Goal: Task Accomplishment & Management: Complete application form

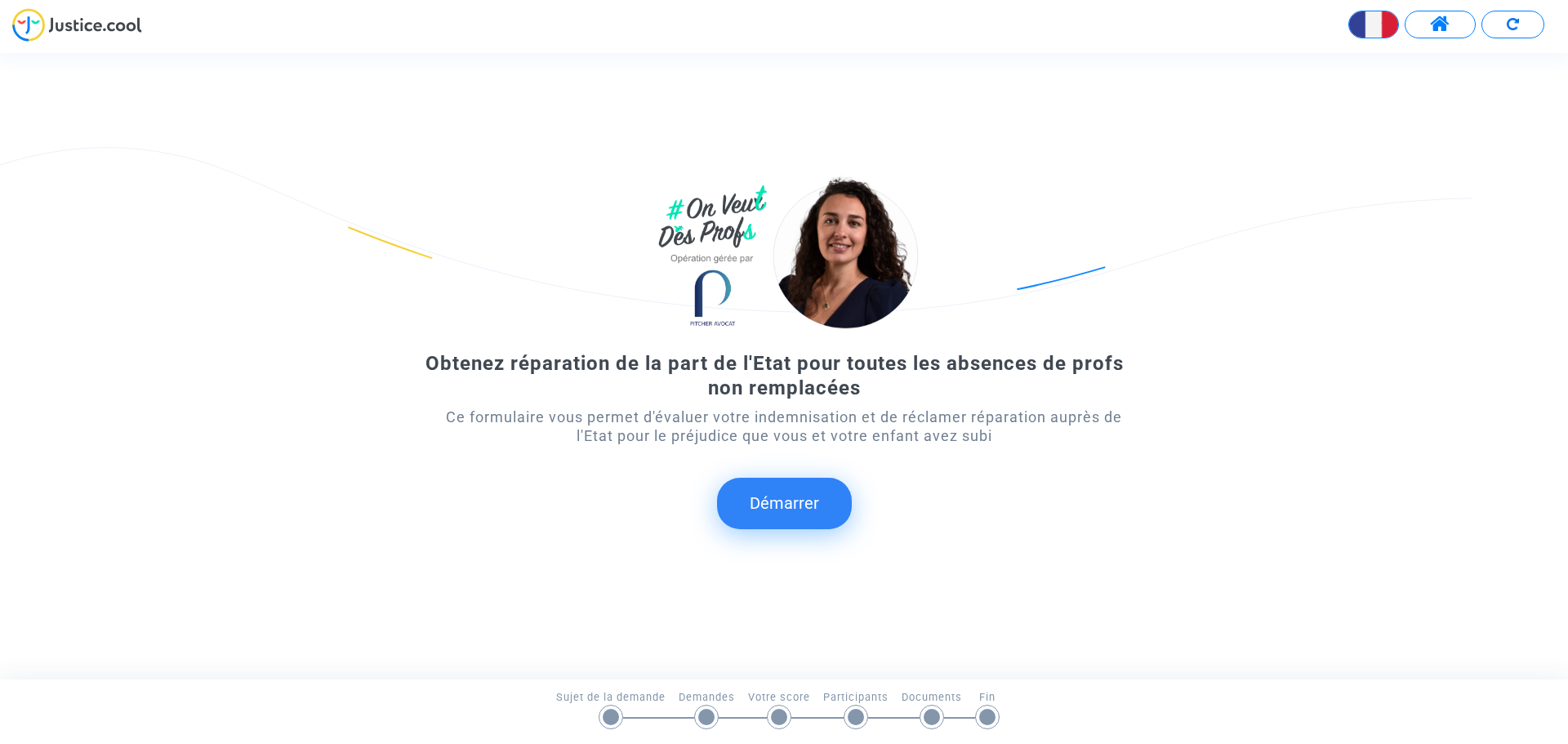
click at [789, 508] on button "Démarrer" at bounding box center [784, 503] width 135 height 50
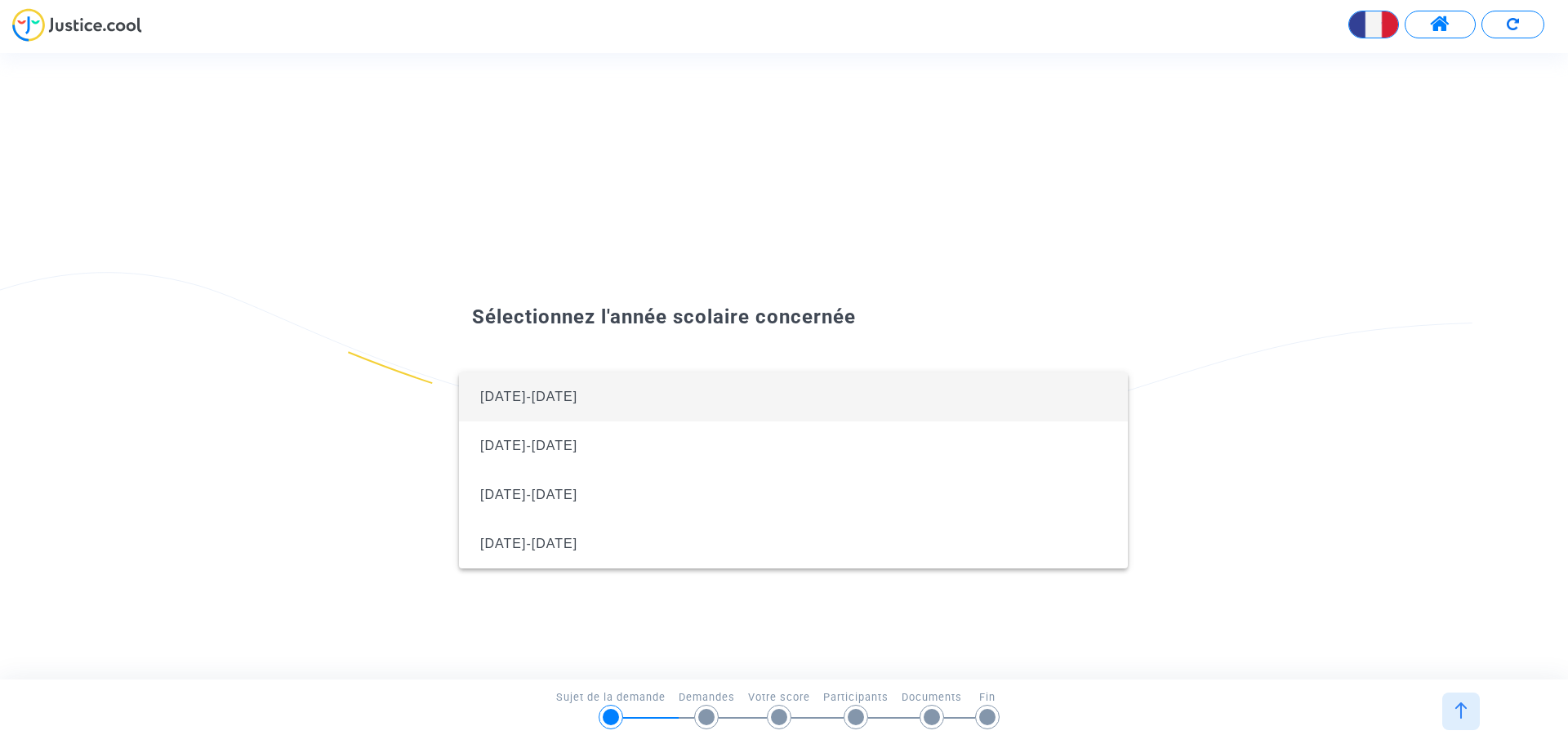
click at [626, 398] on span "[DATE]-[DATE]" at bounding box center [794, 397] width 643 height 49
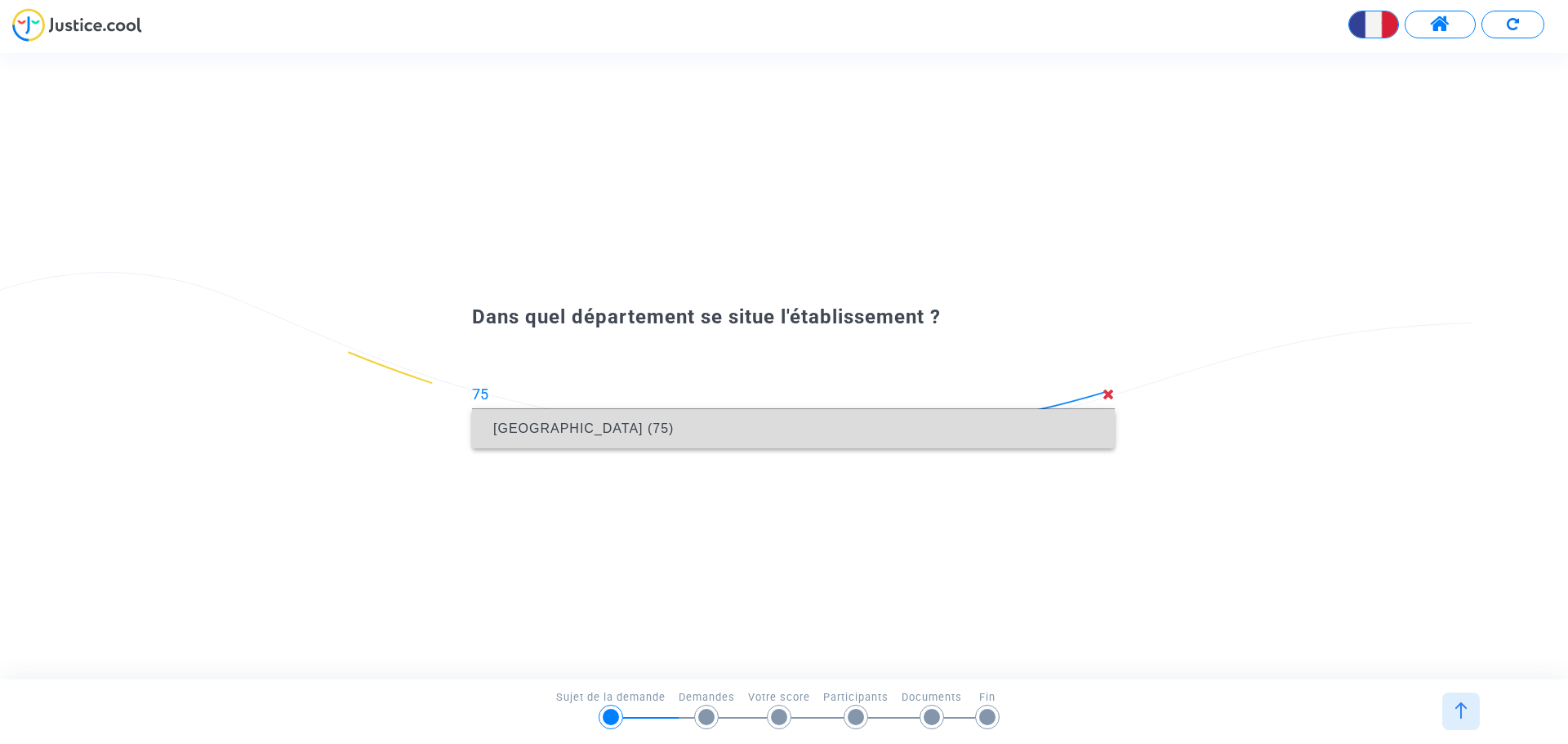
click at [588, 437] on span "[GEOGRAPHIC_DATA] (75)" at bounding box center [794, 428] width 617 height 46
type input "[GEOGRAPHIC_DATA] (75)"
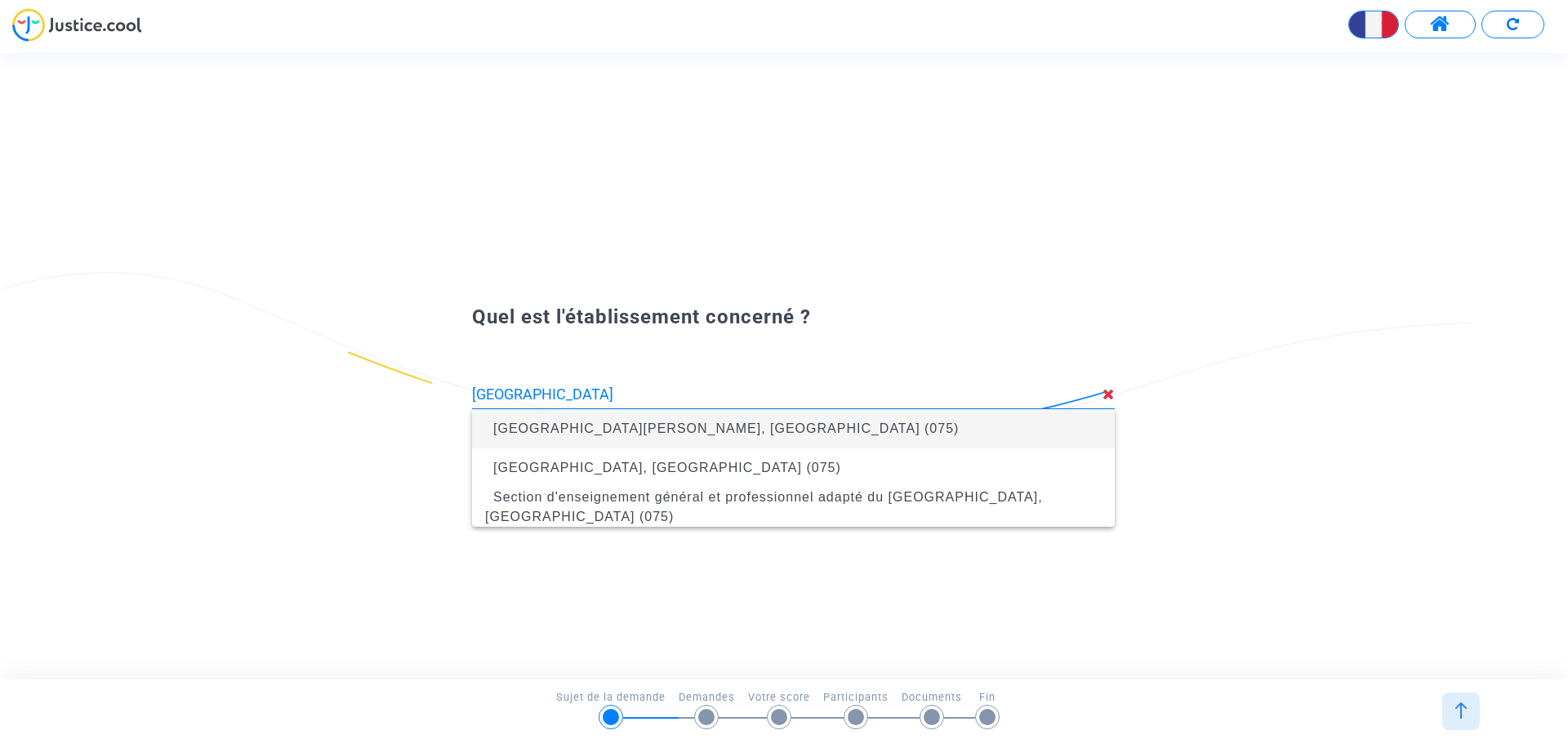
type input "[GEOGRAPHIC_DATA][PERSON_NAME], [GEOGRAPHIC_DATA] (075)"
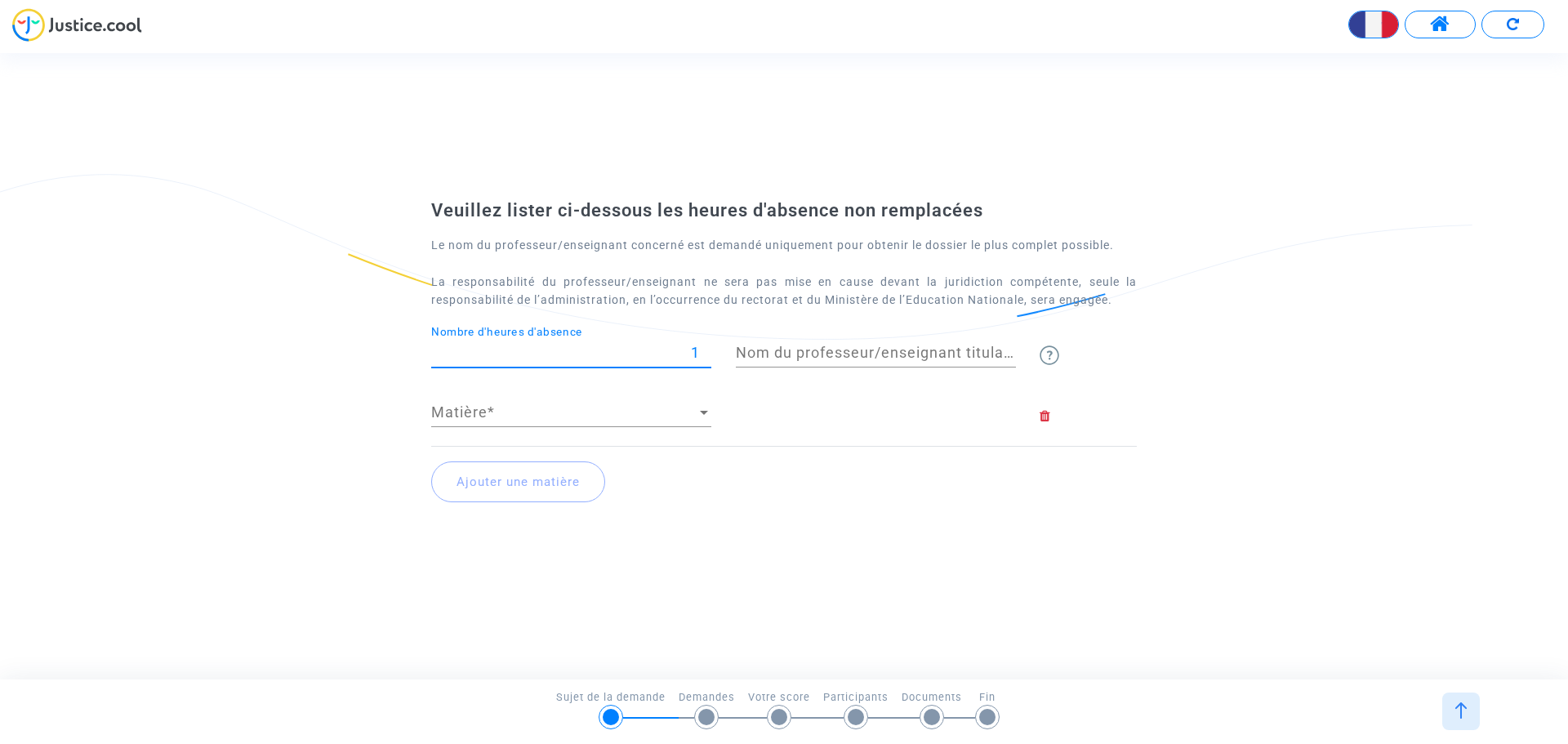
click at [709, 347] on input "1" at bounding box center [571, 353] width 280 height 17
click at [707, 347] on input "2" at bounding box center [571, 353] width 280 height 17
click at [707, 347] on input "3" at bounding box center [571, 353] width 280 height 17
click at [707, 347] on input "4" at bounding box center [571, 353] width 280 height 17
click at [707, 347] on input "5" at bounding box center [571, 353] width 280 height 17
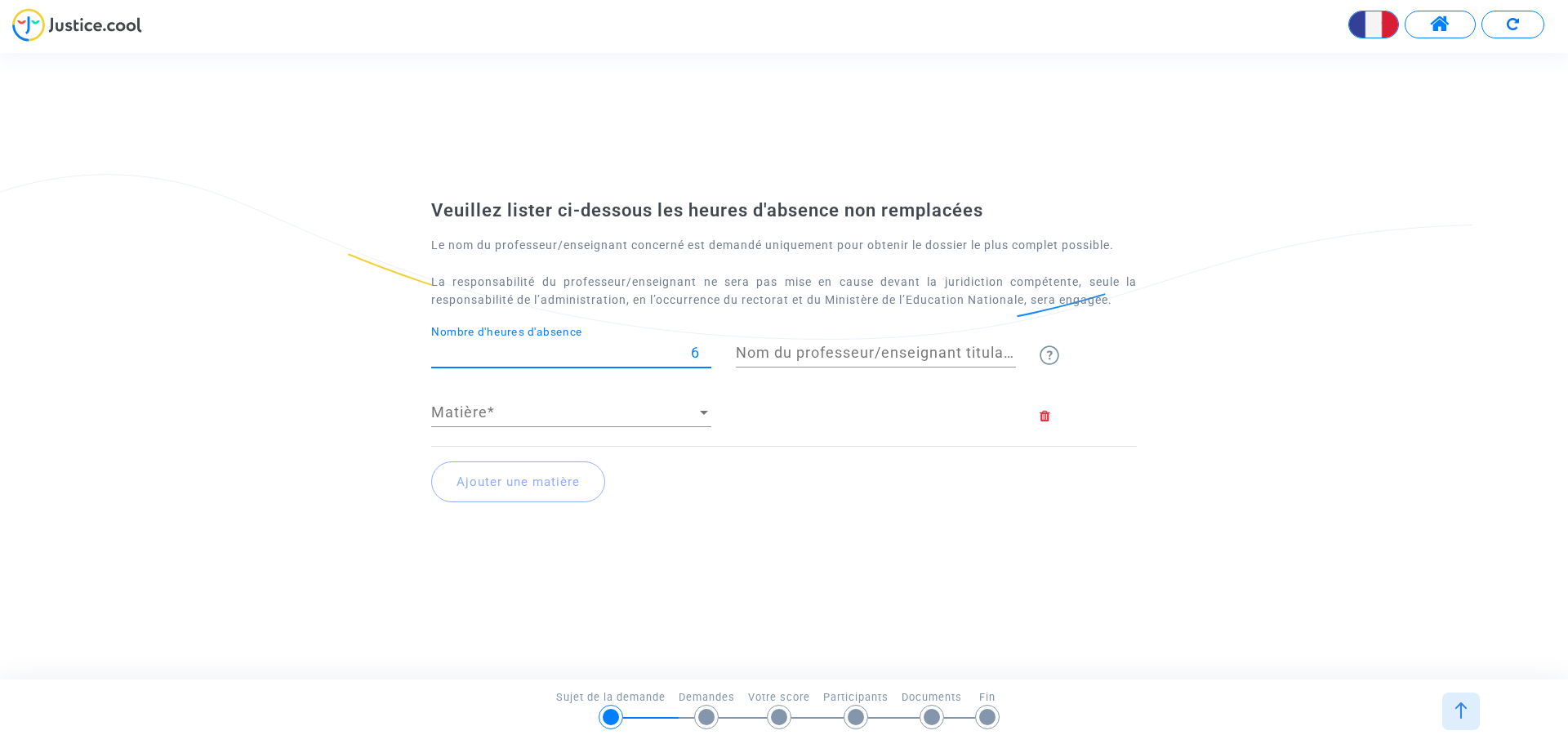
click at [707, 347] on input "6" at bounding box center [571, 353] width 280 height 17
click at [707, 347] on input "7" at bounding box center [571, 353] width 280 height 17
click at [707, 347] on input "8" at bounding box center [571, 353] width 280 height 17
click at [707, 347] on input "9" at bounding box center [571, 353] width 280 height 17
click at [707, 347] on input "10" at bounding box center [571, 353] width 280 height 17
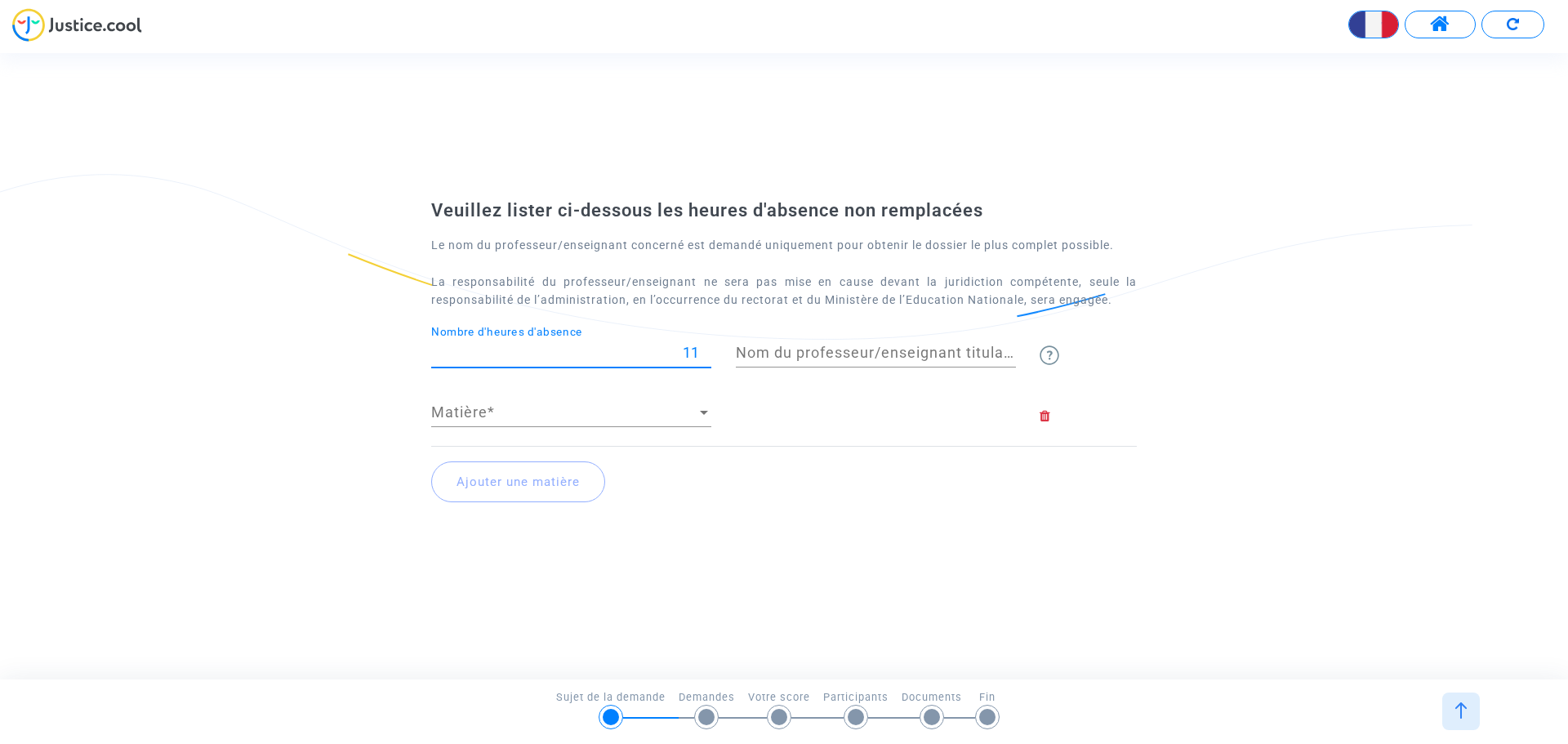
click at [707, 347] on input "11" at bounding box center [571, 353] width 280 height 17
click at [707, 347] on input "12" at bounding box center [571, 353] width 280 height 17
click at [707, 347] on input "13" at bounding box center [571, 353] width 280 height 17
click at [707, 347] on input "14" at bounding box center [571, 353] width 280 height 17
click at [707, 347] on input "15" at bounding box center [571, 353] width 280 height 17
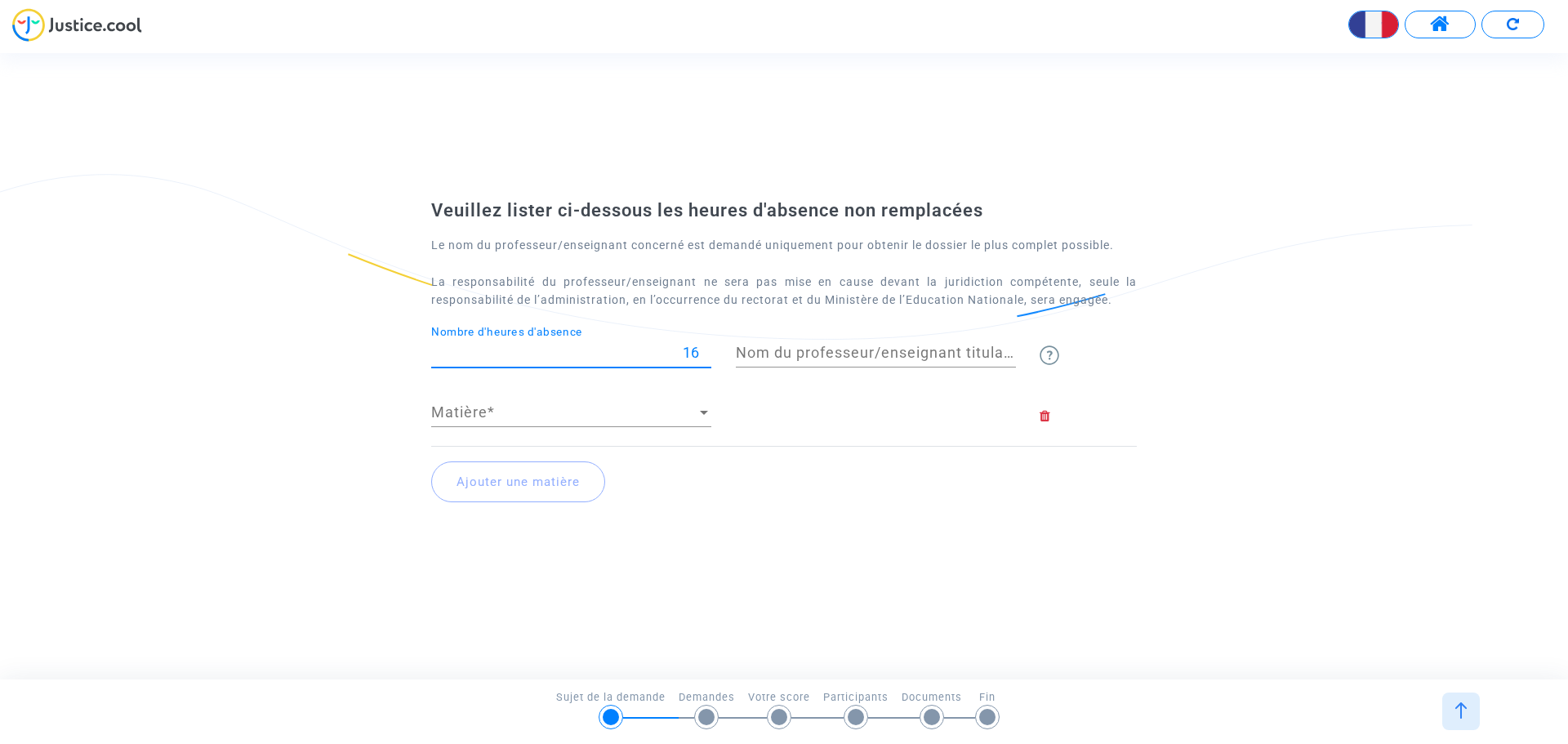
click at [707, 347] on input "16" at bounding box center [571, 353] width 280 height 17
click at [707, 347] on input "17" at bounding box center [571, 353] width 280 height 17
click at [707, 347] on input "18" at bounding box center [571, 353] width 280 height 17
click at [707, 347] on input "19" at bounding box center [571, 353] width 280 height 17
click at [707, 347] on input "20" at bounding box center [571, 353] width 280 height 17
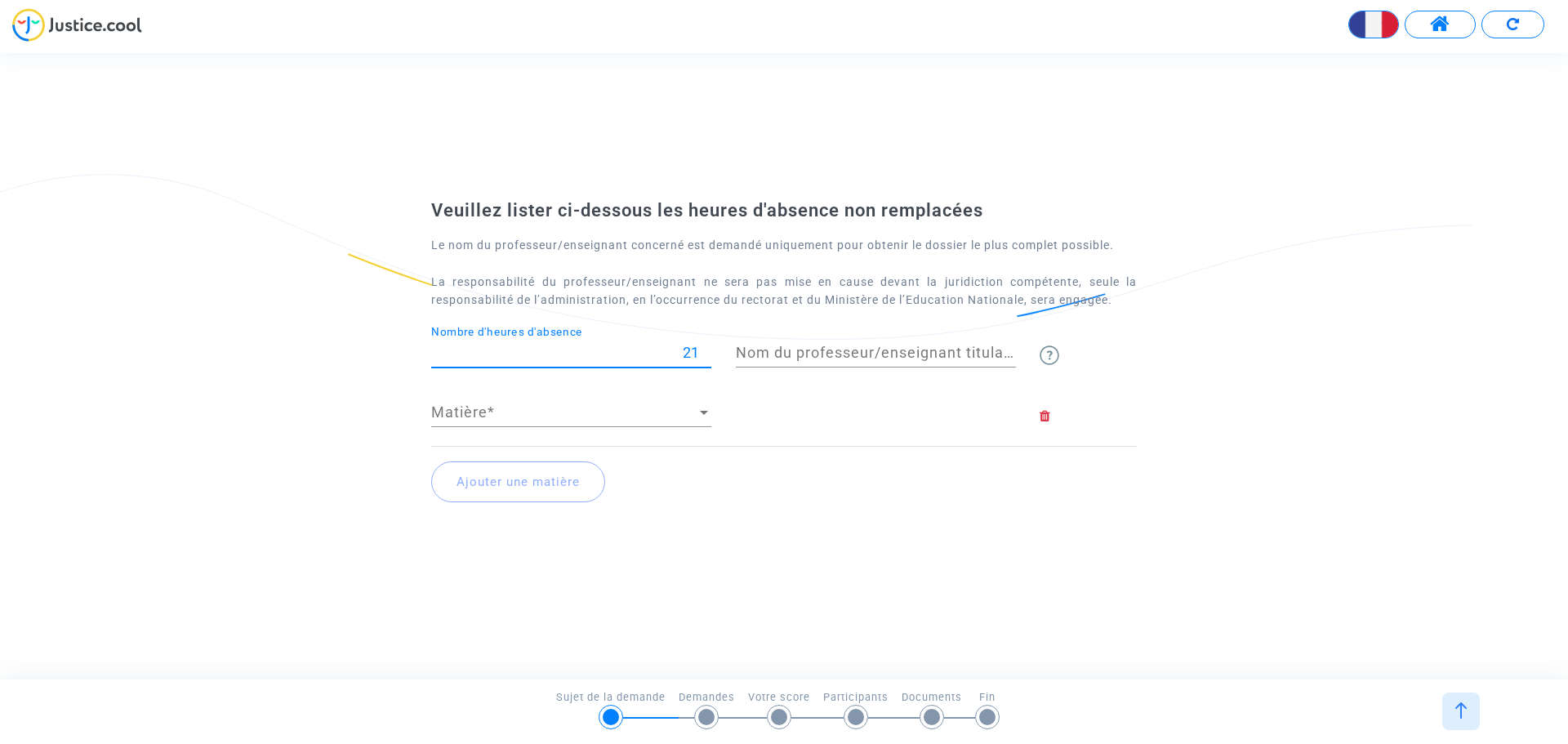
click at [707, 347] on input "21" at bounding box center [571, 353] width 280 height 17
click at [707, 347] on input "22" at bounding box center [571, 353] width 280 height 17
type input "23"
click at [707, 347] on input "23" at bounding box center [571, 353] width 280 height 17
click at [833, 359] on input "Nom du professeur/enseignant titulaire" at bounding box center [876, 353] width 280 height 17
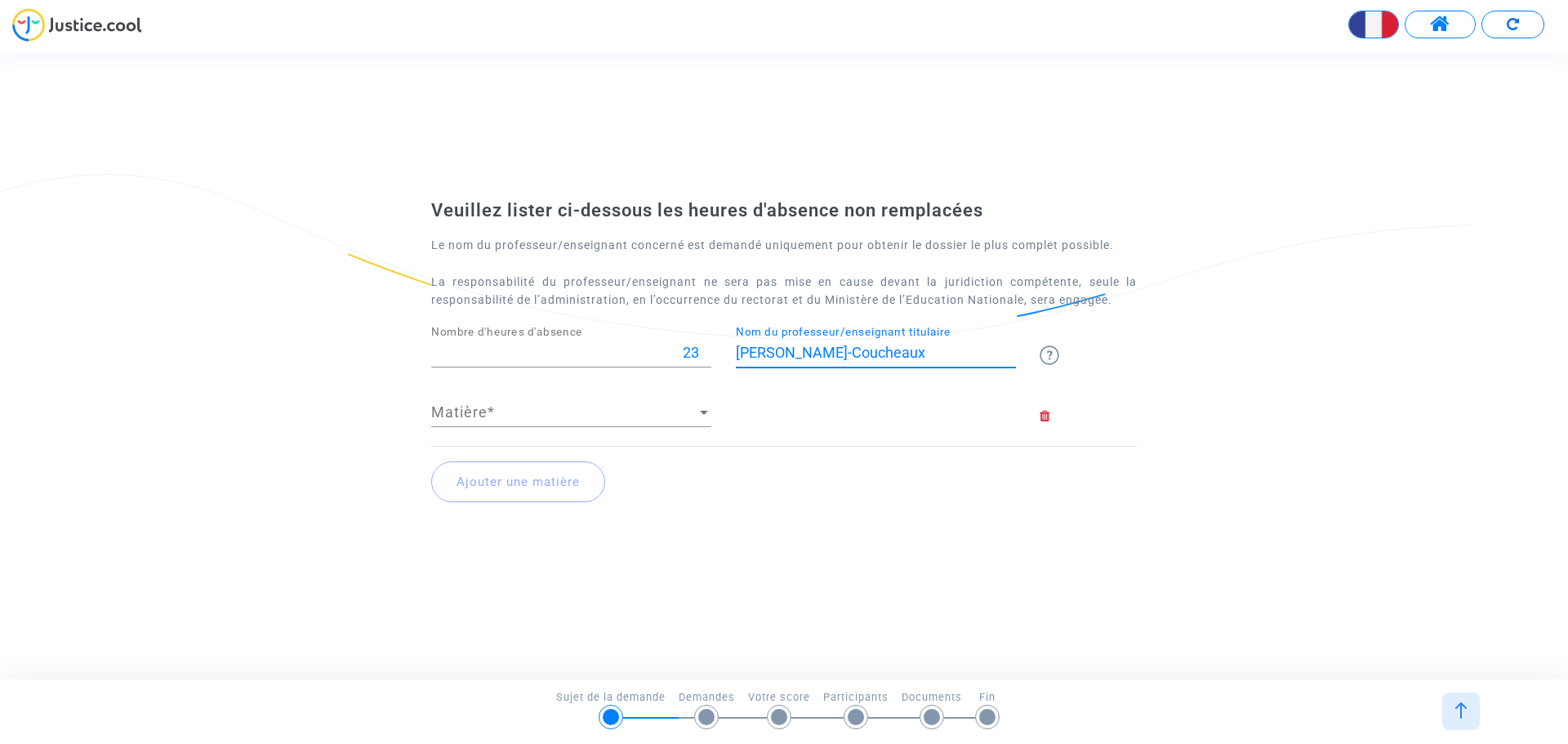
type input "[PERSON_NAME]-Coucheaux"
click at [700, 414] on div at bounding box center [704, 412] width 8 height 4
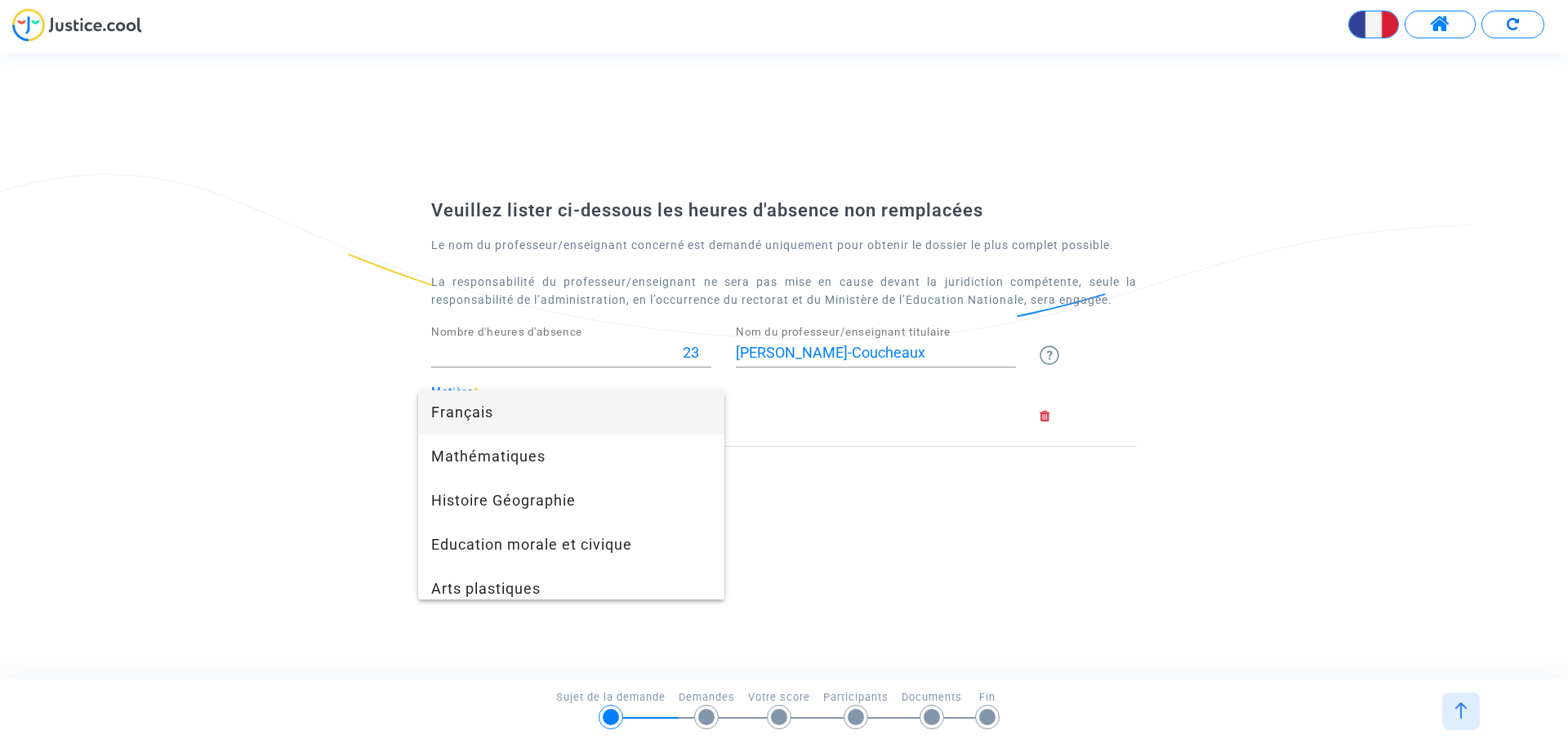
click at [639, 400] on span "Français" at bounding box center [571, 411] width 280 height 44
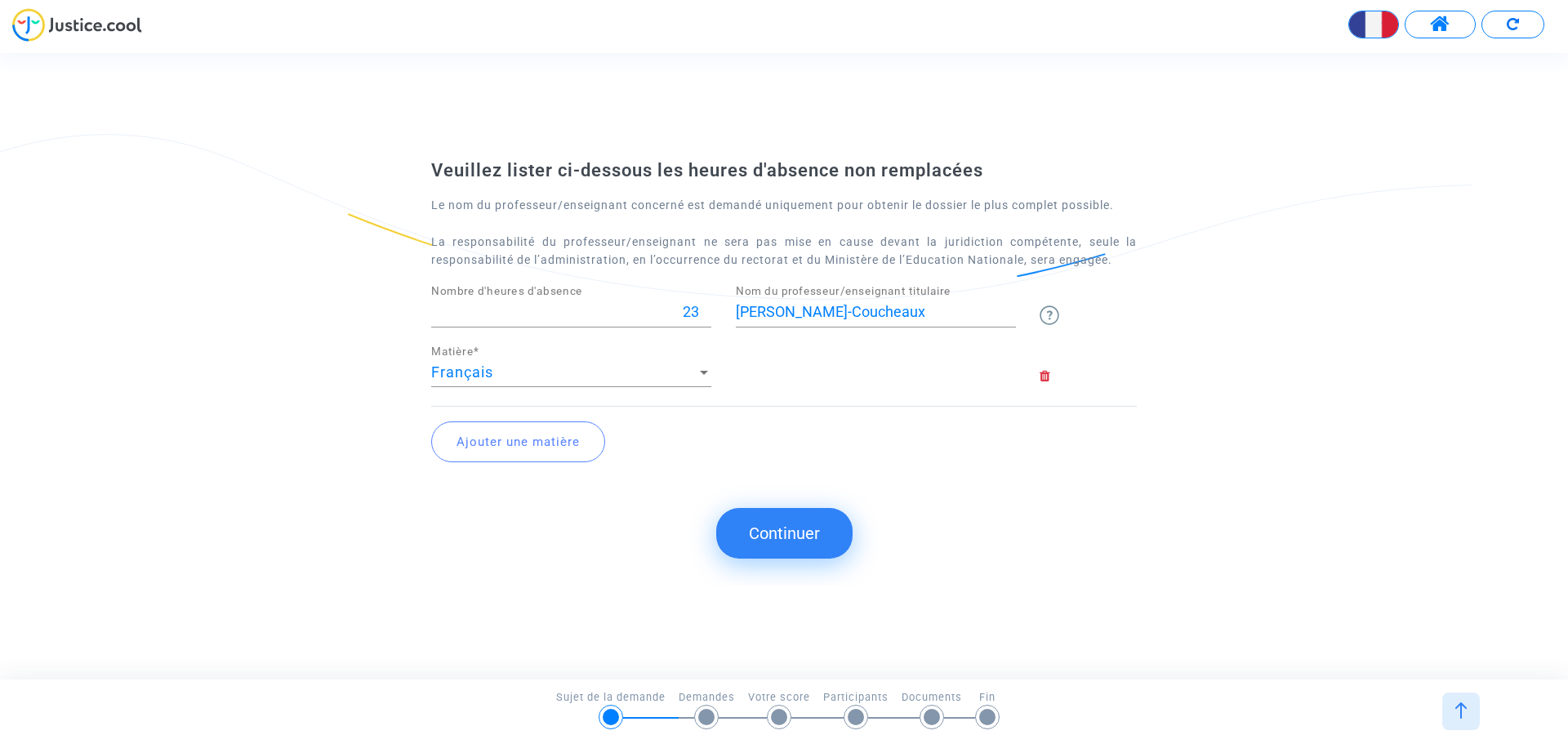
click at [535, 447] on button "Ajouter une matière" at bounding box center [518, 442] width 174 height 41
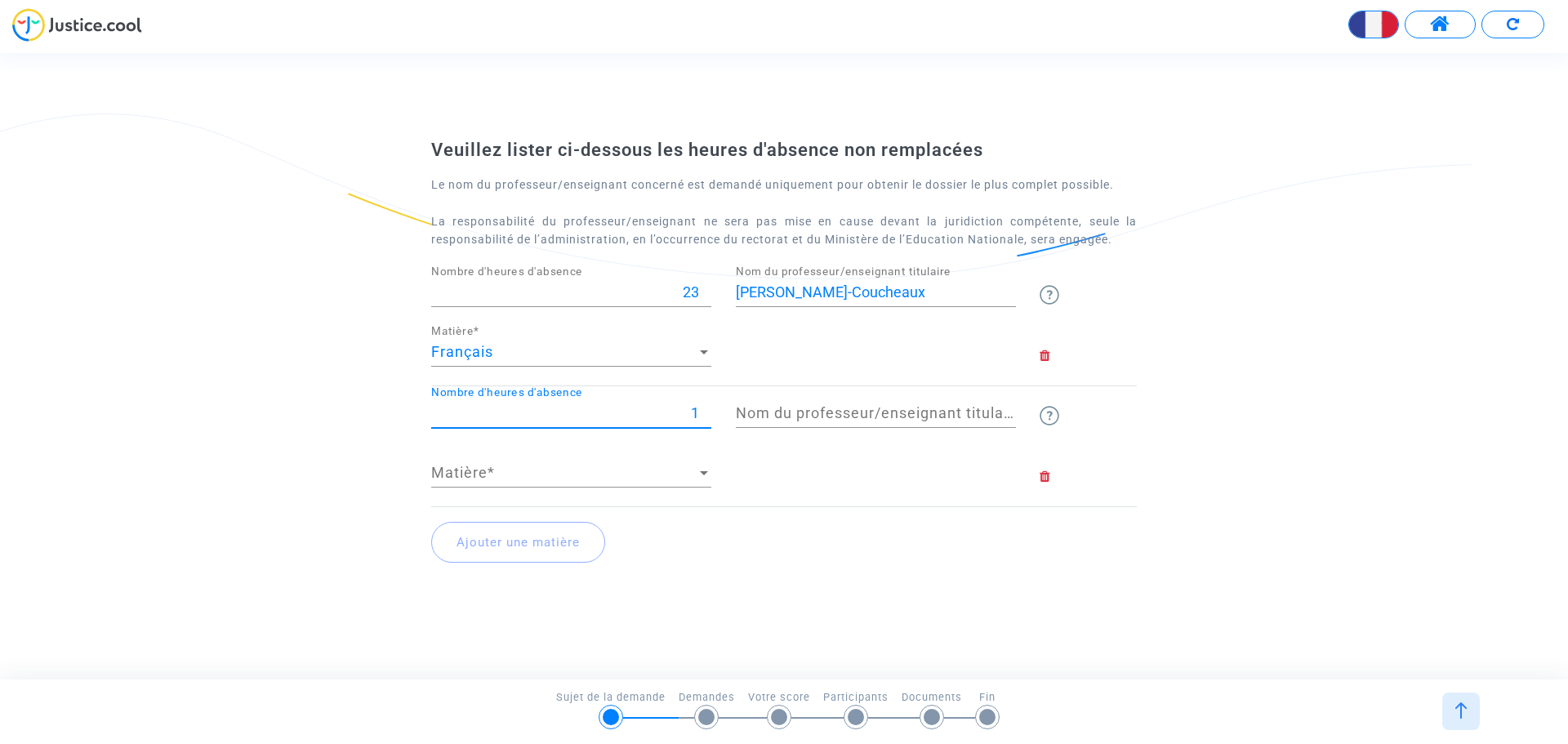
click at [705, 406] on input "1" at bounding box center [571, 413] width 280 height 17
click at [705, 406] on input "2" at bounding box center [571, 413] width 280 height 17
click at [705, 406] on input "3" at bounding box center [571, 413] width 280 height 17
click at [705, 406] on input "4" at bounding box center [571, 413] width 280 height 17
click at [705, 406] on input "5" at bounding box center [571, 413] width 280 height 17
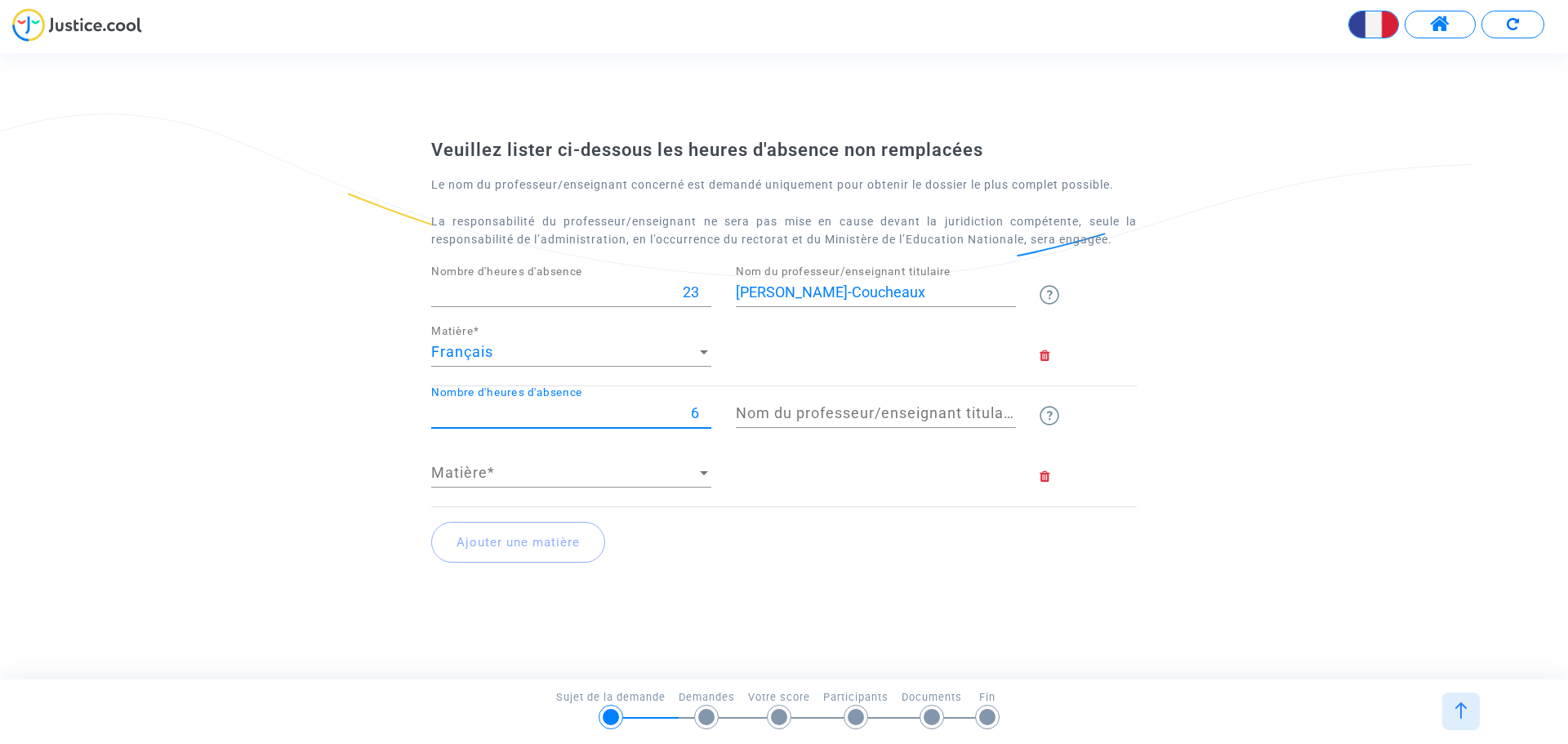
click at [705, 406] on input "6" at bounding box center [571, 413] width 280 height 17
click at [705, 406] on input "7" at bounding box center [571, 413] width 280 height 17
click at [705, 406] on input "8" at bounding box center [571, 413] width 280 height 17
click at [705, 406] on input "9" at bounding box center [571, 413] width 280 height 17
click at [705, 406] on input "10" at bounding box center [571, 413] width 280 height 17
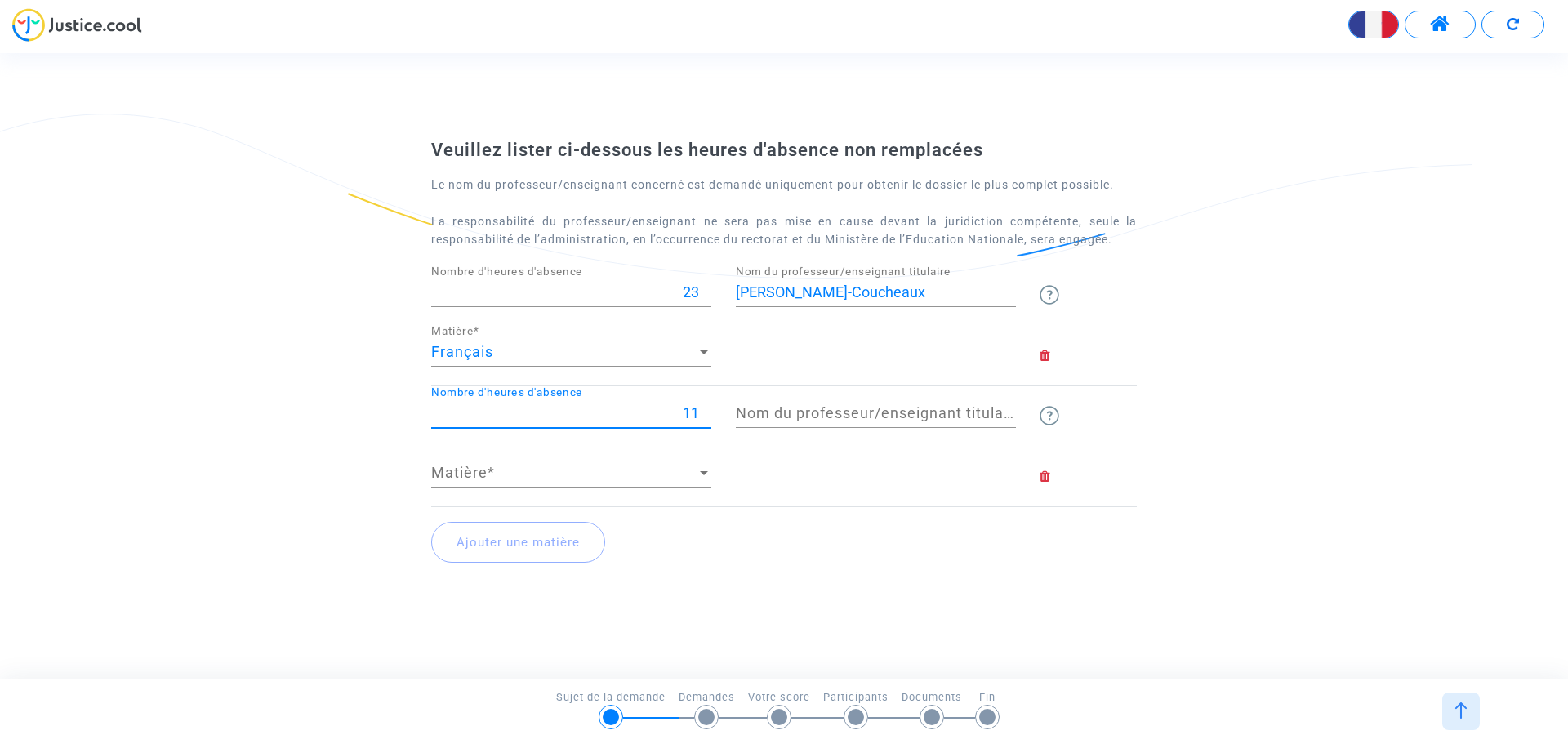
click at [705, 406] on input "11" at bounding box center [571, 413] width 280 height 17
click at [705, 406] on input "12" at bounding box center [571, 413] width 280 height 17
click at [705, 406] on input "13" at bounding box center [571, 413] width 280 height 17
click at [705, 406] on input "14" at bounding box center [571, 413] width 280 height 17
click at [705, 406] on input "15" at bounding box center [571, 413] width 280 height 17
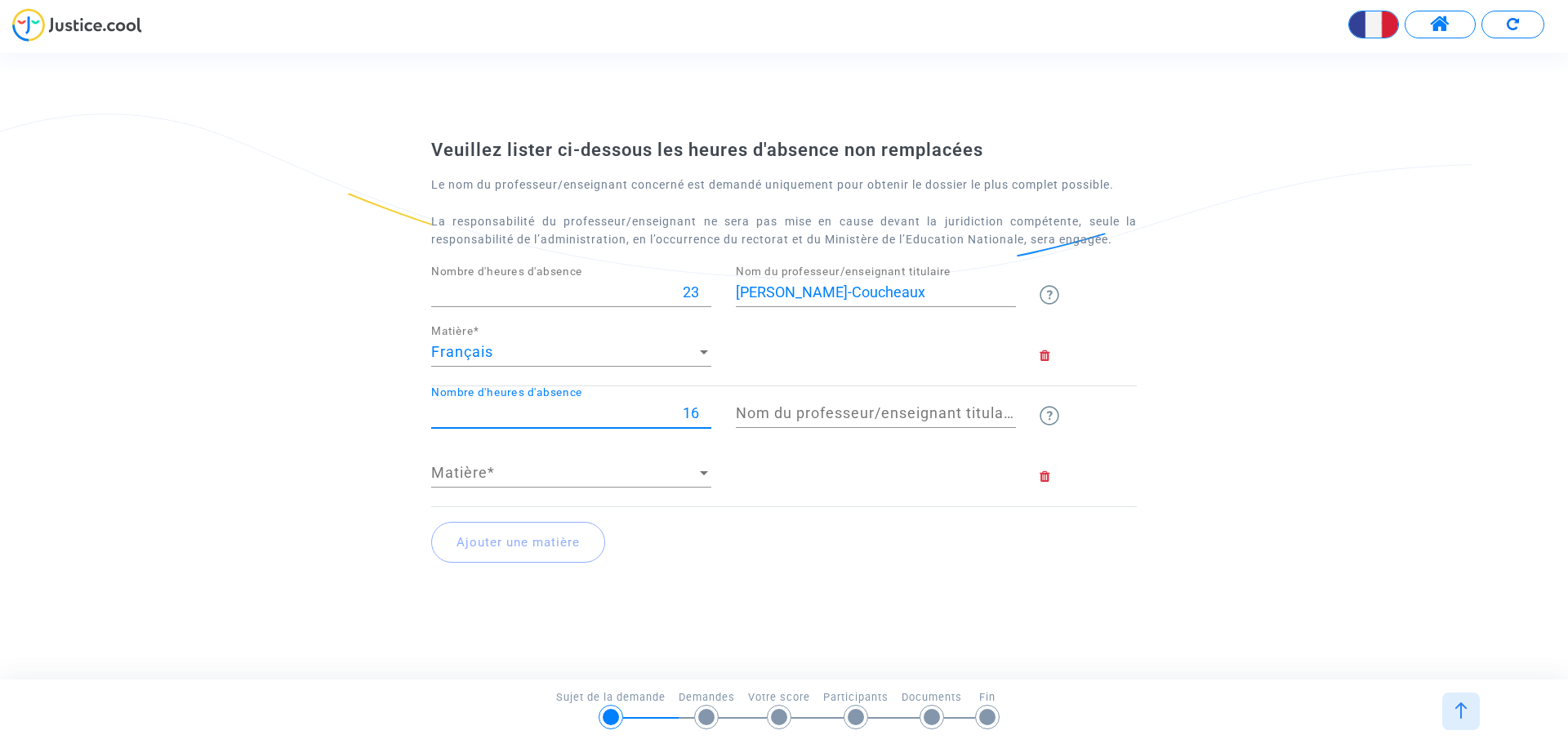
type input "16"
click at [705, 406] on input "16" at bounding box center [571, 413] width 280 height 17
click at [705, 471] on div at bounding box center [704, 473] width 8 height 4
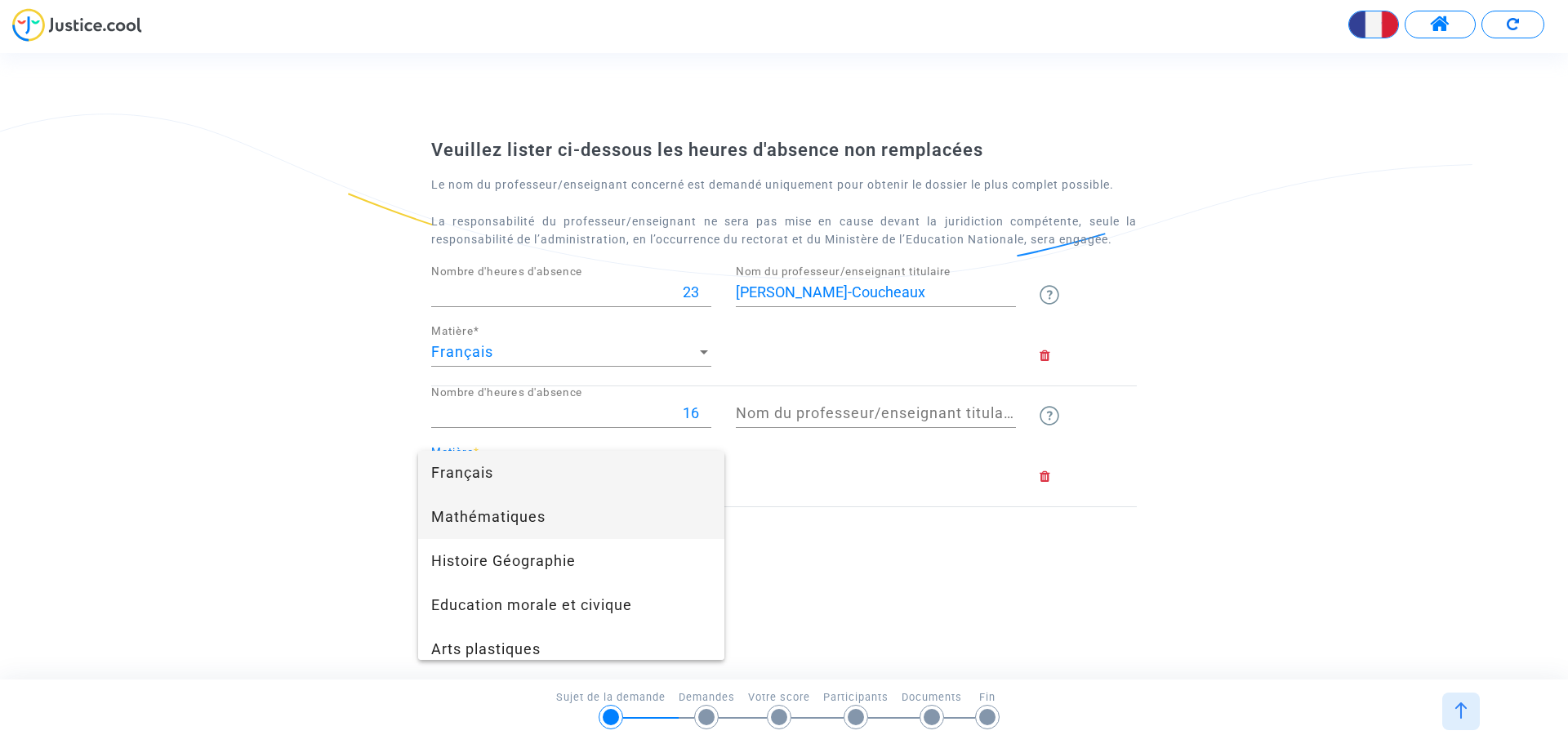
click at [639, 518] on span "Mathématiques" at bounding box center [571, 516] width 280 height 44
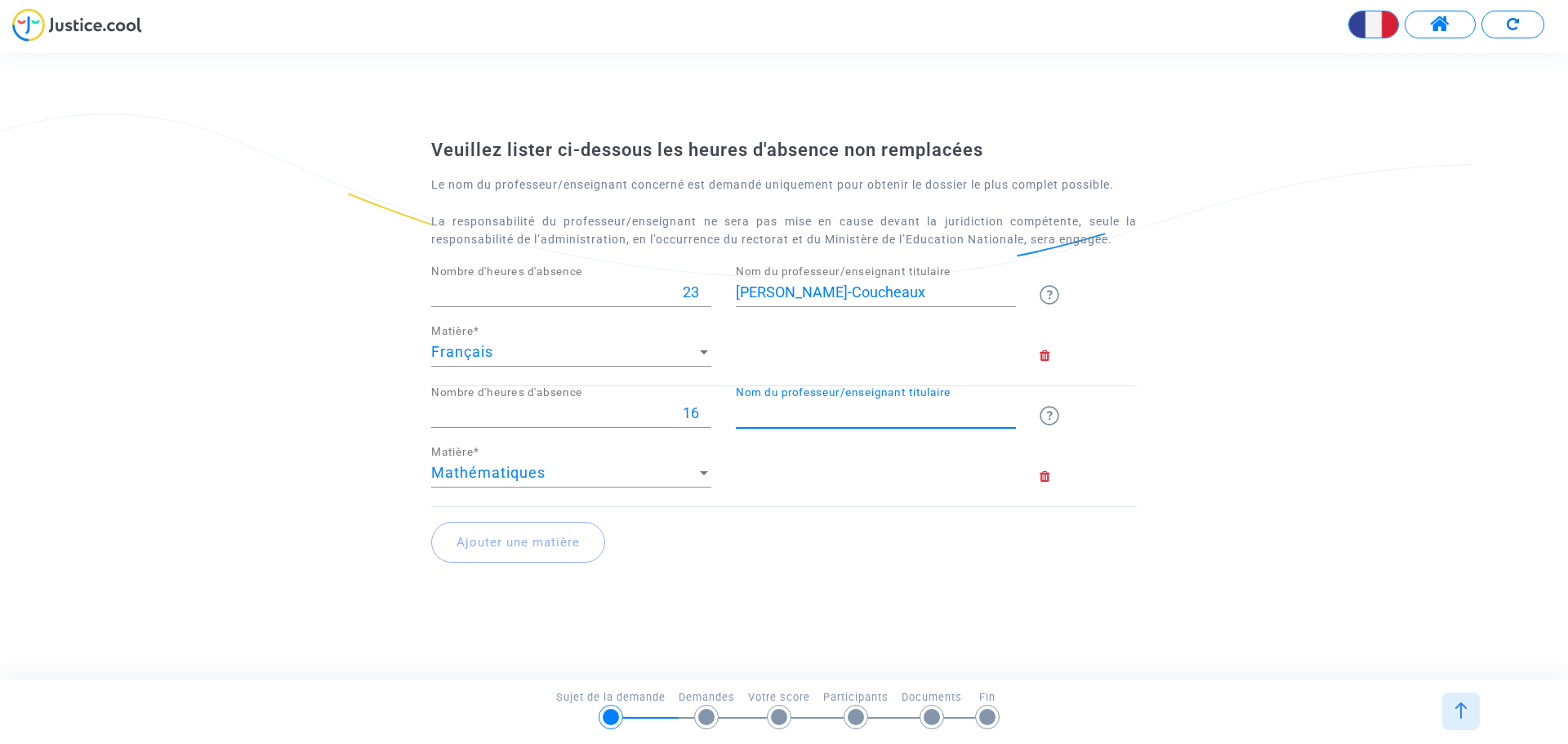
click at [758, 406] on input "Nom du professeur/enseignant titulaire" at bounding box center [876, 413] width 280 height 17
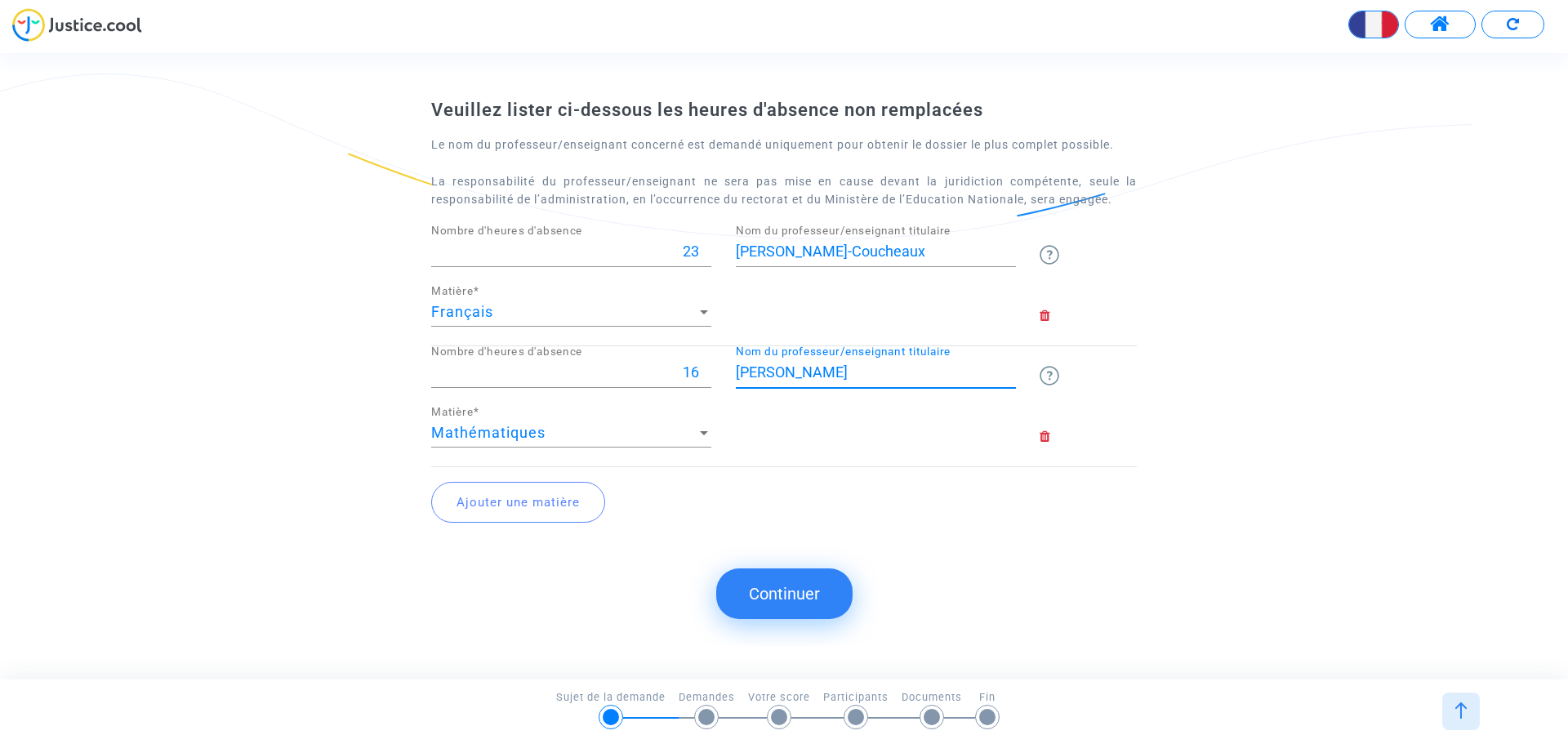
type input "[PERSON_NAME]"
click at [580, 502] on button "Ajouter une matière" at bounding box center [518, 503] width 174 height 41
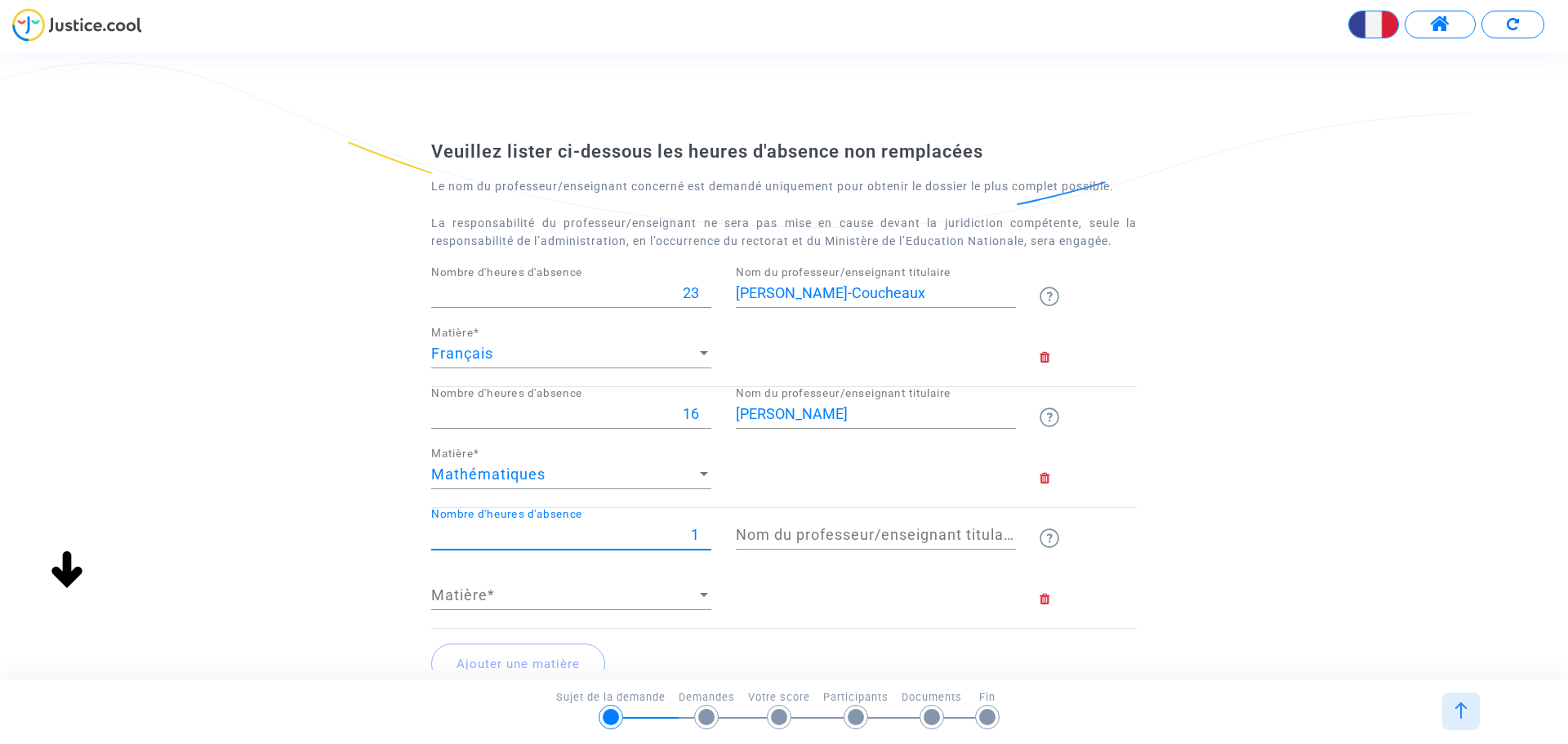
click at [705, 530] on input "1" at bounding box center [571, 535] width 280 height 17
click at [705, 530] on input "2" at bounding box center [571, 535] width 280 height 17
click at [705, 530] on input "3" at bounding box center [571, 535] width 280 height 17
click at [705, 530] on input "4" at bounding box center [571, 535] width 280 height 17
click at [705, 530] on input "5" at bounding box center [571, 535] width 280 height 17
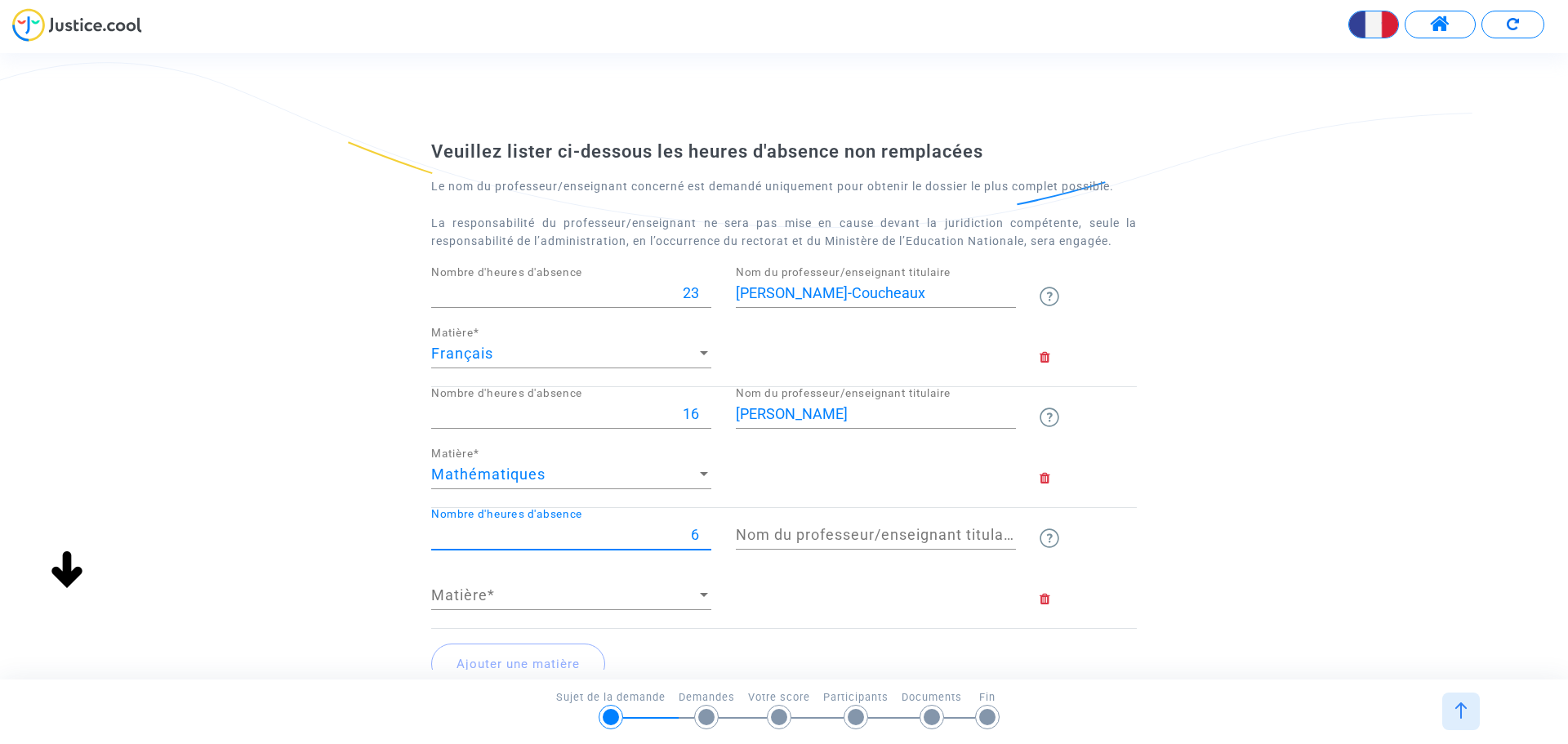
click at [705, 530] on input "6" at bounding box center [571, 535] width 280 height 17
click at [705, 530] on input "7" at bounding box center [571, 535] width 280 height 17
click at [705, 530] on input "8" at bounding box center [571, 535] width 280 height 17
click at [705, 530] on input "9" at bounding box center [571, 535] width 280 height 17
click at [705, 530] on input "10" at bounding box center [571, 535] width 280 height 17
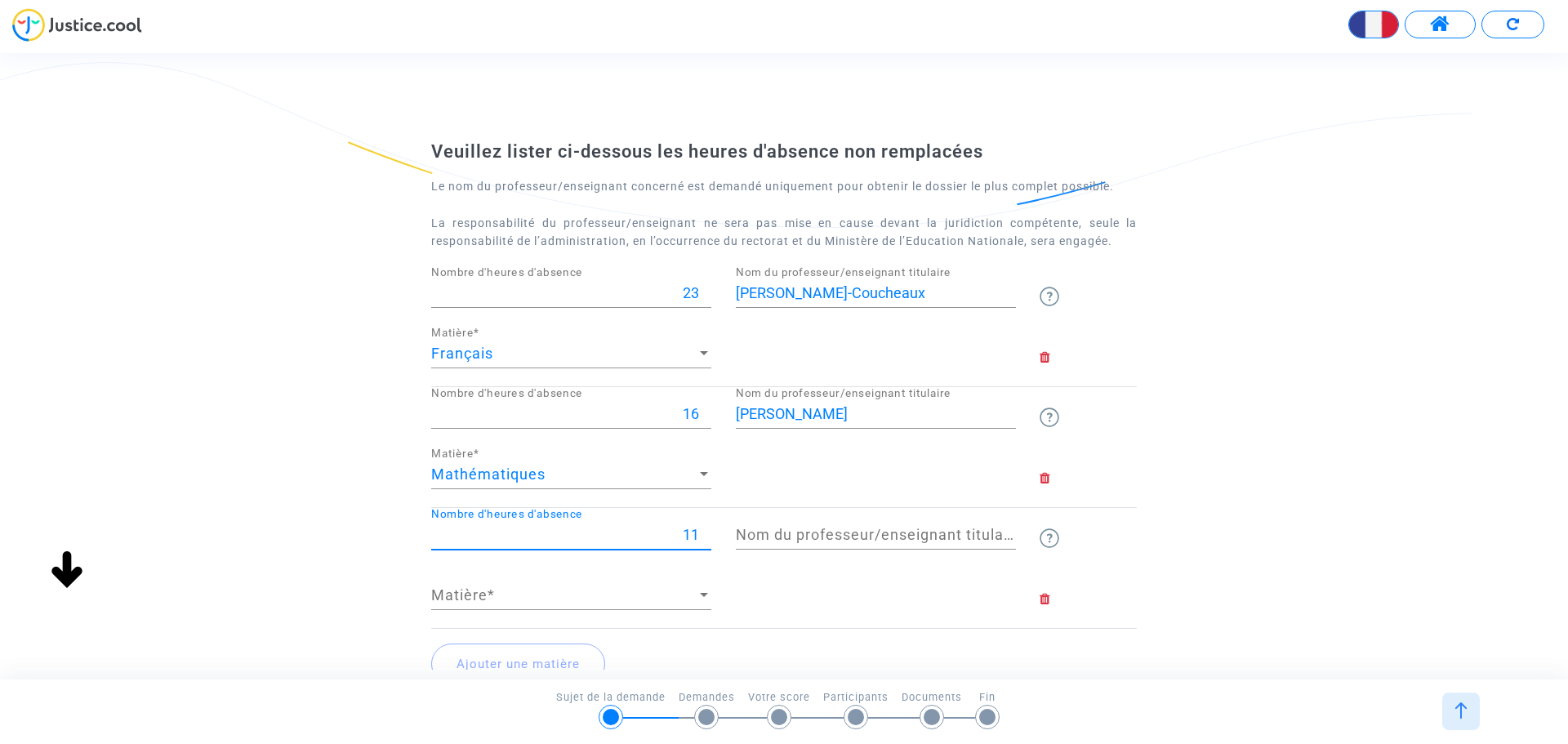
click at [705, 530] on input "11" at bounding box center [571, 535] width 280 height 17
click at [705, 530] on input "12" at bounding box center [571, 535] width 280 height 17
click at [705, 530] on input "13" at bounding box center [571, 535] width 280 height 17
click at [705, 530] on input "14" at bounding box center [571, 535] width 280 height 17
type input "15"
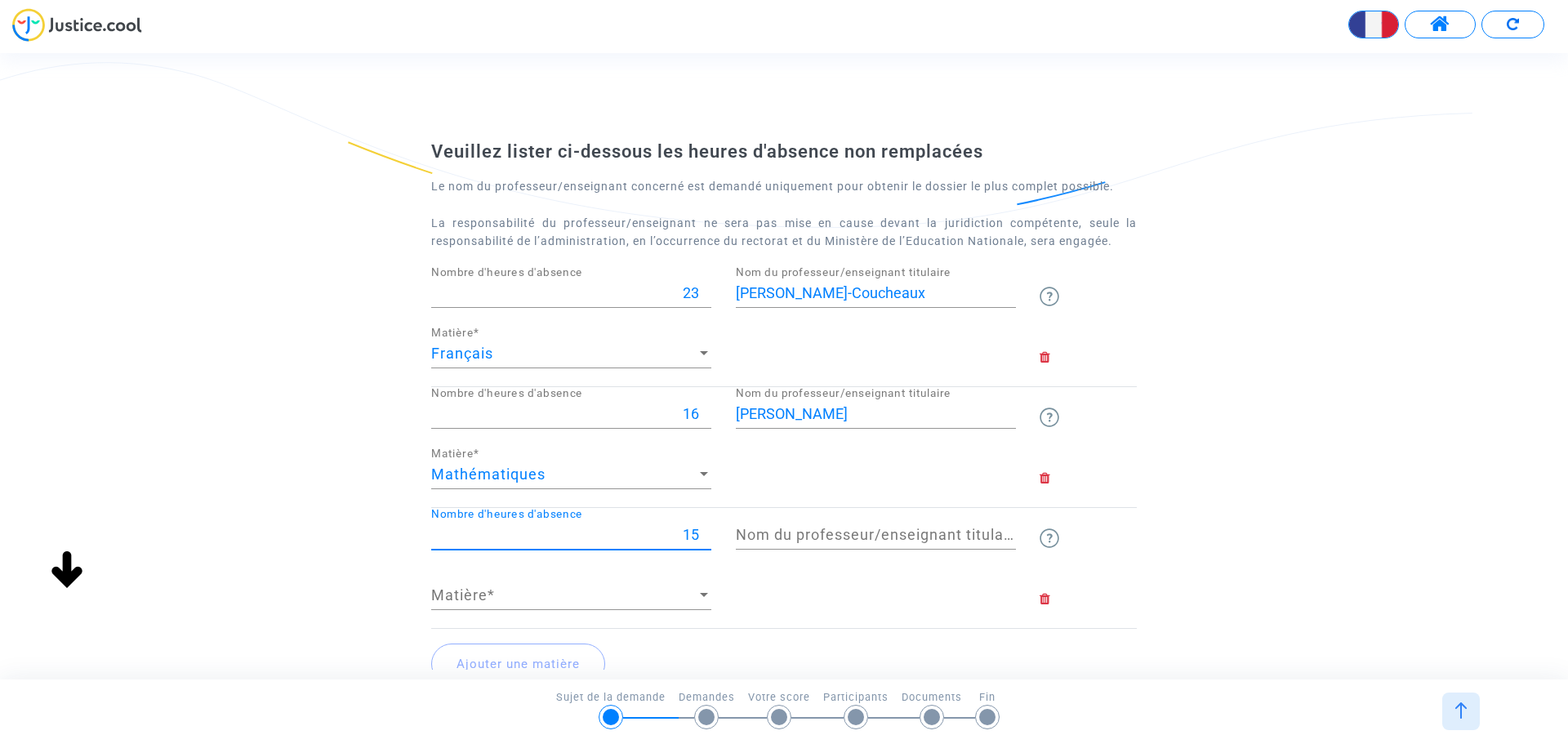
click at [705, 530] on input "15" at bounding box center [571, 535] width 280 height 17
click at [704, 595] on div at bounding box center [704, 594] width 8 height 4
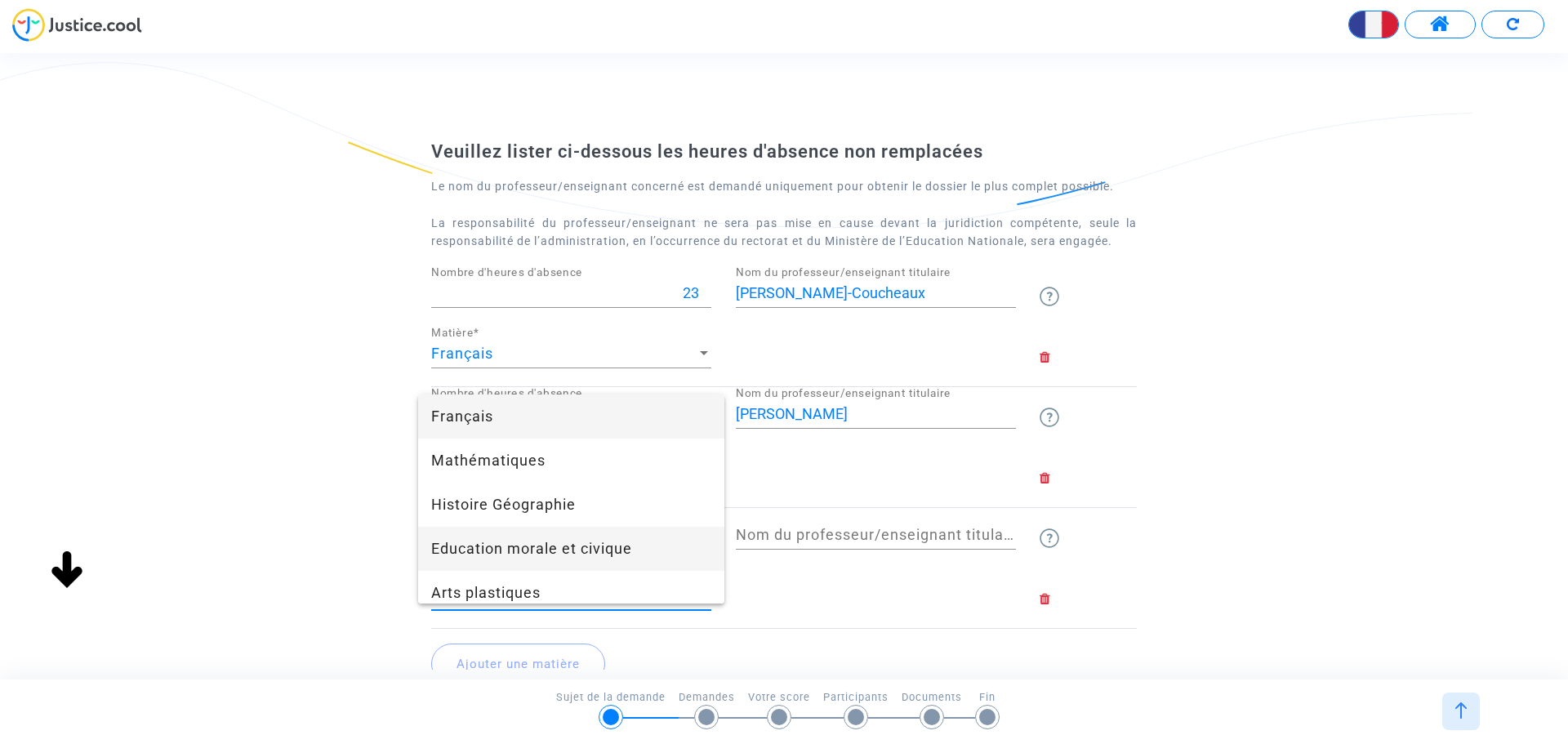
scroll to position [82, 0]
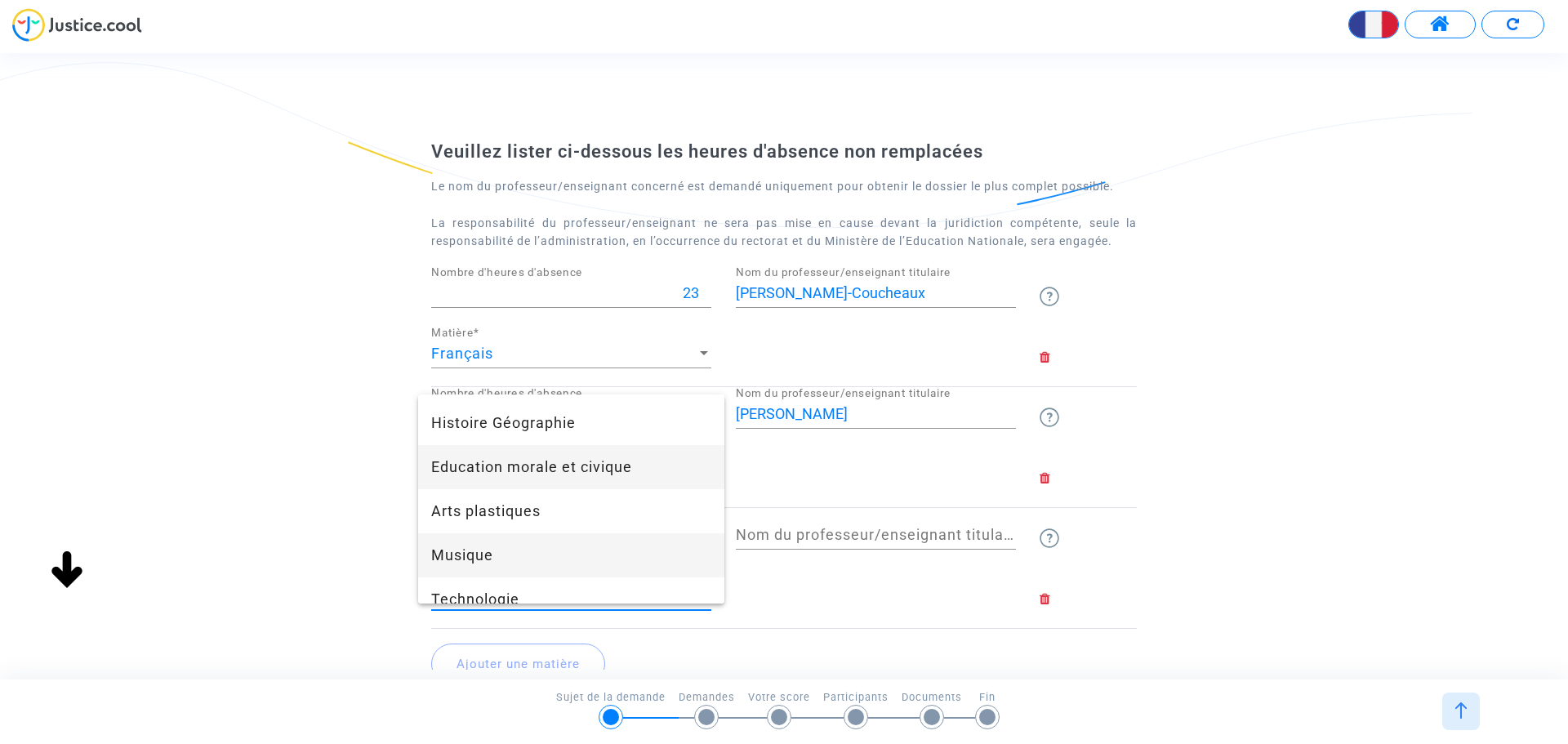
click at [585, 551] on span "Musique" at bounding box center [571, 555] width 280 height 44
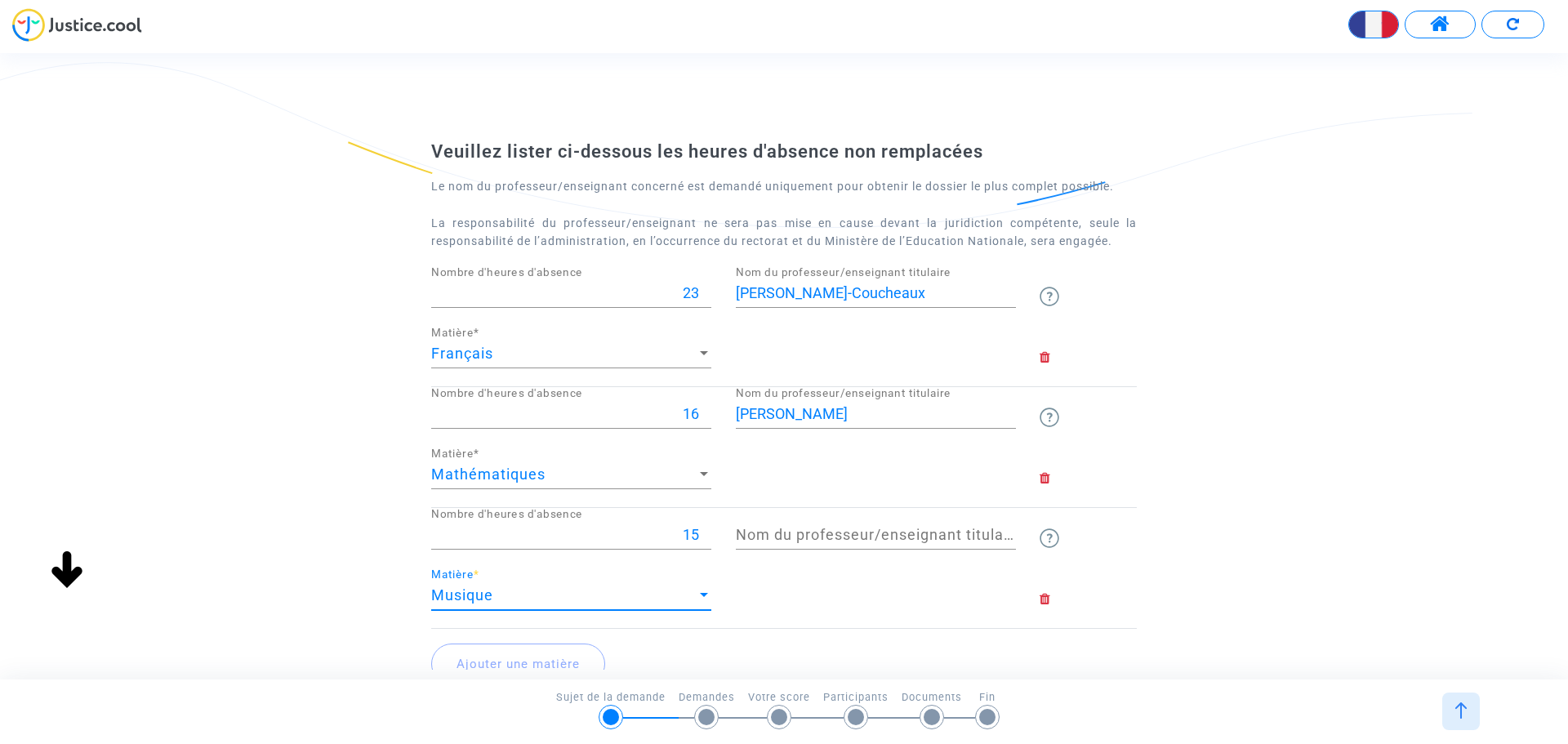
click at [819, 532] on input "Nom du professeur/enseignant titulaire" at bounding box center [876, 535] width 280 height 17
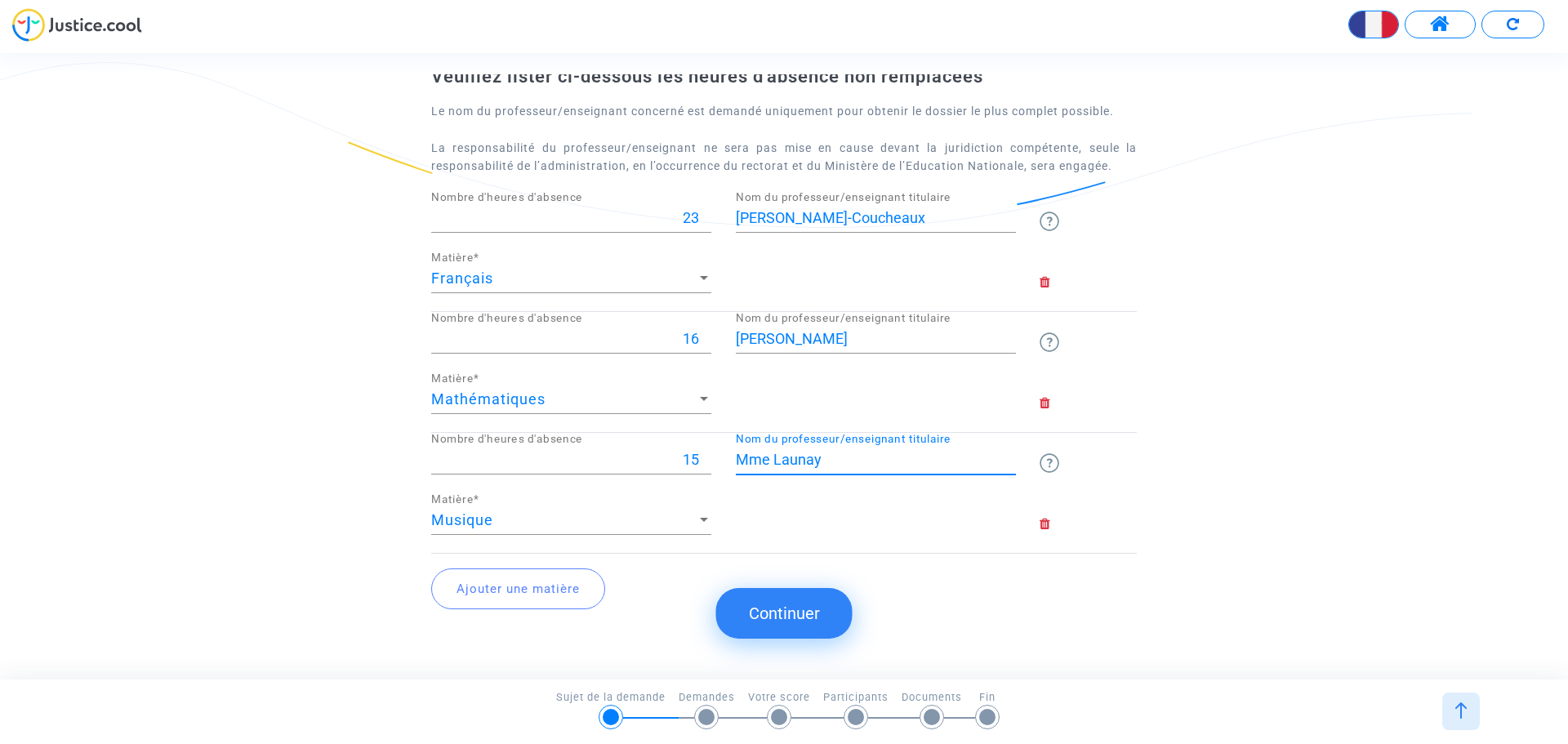
scroll to position [127, 0]
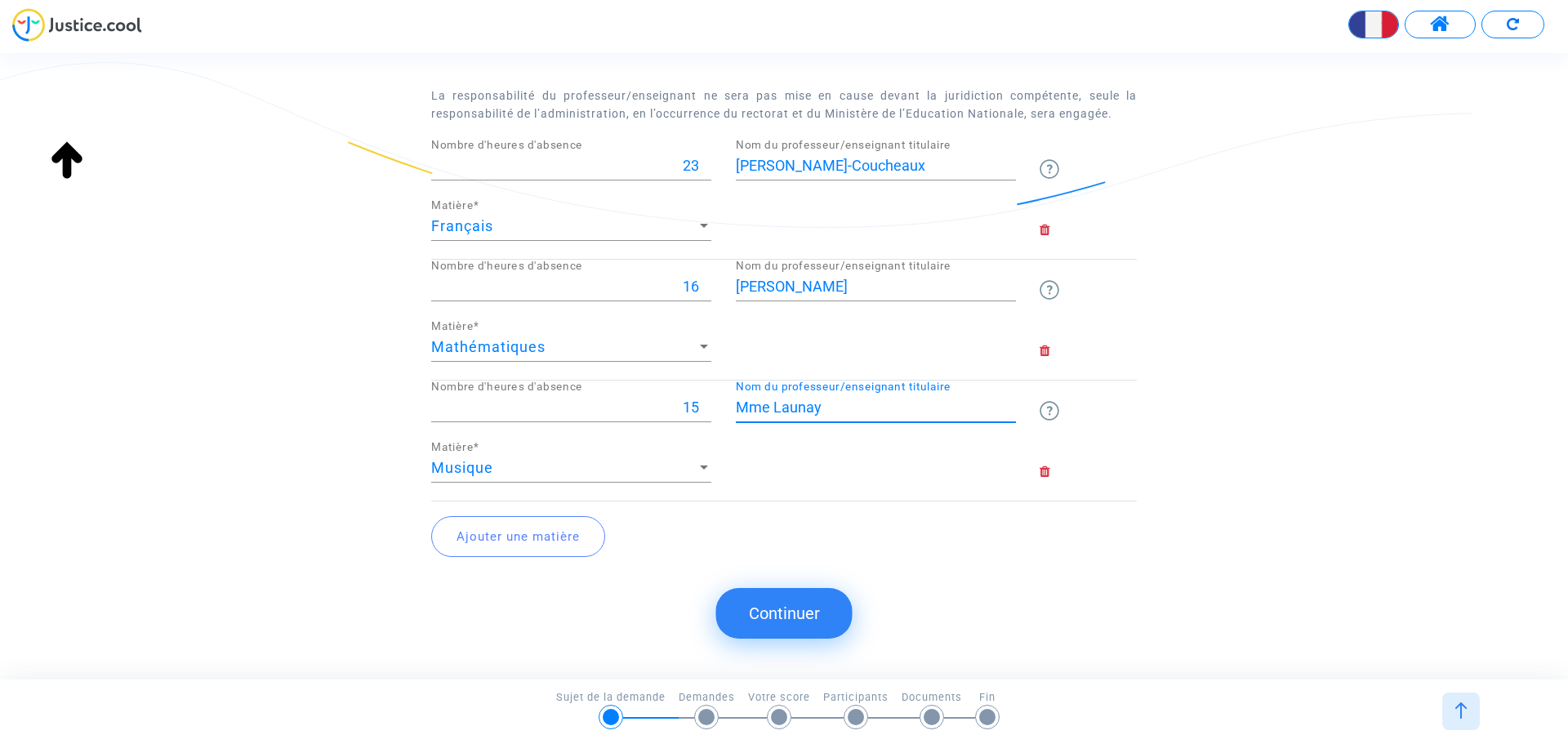
type input "Mme Launay"
click at [542, 539] on button "Ajouter une matière" at bounding box center [518, 536] width 174 height 41
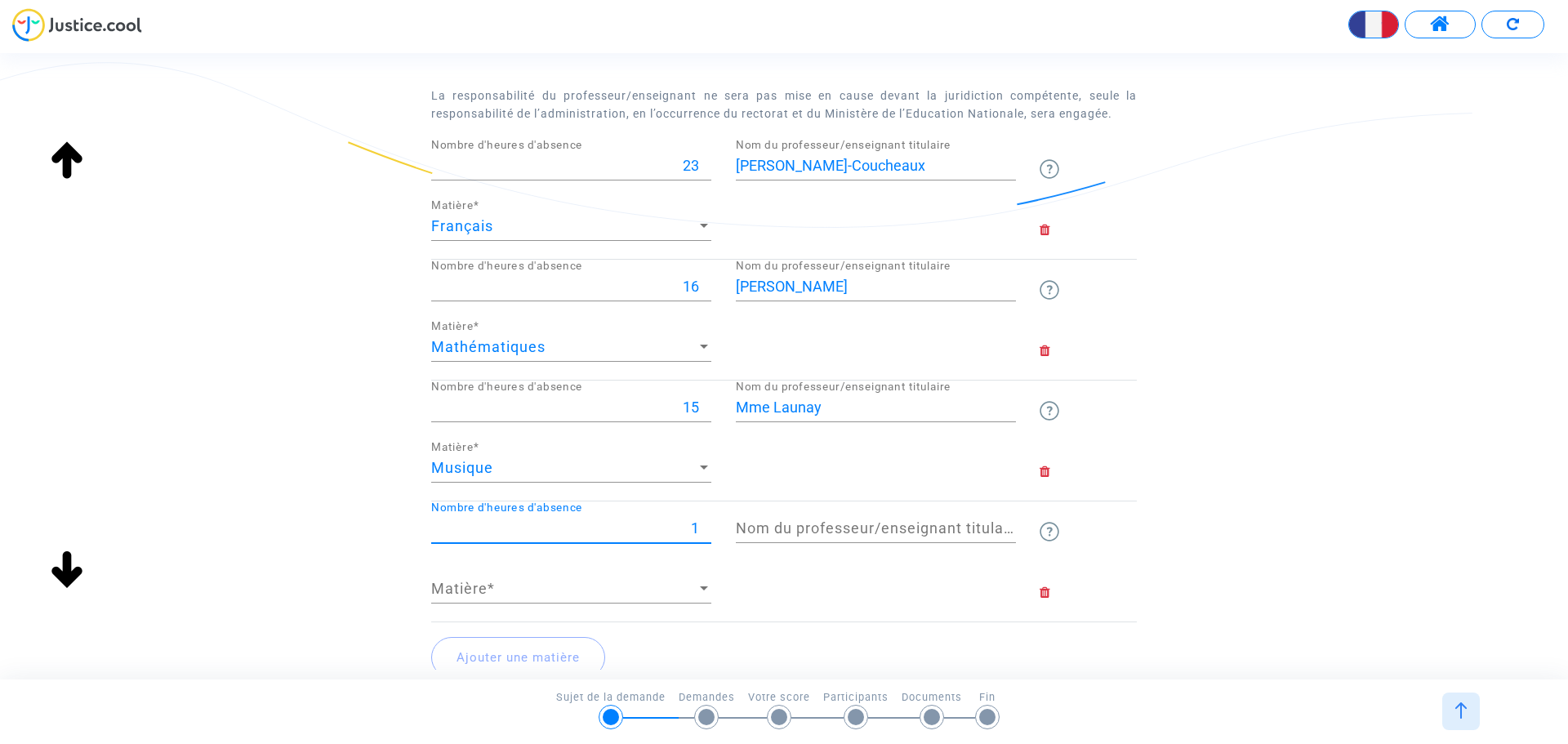
click at [705, 520] on input "1" at bounding box center [571, 529] width 280 height 17
click at [705, 520] on input "2" at bounding box center [571, 529] width 280 height 17
click at [705, 520] on input "3" at bounding box center [571, 529] width 280 height 17
click at [705, 520] on input "4" at bounding box center [571, 529] width 280 height 17
click at [705, 520] on input "5" at bounding box center [571, 529] width 280 height 17
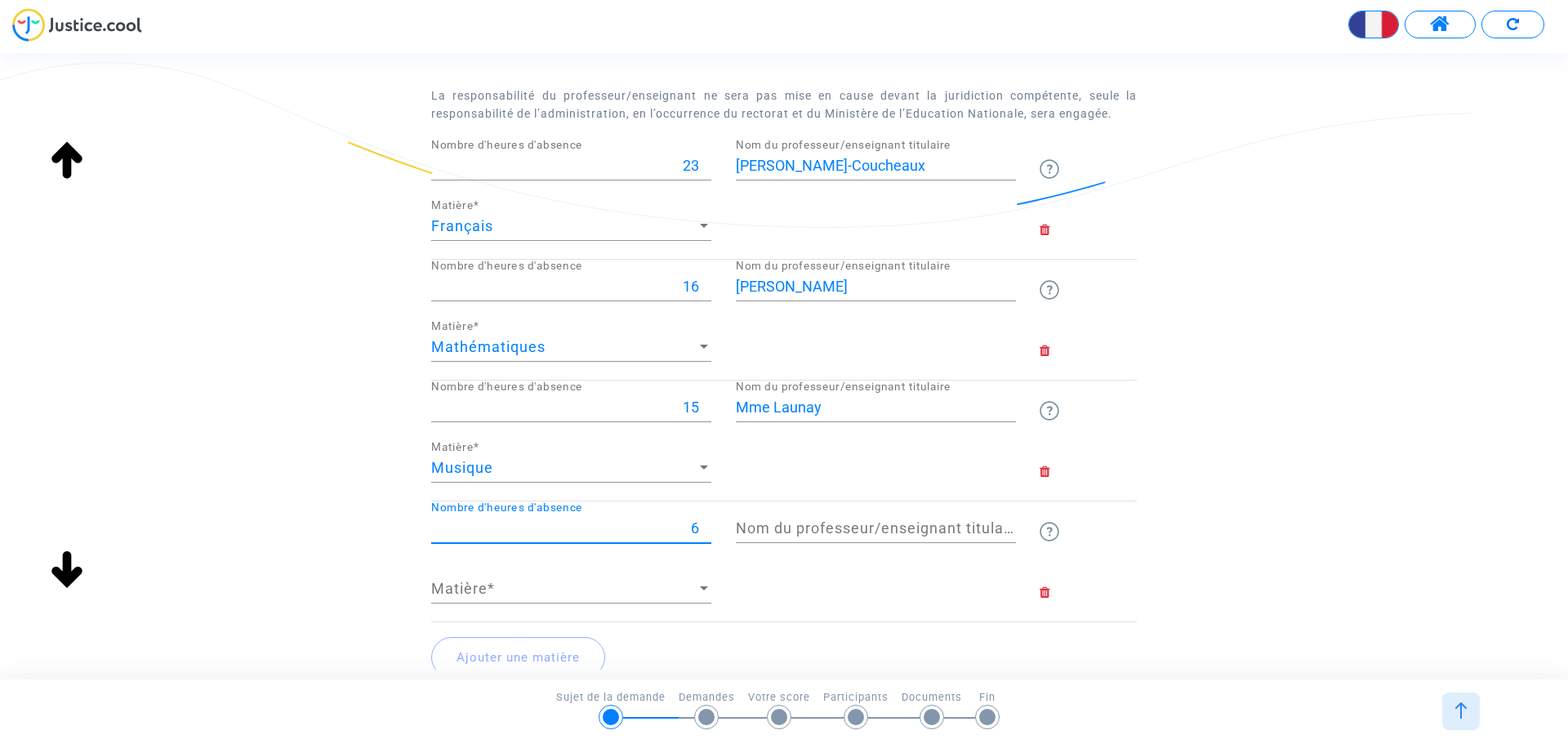
click at [705, 520] on input "6" at bounding box center [571, 529] width 280 height 17
click at [705, 520] on input "7" at bounding box center [571, 529] width 280 height 17
click at [705, 520] on input "8" at bounding box center [571, 529] width 280 height 17
click at [705, 520] on input "9" at bounding box center [571, 529] width 280 height 17
type input "10"
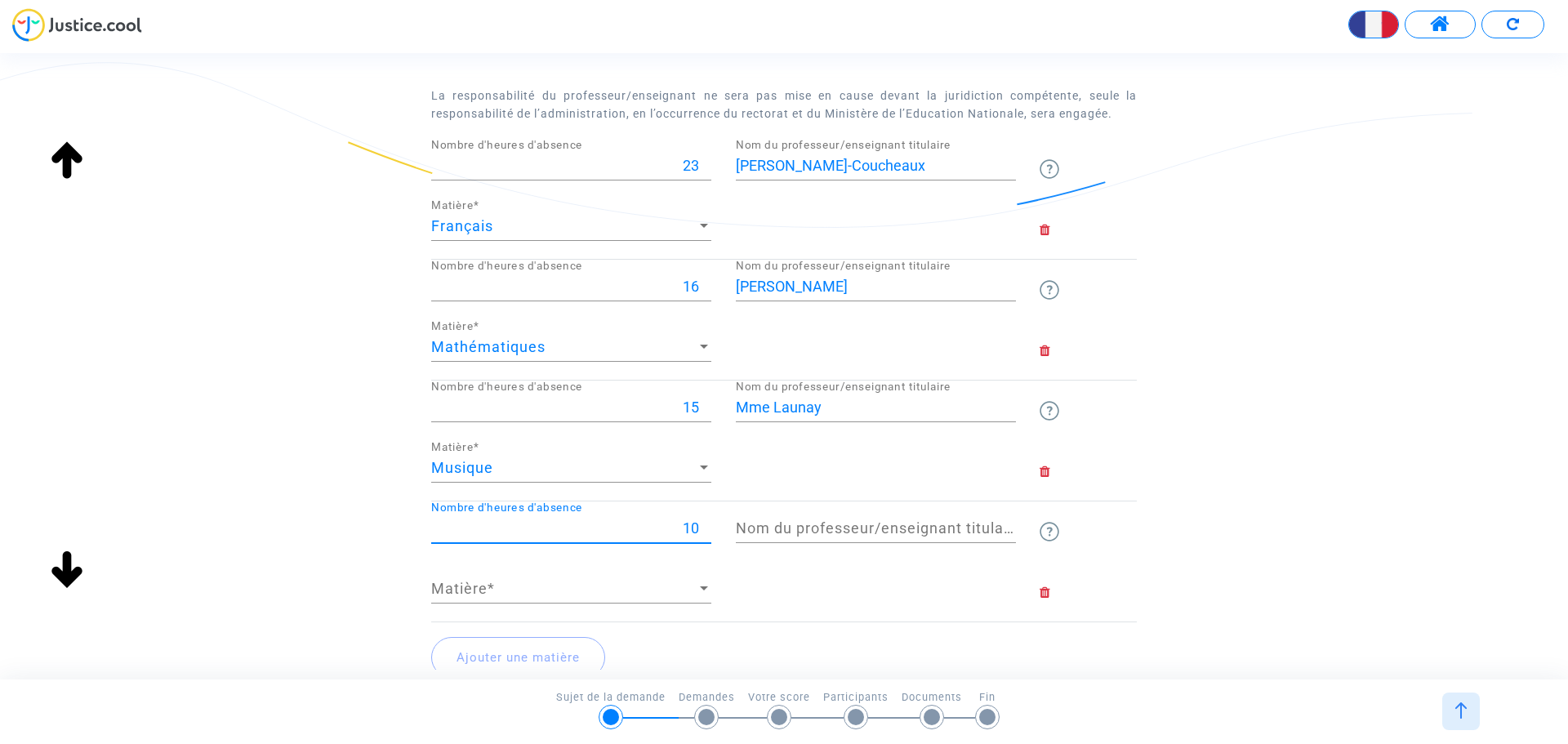
click at [705, 520] on input "10" at bounding box center [571, 529] width 280 height 17
click at [471, 581] on span "Matière" at bounding box center [564, 589] width 266 height 17
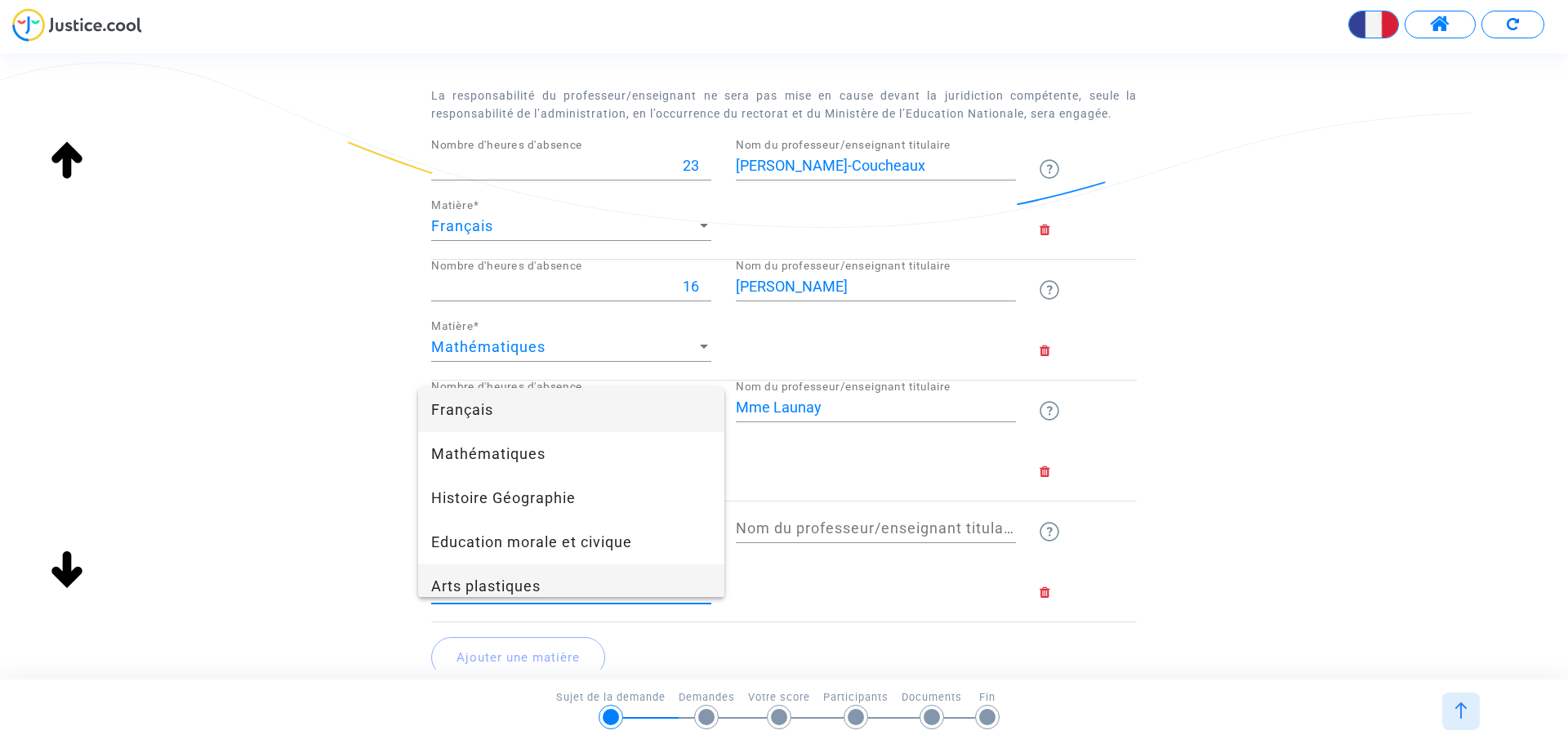
click at [489, 579] on span "Arts plastiques" at bounding box center [571, 585] width 280 height 44
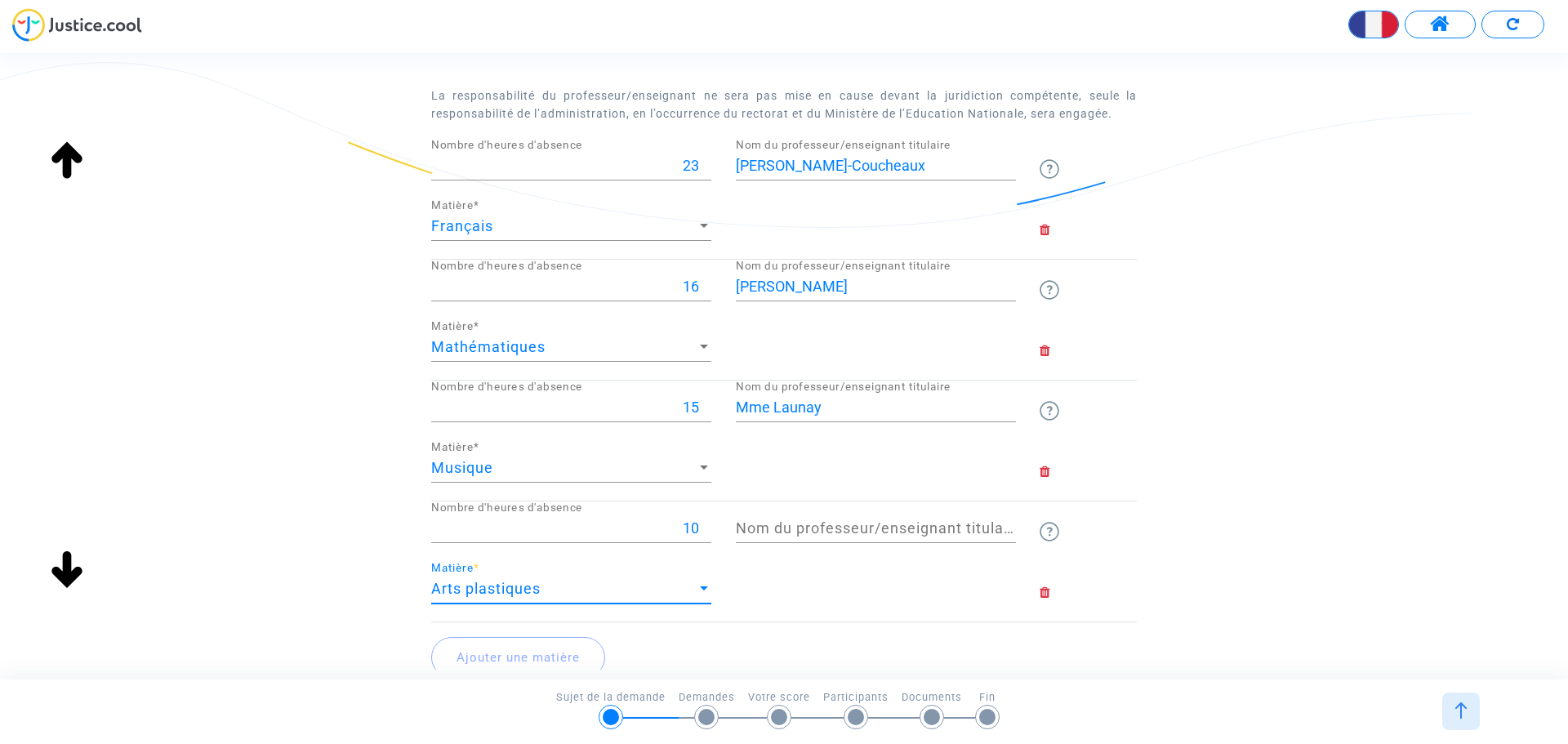
scroll to position [11, 0]
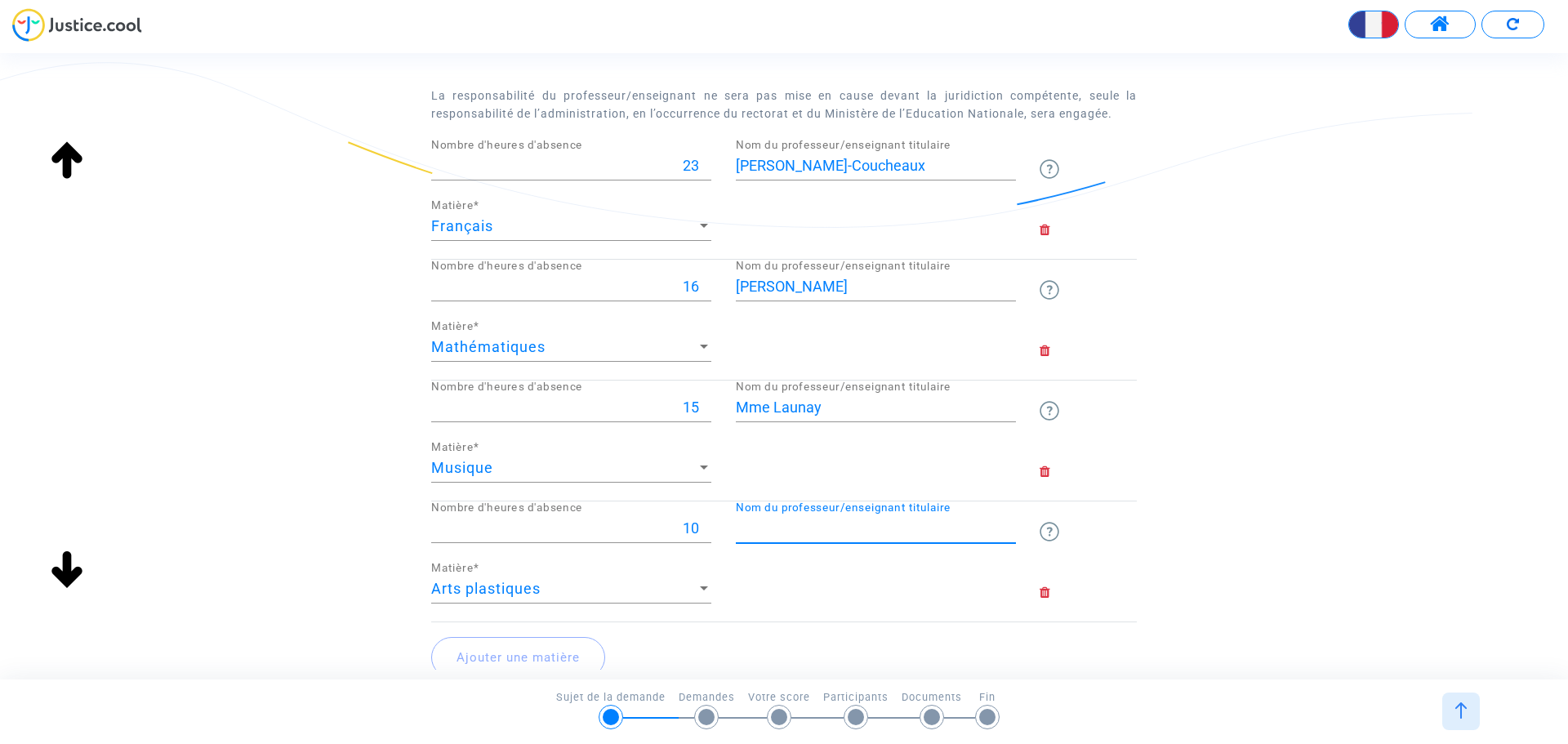
click at [765, 531] on input "Nom du professeur/enseignant titulaire" at bounding box center [876, 529] width 280 height 17
type input "Mme [PERSON_NAME]"
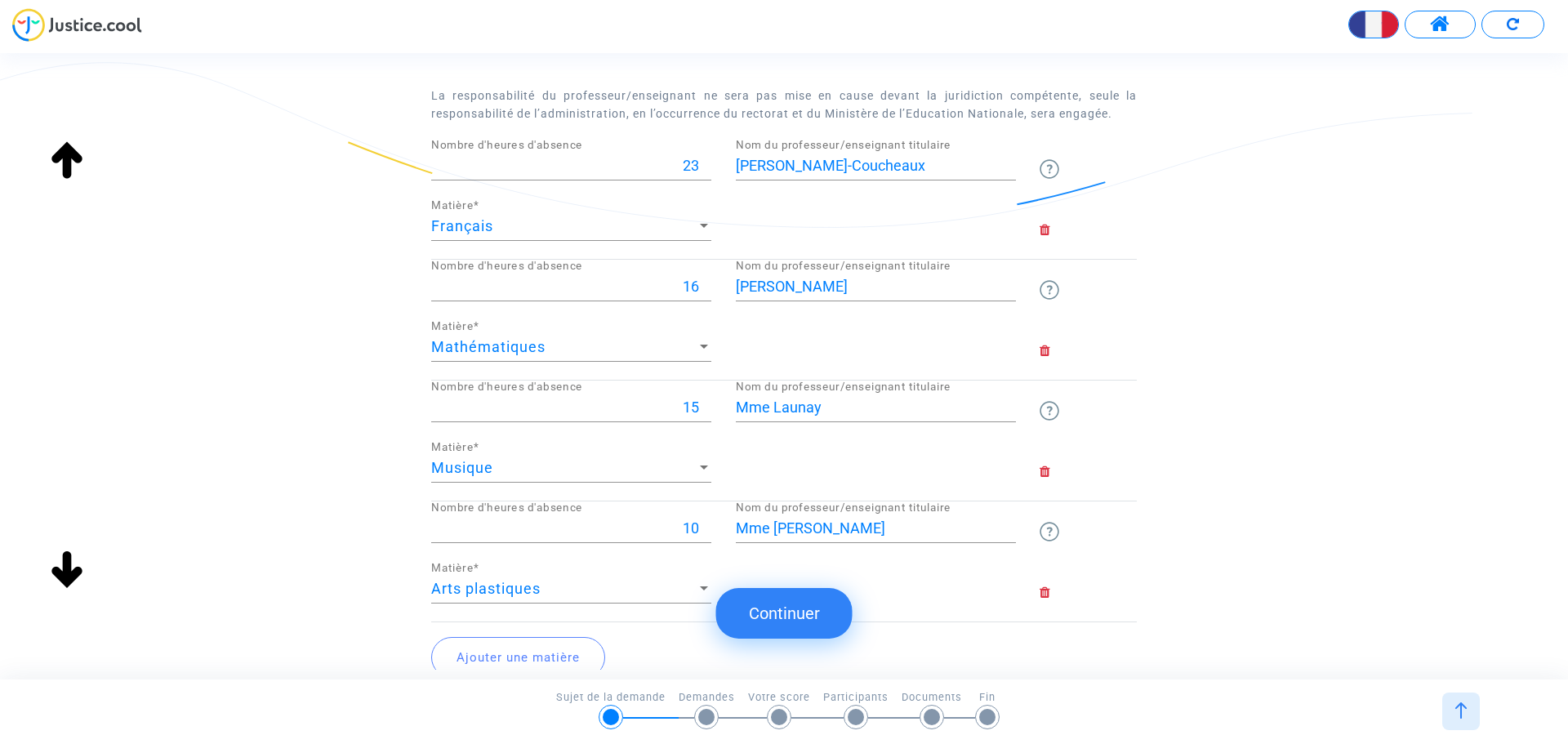
click at [527, 653] on button "Ajouter une matière" at bounding box center [518, 658] width 174 height 41
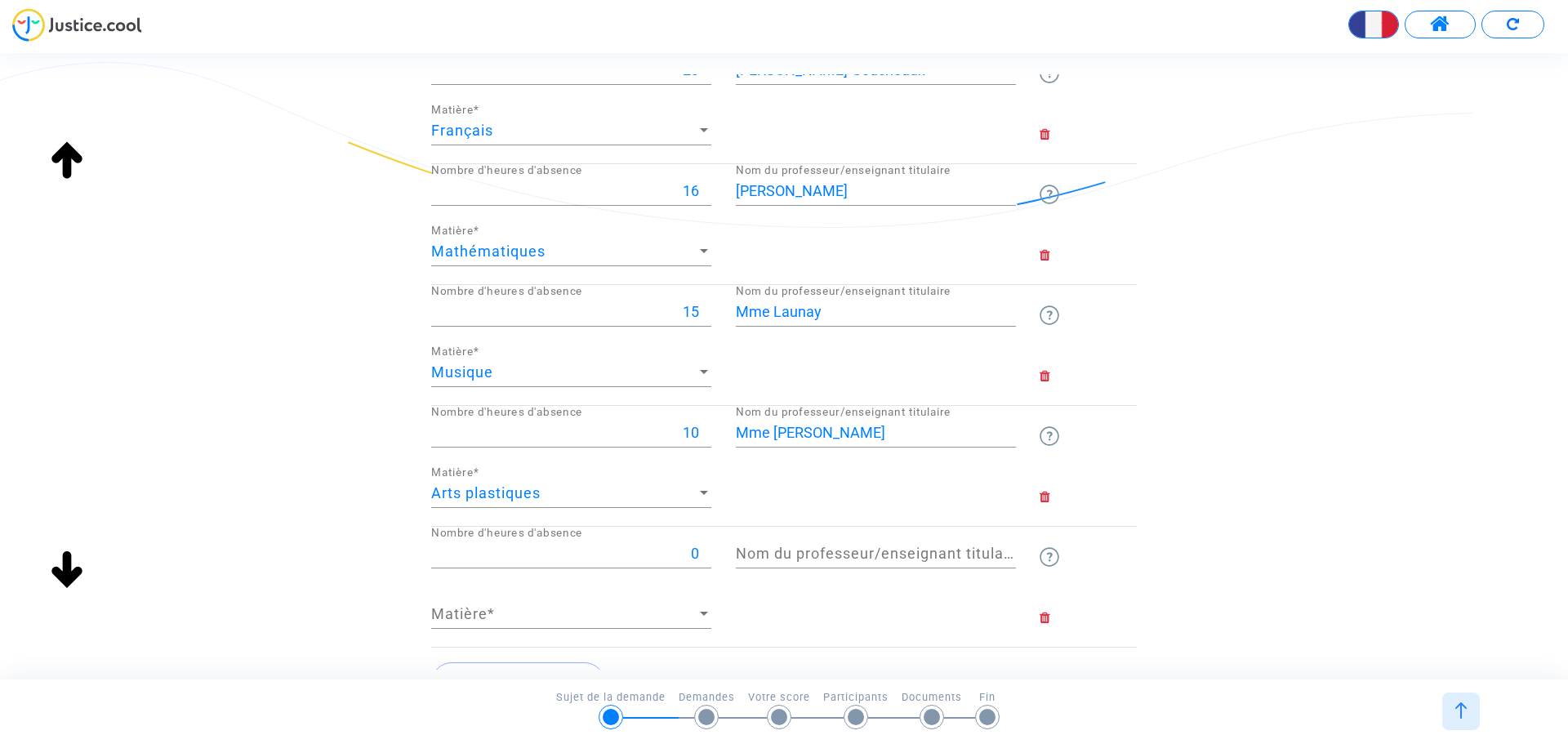
scroll to position [369, 0]
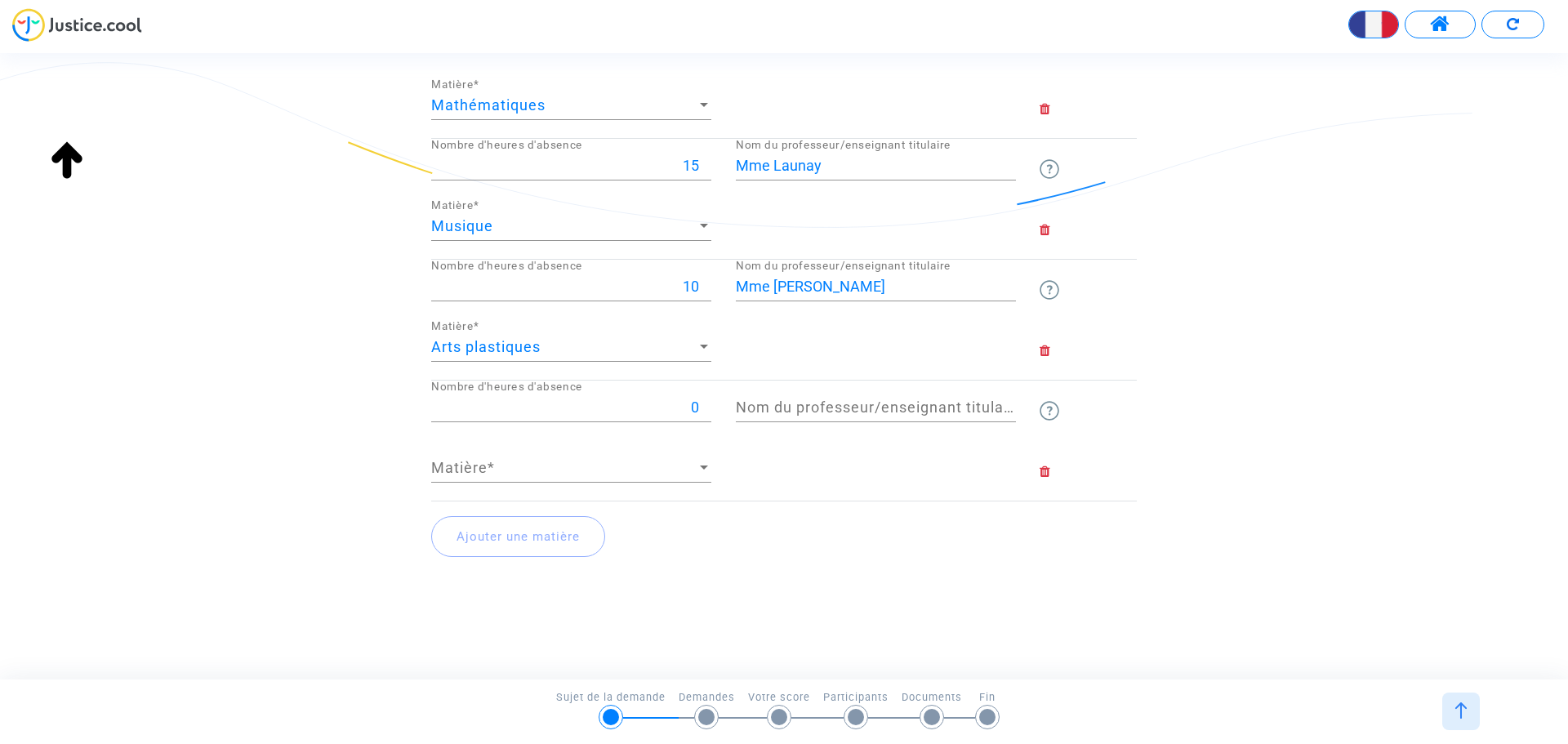
click at [704, 473] on div at bounding box center [705, 468] width 15 height 17
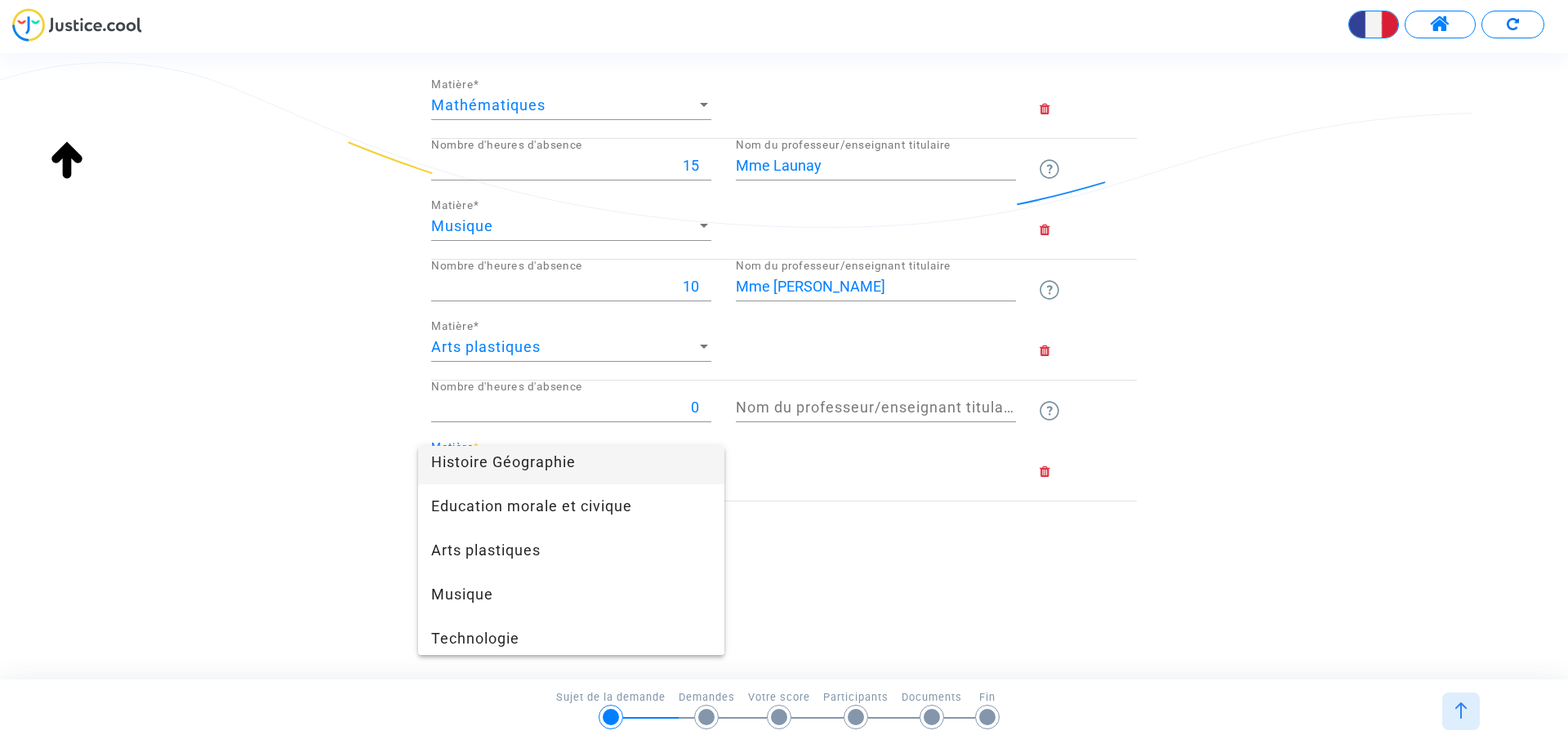
scroll to position [245, 0]
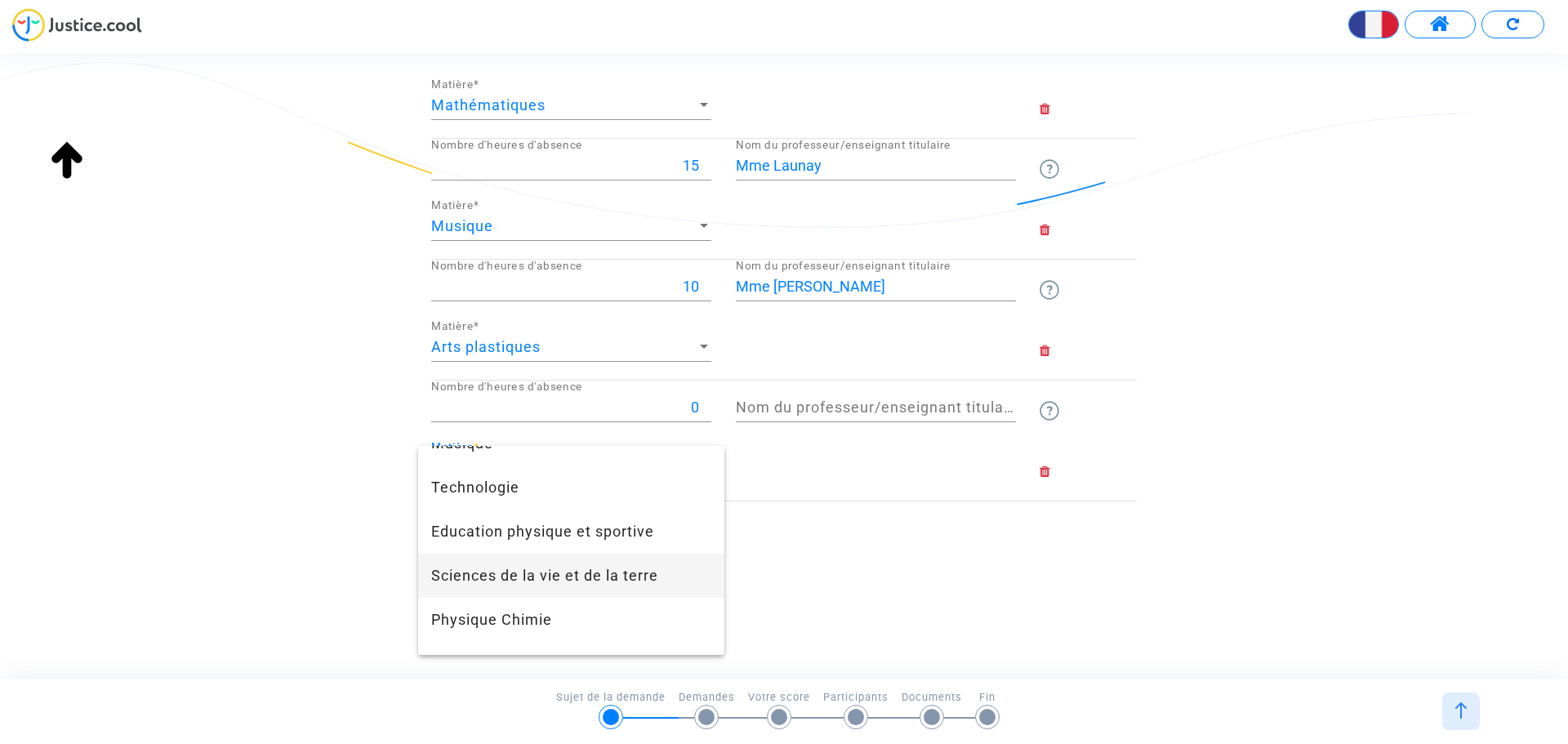
click at [634, 586] on span "Sciences de la vie et de la terre" at bounding box center [571, 575] width 280 height 44
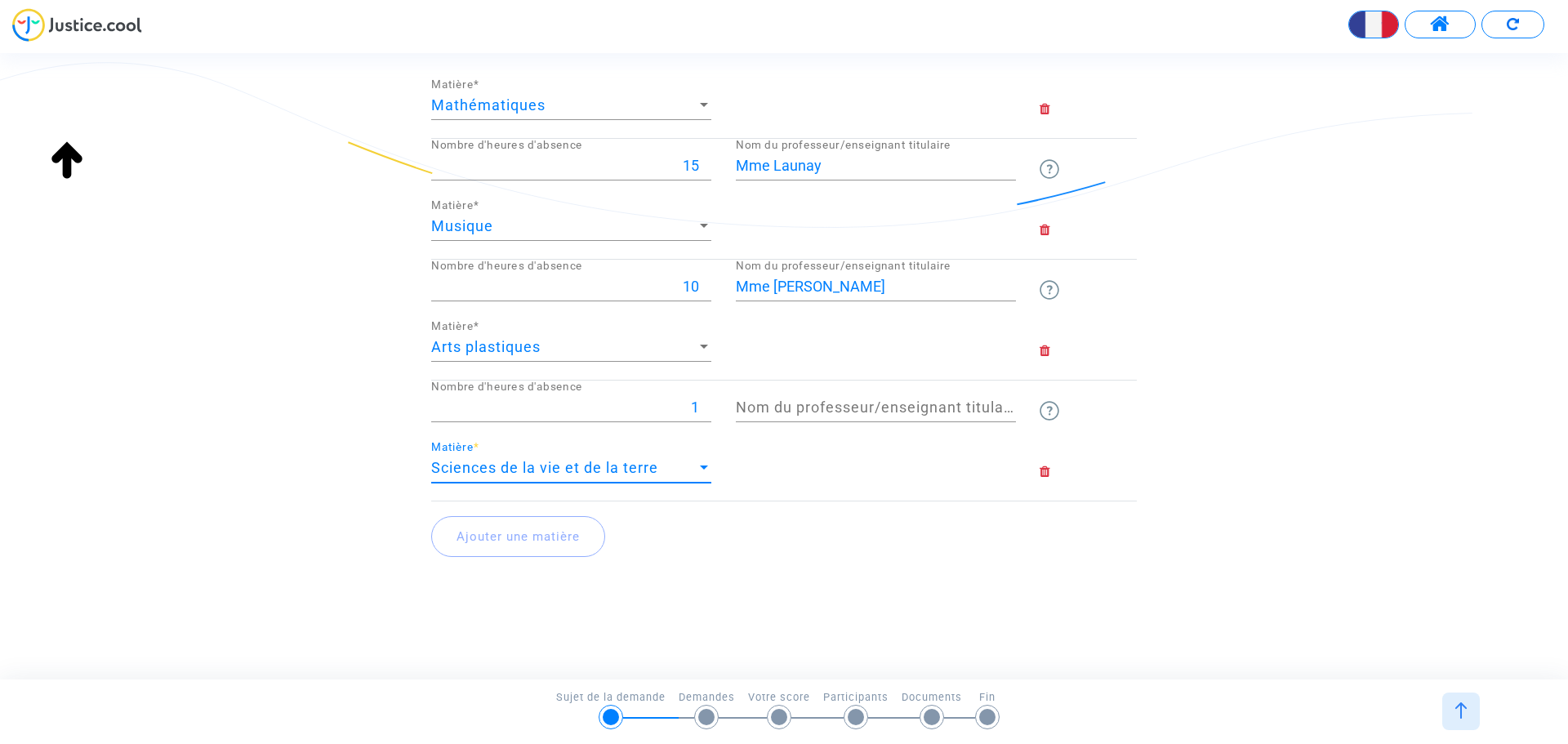
click at [702, 400] on input "1" at bounding box center [571, 408] width 280 height 17
click at [702, 400] on input "2" at bounding box center [571, 408] width 280 height 17
click at [702, 400] on input "3" at bounding box center [571, 408] width 280 height 17
click at [702, 400] on input "4" at bounding box center [571, 408] width 280 height 17
click at [702, 400] on input "5" at bounding box center [571, 408] width 280 height 17
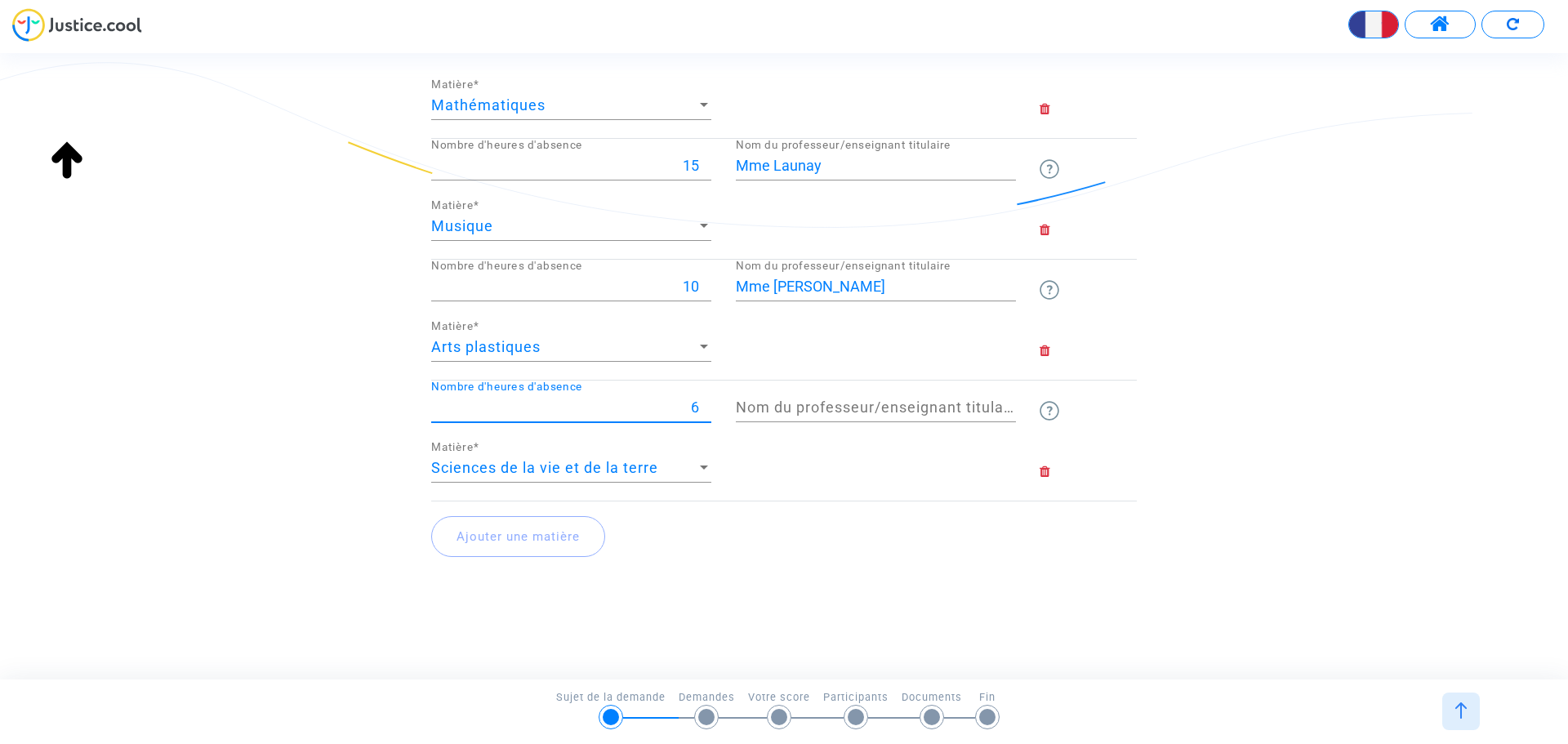
click at [702, 400] on input "6" at bounding box center [571, 408] width 280 height 17
click at [702, 400] on input "7" at bounding box center [571, 408] width 280 height 17
click at [702, 400] on input "8" at bounding box center [571, 408] width 280 height 17
click at [702, 400] on input "9" at bounding box center [571, 408] width 280 height 17
click at [702, 400] on input "10" at bounding box center [571, 408] width 280 height 17
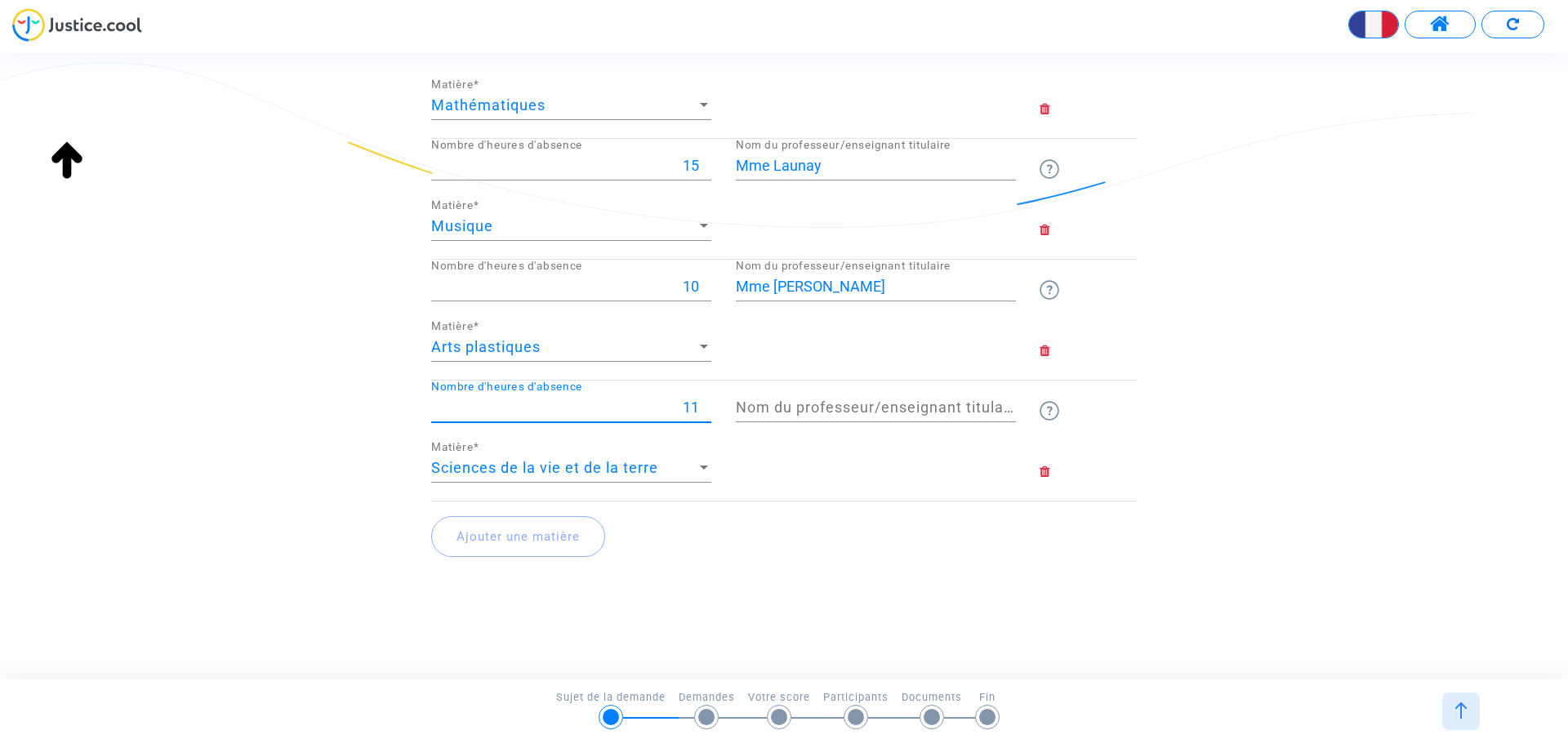
click at [702, 400] on input "11" at bounding box center [571, 408] width 280 height 17
click at [702, 400] on input "12" at bounding box center [571, 408] width 280 height 17
type input "13"
click at [702, 400] on input "13" at bounding box center [571, 408] width 280 height 17
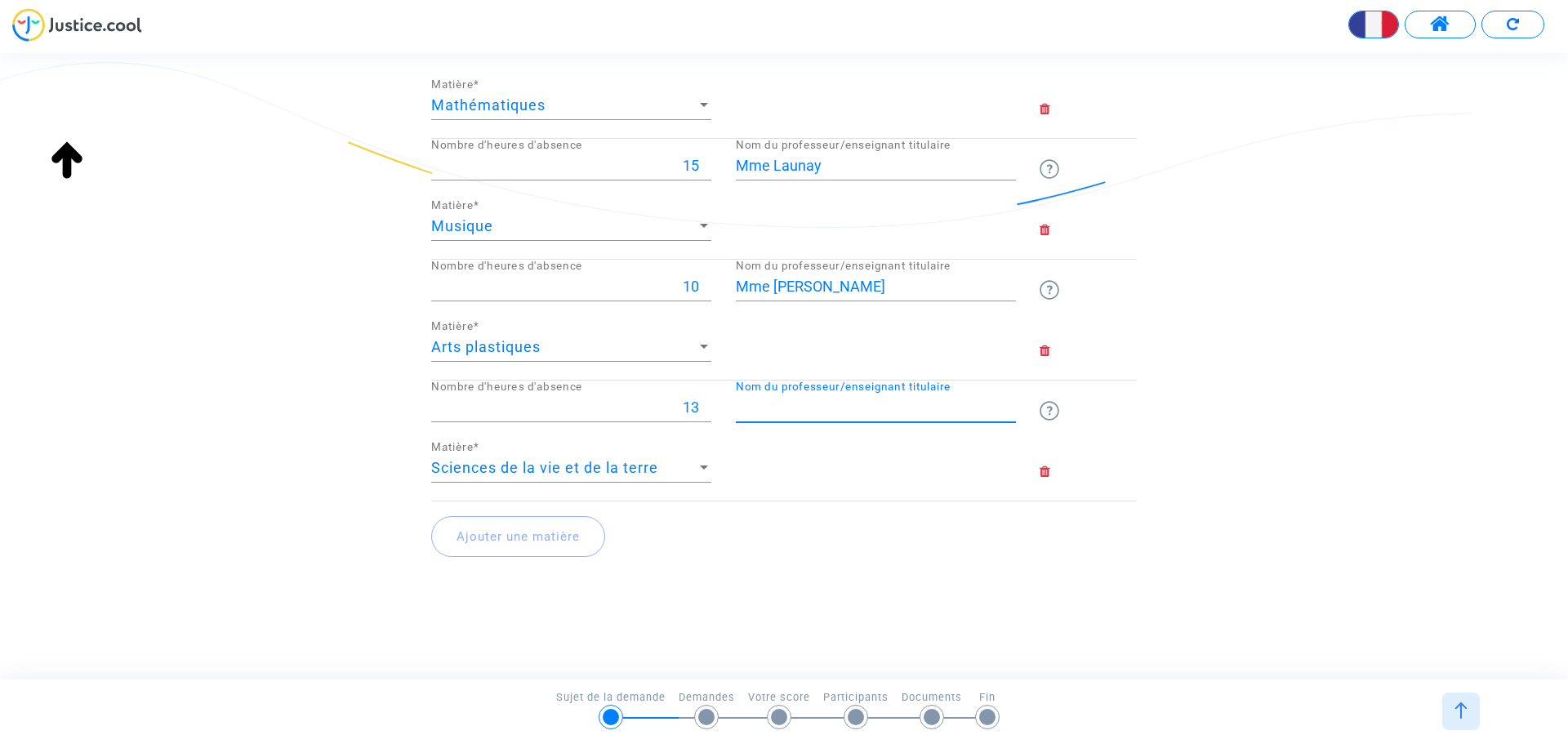
click at [768, 405] on input "Nom du professeur/enseignant titulaire" at bounding box center [876, 408] width 280 height 17
type input "Mme Ragaigne"
click at [488, 546] on button "Ajouter une matière" at bounding box center [518, 536] width 174 height 41
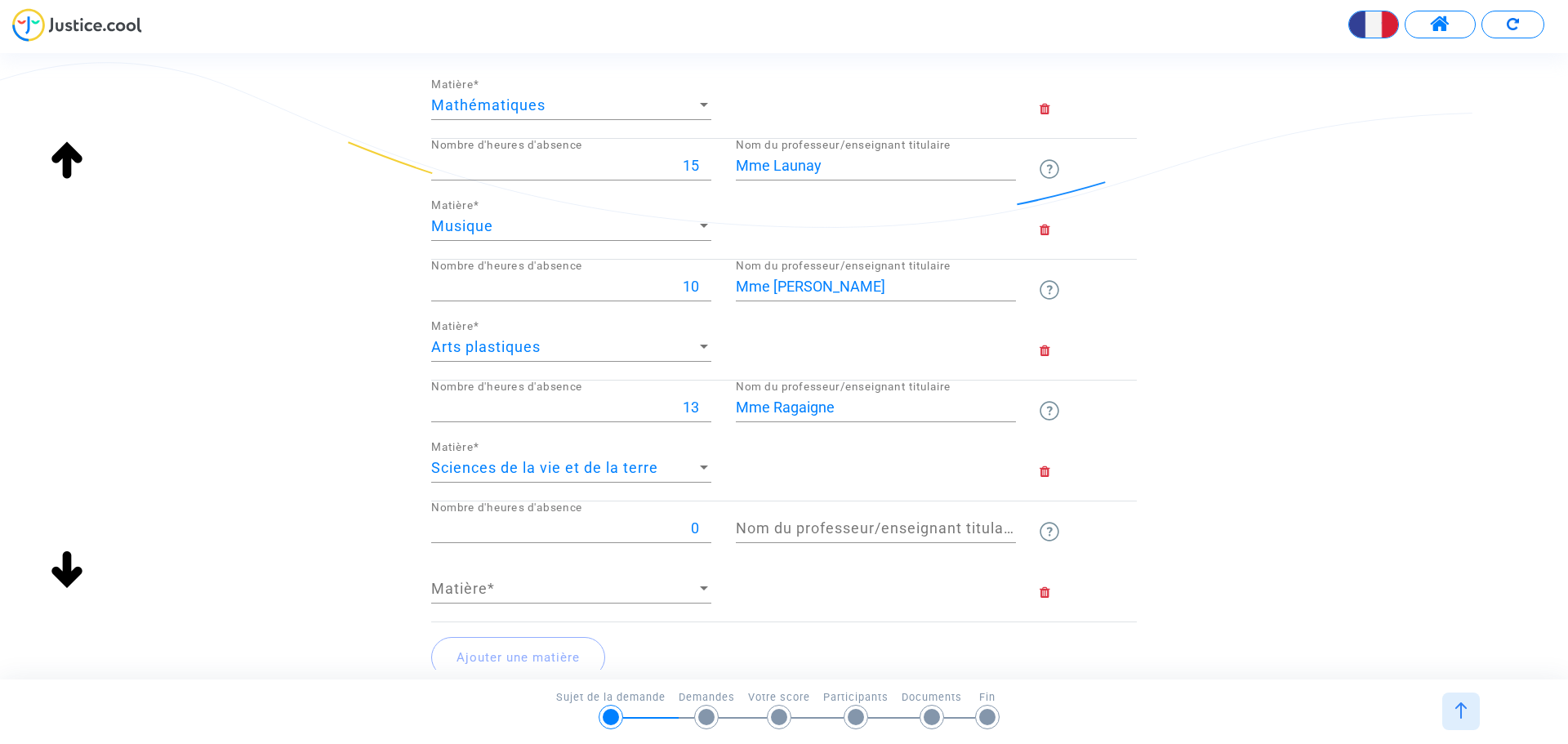
click at [705, 590] on div at bounding box center [704, 588] width 8 height 4
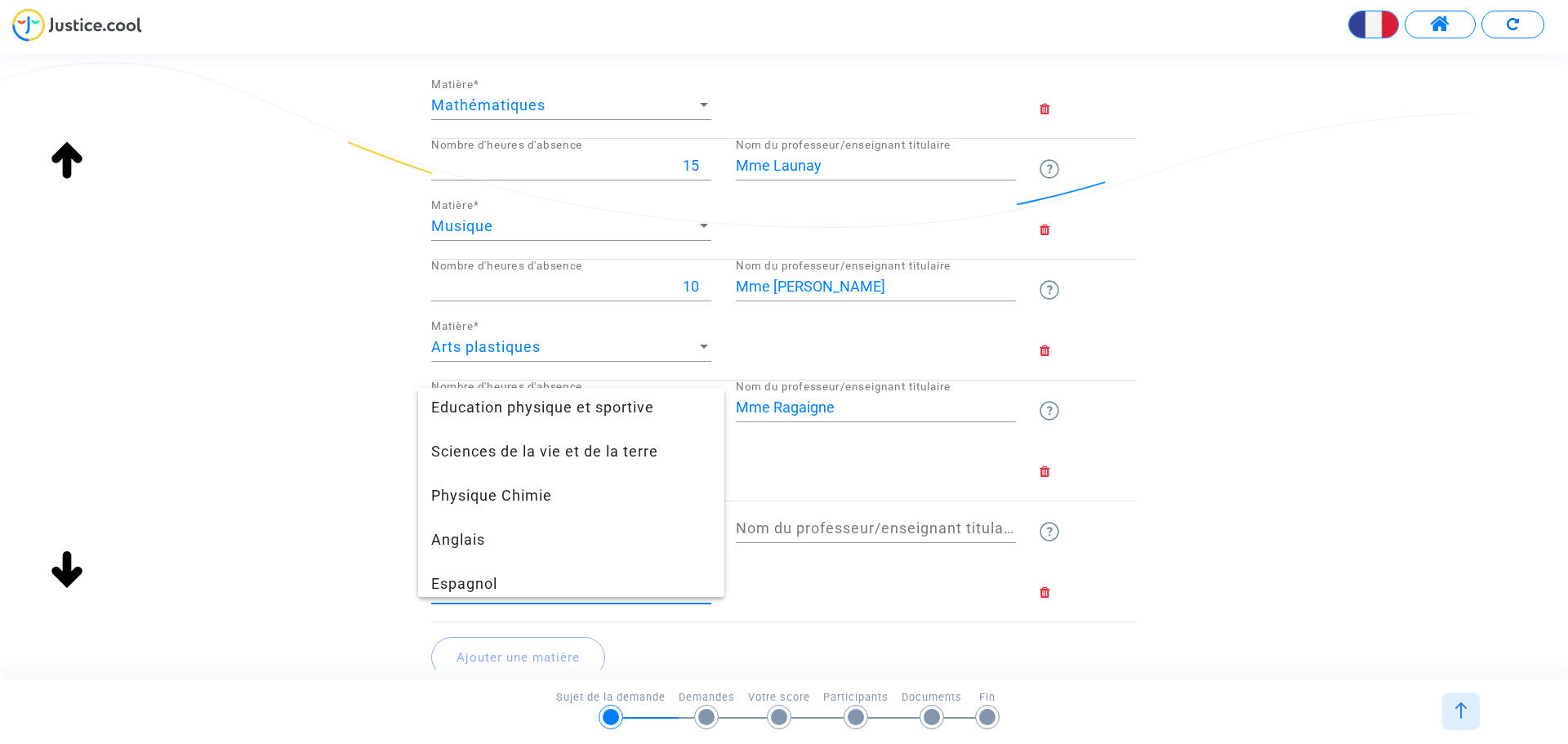
scroll to position [327, 0]
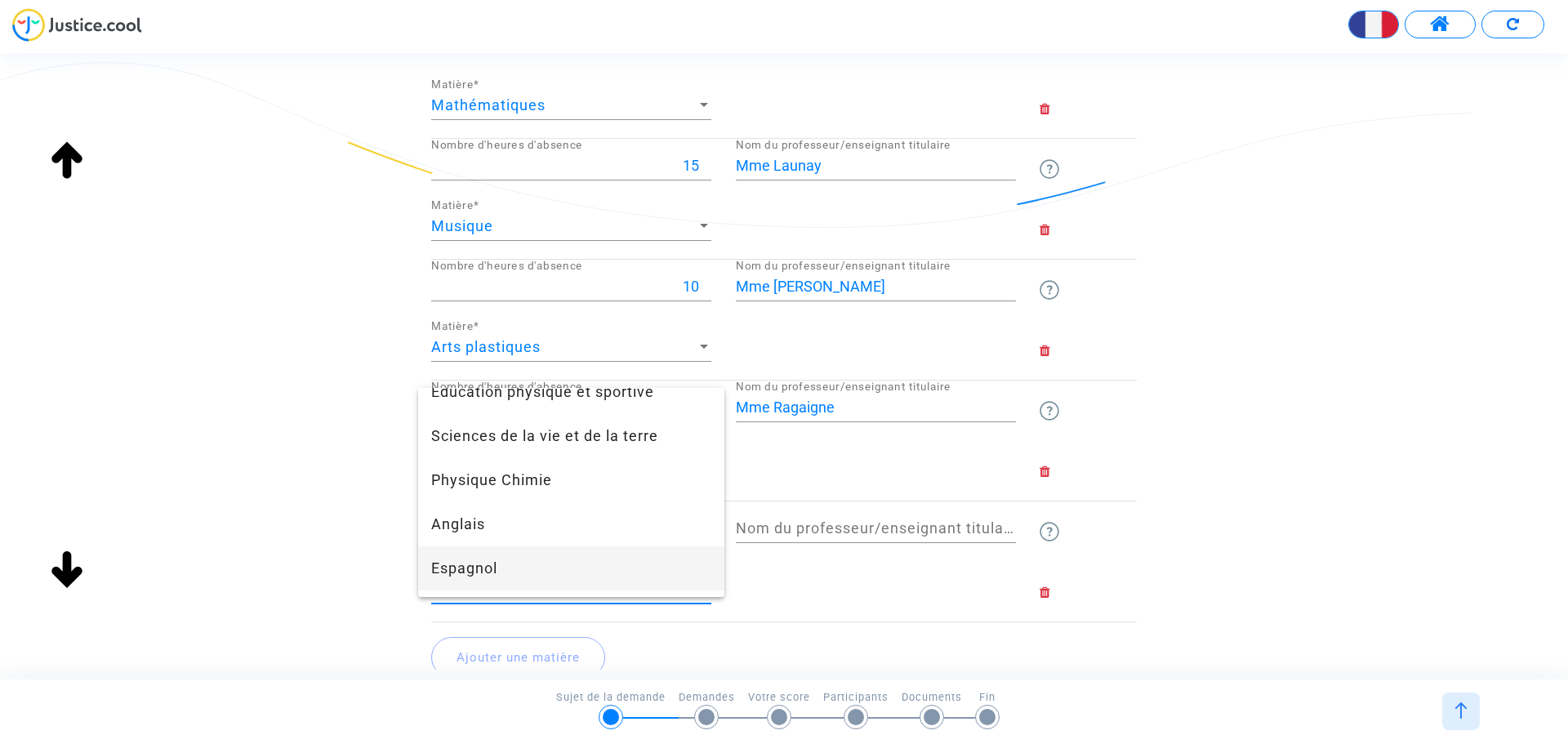
click at [600, 554] on span "Espagnol" at bounding box center [571, 568] width 280 height 44
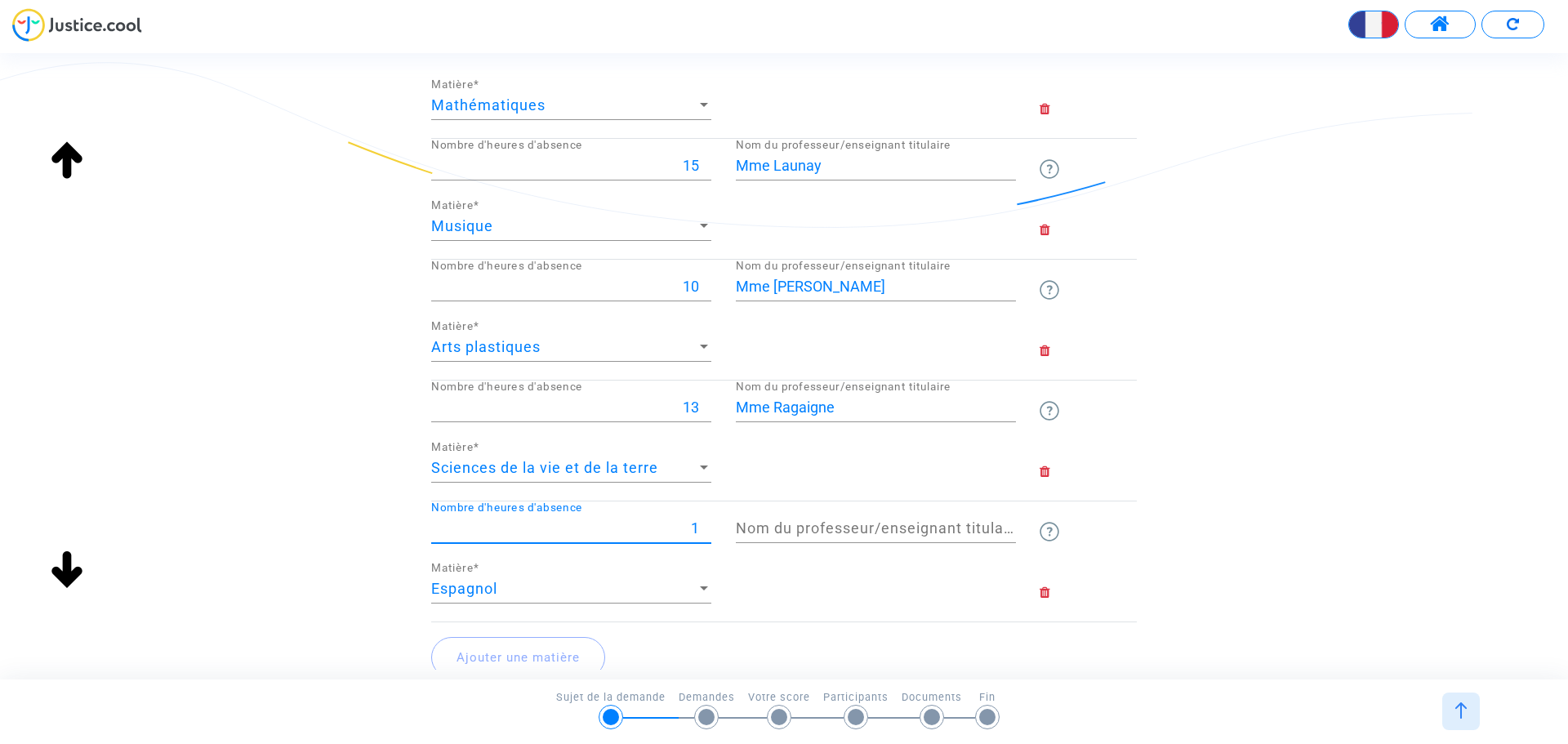
click at [705, 524] on input "1" at bounding box center [571, 529] width 280 height 17
click at [705, 524] on input "2" at bounding box center [571, 529] width 280 height 17
click at [705, 524] on input "3" at bounding box center [571, 529] width 280 height 17
click at [705, 524] on input "4" at bounding box center [571, 529] width 280 height 17
click at [705, 524] on input "5" at bounding box center [571, 529] width 280 height 17
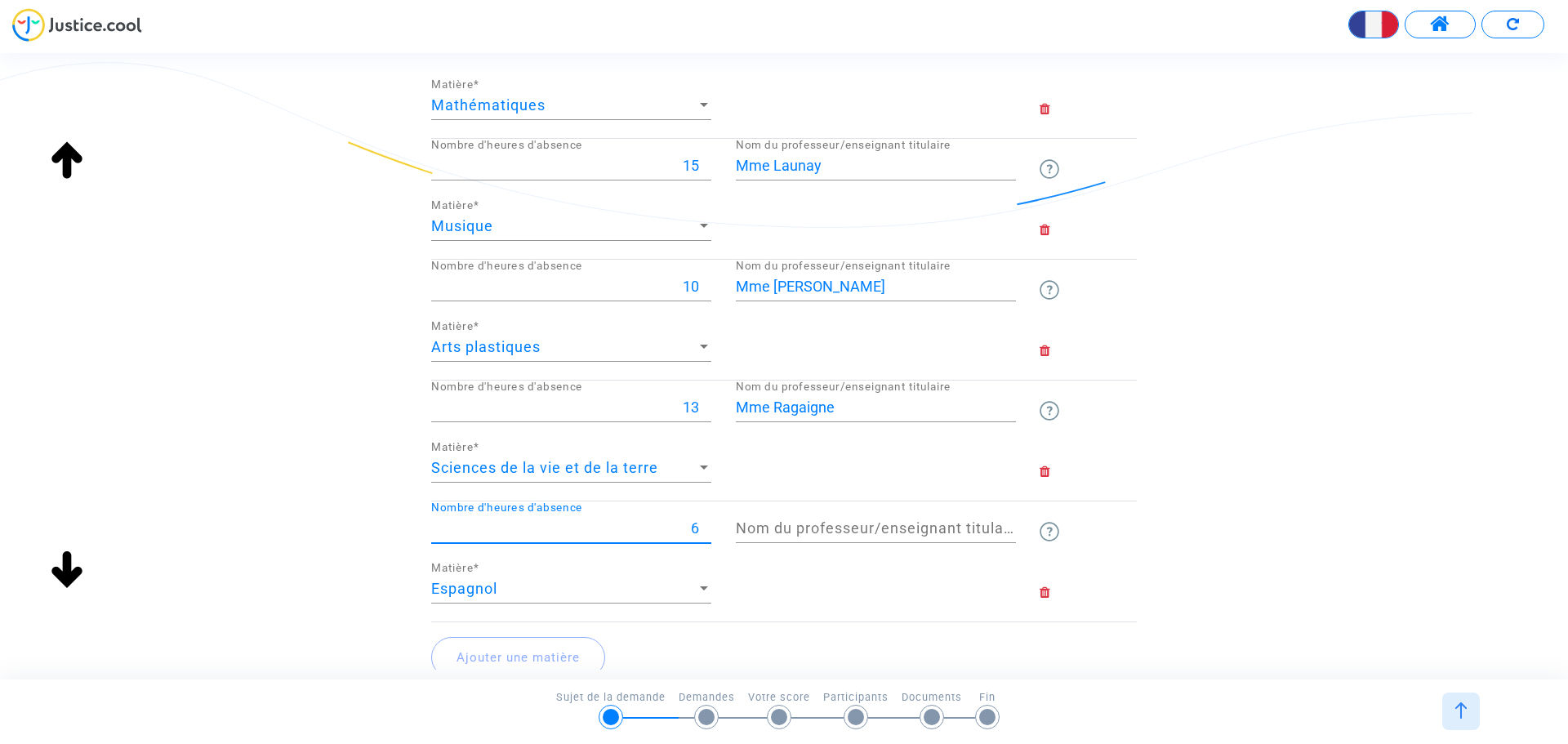
click at [705, 524] on input "6" at bounding box center [571, 529] width 280 height 17
click at [705, 524] on input "7" at bounding box center [571, 529] width 280 height 17
click at [705, 524] on input "8" at bounding box center [571, 529] width 280 height 17
click at [705, 524] on input "9" at bounding box center [571, 529] width 280 height 17
click at [705, 524] on input "10" at bounding box center [571, 529] width 280 height 17
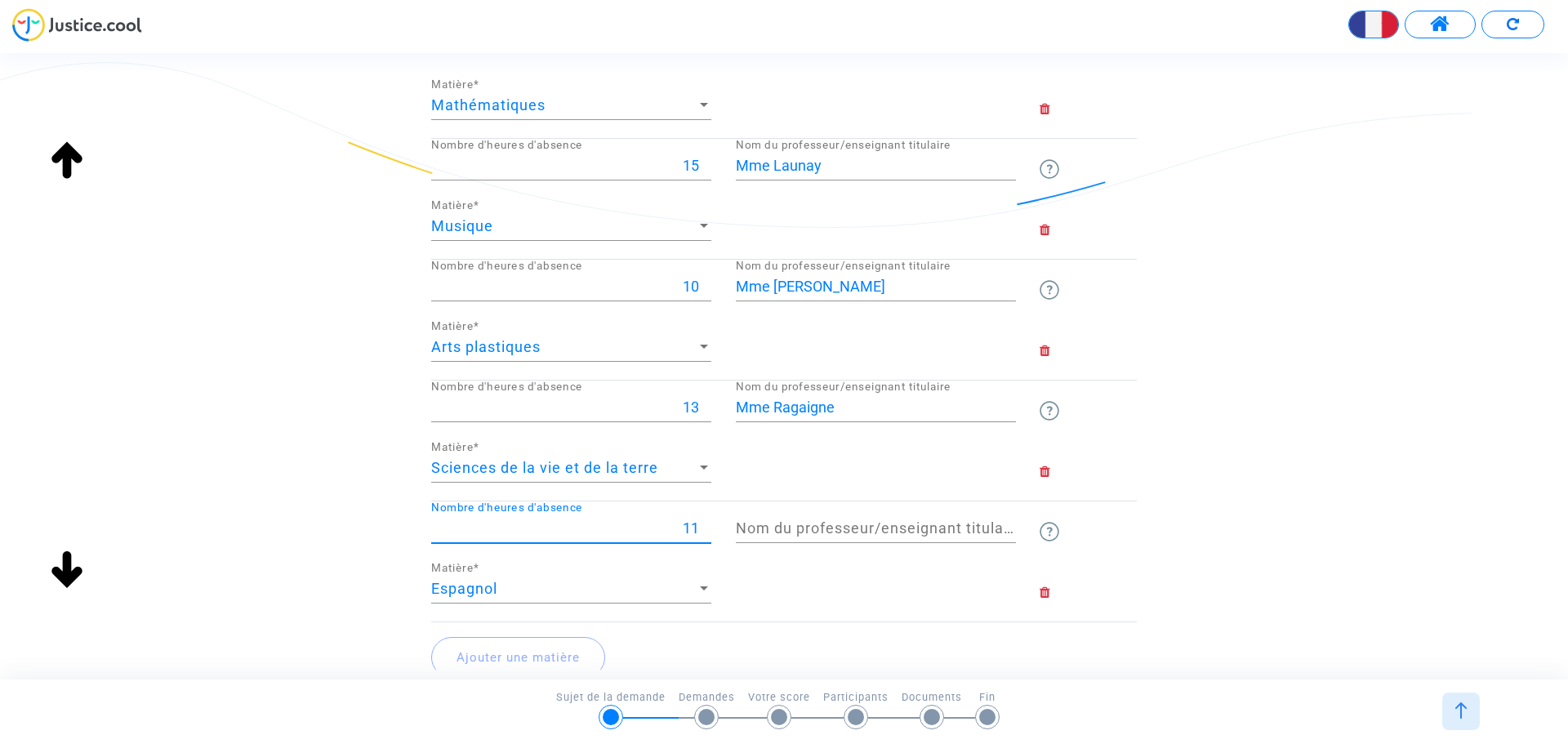
type input "11"
click at [705, 524] on input "11" at bounding box center [571, 529] width 280 height 17
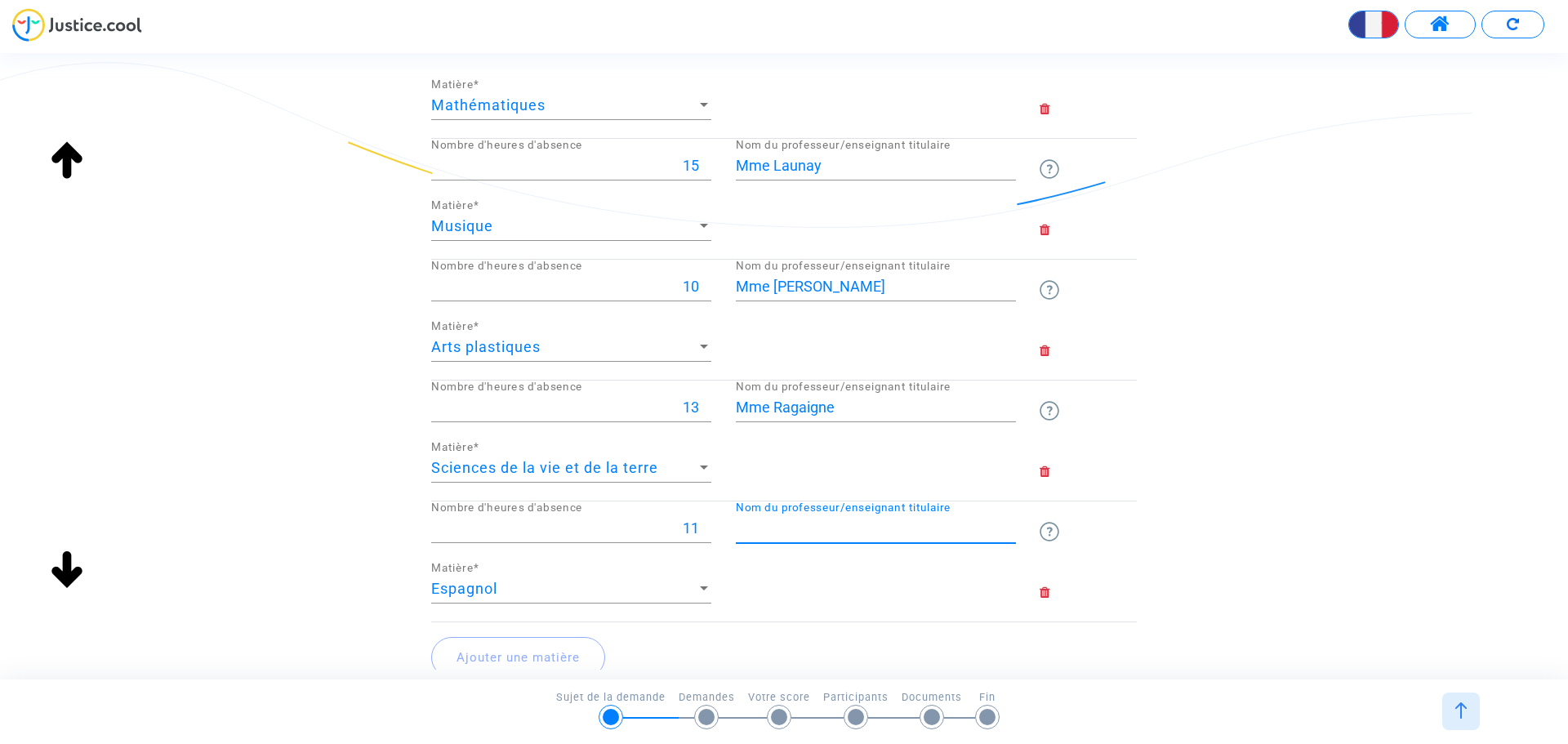
click at [759, 529] on input "Nom du professeur/enseignant titulaire" at bounding box center [876, 529] width 280 height 17
type input "[PERSON_NAME]"
click at [1316, 586] on div "[PERSON_NAME] ci-dessous les heures d'absence non remplacées Le nom du professe…" at bounding box center [784, 240] width 1568 height 938
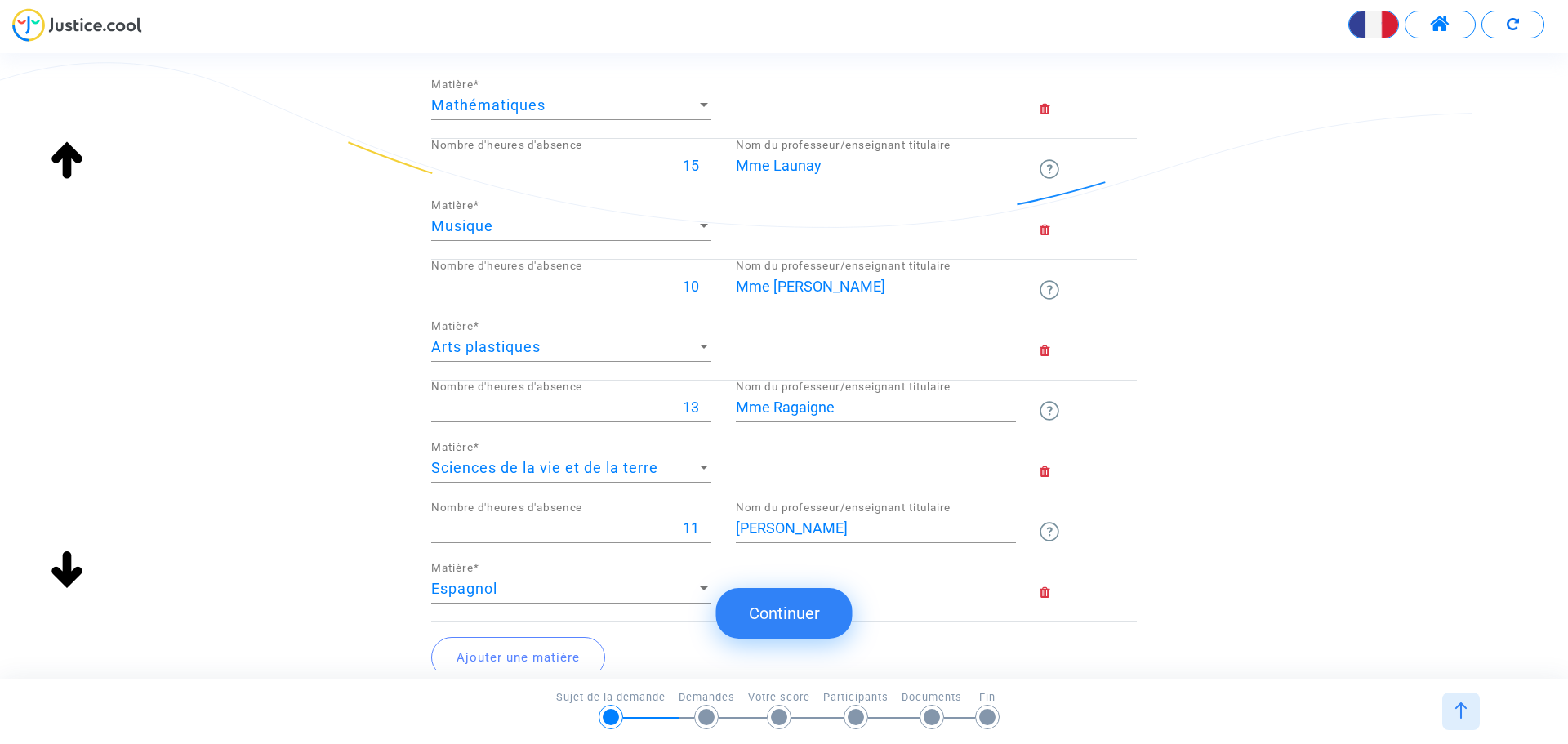
scroll to position [489, 0]
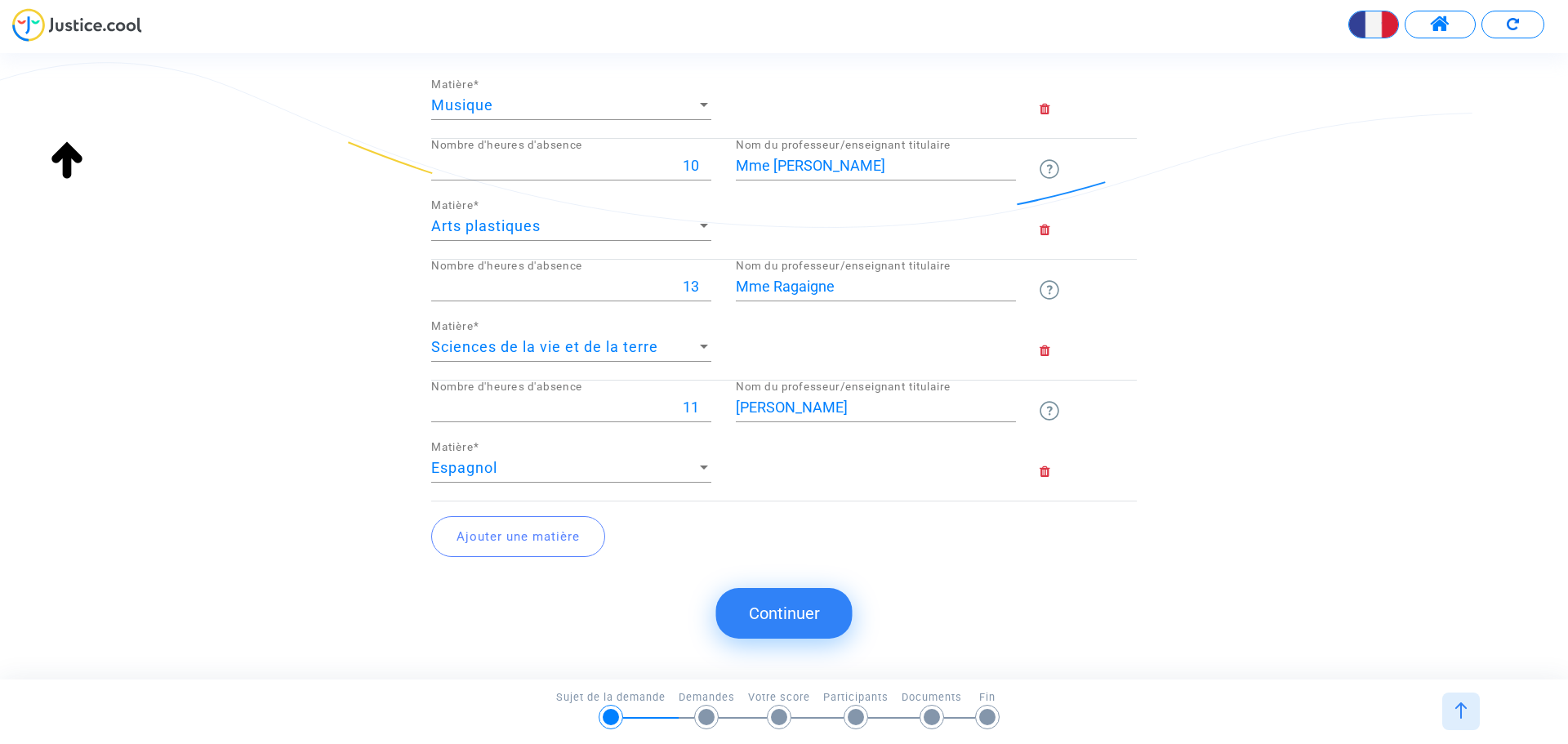
click at [804, 613] on button "Continuer" at bounding box center [784, 613] width 137 height 50
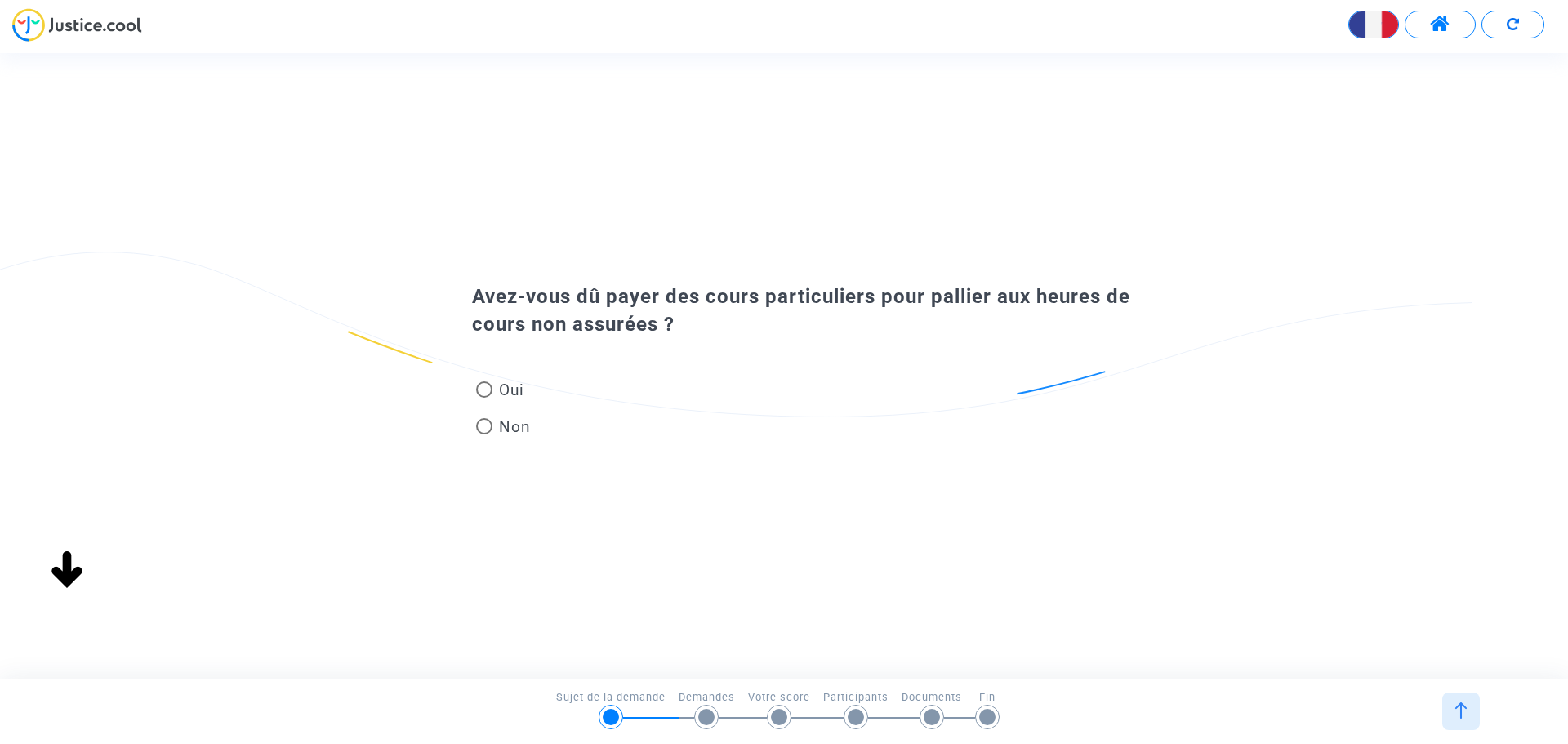
click at [489, 427] on span at bounding box center [484, 426] width 17 height 17
click at [484, 435] on input "Non" at bounding box center [483, 435] width 1 height 1
radio input "true"
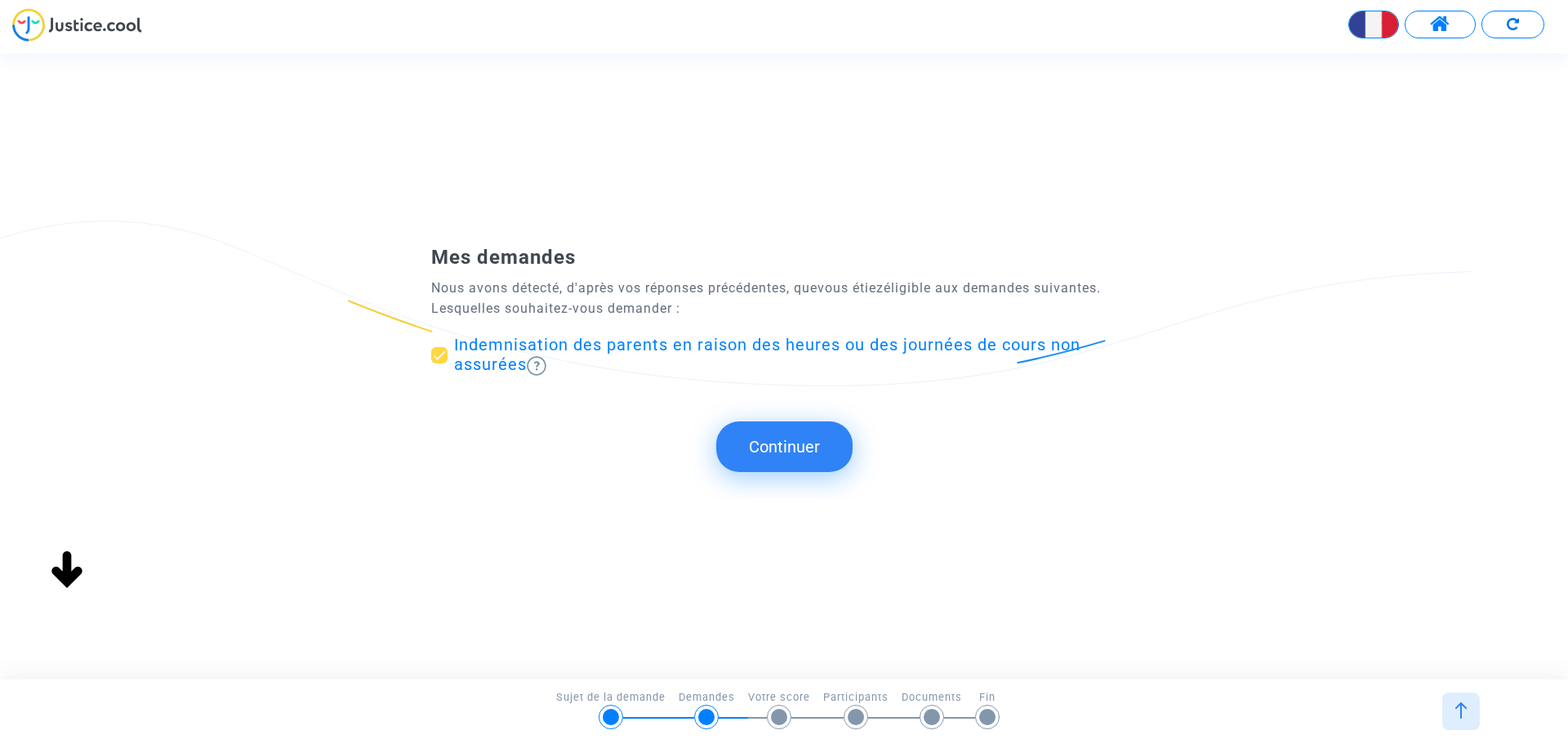
scroll to position [0, 0]
click at [765, 447] on button "Continuer" at bounding box center [784, 447] width 137 height 50
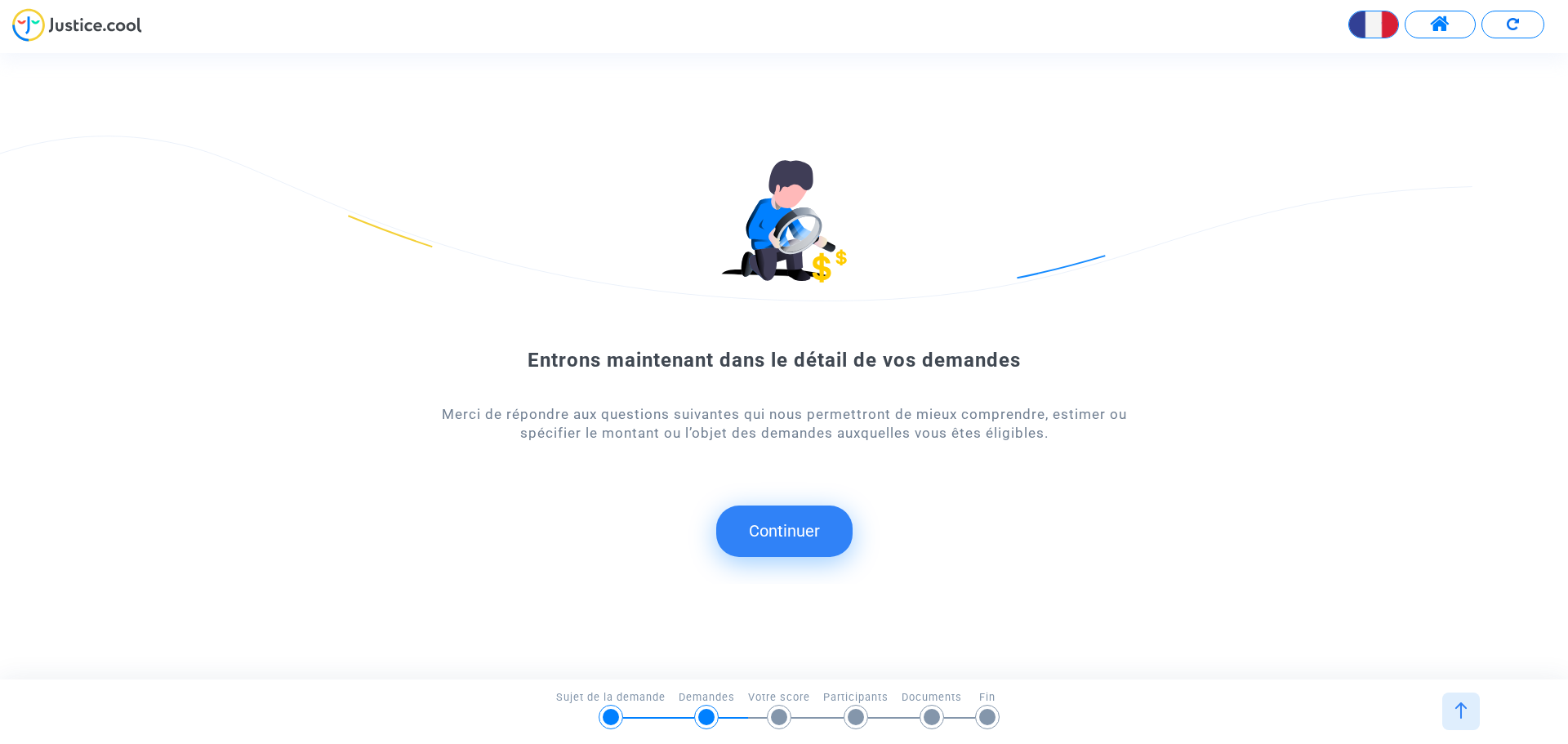
click at [794, 549] on button "Continuer" at bounding box center [784, 530] width 137 height 50
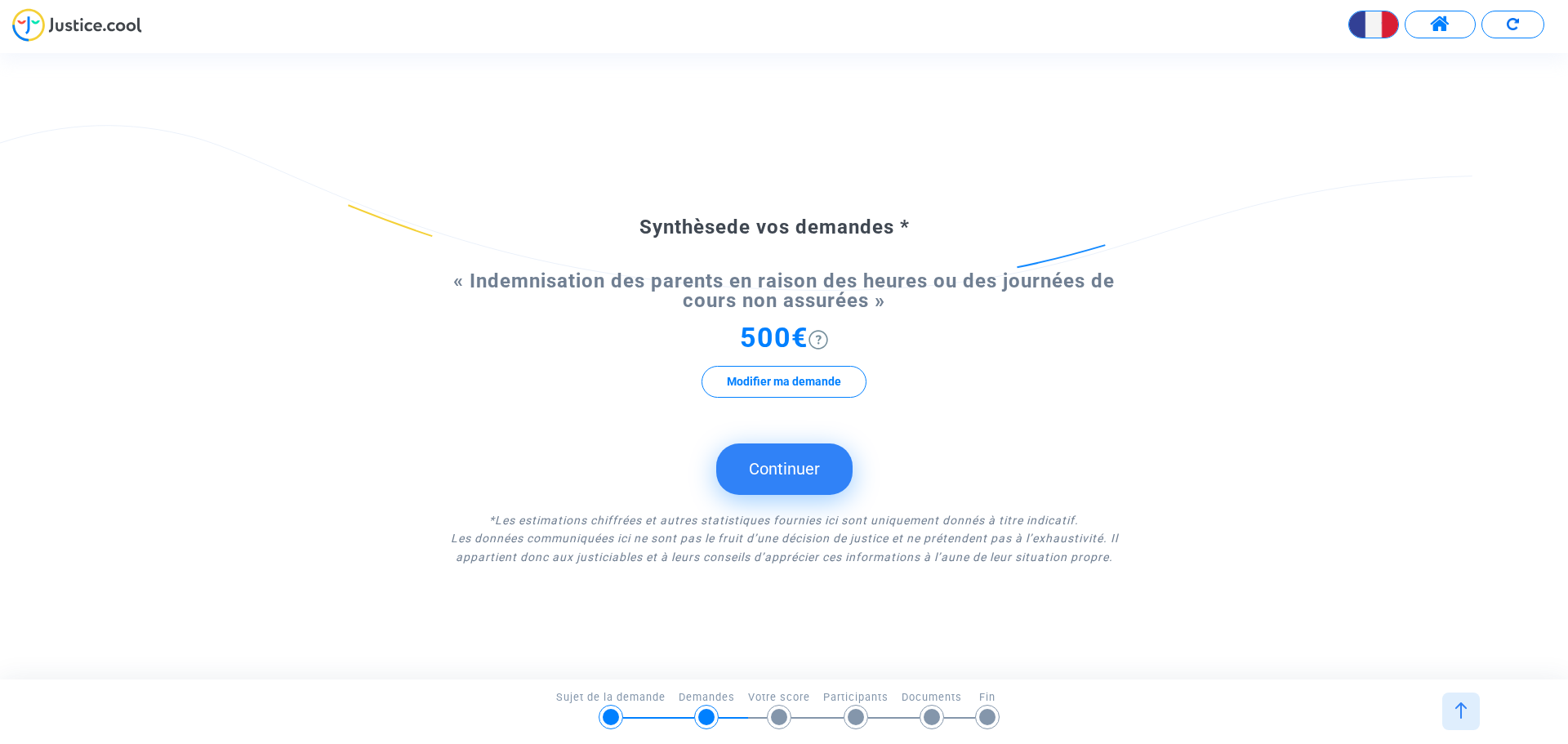
click at [786, 468] on button "Continuer" at bounding box center [784, 468] width 137 height 50
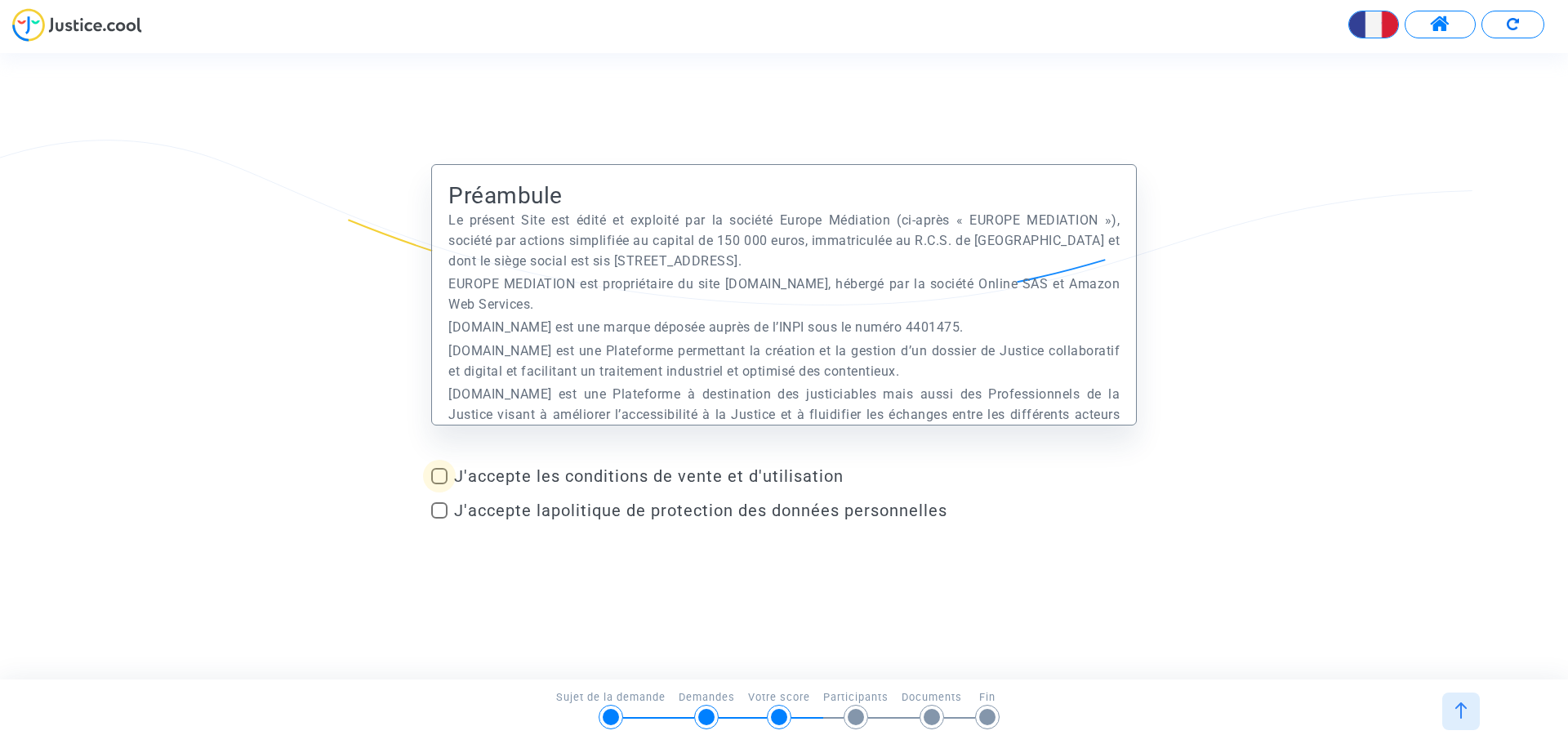
click at [441, 470] on span at bounding box center [440, 476] width 17 height 17
click at [440, 484] on input "J'accepte les conditions de vente et d'utilisation" at bounding box center [439, 484] width 1 height 1
checkbox input "true"
click at [441, 512] on span at bounding box center [440, 511] width 17 height 17
click at [440, 518] on input "J'accepte la politique de protection des données personnelles" at bounding box center [439, 518] width 1 height 1
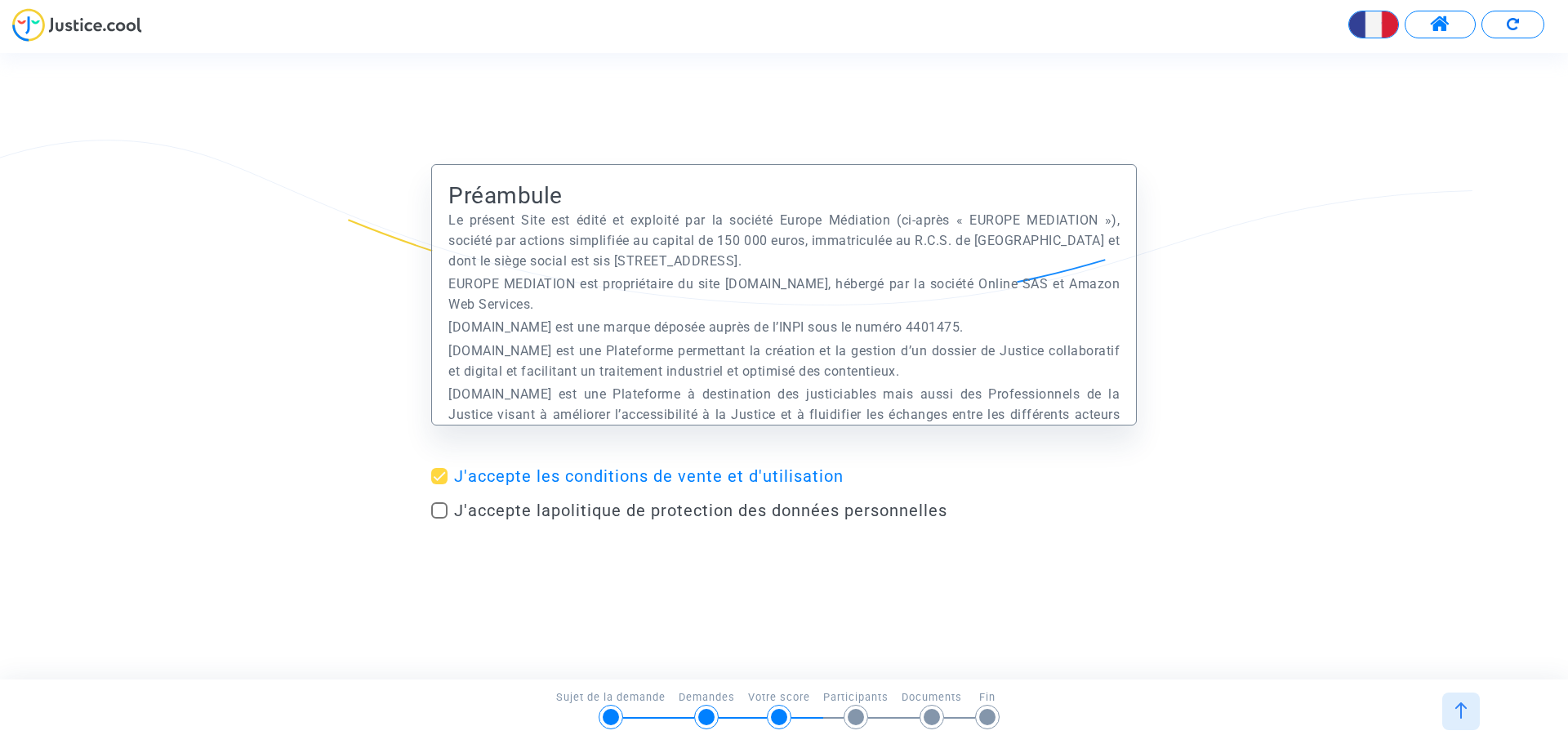
checkbox input "true"
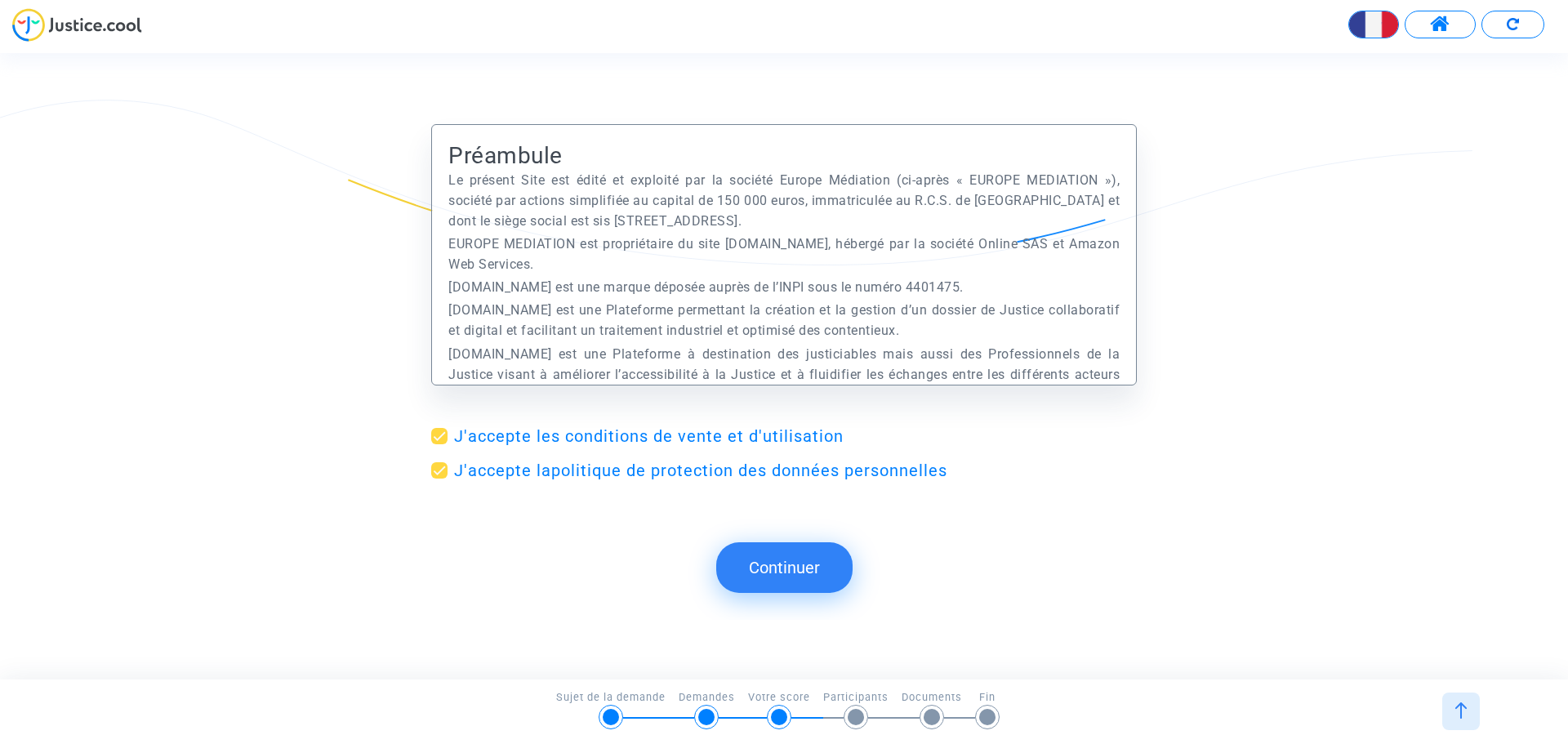
click at [795, 555] on button "Continuer" at bounding box center [784, 568] width 137 height 50
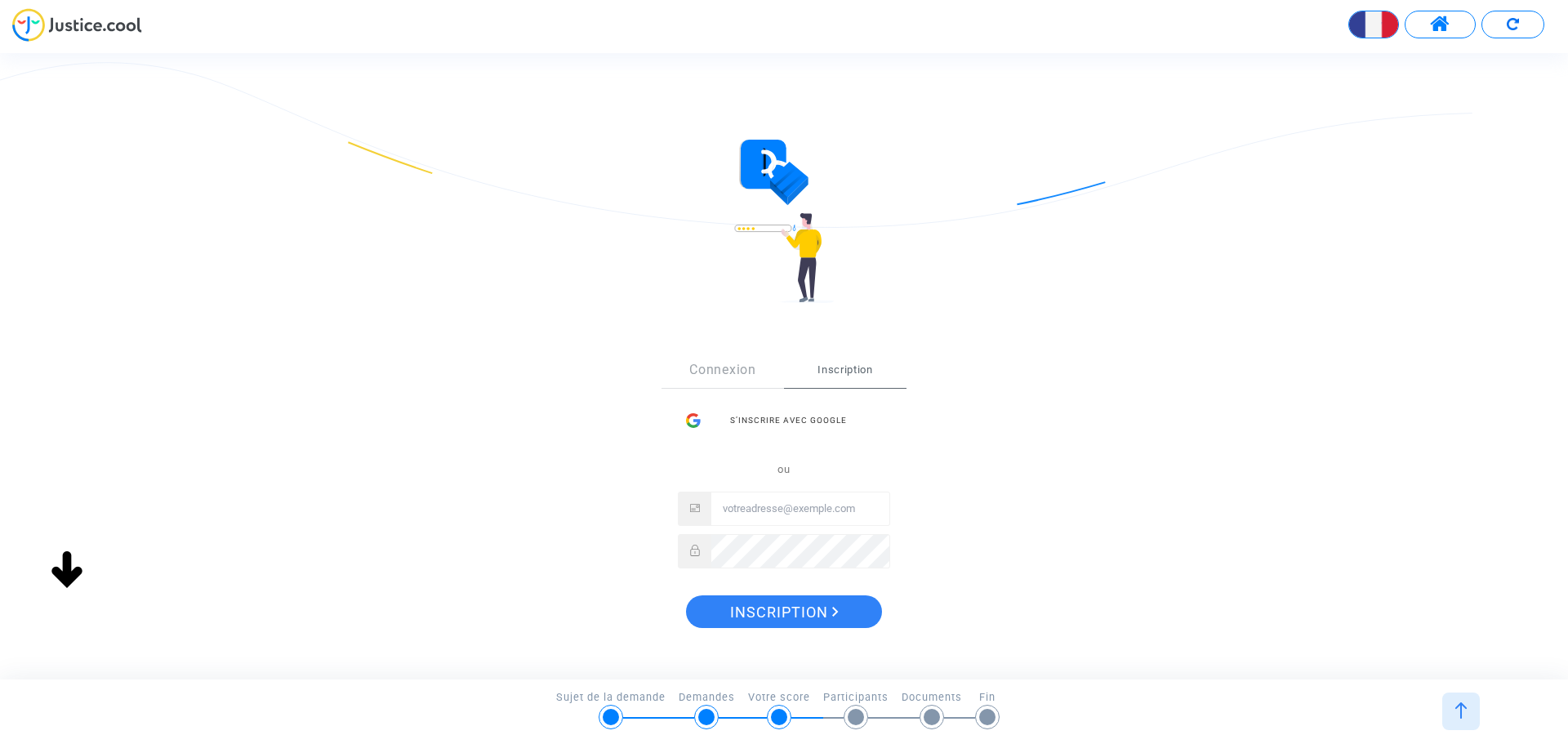
click at [789, 515] on input "Email" at bounding box center [801, 508] width 178 height 33
type input "[PERSON_NAME][EMAIL_ADDRESS][DOMAIN_NAME]"
click at [755, 366] on link "Connexion" at bounding box center [723, 370] width 123 height 36
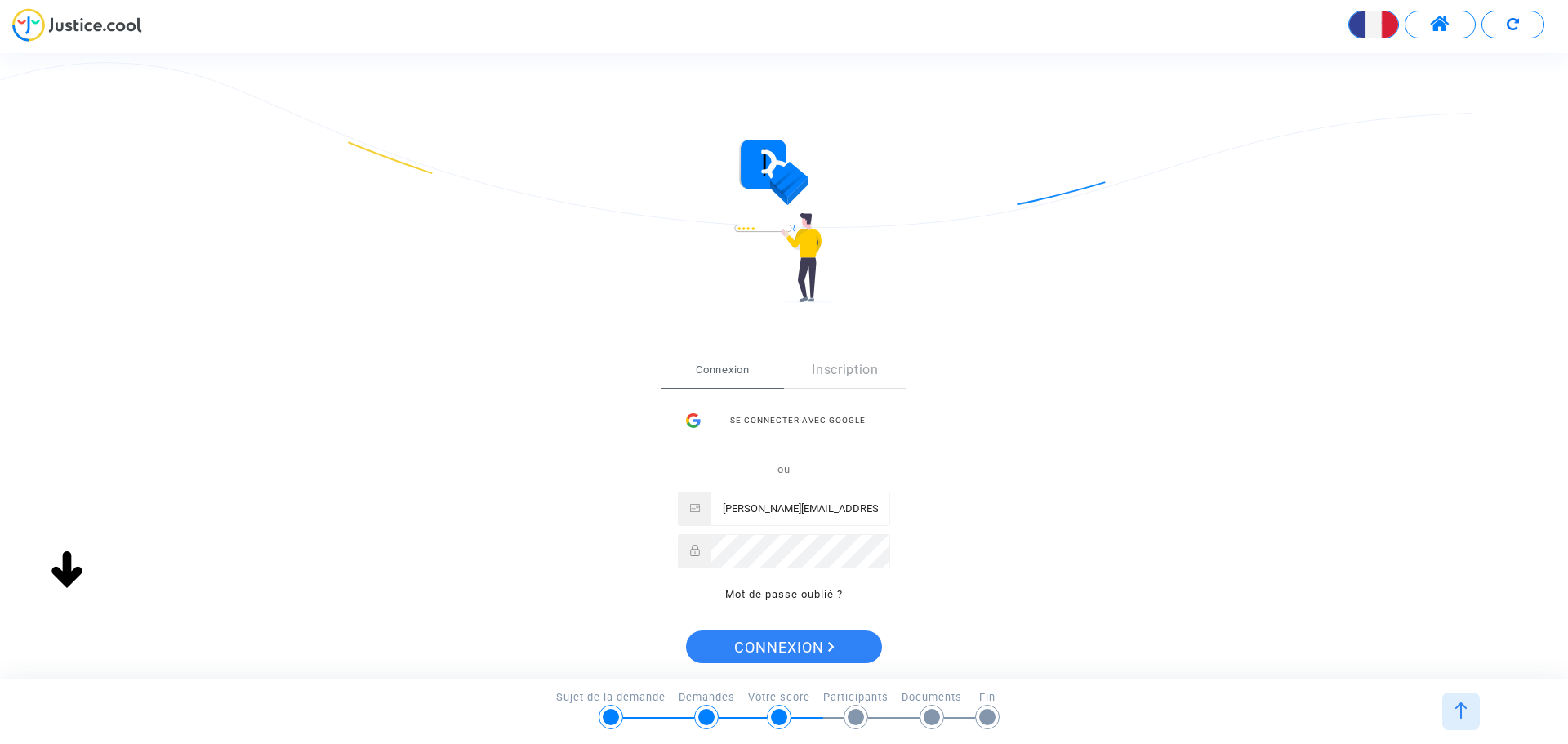
click at [750, 503] on input "[PERSON_NAME][EMAIL_ADDRESS][DOMAIN_NAME]" at bounding box center [801, 508] width 178 height 33
click at [817, 649] on span "Connexion" at bounding box center [784, 646] width 100 height 34
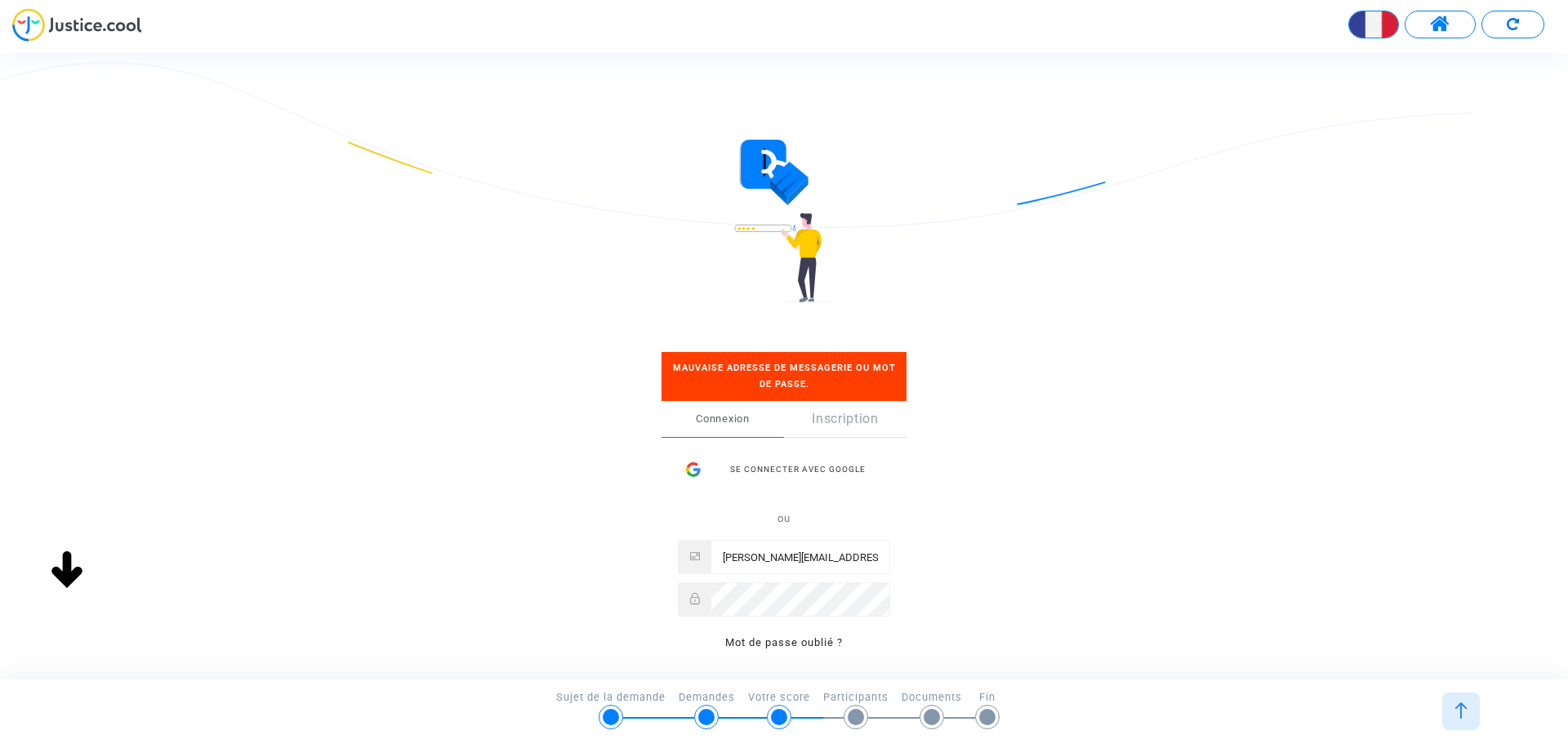
click at [784, 575] on div "ou [PERSON_NAME][EMAIL_ADDRESS][DOMAIN_NAME] Mot de passe oublié ?" at bounding box center [784, 581] width 213 height 144
click at [784, 560] on input "[PERSON_NAME][EMAIL_ADDRESS][DOMAIN_NAME]" at bounding box center [801, 556] width 178 height 33
type input "[PERSON_NAME][EMAIL_ADDRESS][DOMAIN_NAME]"
click at [740, 500] on div at bounding box center [784, 502] width 213 height 12
click at [719, 416] on span "Connexion" at bounding box center [723, 419] width 123 height 36
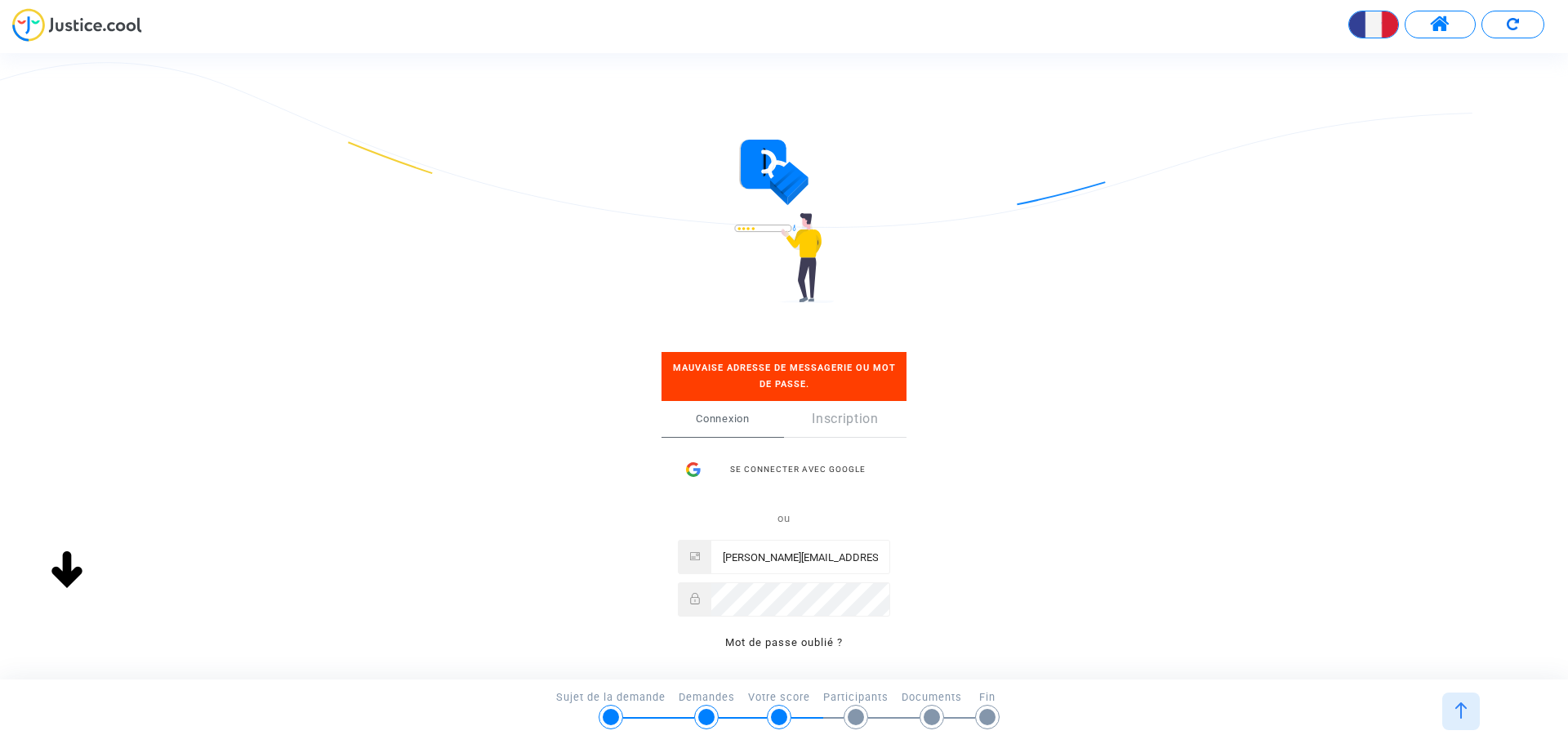
click at [727, 411] on span "Connexion" at bounding box center [723, 419] width 123 height 36
click at [680, 601] on div at bounding box center [784, 599] width 213 height 34
click at [1027, 622] on div "Se connecter Mauvaise adresse de messagerie ou mot de passe. Connexion Inscript…" at bounding box center [784, 537] width 705 height 436
click at [797, 641] on link "Mot de passe oublié ?" at bounding box center [784, 642] width 118 height 12
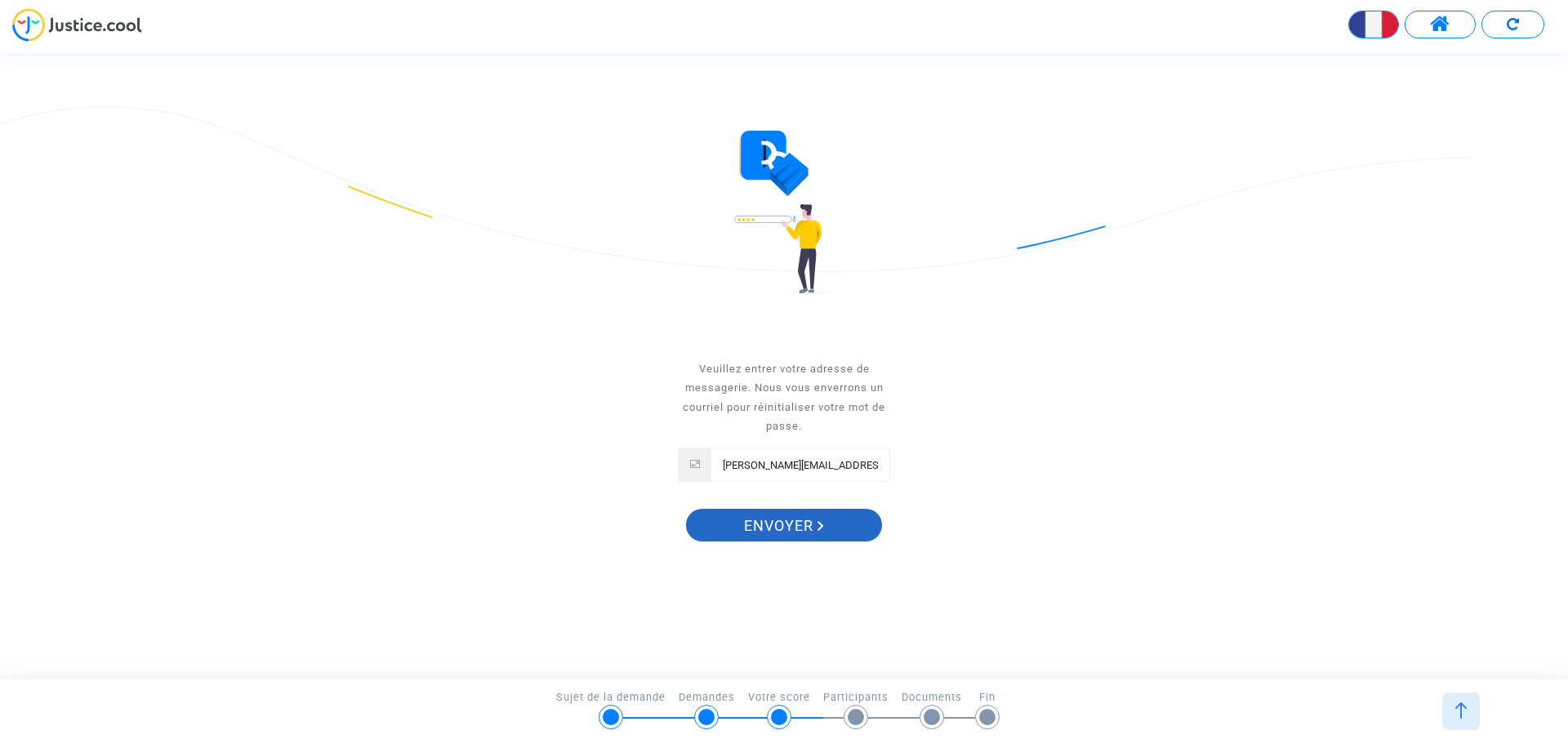
click at [784, 529] on span "Envoyer" at bounding box center [784, 526] width 80 height 34
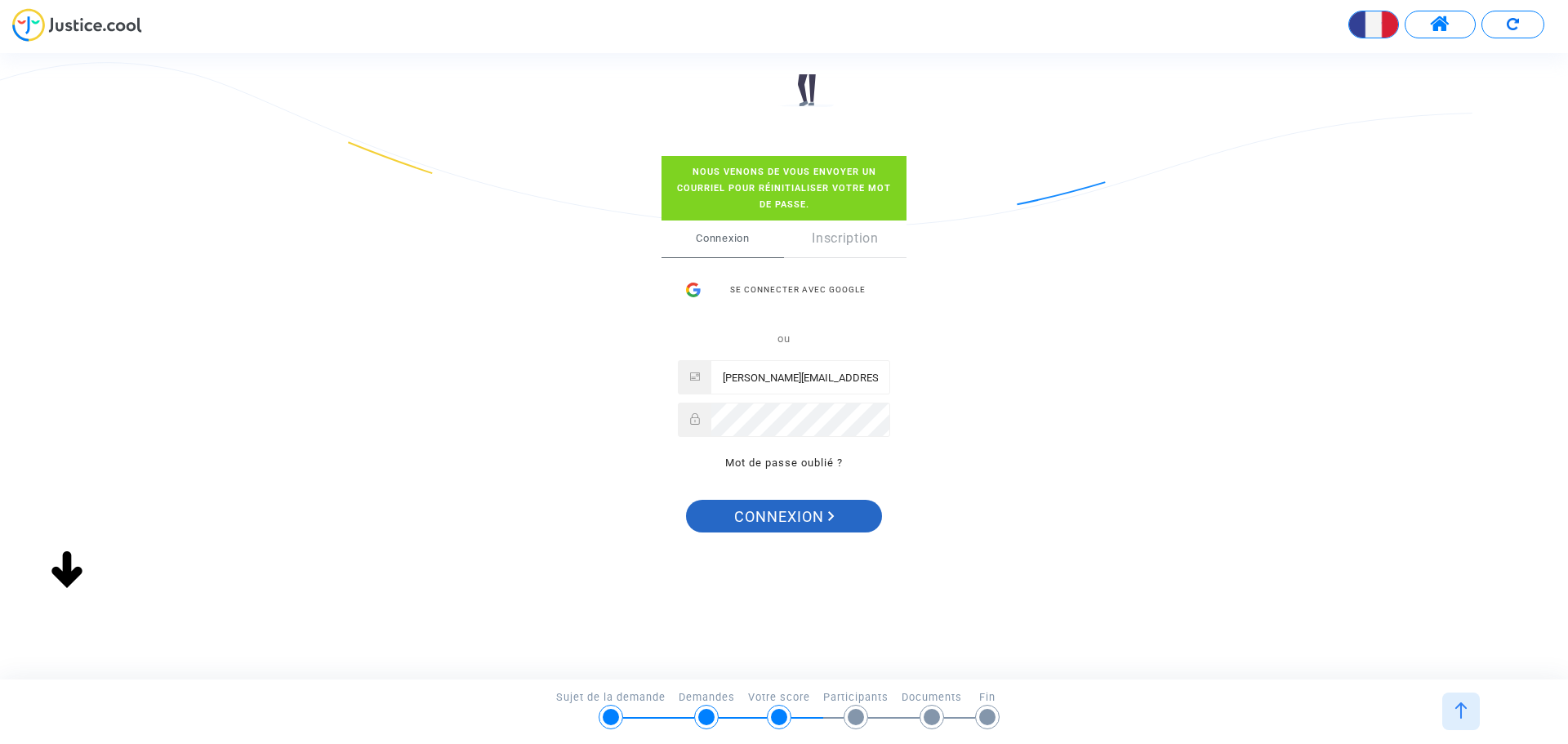
scroll to position [200, 0]
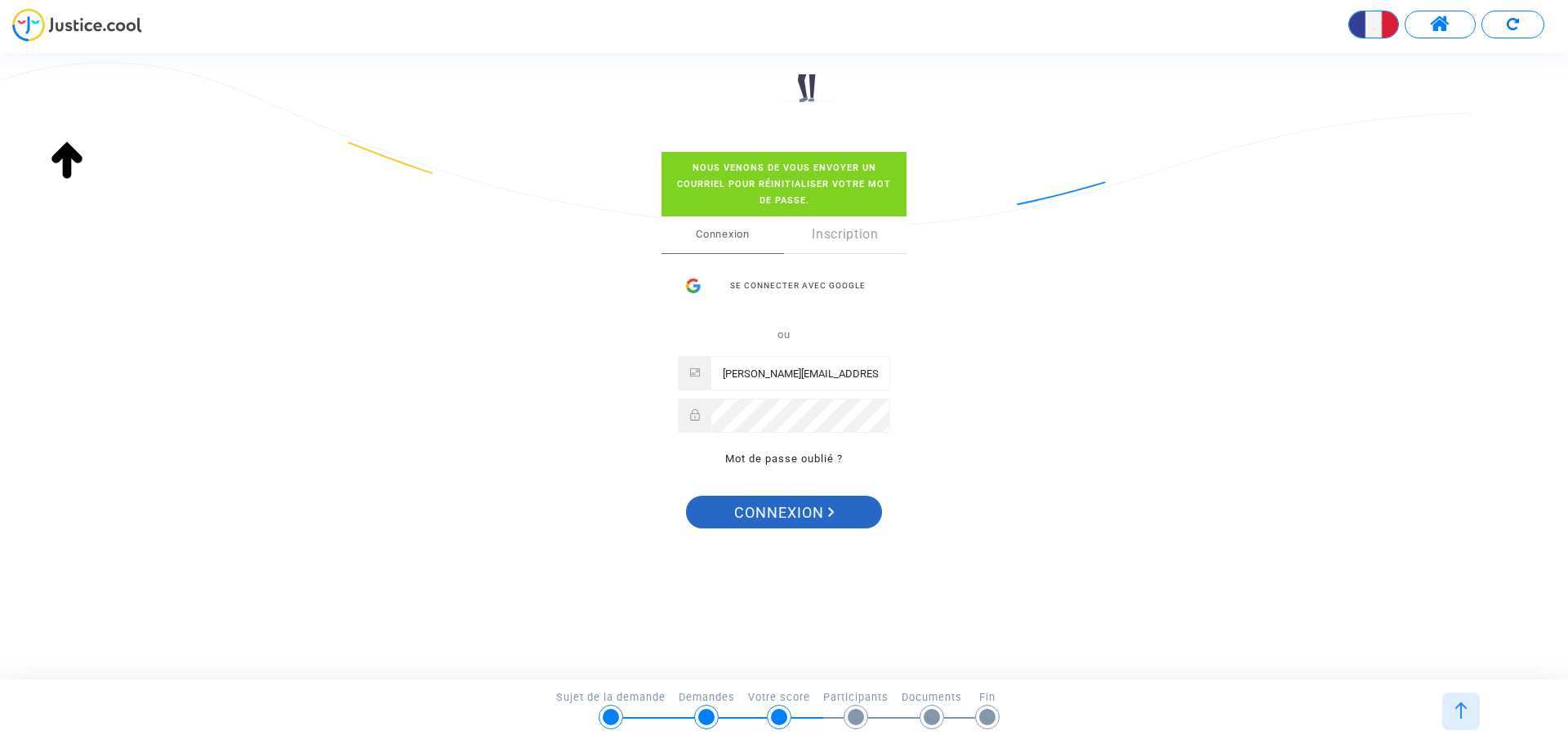
click at [806, 516] on span "Connexion" at bounding box center [784, 512] width 100 height 34
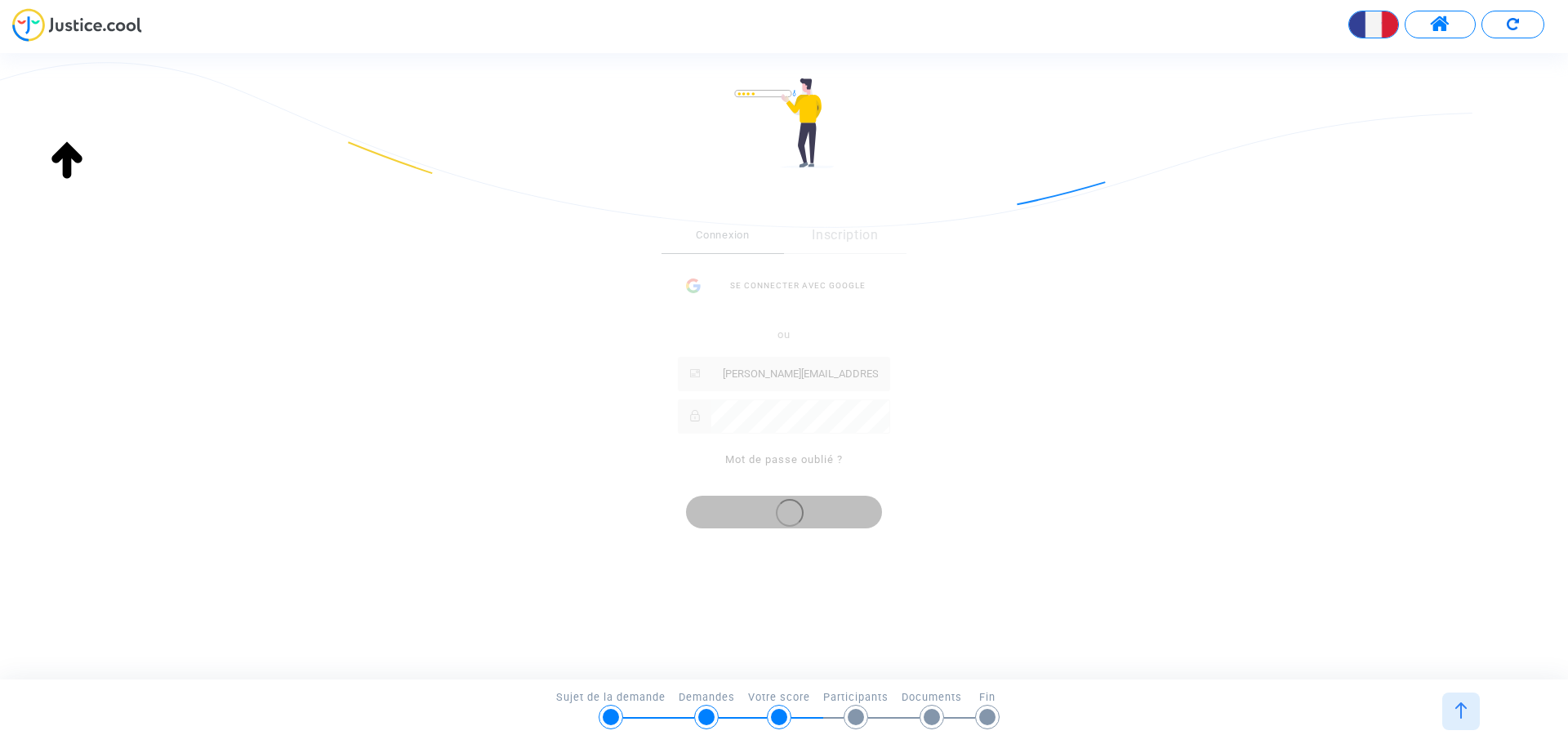
scroll to position [184, 0]
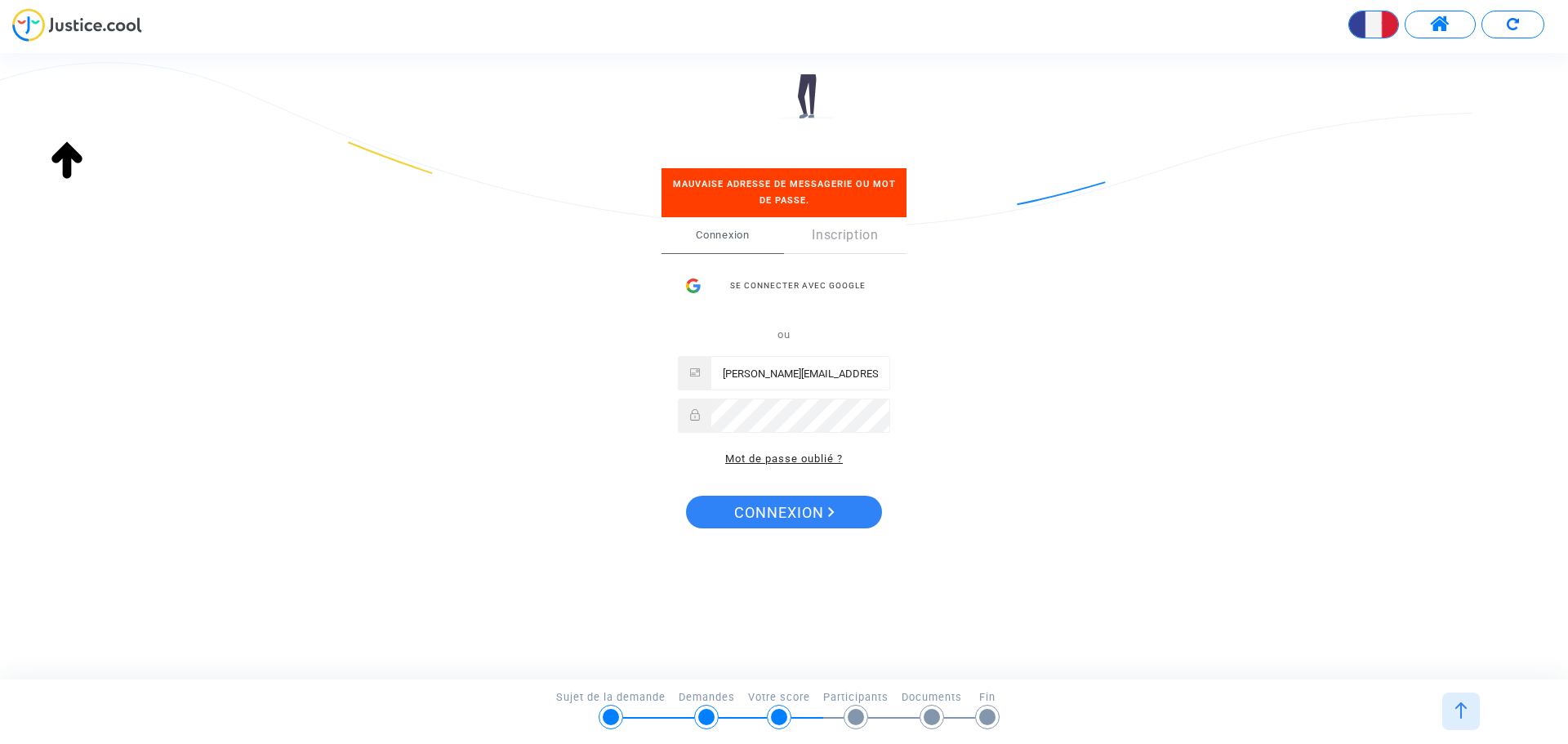
click at [787, 462] on link "Mot de passe oublié ?" at bounding box center [784, 458] width 118 height 12
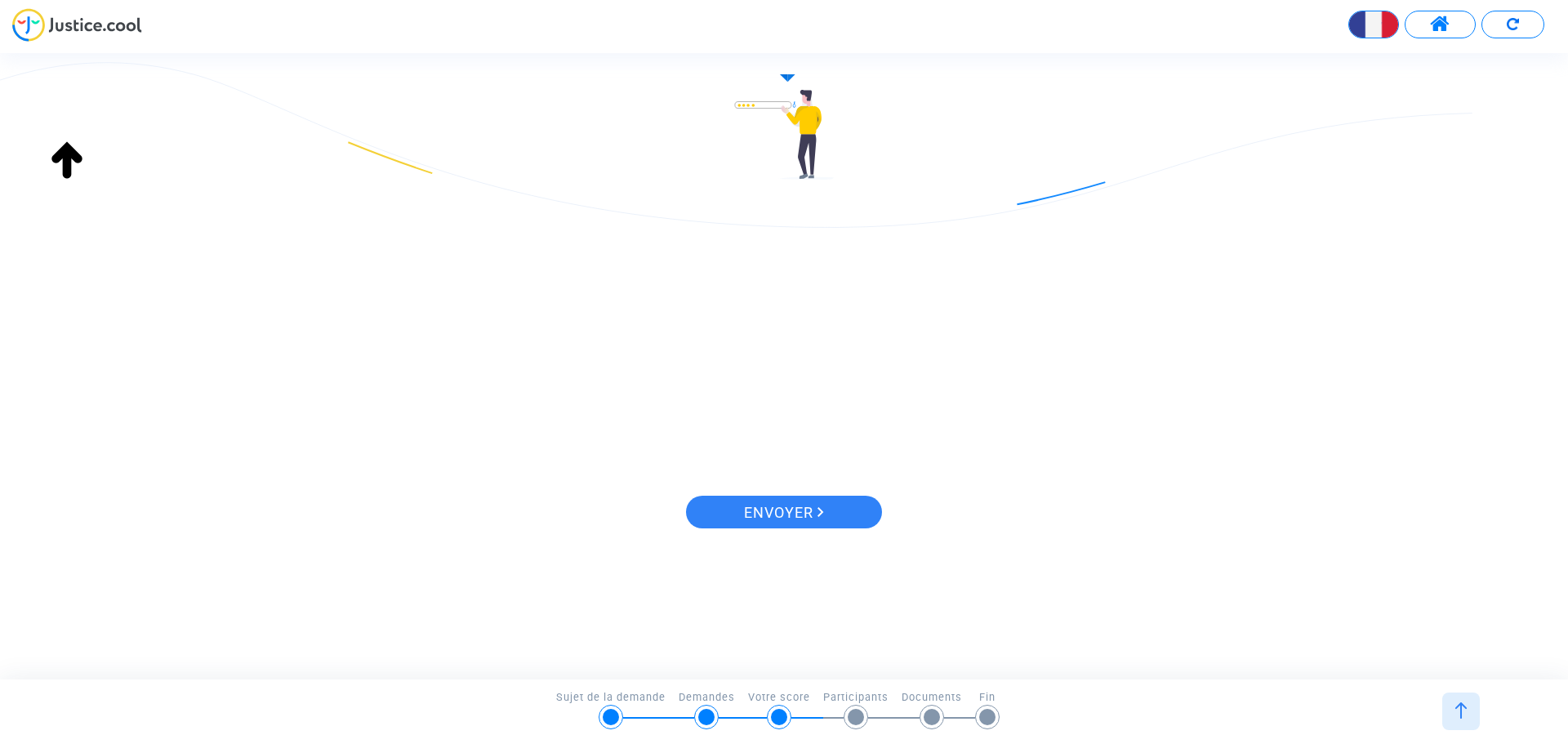
scroll to position [0, 0]
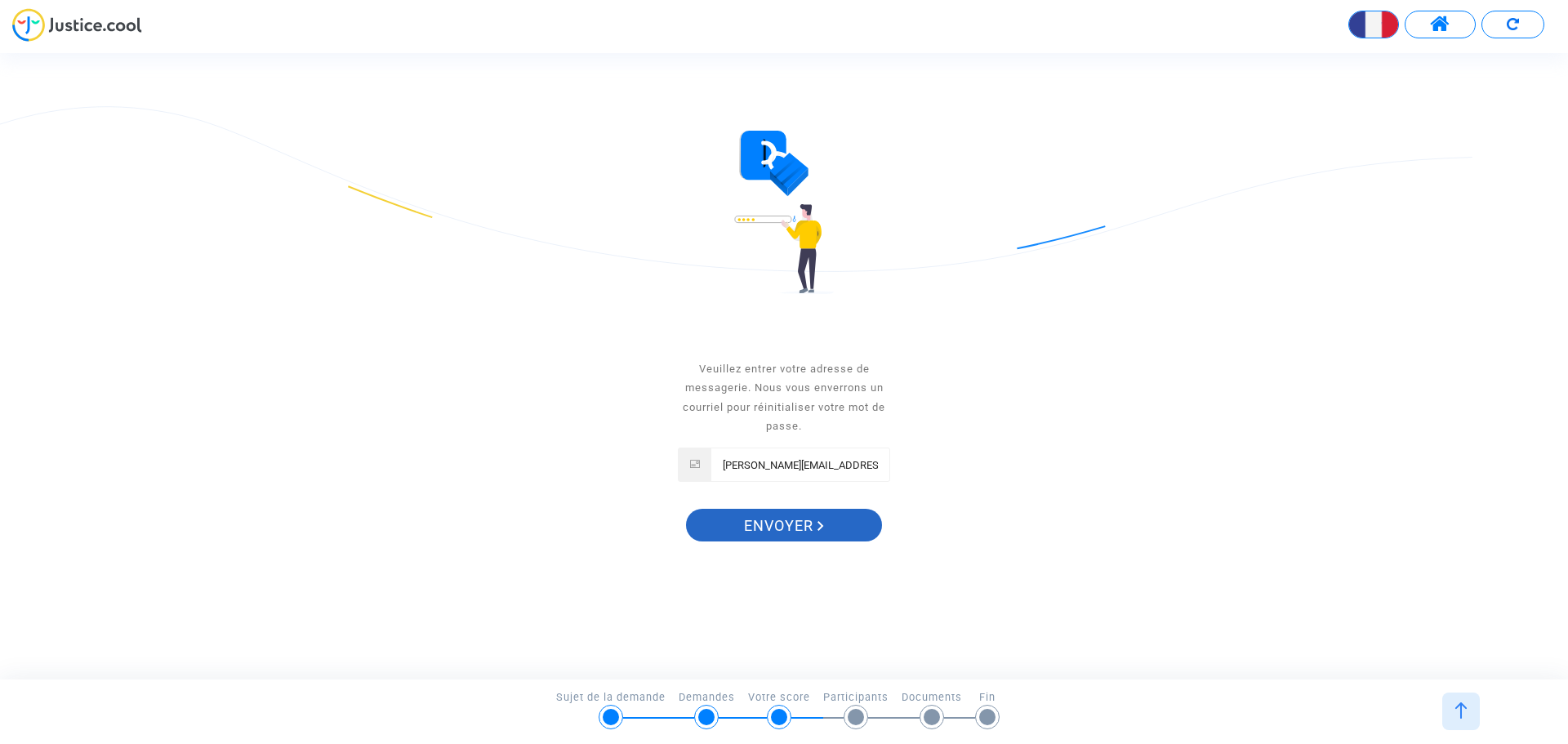
click at [784, 529] on span "Envoyer" at bounding box center [784, 526] width 80 height 34
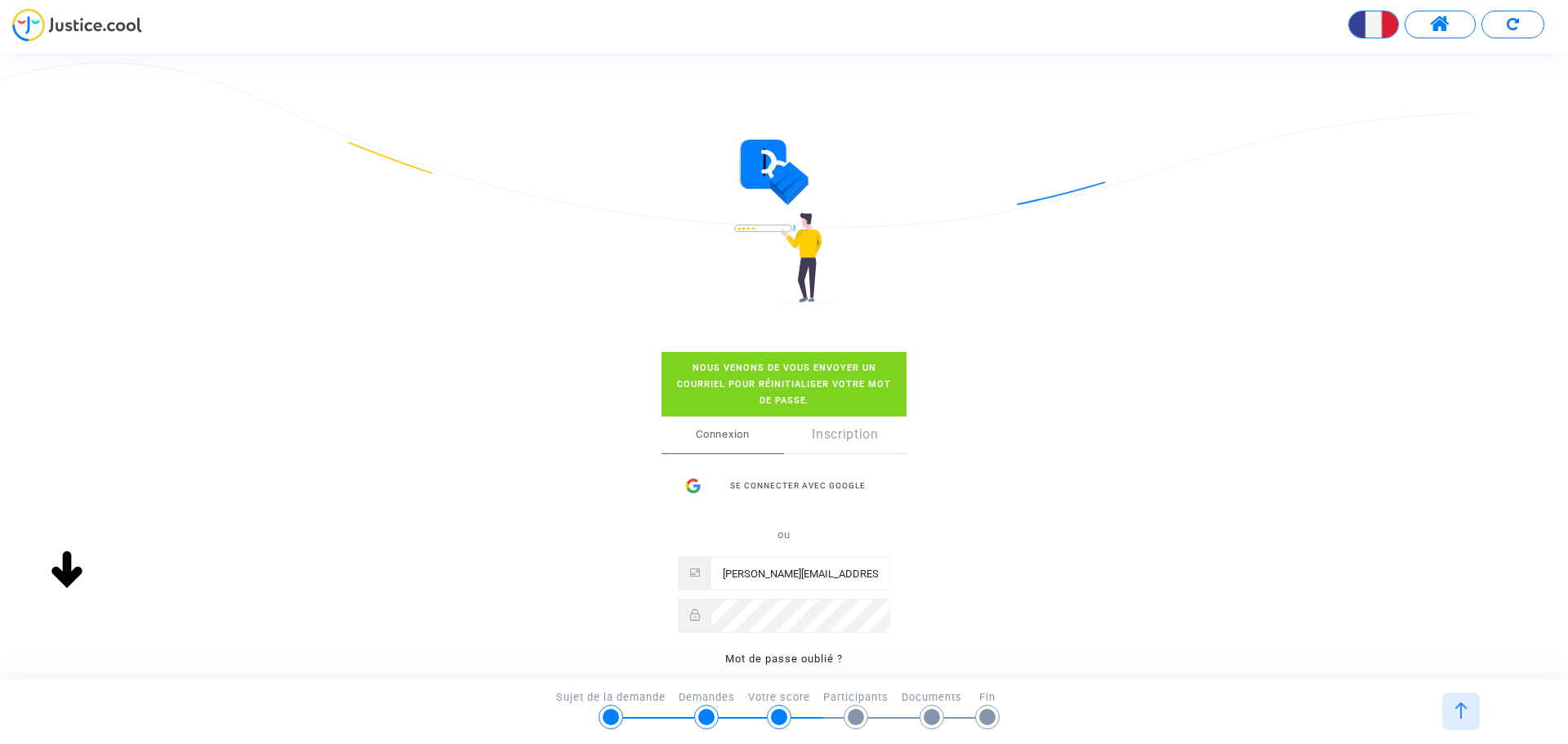
click at [727, 429] on span "Connexion" at bounding box center [723, 434] width 123 height 36
click at [725, 579] on input "[PERSON_NAME][EMAIL_ADDRESS][DOMAIN_NAME]" at bounding box center [801, 572] width 178 height 33
drag, startPoint x: 860, startPoint y: 569, endPoint x: 647, endPoint y: 572, distance: 213.0
click at [647, 572] on div "Se connecter Nous venons de vous envoyer un courriel pour réinitialiser votre m…" at bounding box center [784, 545] width 705 height 452
click at [718, 437] on span "Connexion" at bounding box center [723, 434] width 123 height 36
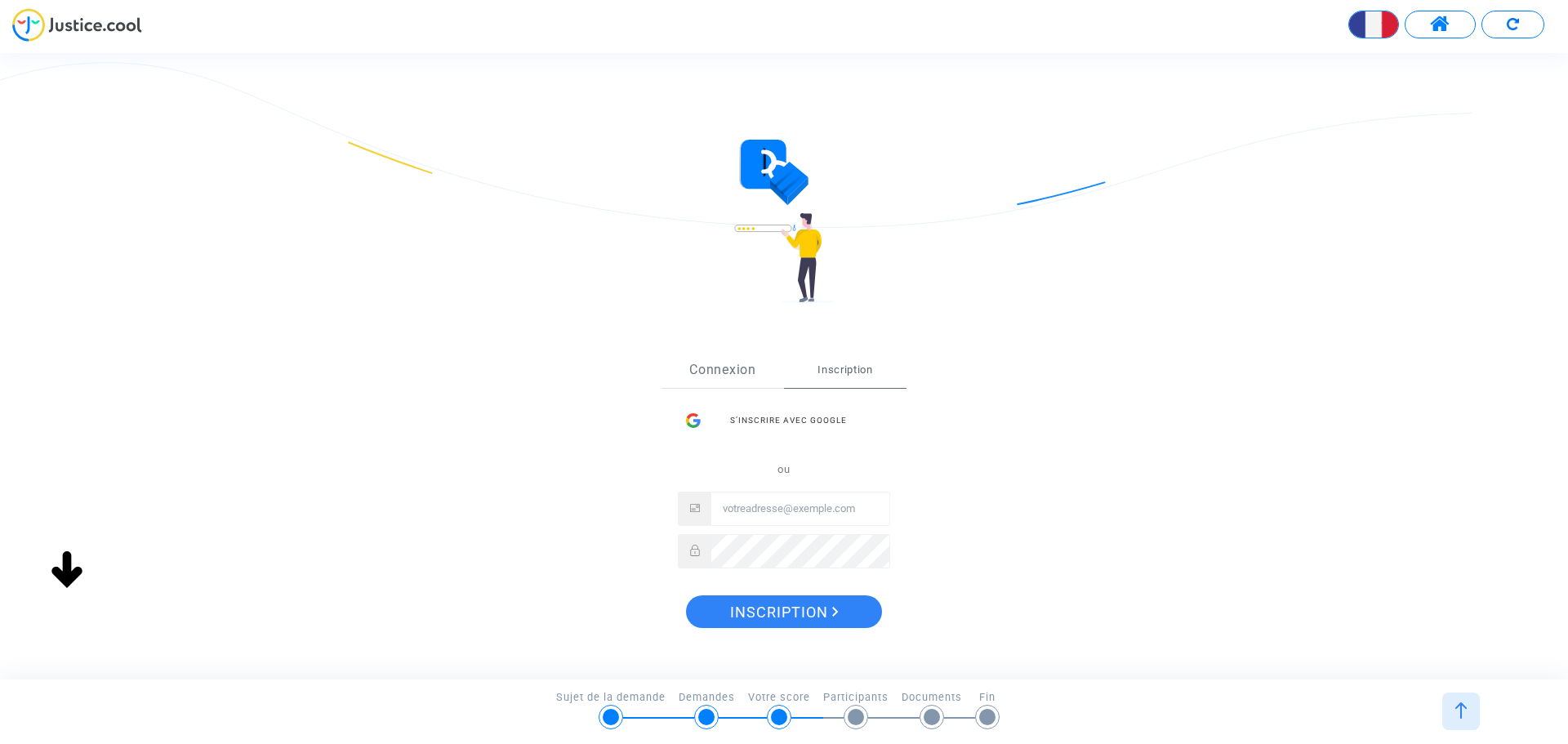
click at [709, 383] on link "Connexion" at bounding box center [723, 370] width 123 height 36
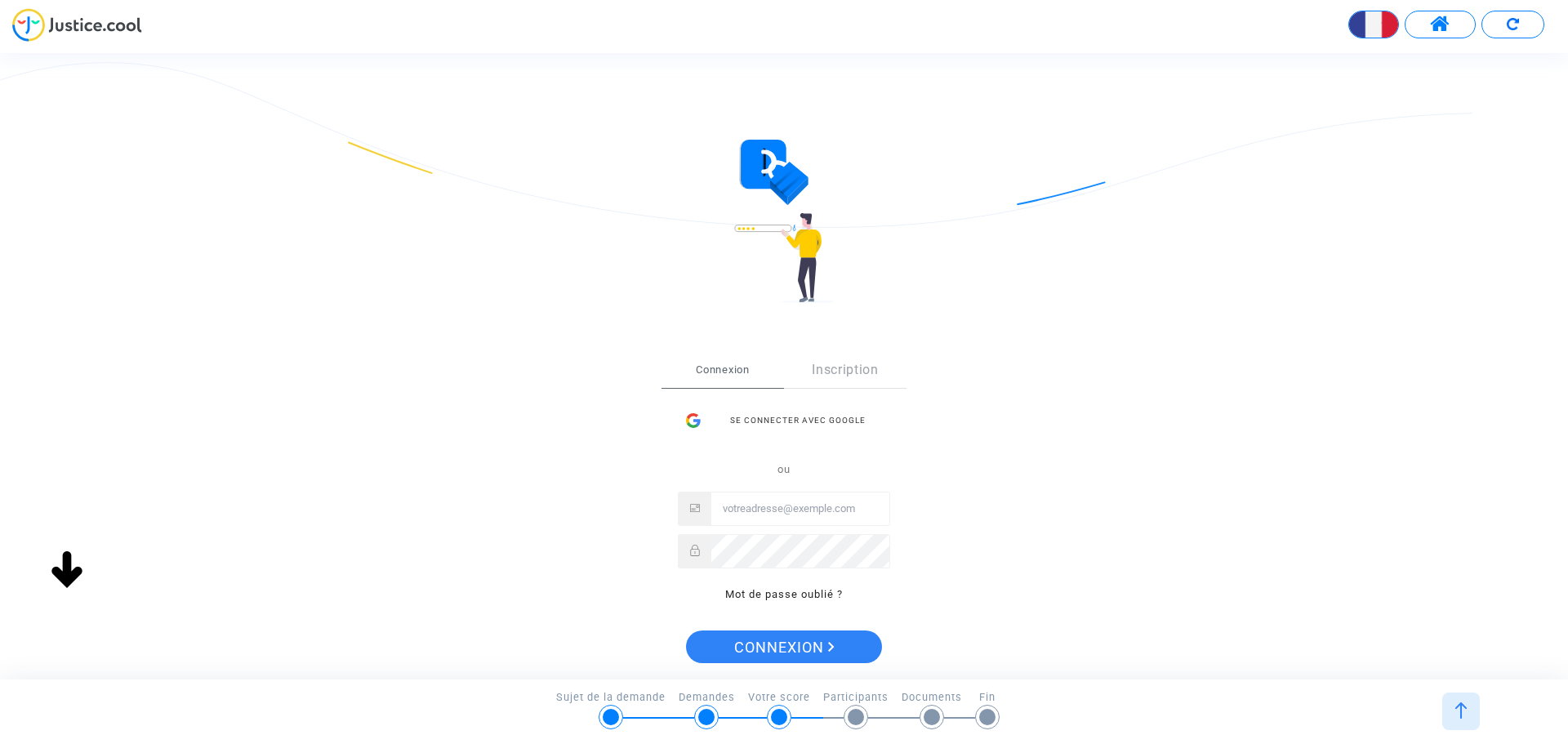
click at [758, 495] on input "Email" at bounding box center [801, 508] width 178 height 33
type input "[PERSON_NAME][EMAIL_ADDRESS][DOMAIN_NAME]"
click at [777, 646] on span "Connexion" at bounding box center [784, 646] width 100 height 34
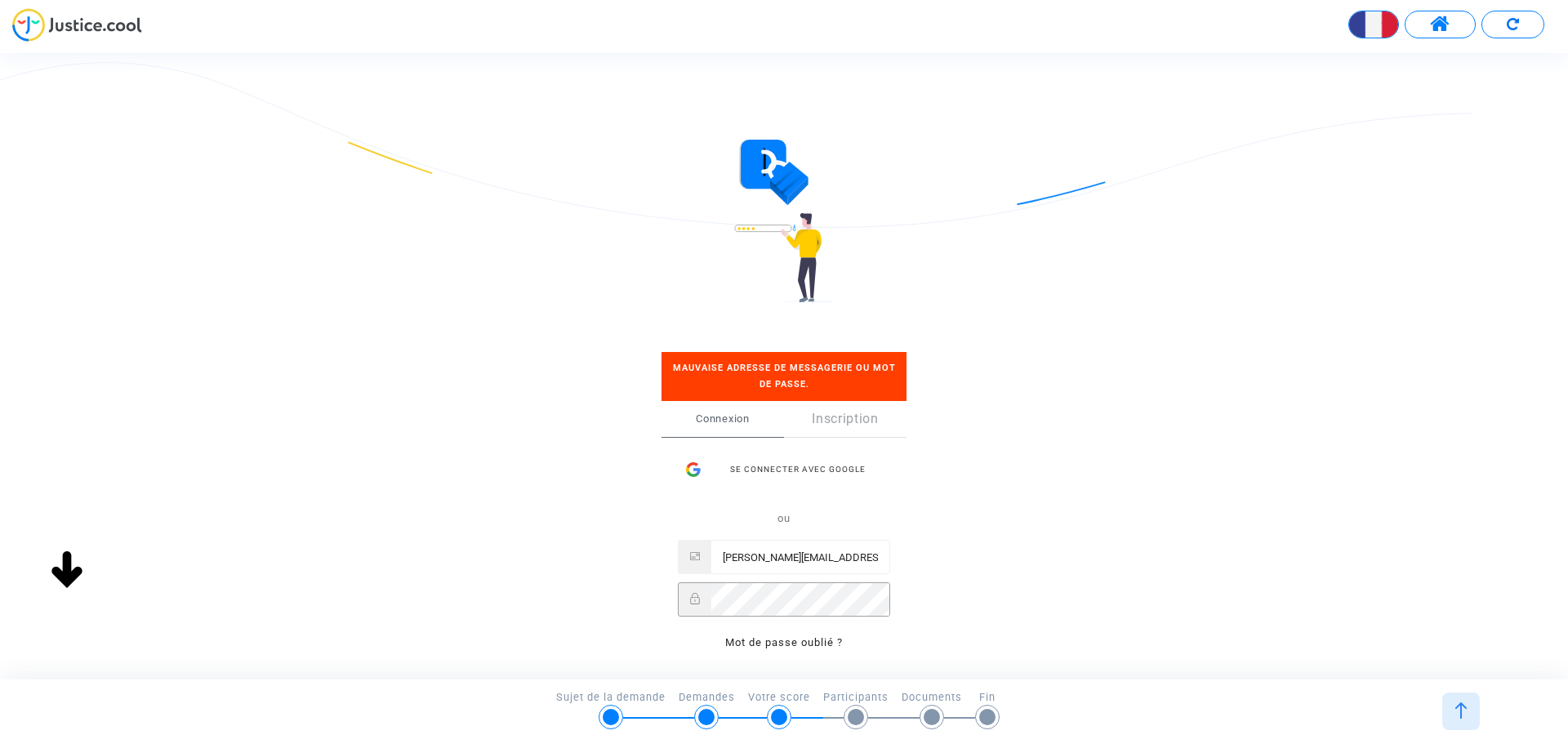
click at [675, 612] on div "Connexion Inscription Se connecter avec Google ou emilie.picherot@orange.fr Mot…" at bounding box center [784, 535] width 245 height 268
click at [1266, 361] on div "Se connecter Mauvaise adresse de messagerie ou mot de passe. Connexion Inscript…" at bounding box center [784, 455] width 1568 height 632
click at [953, 374] on div "Se connecter Mauvaise adresse de messagerie ou mot de passe. Connexion Inscript…" at bounding box center [784, 537] width 705 height 436
click at [810, 645] on link "Mot de passe oublié ?" at bounding box center [784, 642] width 118 height 12
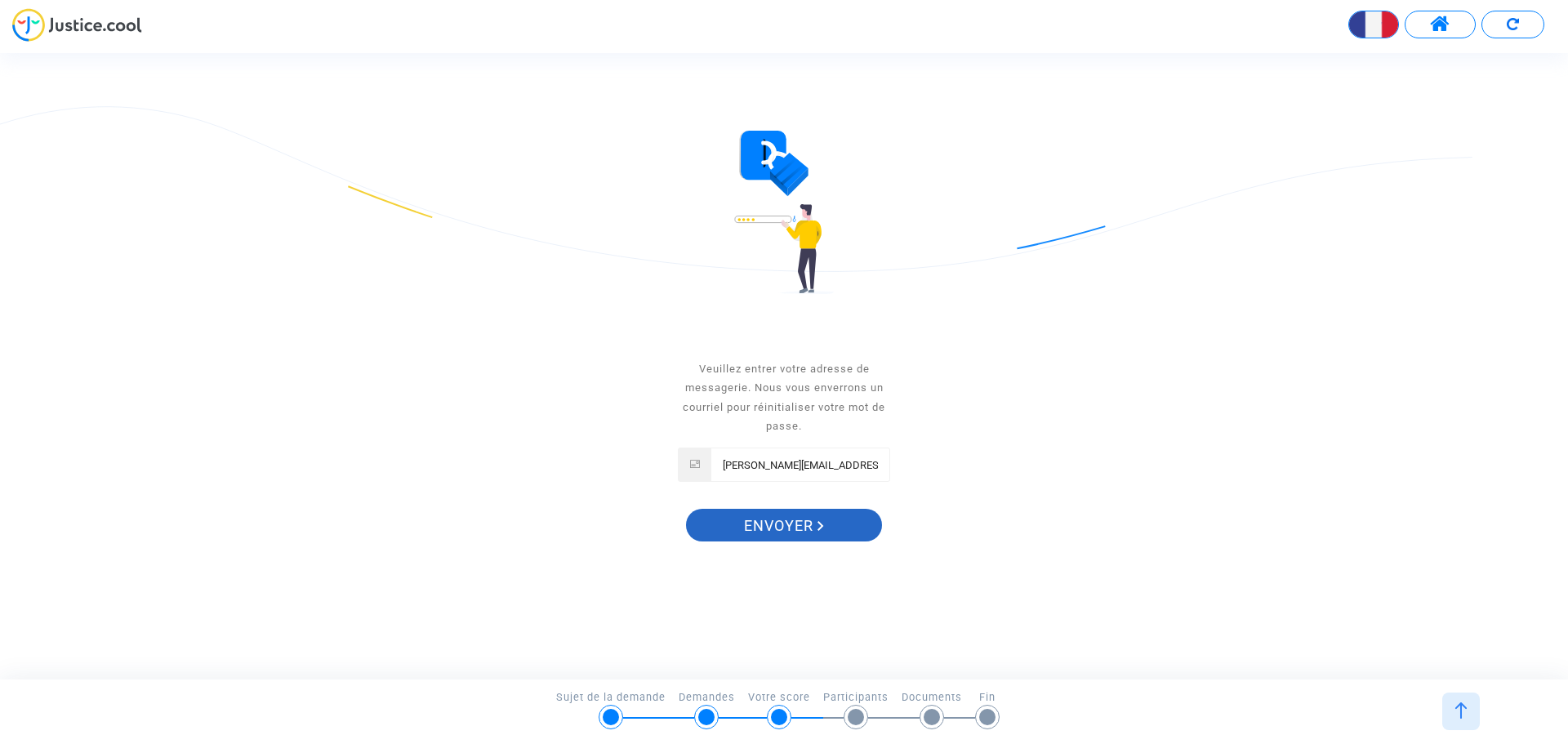
click at [812, 521] on span "Envoyer" at bounding box center [784, 526] width 80 height 34
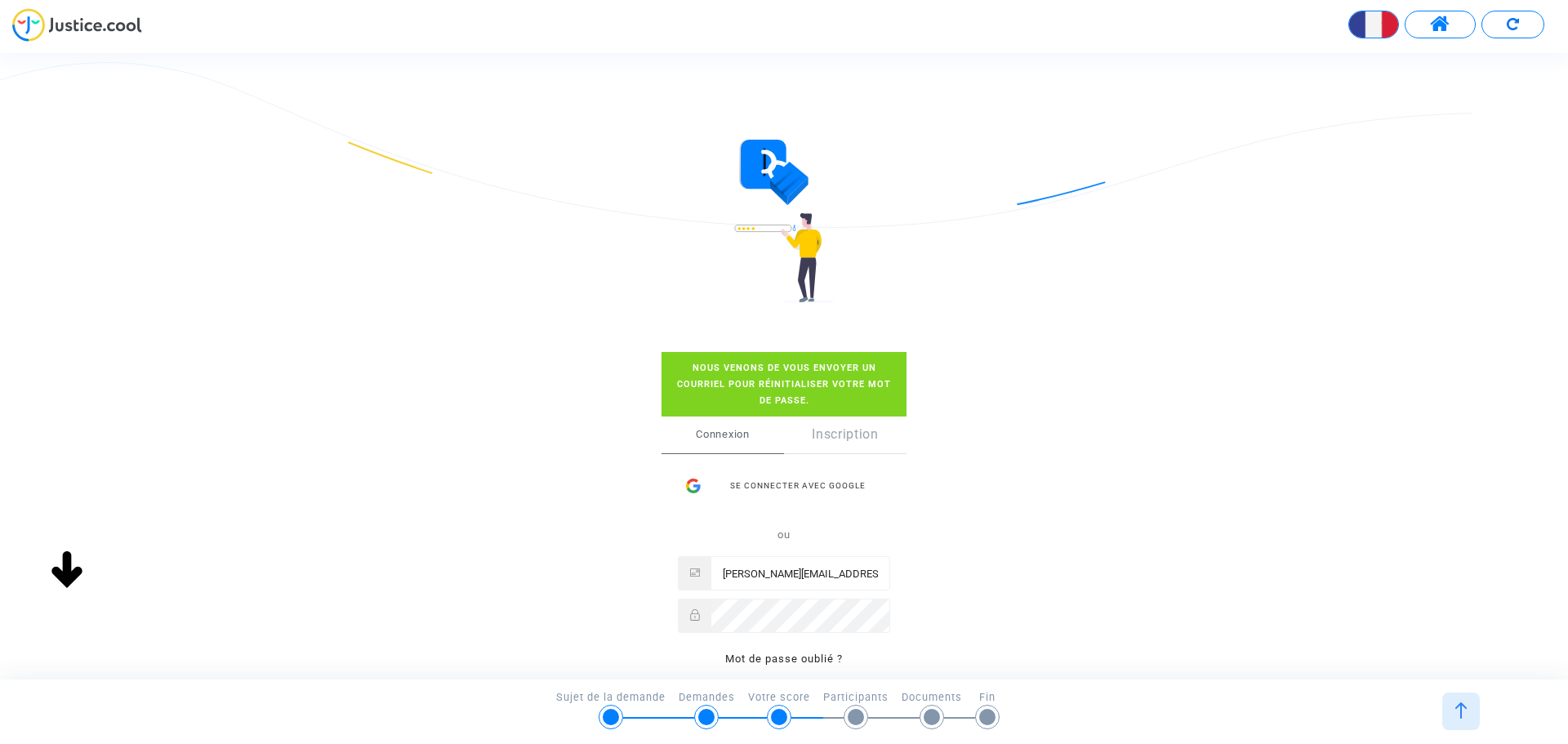
click at [576, 603] on div "Se connecter Nous venons de vous envoyer un courriel pour réinitialiser votre m…" at bounding box center [784, 545] width 705 height 452
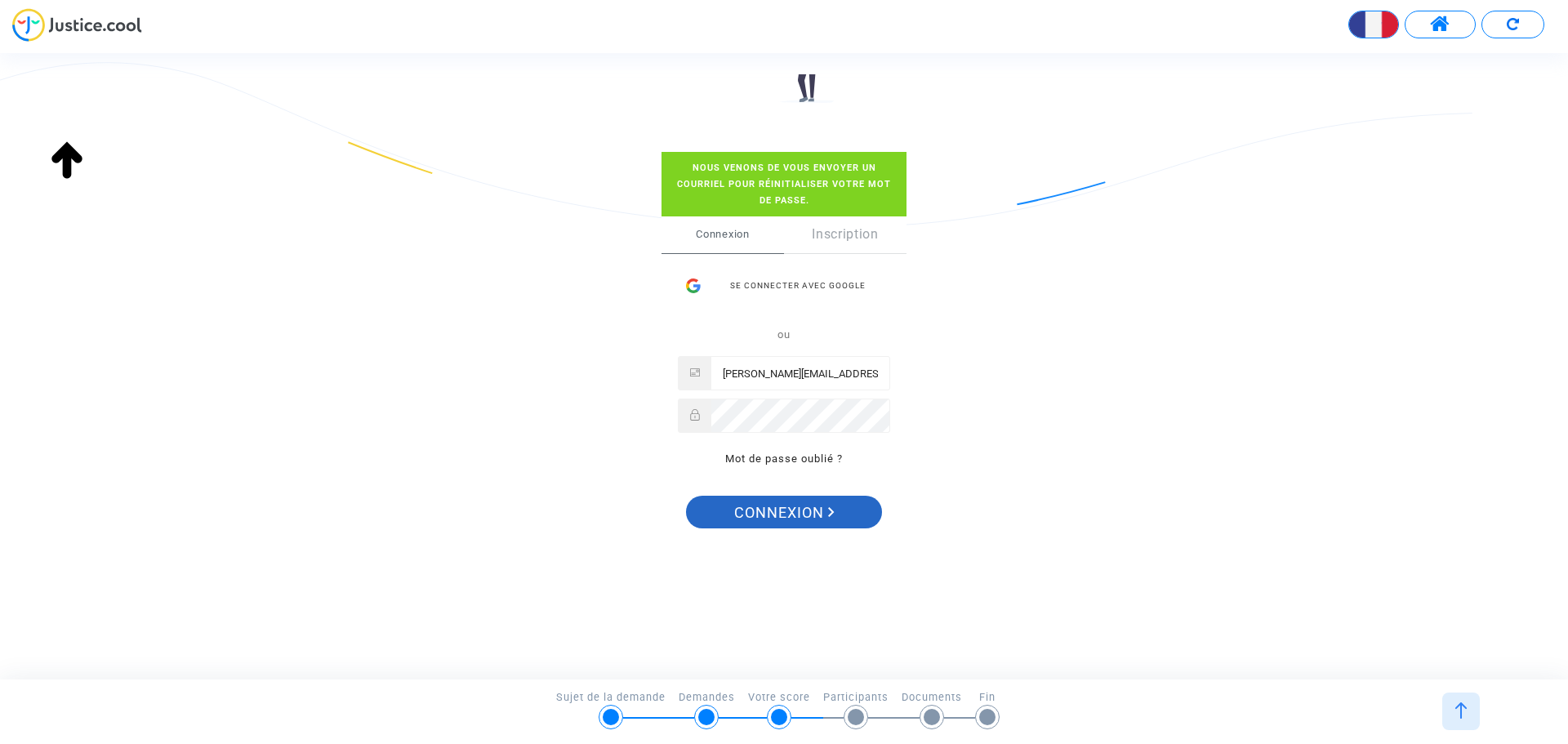
click at [784, 508] on span "Connexion" at bounding box center [784, 512] width 100 height 34
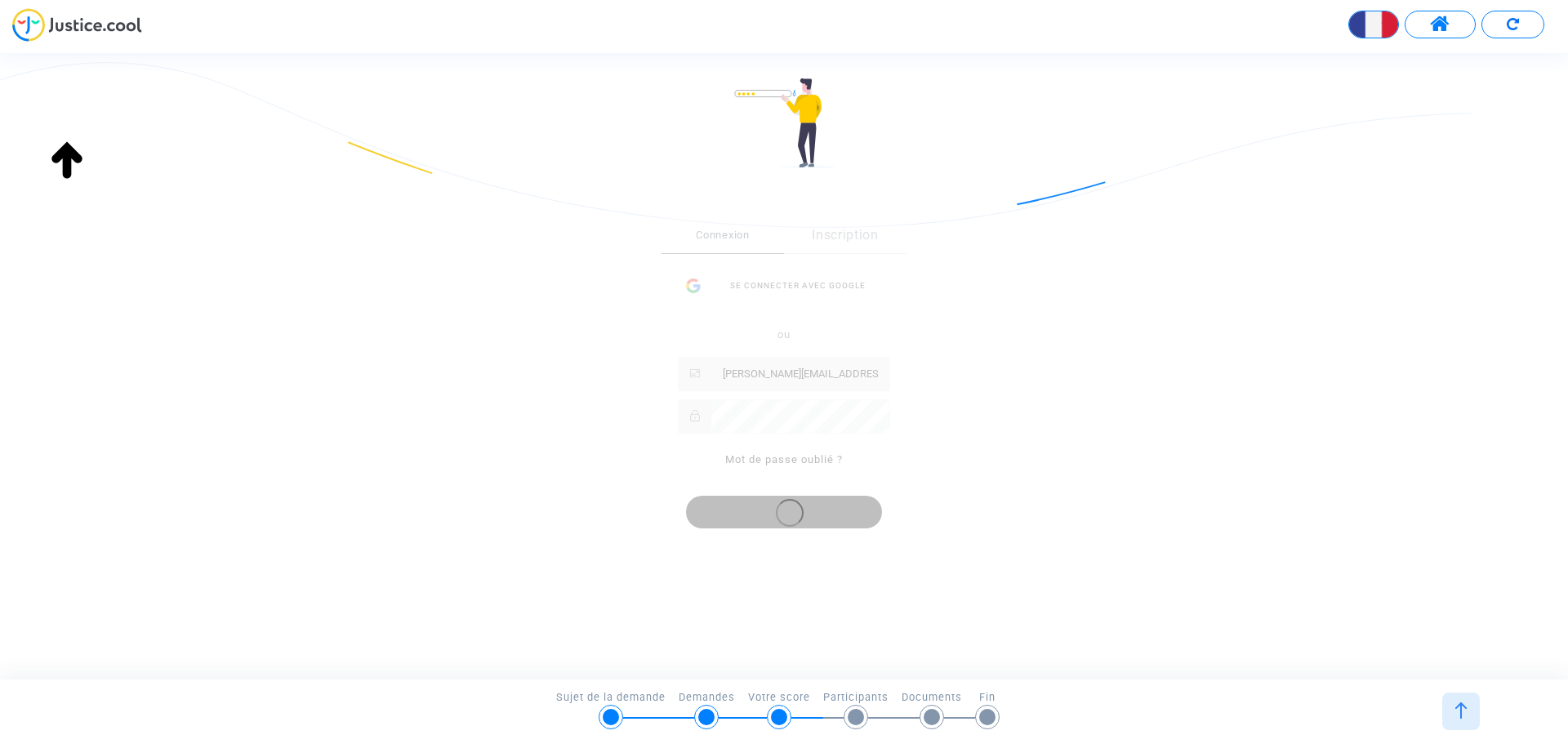
scroll to position [135, 0]
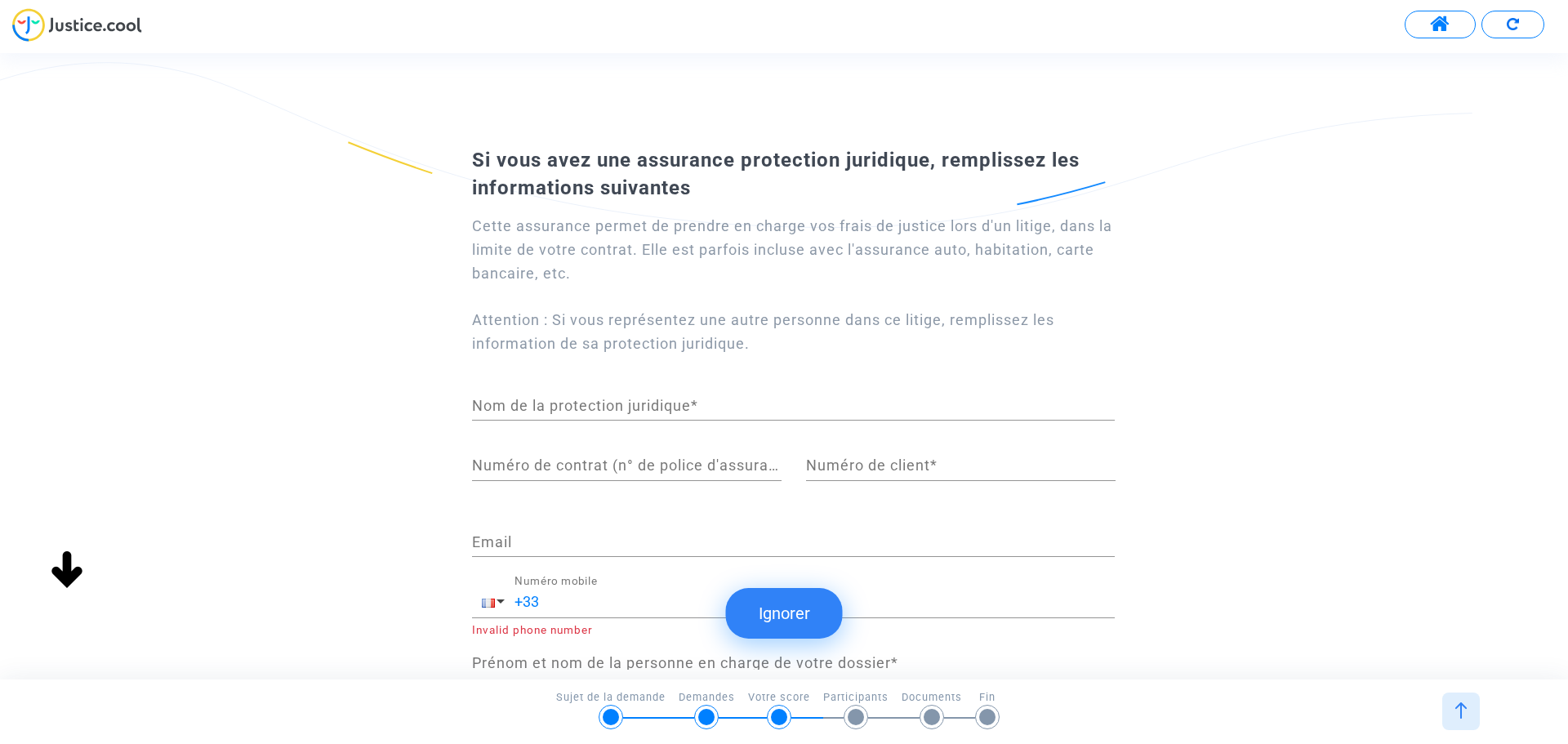
scroll to position [116, 0]
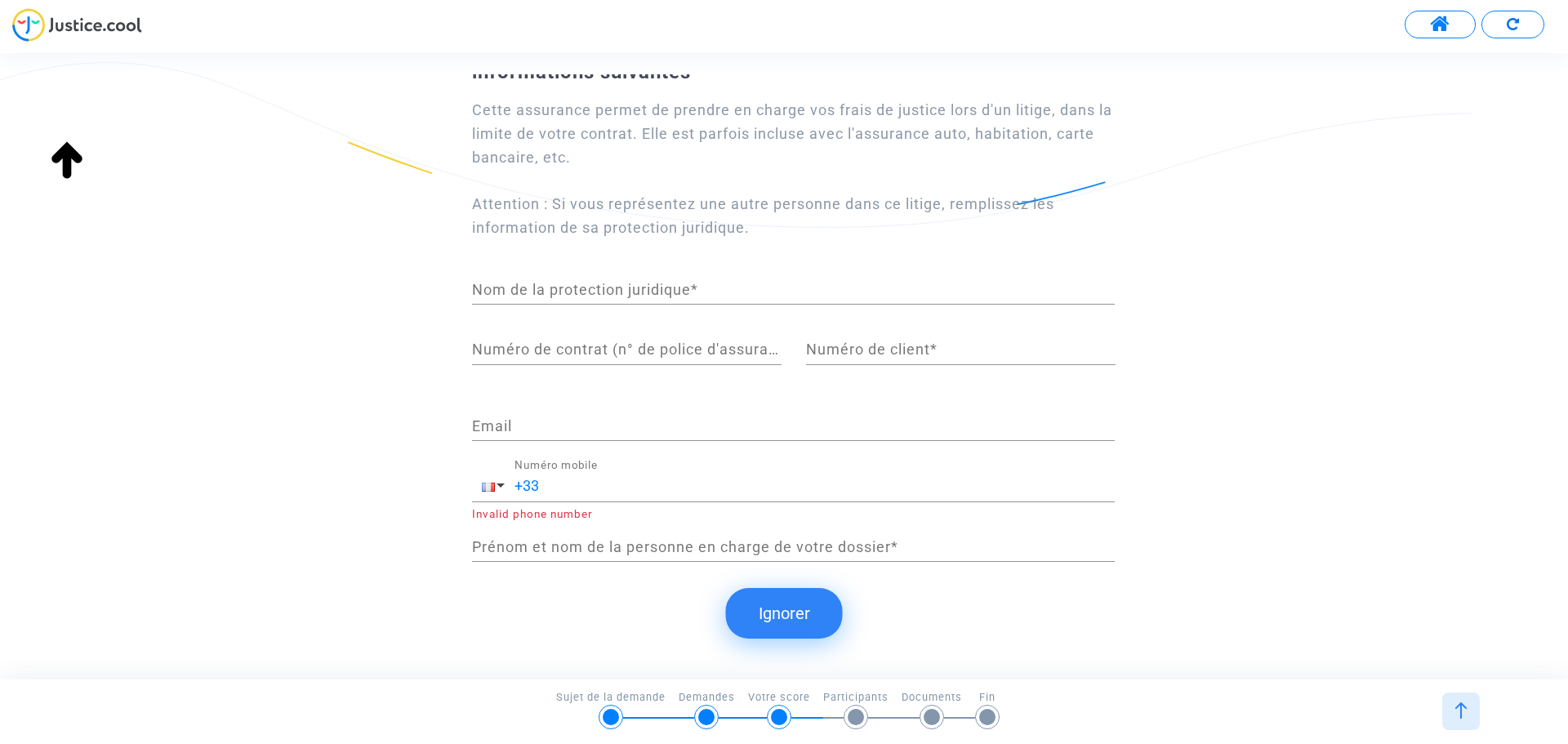
click at [764, 631] on button "Ignorer" at bounding box center [784, 613] width 117 height 50
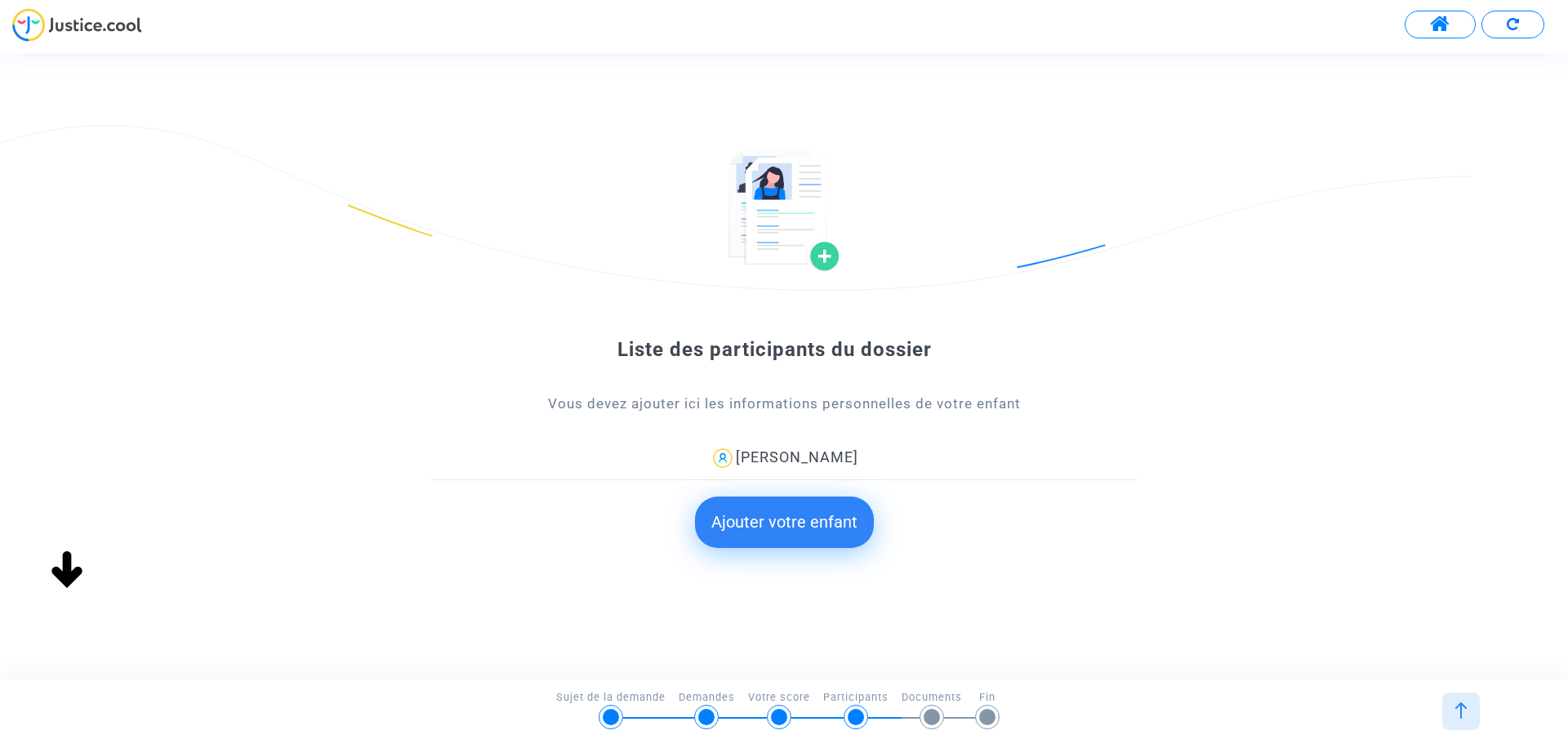
click at [779, 523] on button "Ajouter votre enfant" at bounding box center [784, 521] width 178 height 50
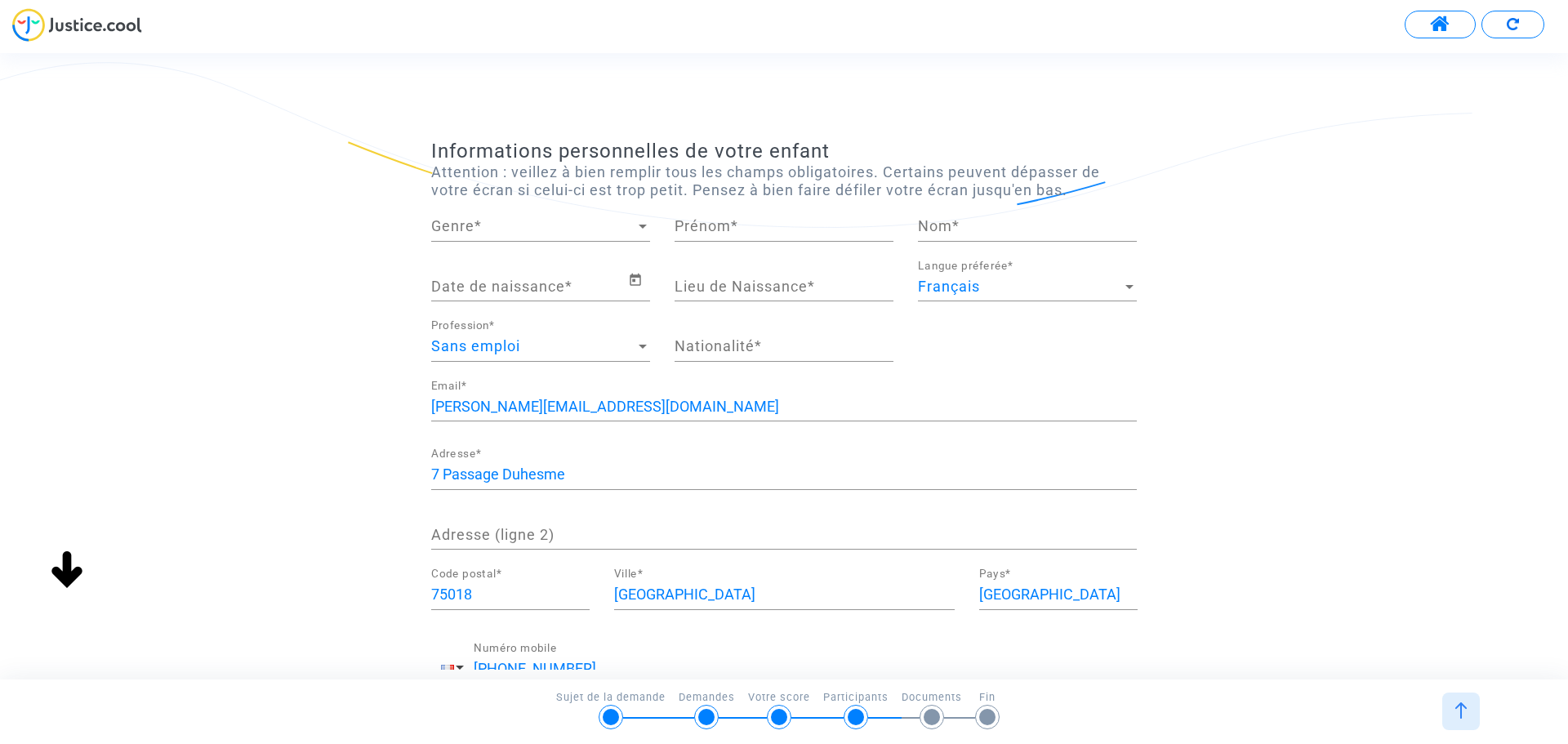
scroll to position [0, 0]
click at [509, 219] on span "Genre" at bounding box center [534, 227] width 204 height 17
click at [509, 219] on span "Madame" at bounding box center [541, 226] width 219 height 44
click at [722, 220] on input "Prénom *" at bounding box center [784, 227] width 219 height 17
type input "Madeleine"
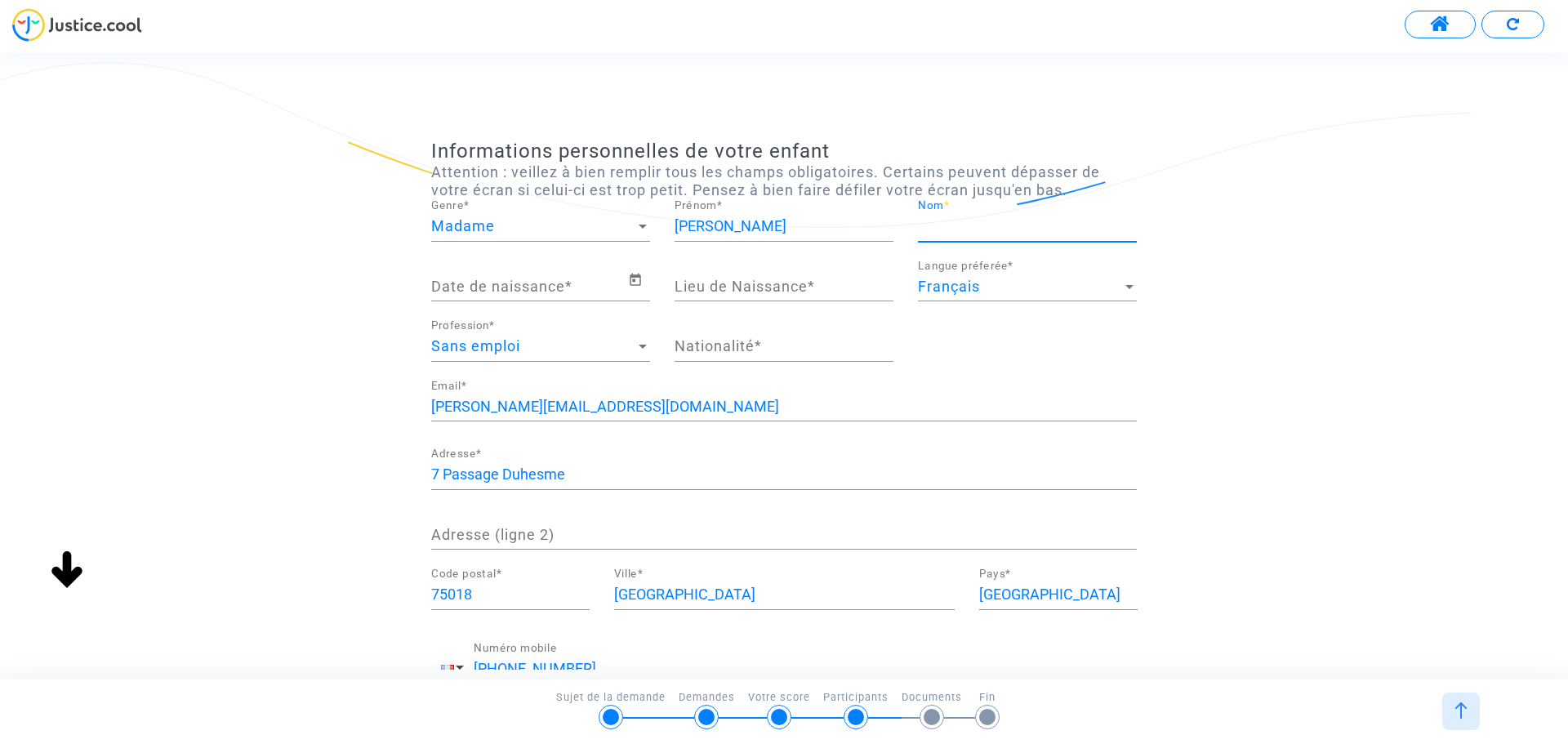
click at [968, 225] on input "Nom *" at bounding box center [1028, 227] width 219 height 17
type input "Al Sayed Picherot"
type input "Paris 14e arrondissement (75)"
type input "France"
click at [742, 284] on input "Paris 14e arrondissement (75)" at bounding box center [784, 287] width 219 height 17
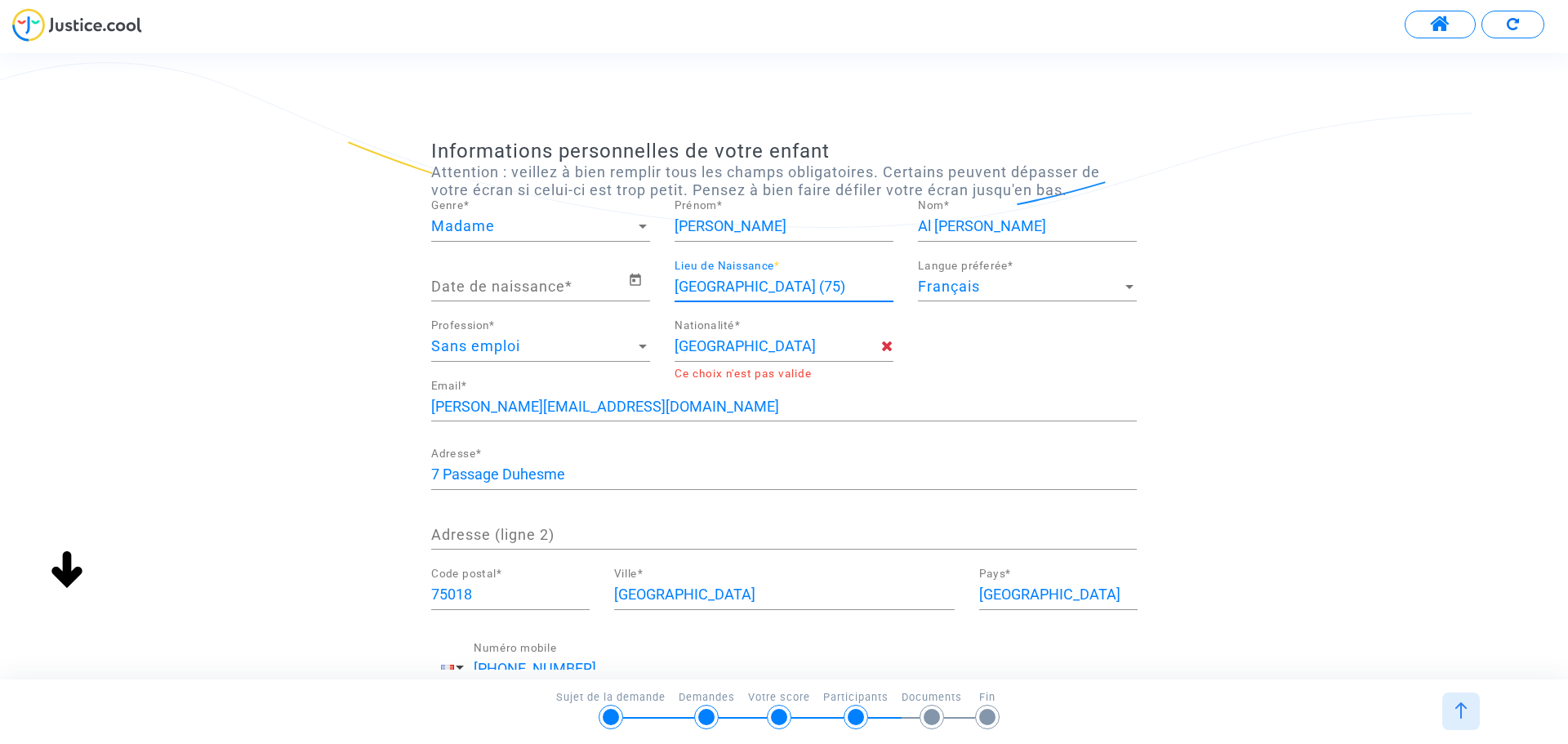
click at [725, 282] on input "Paris 14e arrondissement (75)" at bounding box center [784, 287] width 219 height 17
type input "Paris 10e arrondissement (75)"
click at [1026, 347] on div "Date de naissance * Paris 10e arrondissement (75) Lieu de Naissance * Français …" at bounding box center [784, 319] width 731 height 120
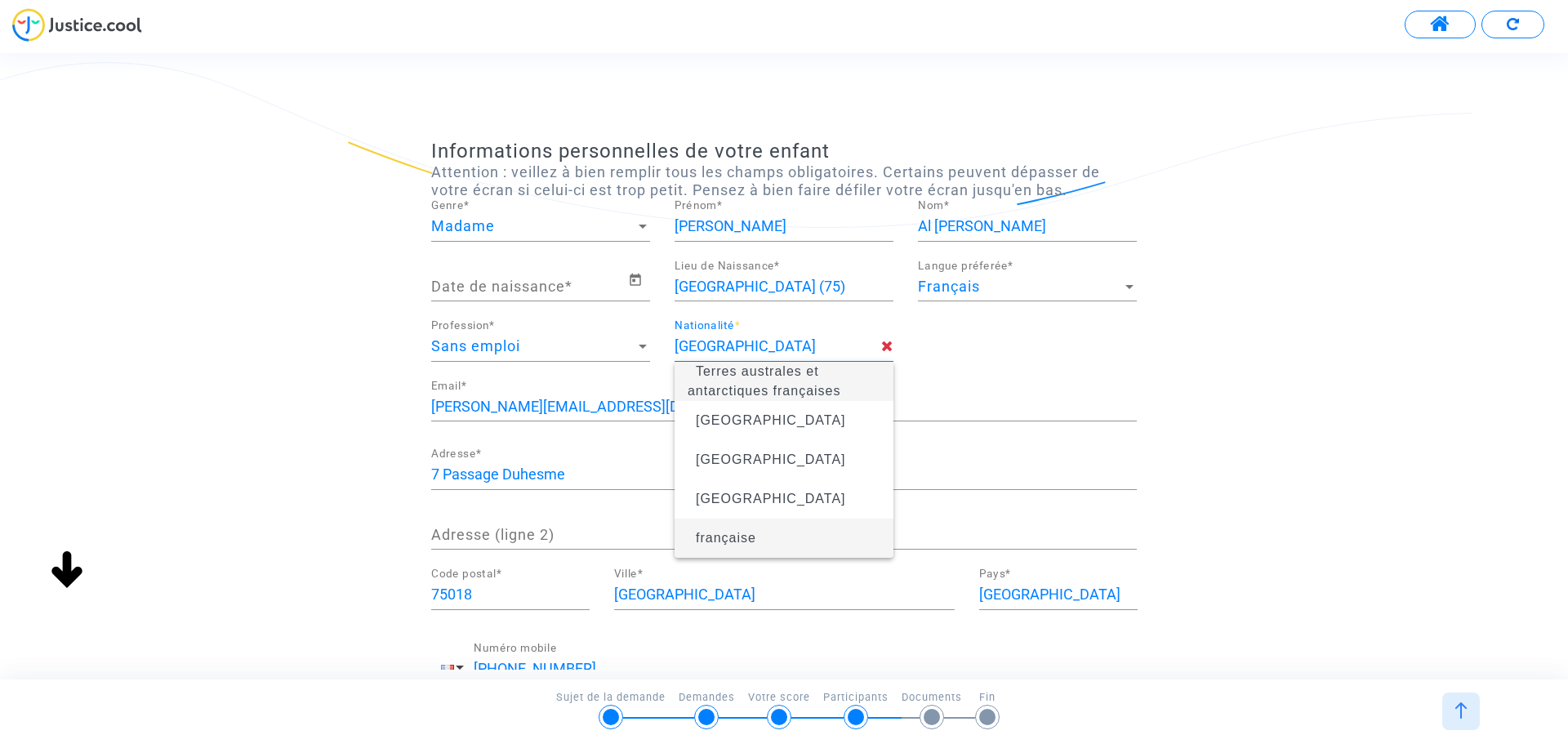
drag, startPoint x: 827, startPoint y: 347, endPoint x: 737, endPoint y: 533, distance: 206.6
click at [737, 94] on body "Transmission de votre réponse... Continuer Ignorer Liste des participants du do…" at bounding box center [784, 46] width 1568 height 94
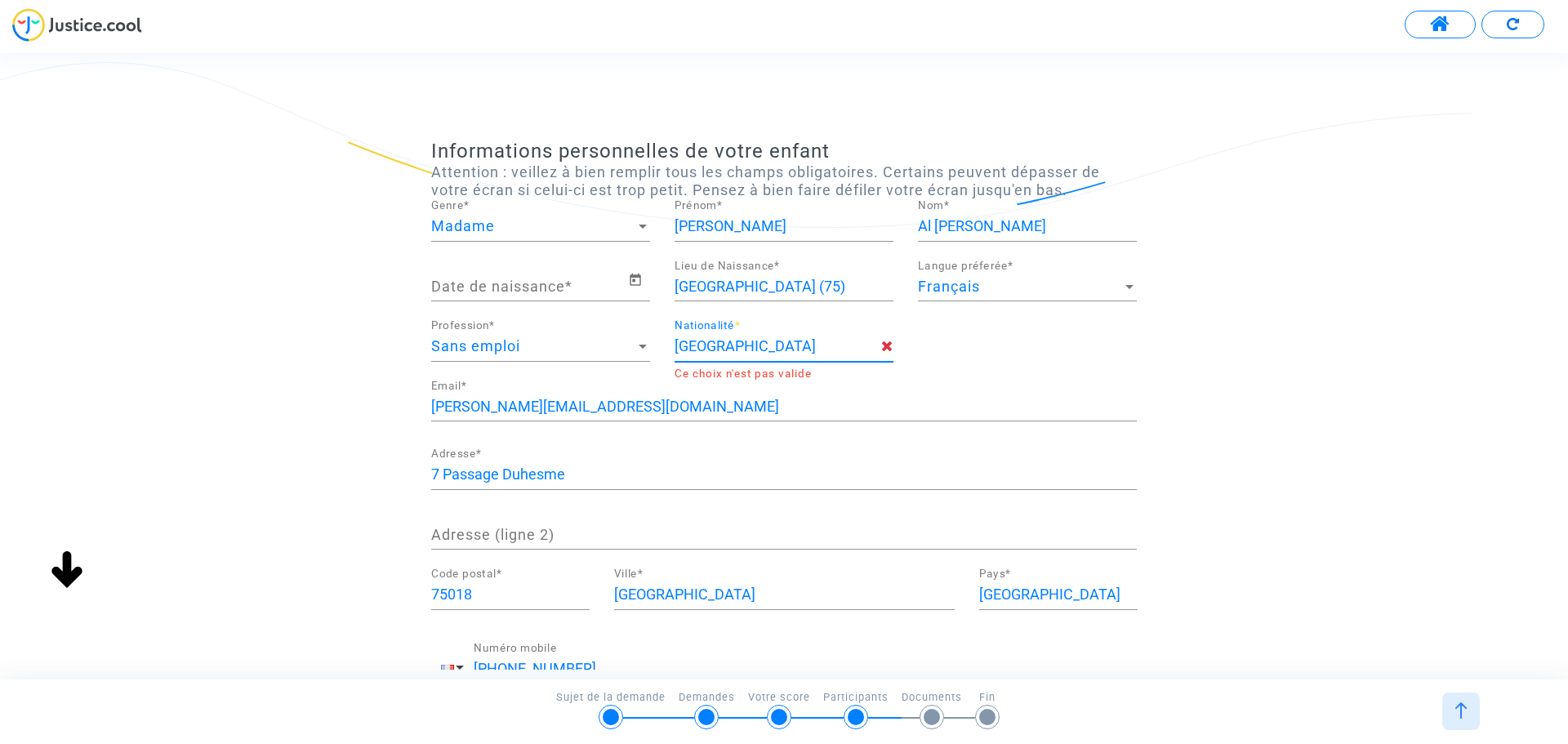
click at [718, 341] on input "France" at bounding box center [778, 346] width 206 height 17
drag, startPoint x: 723, startPoint y: 341, endPoint x: 588, endPoint y: 347, distance: 135.1
click at [588, 347] on div "Date de naissance * Paris 10e arrondissement (75) Lieu de Naissance * Français …" at bounding box center [784, 319] width 731 height 120
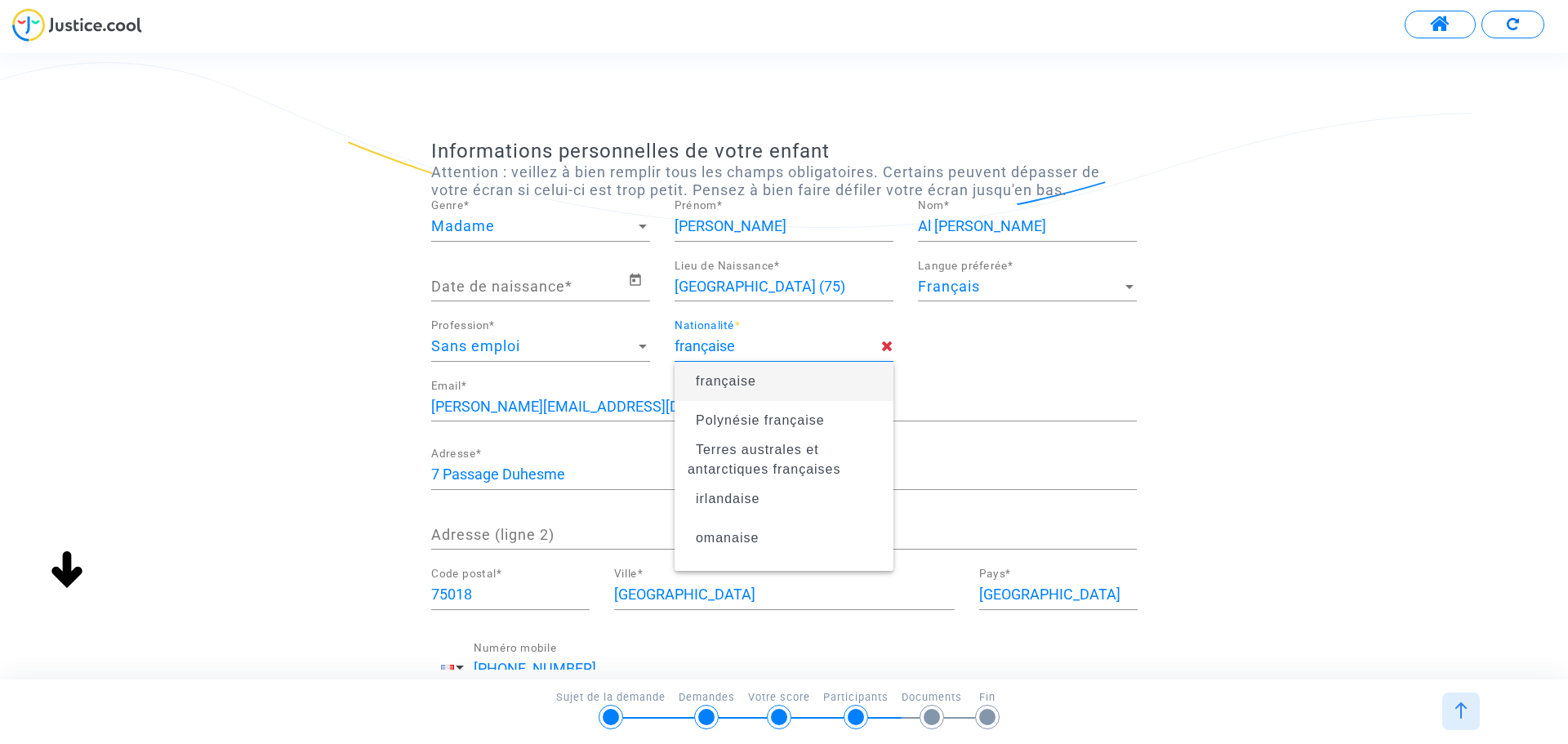
type input "française"
click at [761, 387] on span "française" at bounding box center [784, 381] width 192 height 46
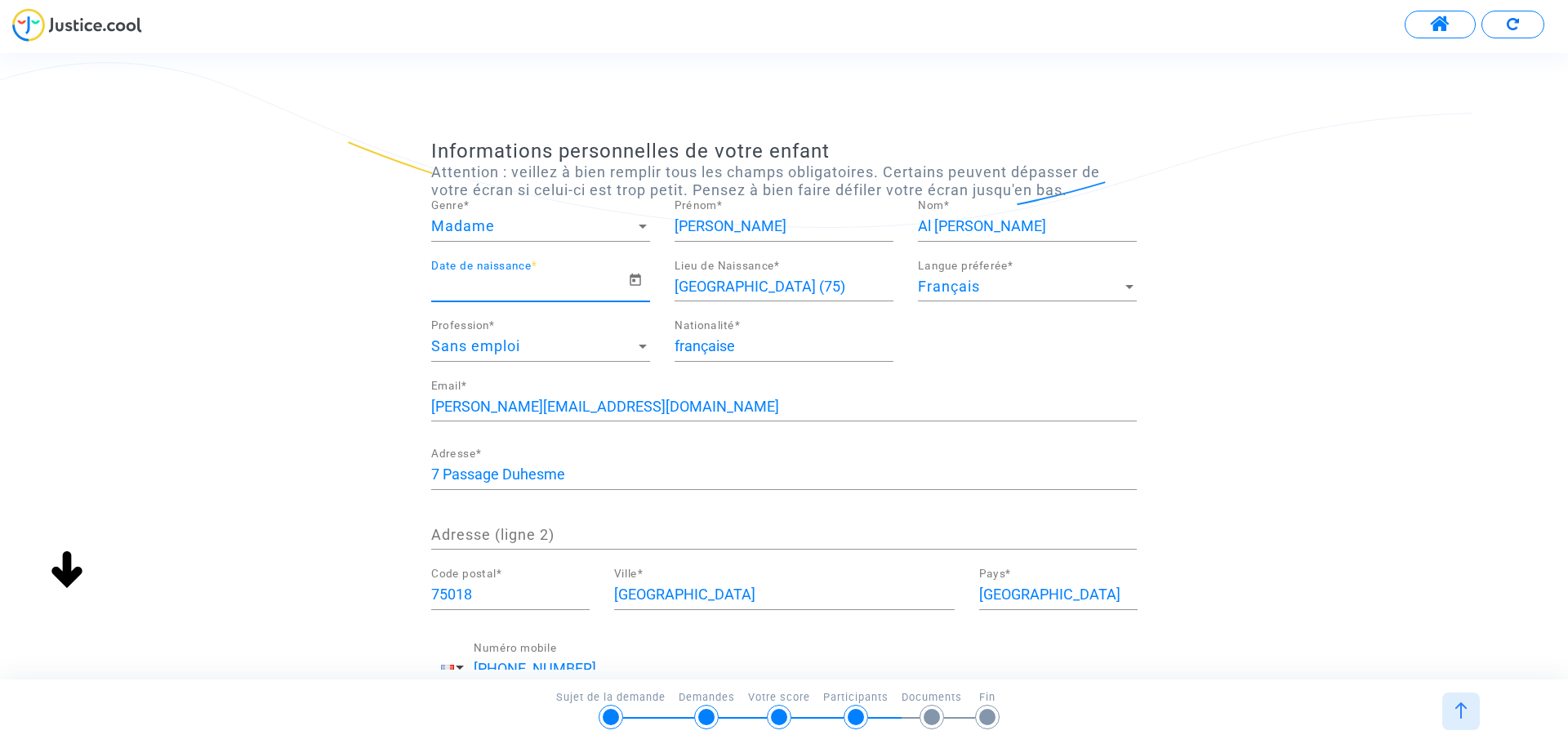
click at [530, 280] on input "Date de naissance *" at bounding box center [530, 287] width 197 height 17
click at [470, 293] on input "Date de naissance *" at bounding box center [530, 287] width 197 height 17
click at [595, 280] on input "Date de naissance *" at bounding box center [530, 287] width 197 height 17
click at [624, 283] on input "Date de naissance *" at bounding box center [530, 287] width 197 height 17
click at [508, 283] on input "Date de naissance *" at bounding box center [530, 287] width 197 height 17
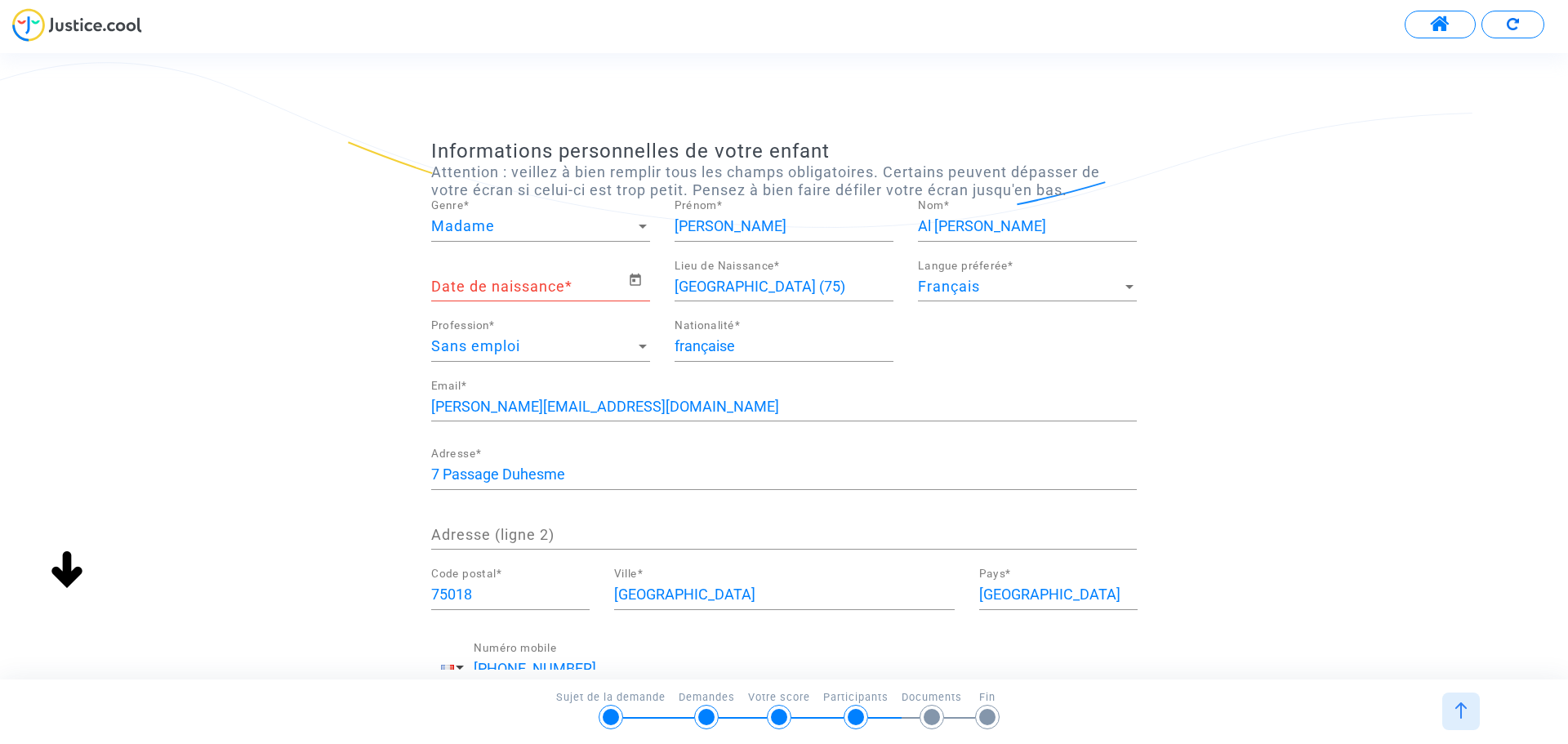
click at [448, 273] on div "Date de naissance *" at bounding box center [530, 280] width 197 height 42
click at [634, 281] on icon "Open calendar" at bounding box center [636, 279] width 11 height 12
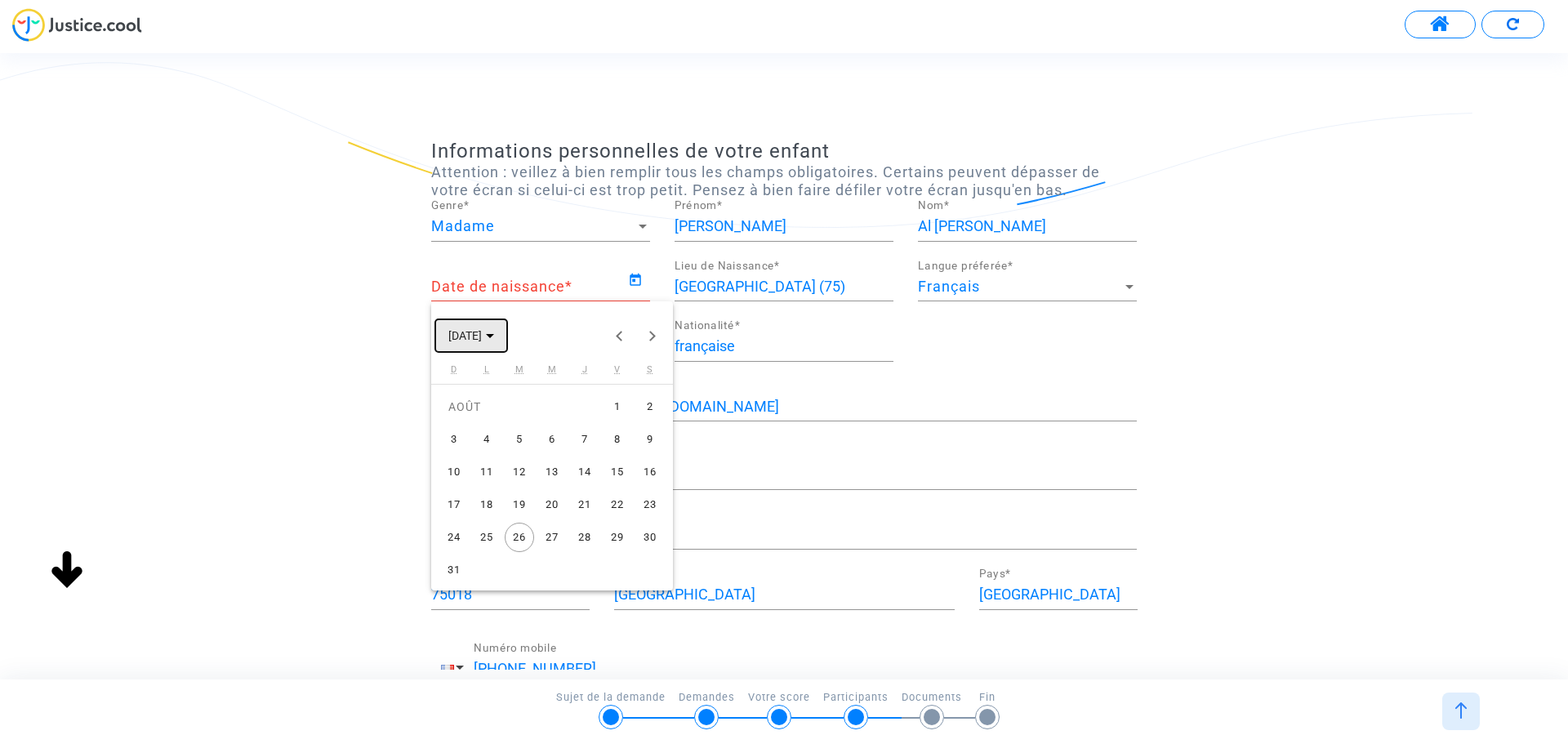
click at [507, 327] on button "AOÛT 2025" at bounding box center [470, 335] width 72 height 33
click at [623, 335] on button "Previous 24 years" at bounding box center [619, 335] width 33 height 33
click at [471, 549] on div "2012" at bounding box center [467, 550] width 51 height 30
click at [520, 483] on div "OCT." at bounding box center [523, 484] width 51 height 30
click at [458, 477] on div "7" at bounding box center [455, 472] width 30 height 30
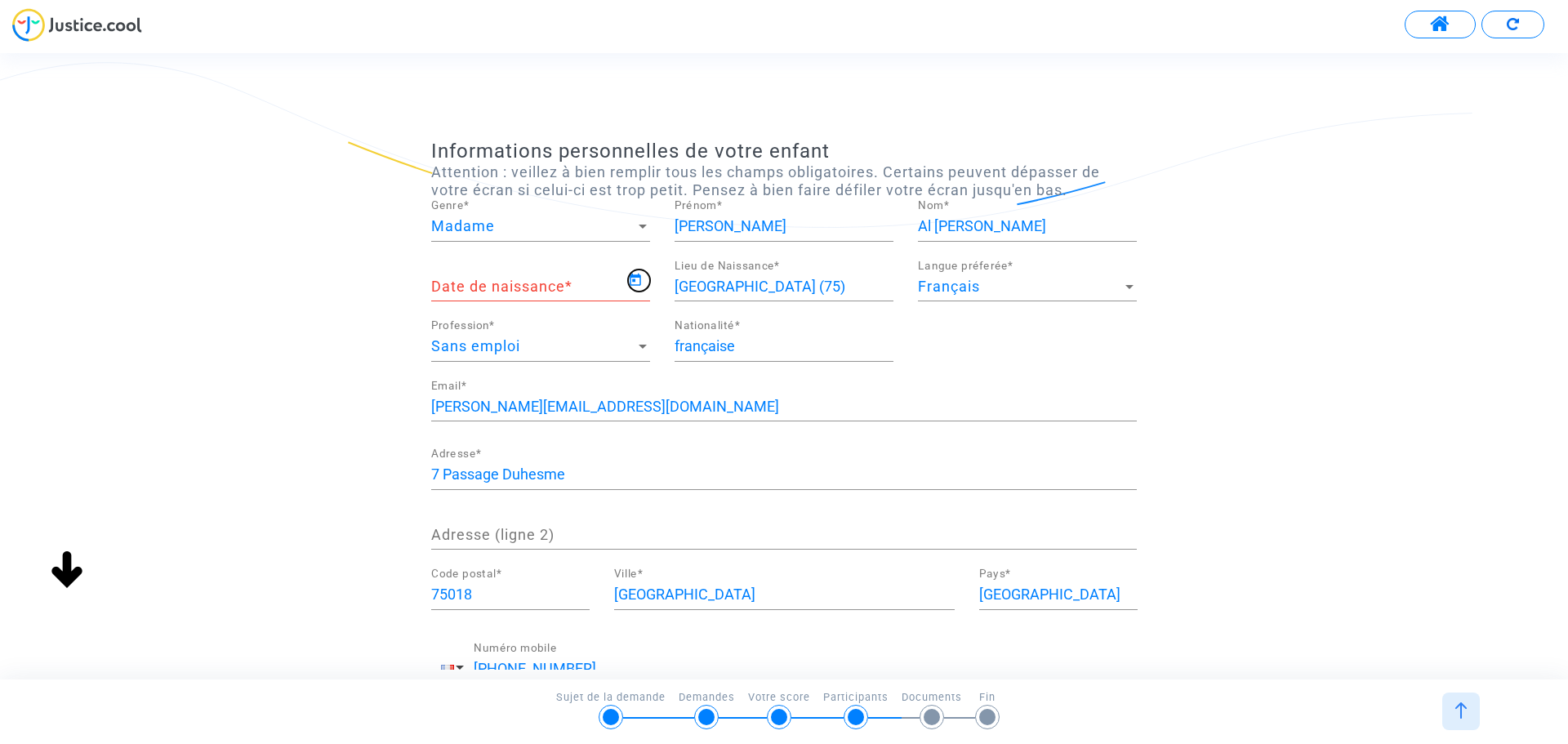
type input "07/10/2012"
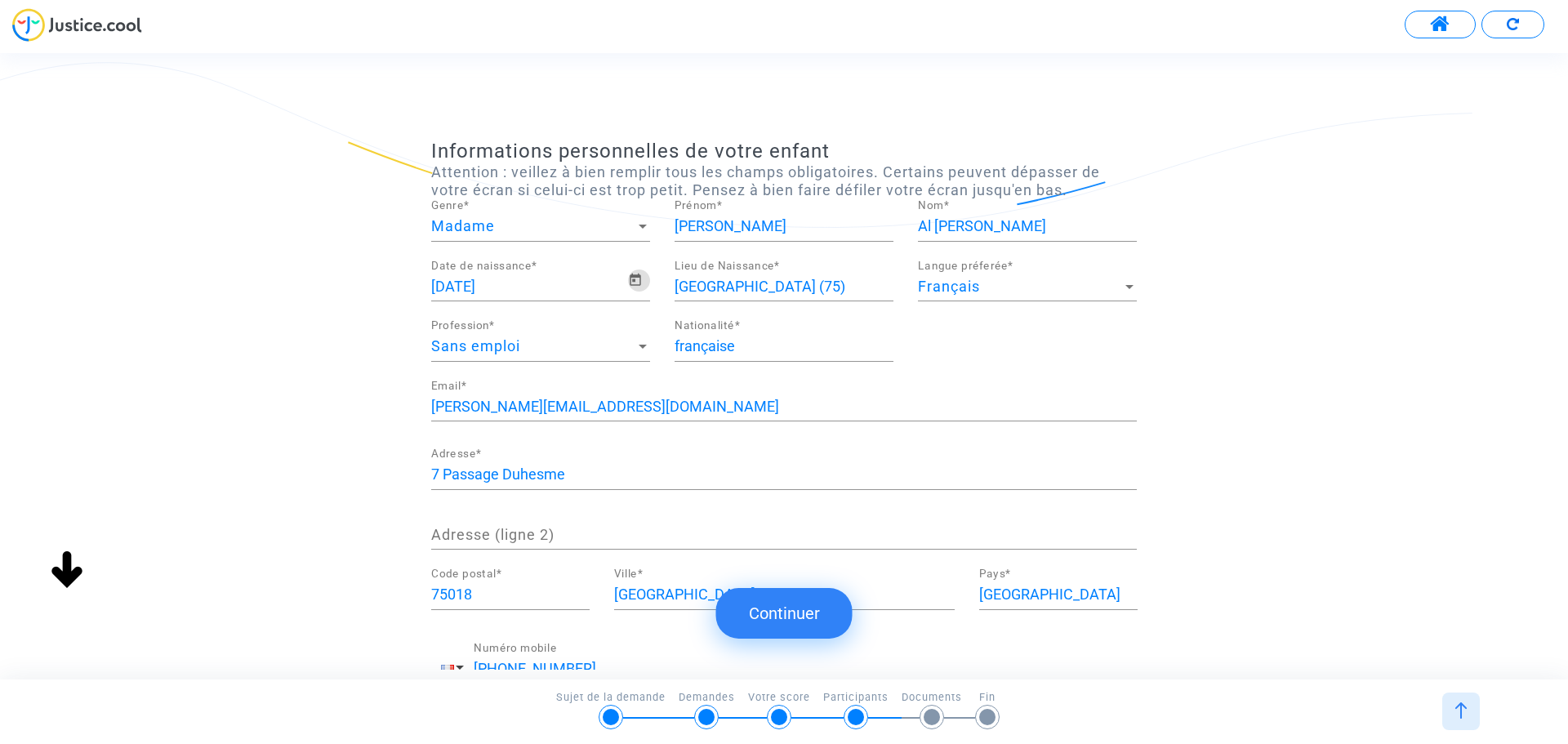
click at [657, 381] on div "emilie.picherot@orange.fr Email *" at bounding box center [784, 400] width 705 height 42
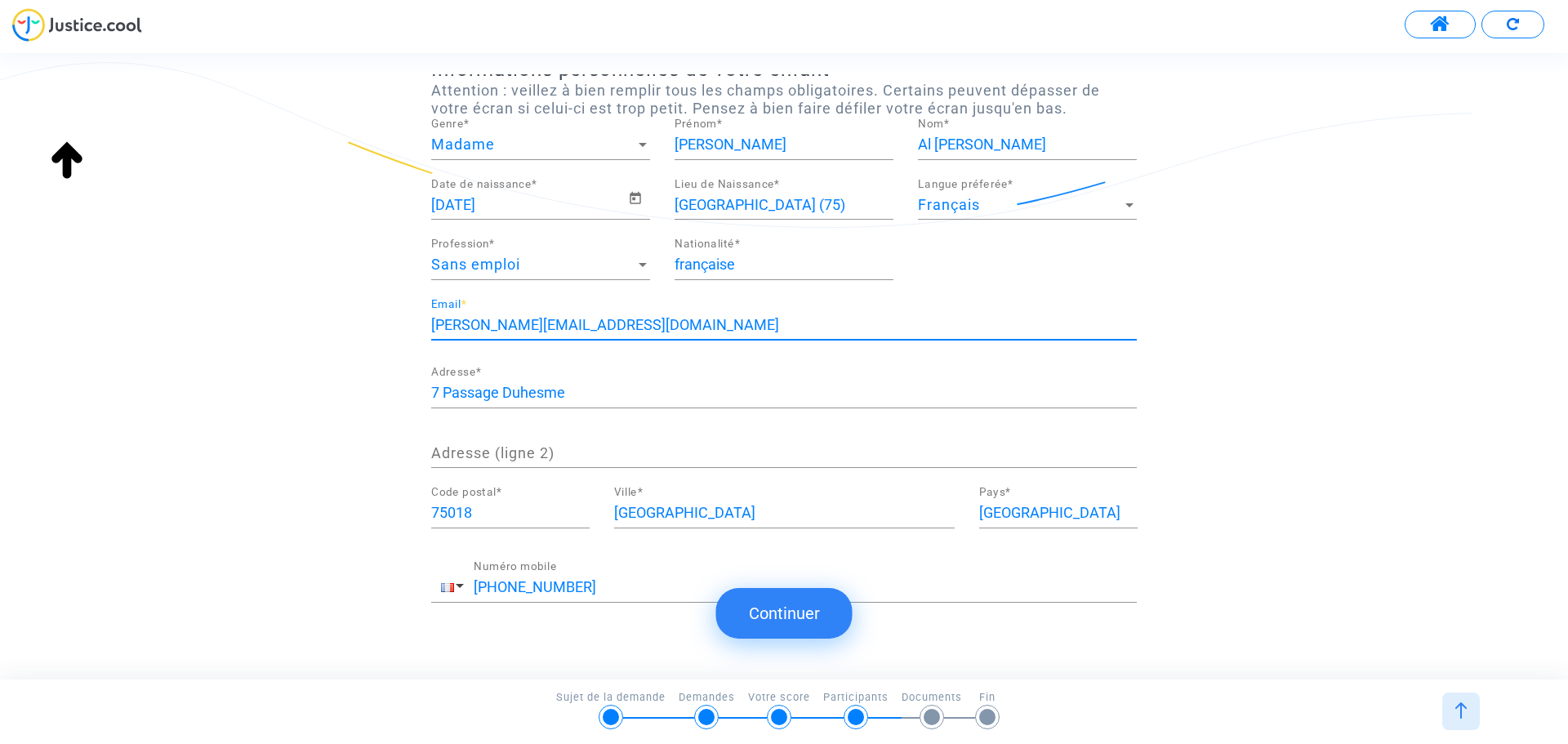
scroll to position [132, 0]
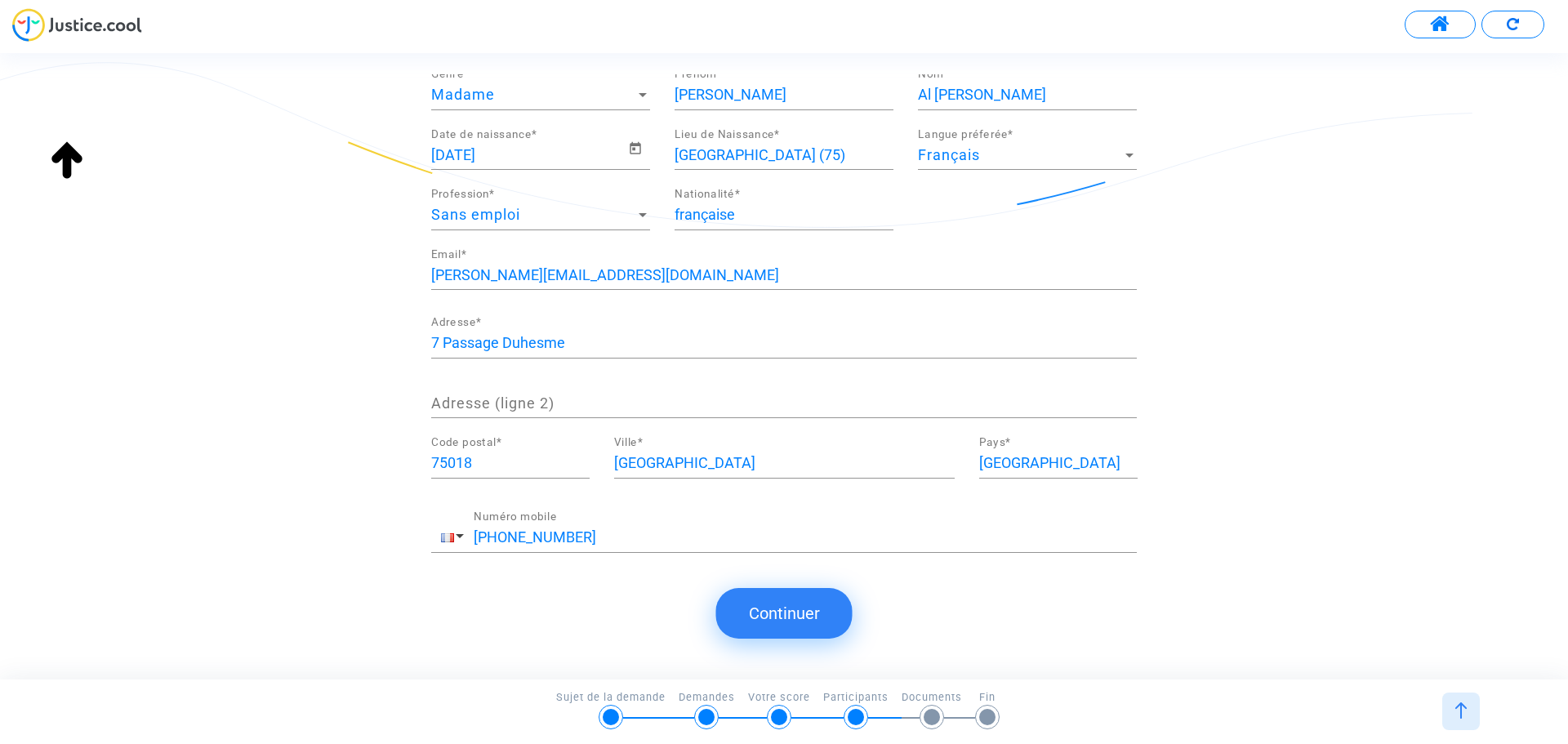
click at [823, 611] on button "Continuer" at bounding box center [784, 613] width 137 height 50
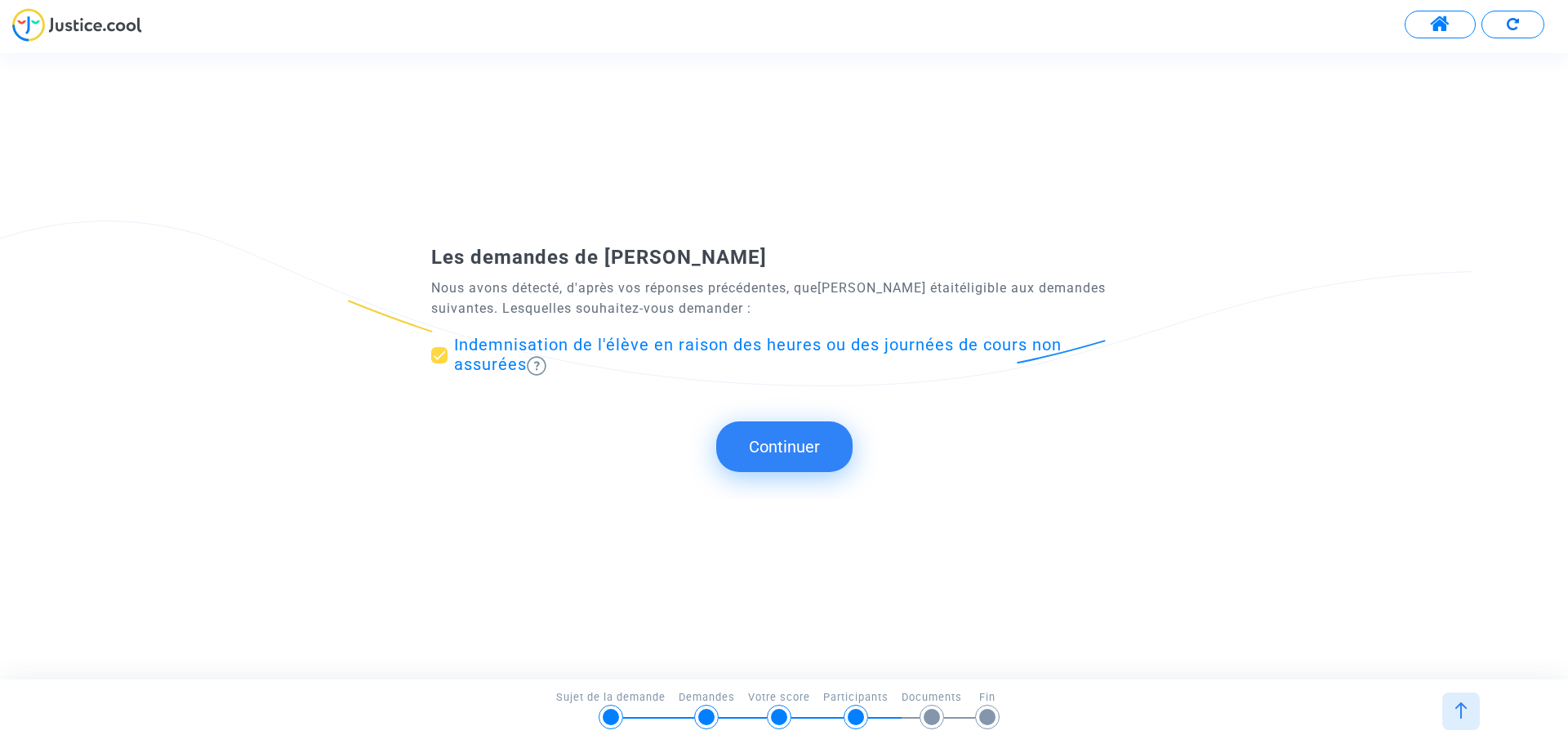
click at [793, 438] on button "Continuer" at bounding box center [784, 447] width 137 height 50
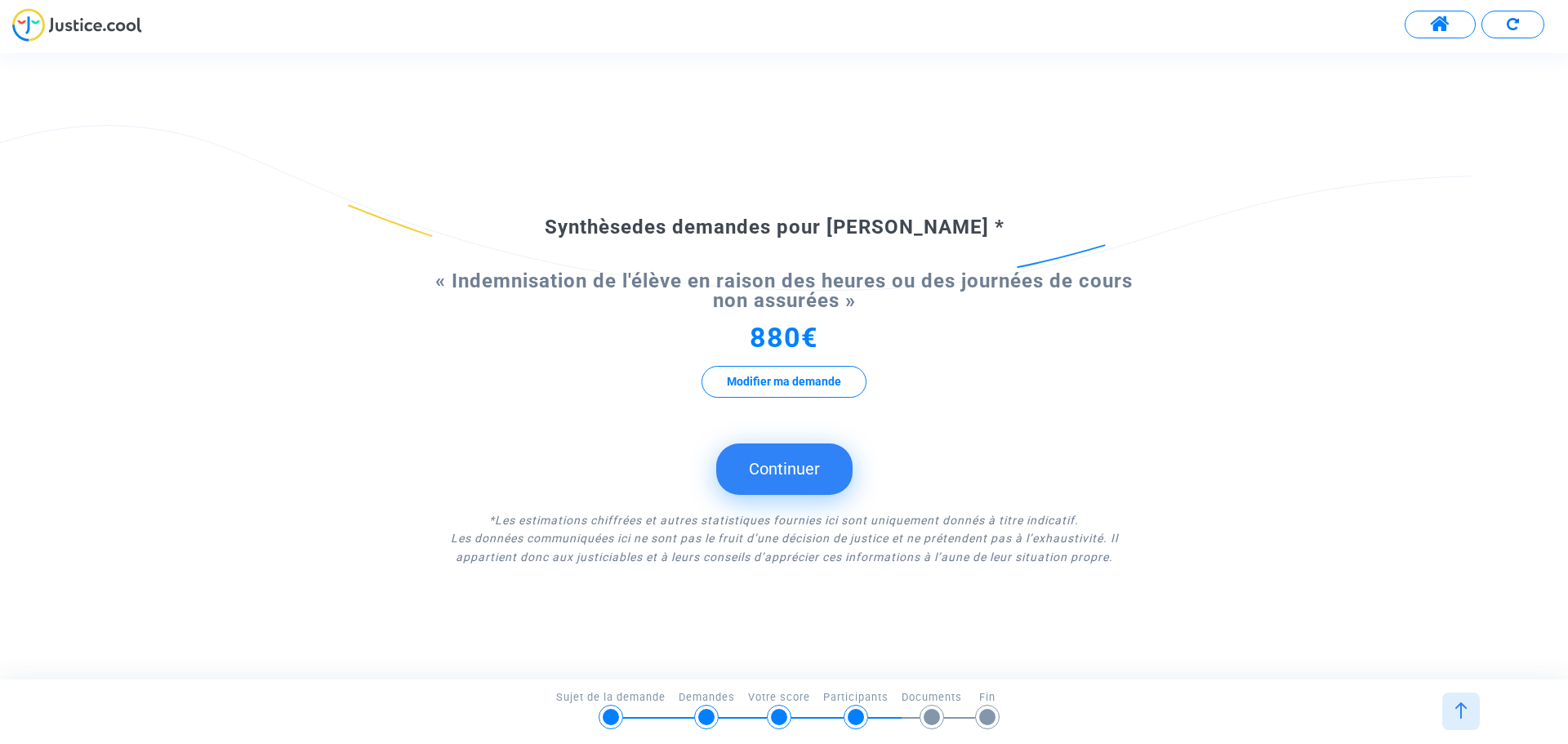
click at [782, 483] on button "Continuer" at bounding box center [784, 468] width 137 height 50
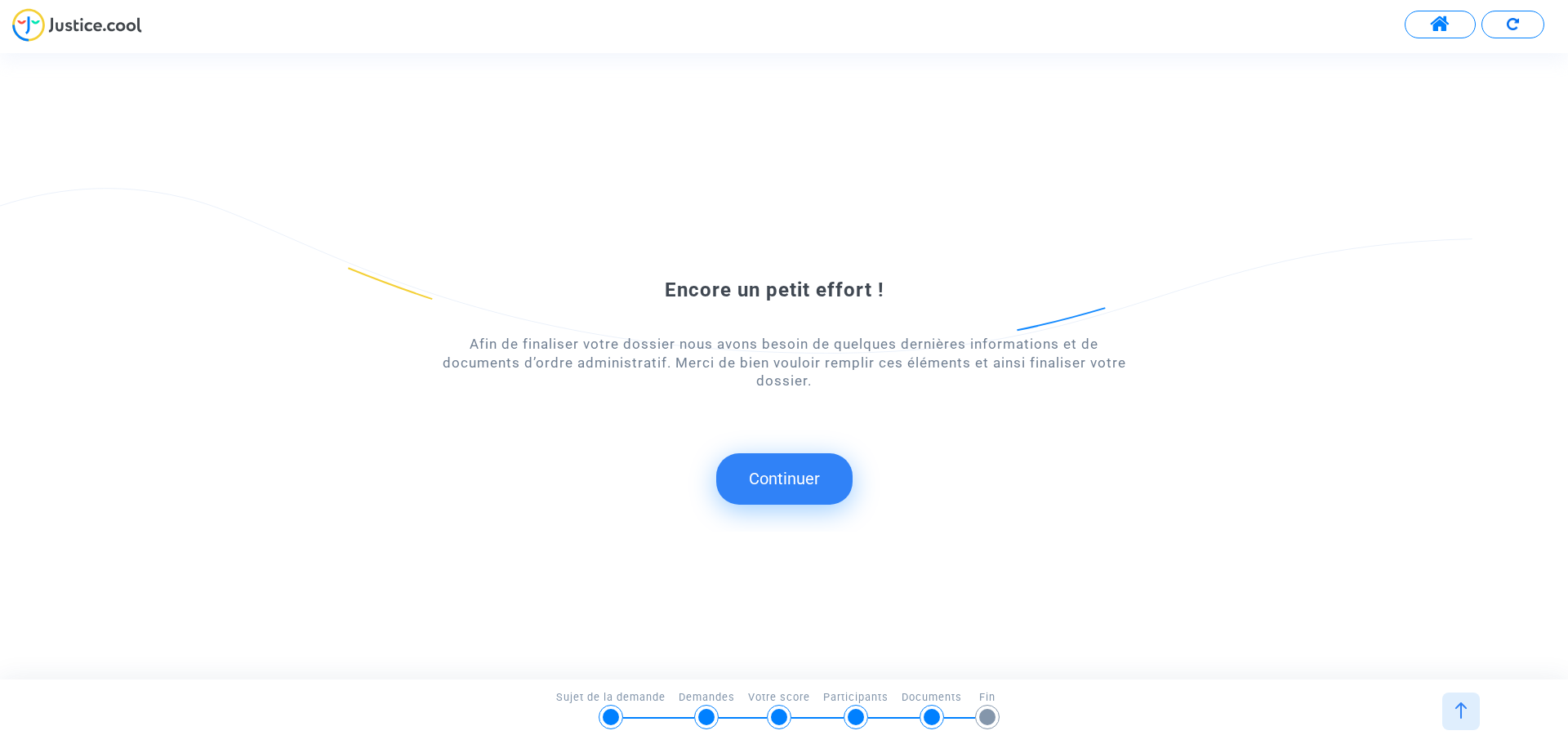
click at [781, 480] on button "Continuer" at bounding box center [784, 478] width 137 height 50
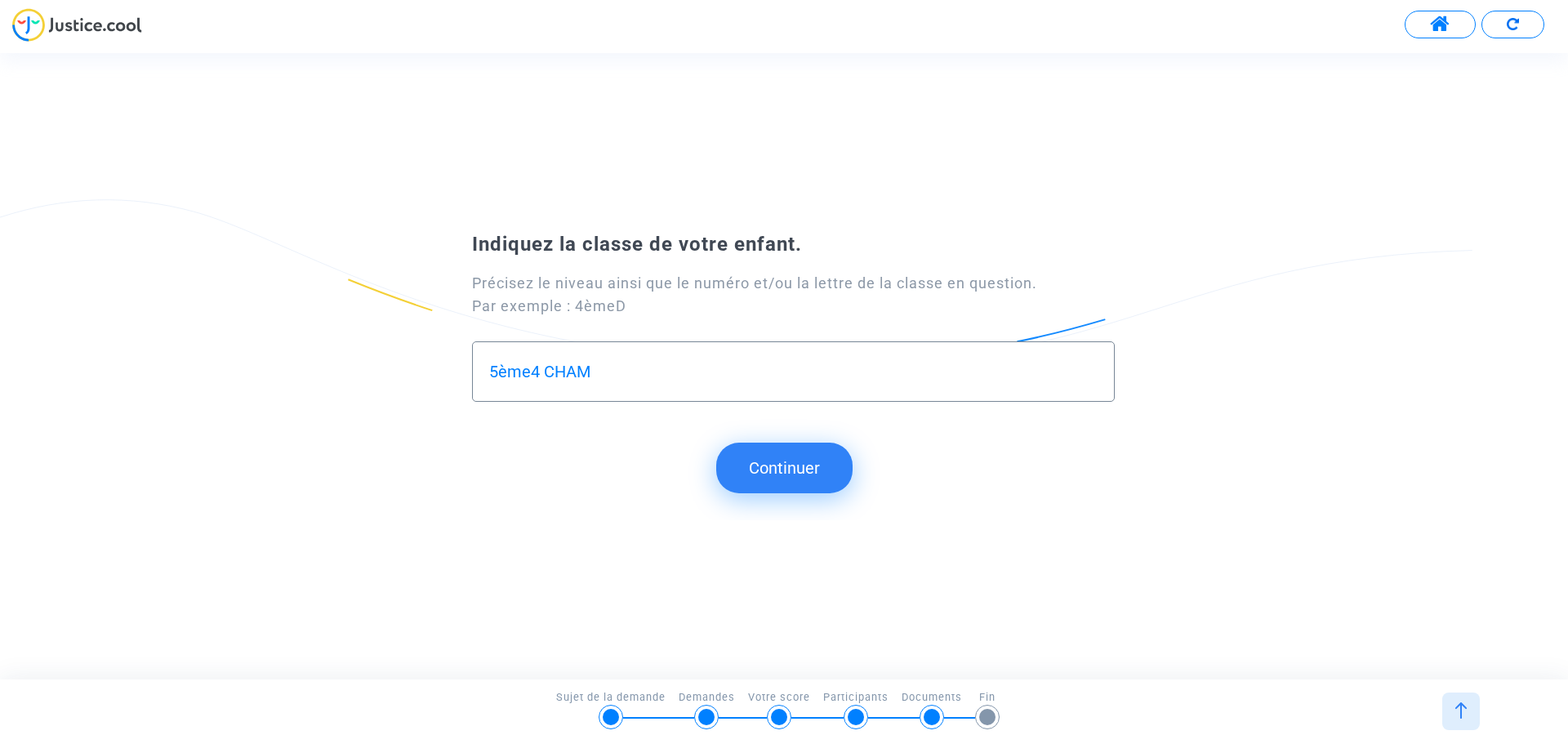
type input "5ème4 CHAM"
click at [781, 480] on button "Continuer" at bounding box center [784, 467] width 137 height 50
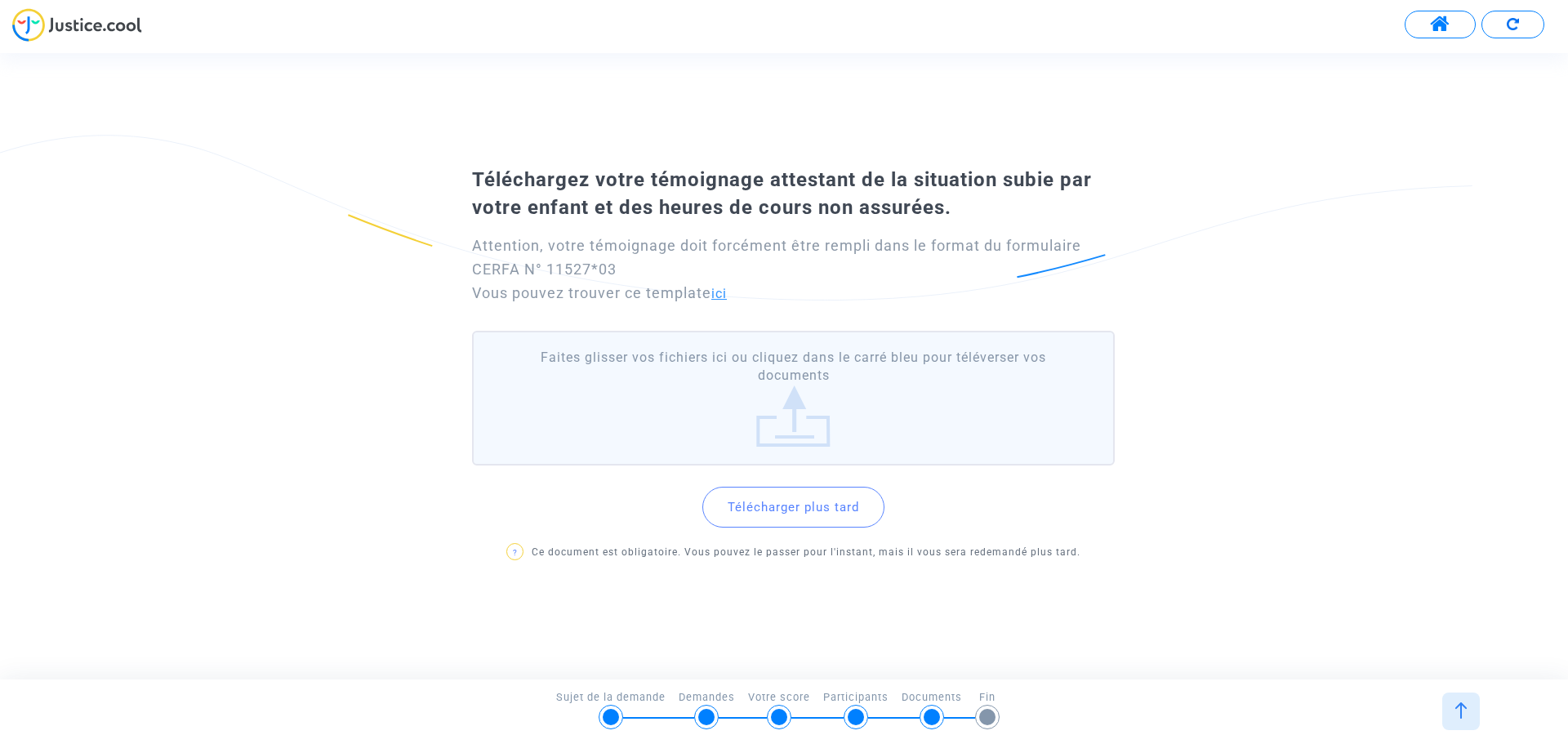
click at [726, 292] on link "ici" at bounding box center [719, 294] width 16 height 16
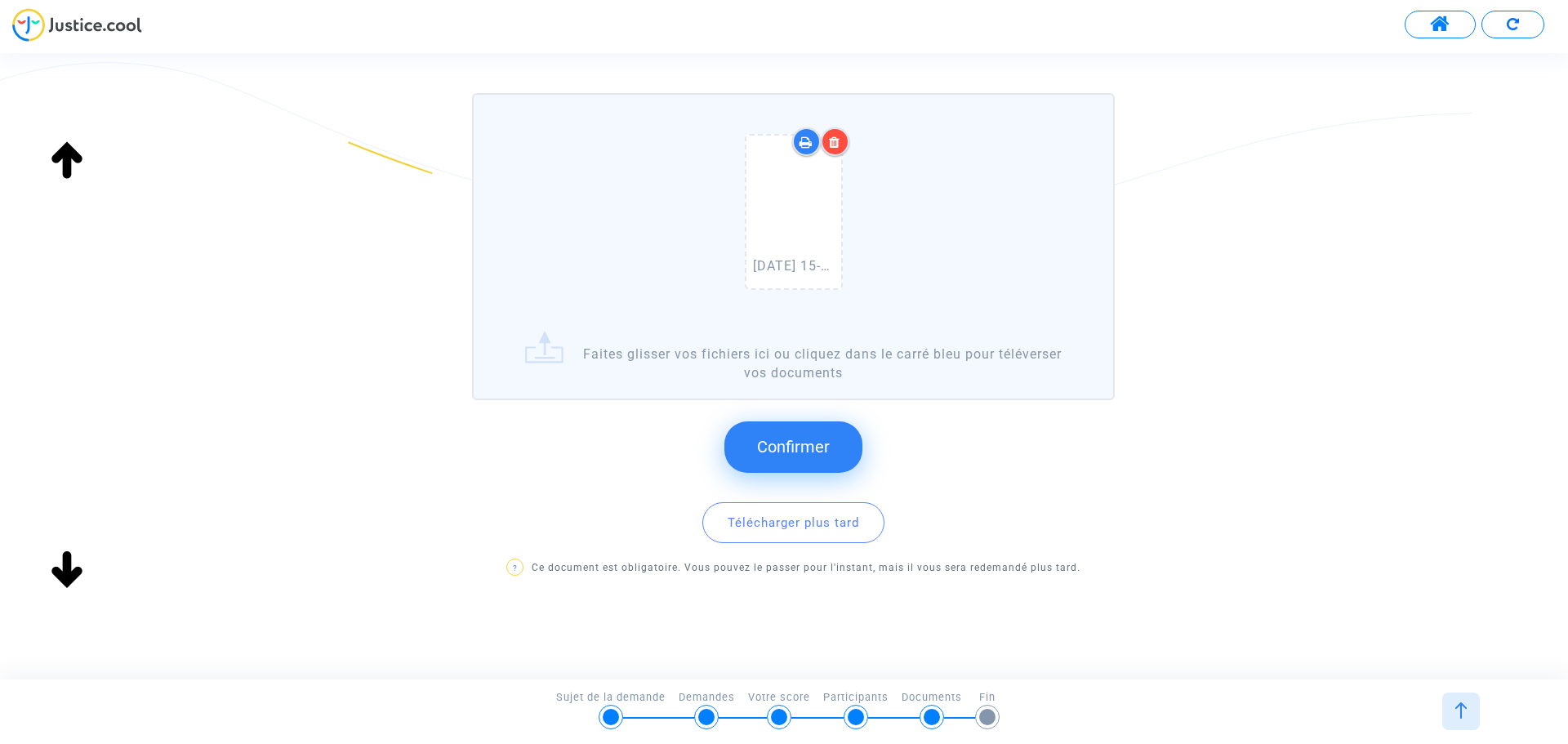
click at [815, 438] on span "Confirmer" at bounding box center [794, 446] width 72 height 20
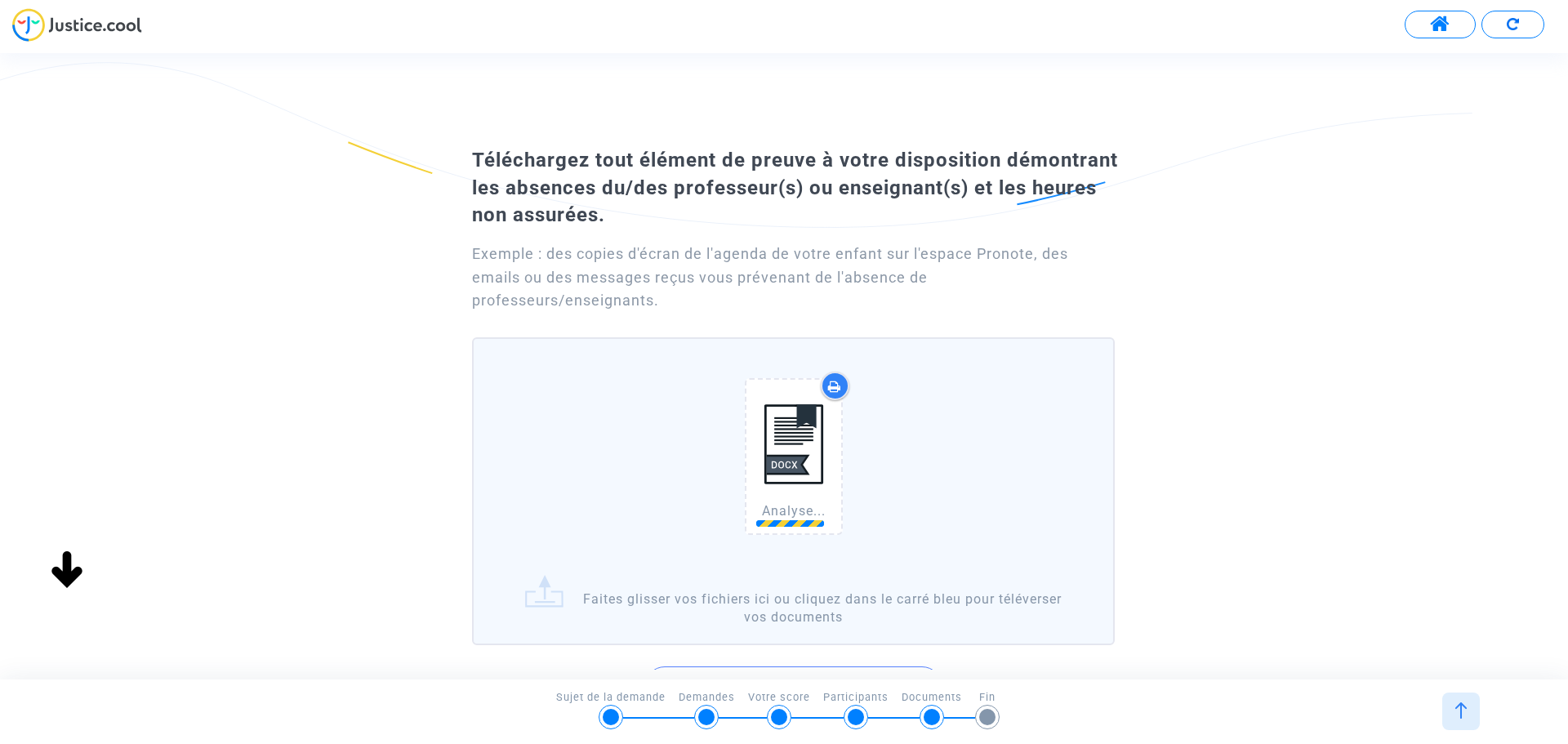
scroll to position [141, 0]
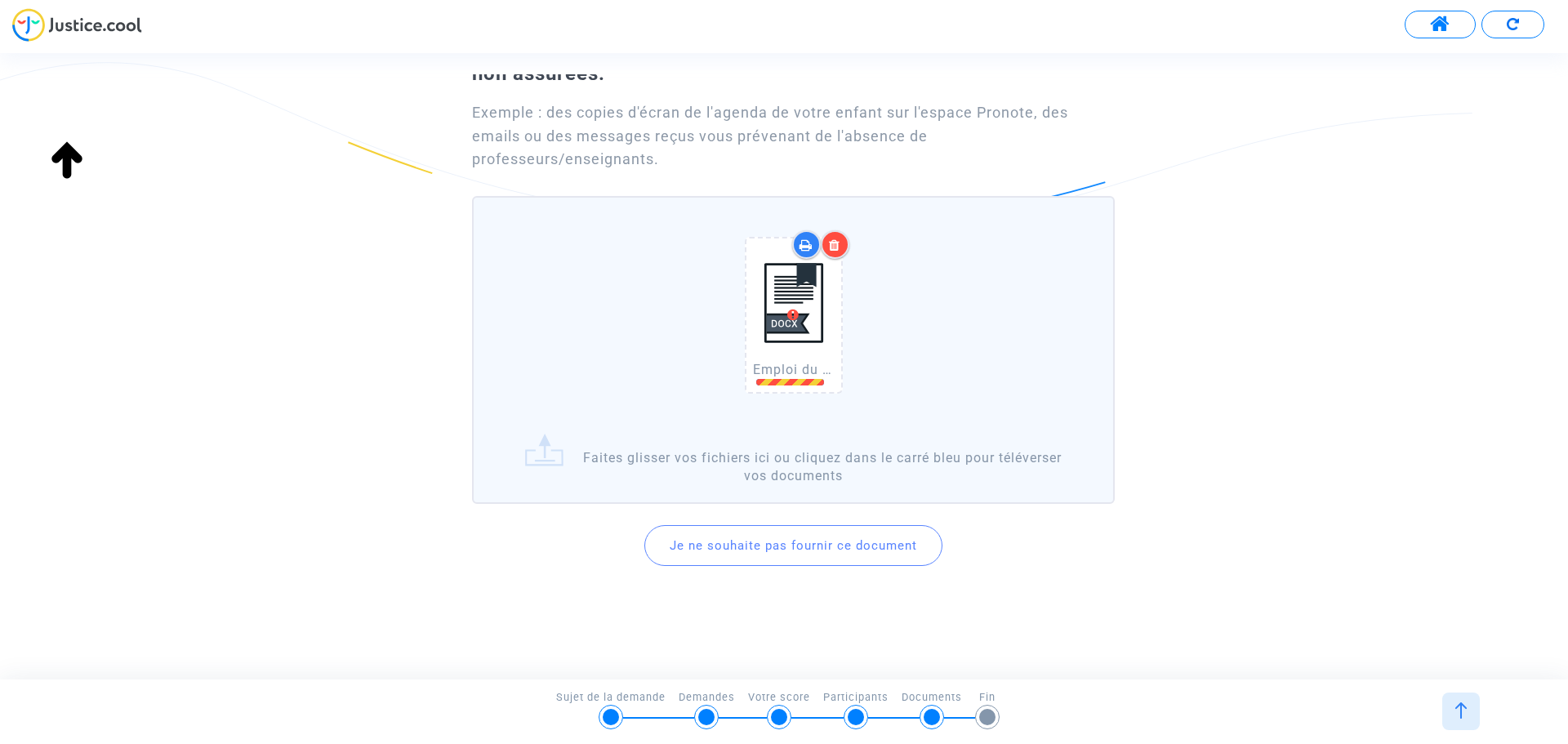
click at [845, 242] on div at bounding box center [835, 244] width 29 height 29
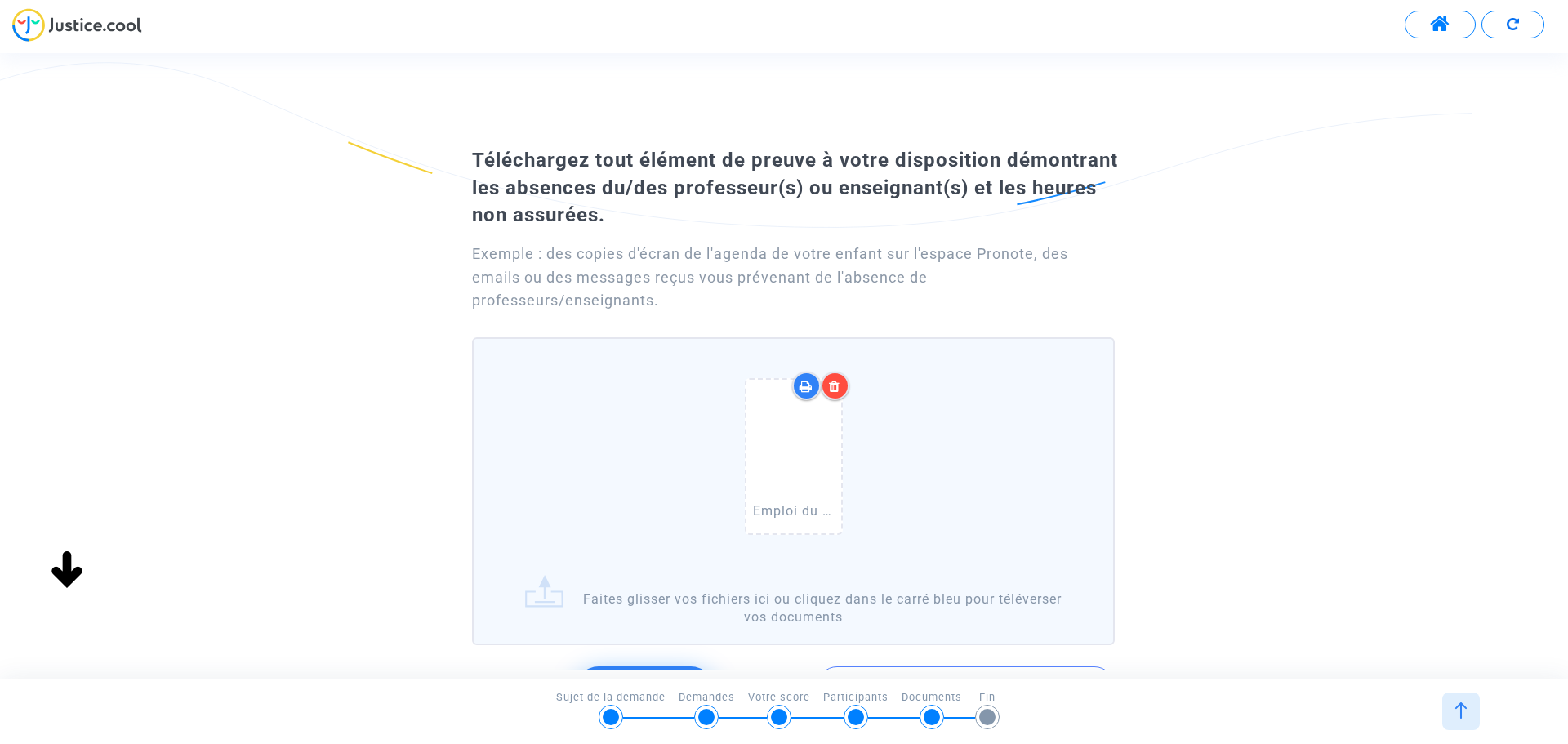
scroll to position [151, 0]
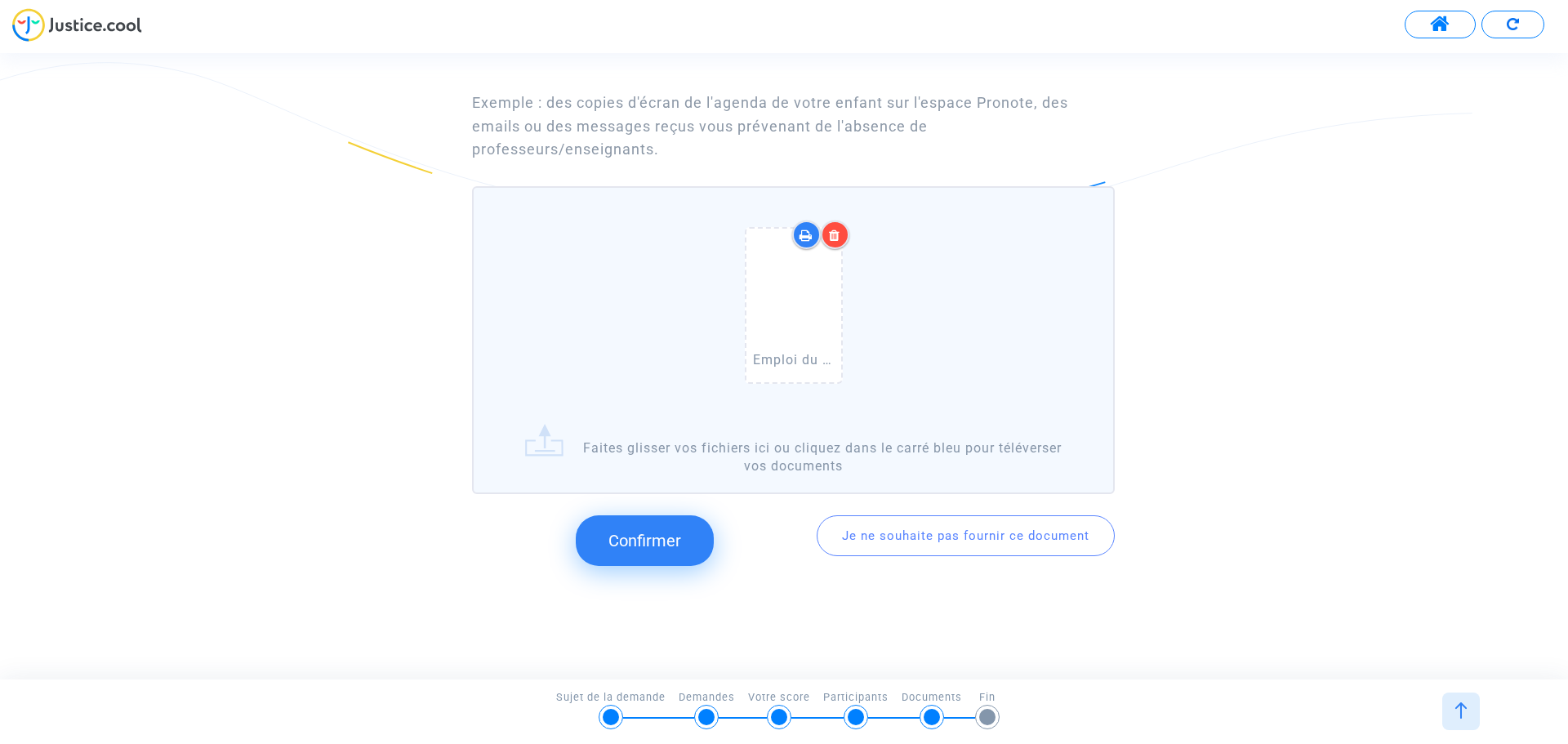
click at [668, 545] on span "Confirmer" at bounding box center [645, 540] width 72 height 20
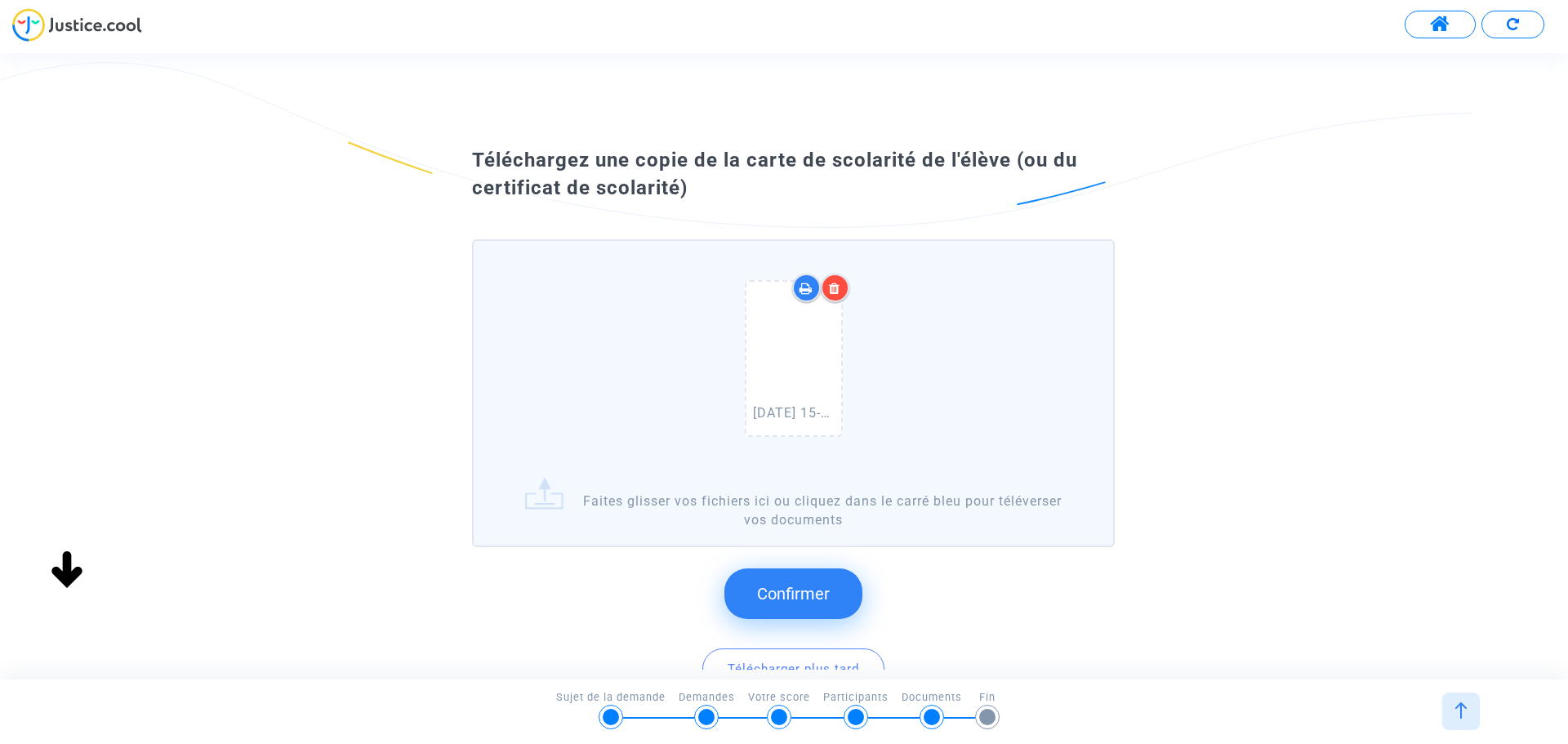
scroll to position [147, 0]
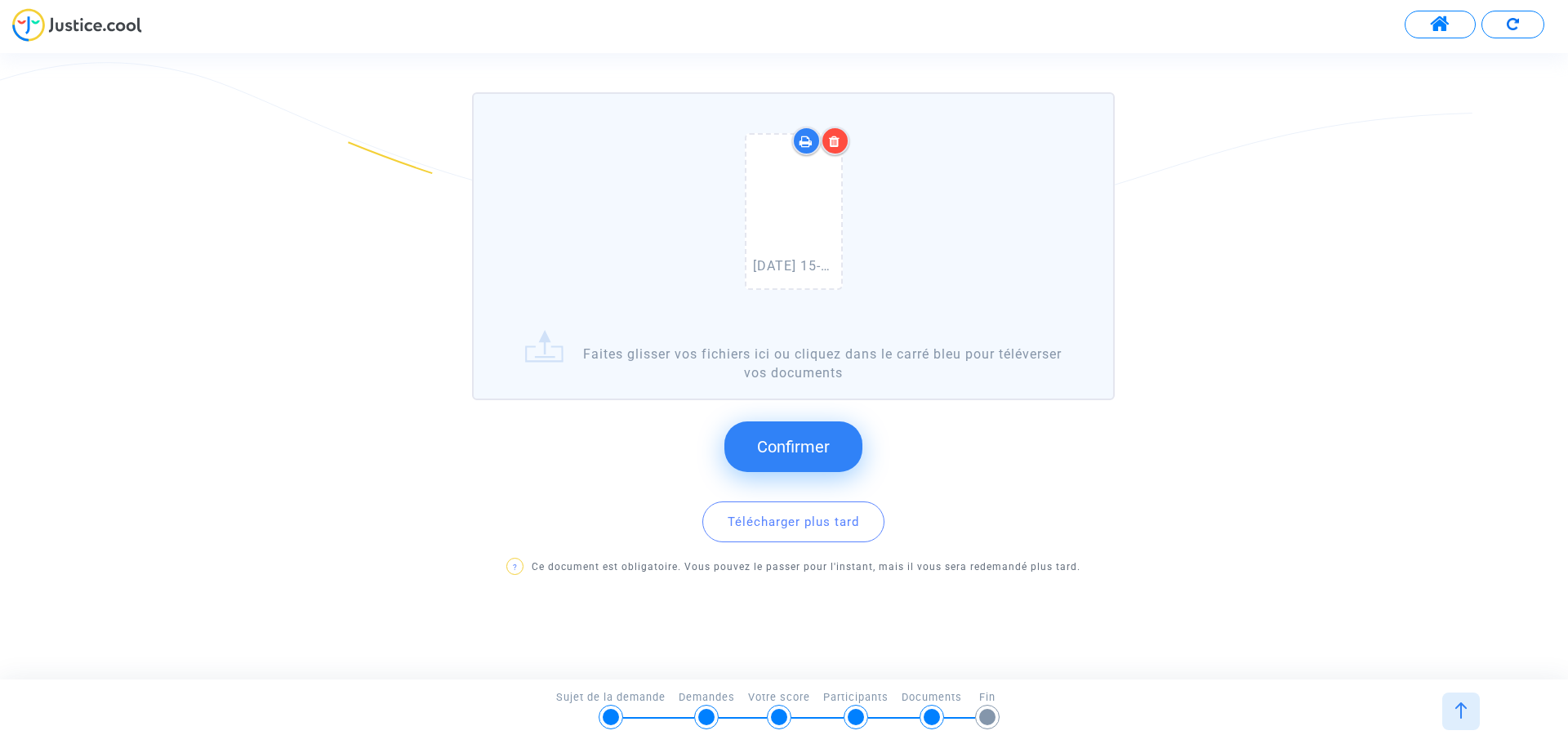
click at [809, 452] on span "Confirmer" at bounding box center [794, 446] width 72 height 20
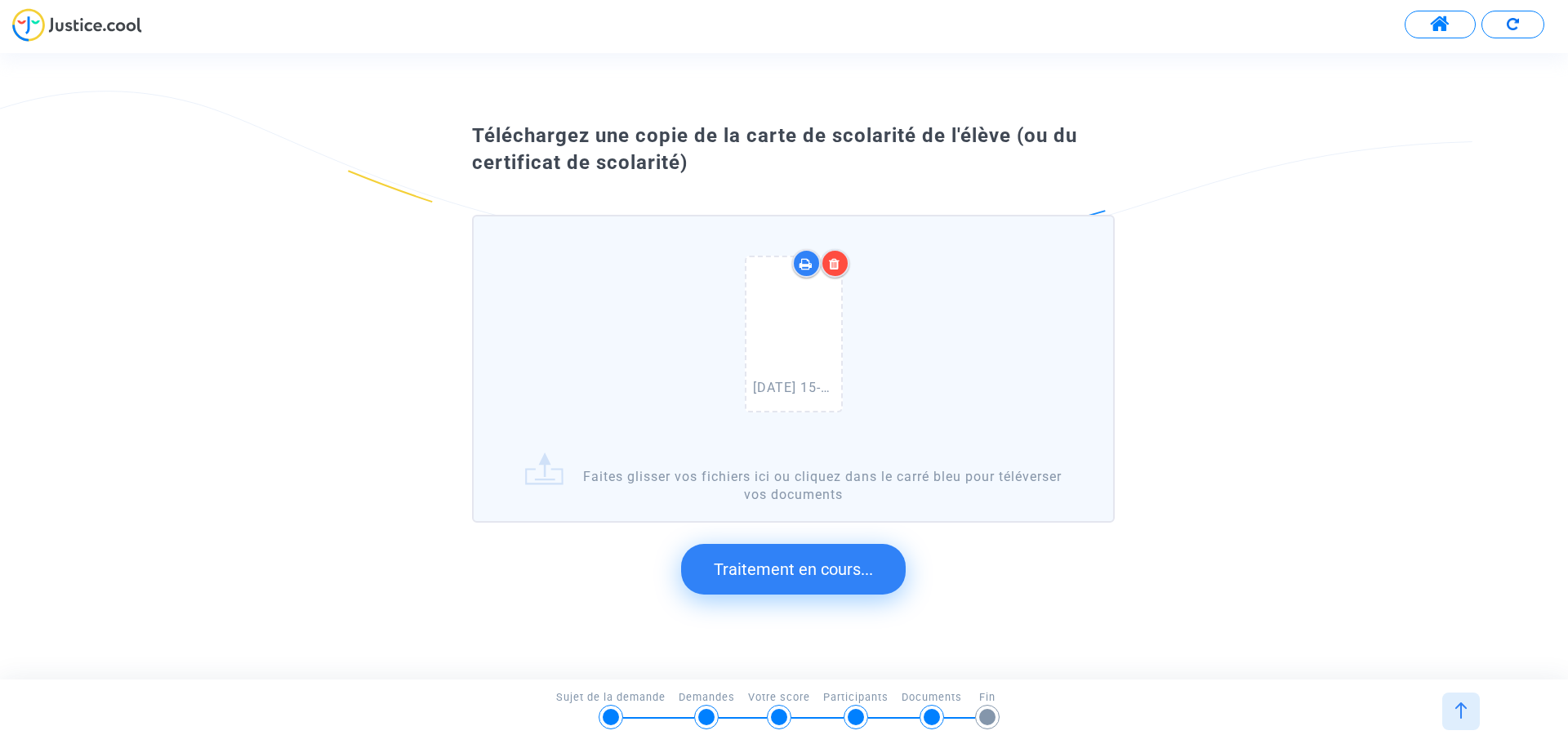
scroll to position [0, 0]
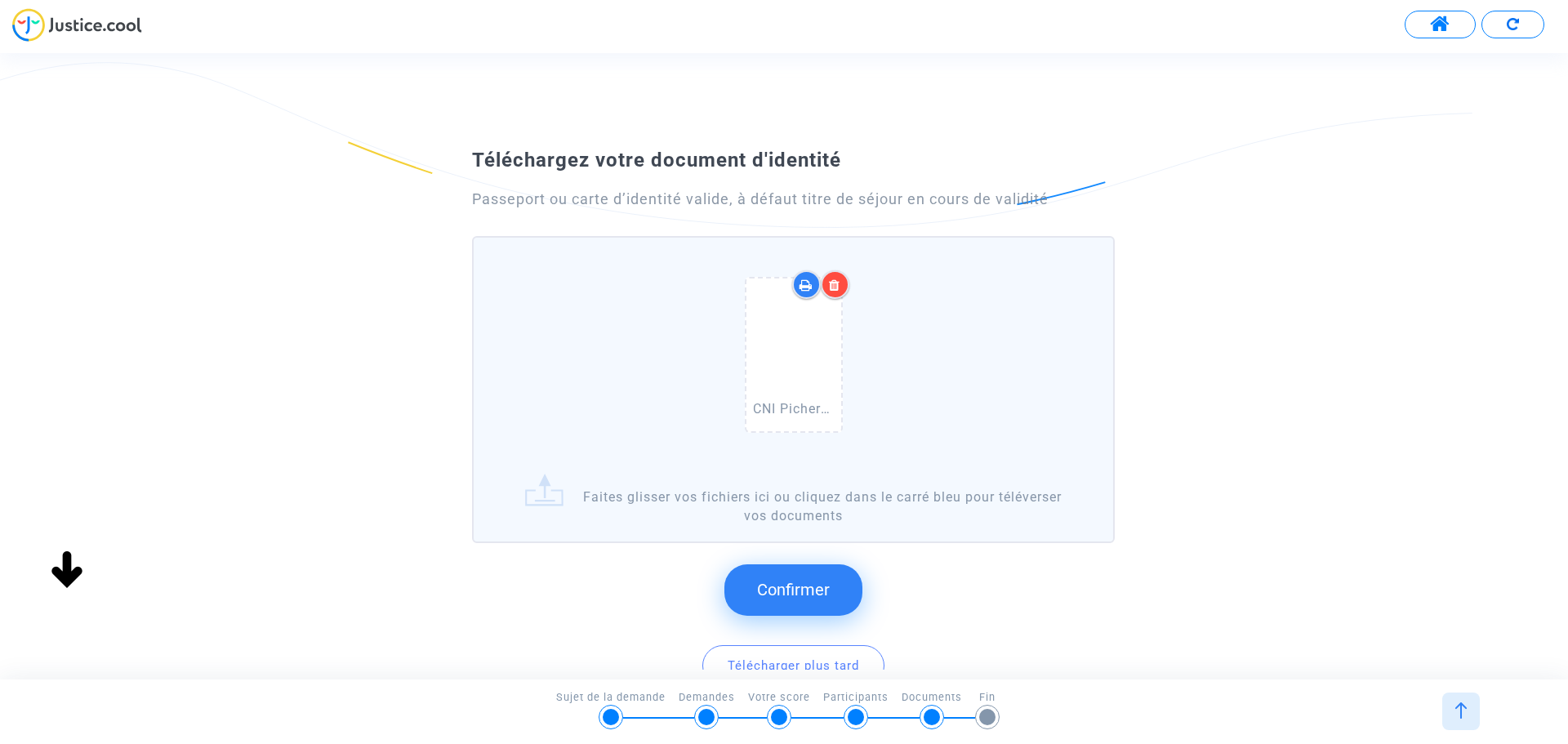
click at [758, 589] on span "Confirmer" at bounding box center [794, 589] width 72 height 20
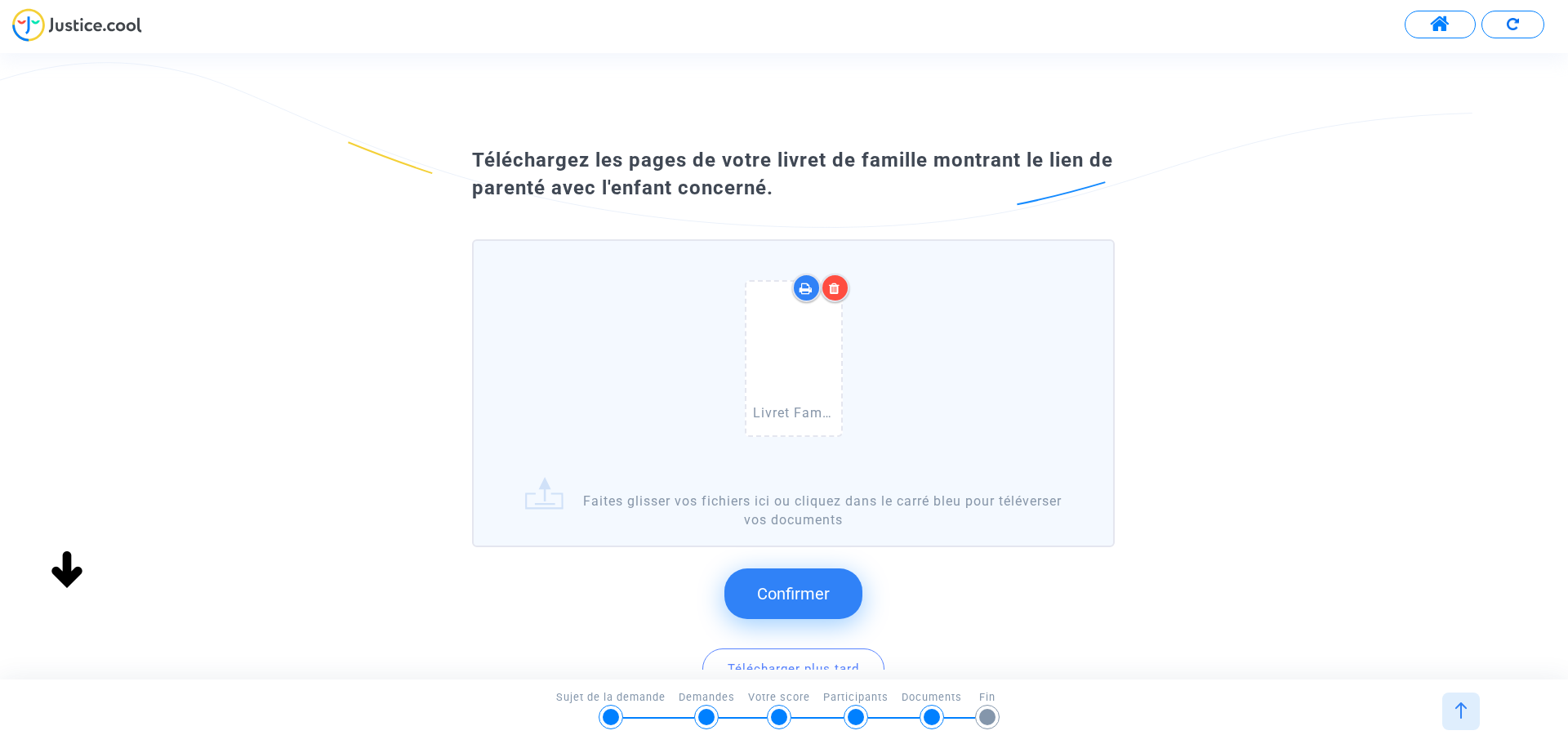
click at [808, 587] on span "Confirmer" at bounding box center [794, 593] width 72 height 20
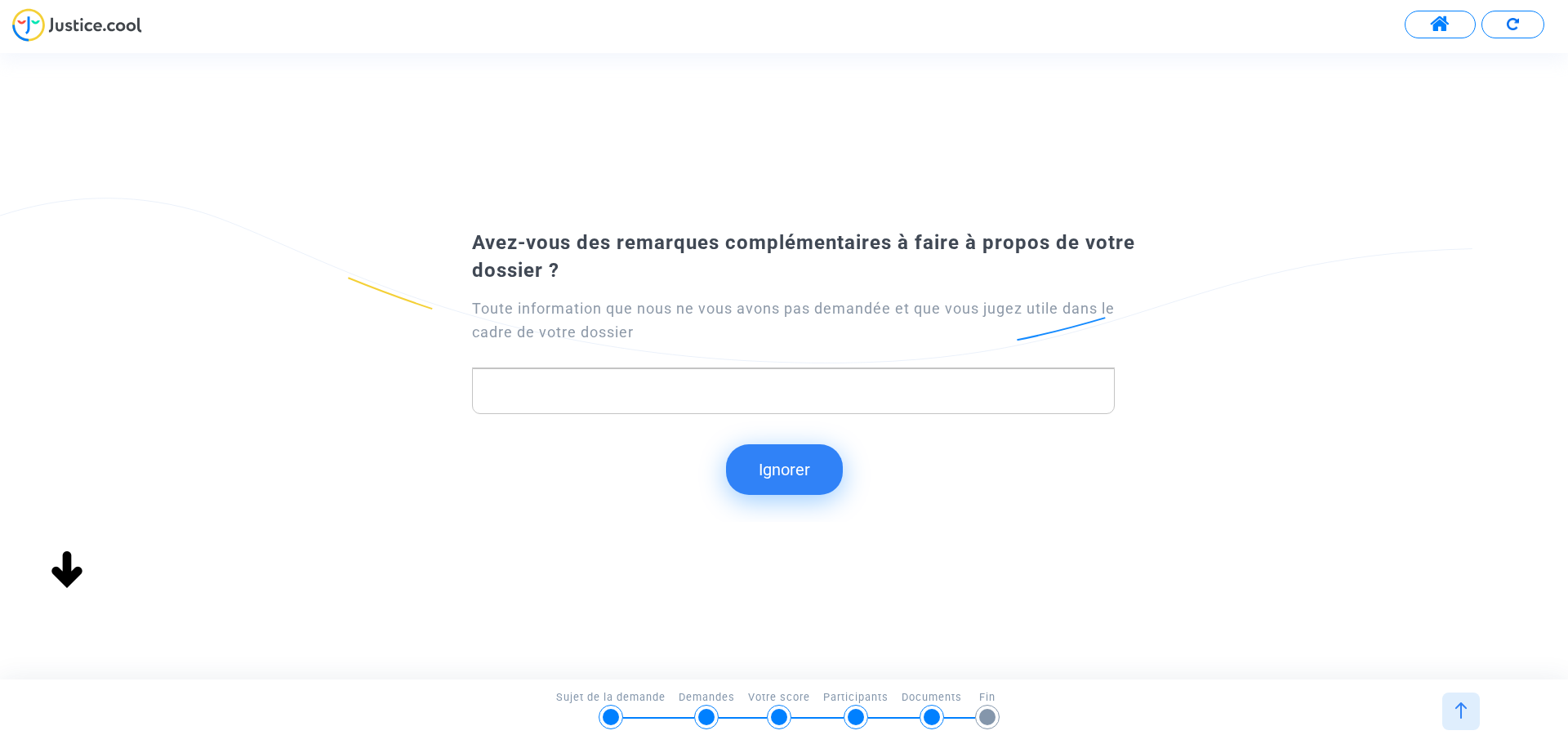
click at [560, 381] on p "Rich Text Editor, main" at bounding box center [794, 391] width 626 height 20
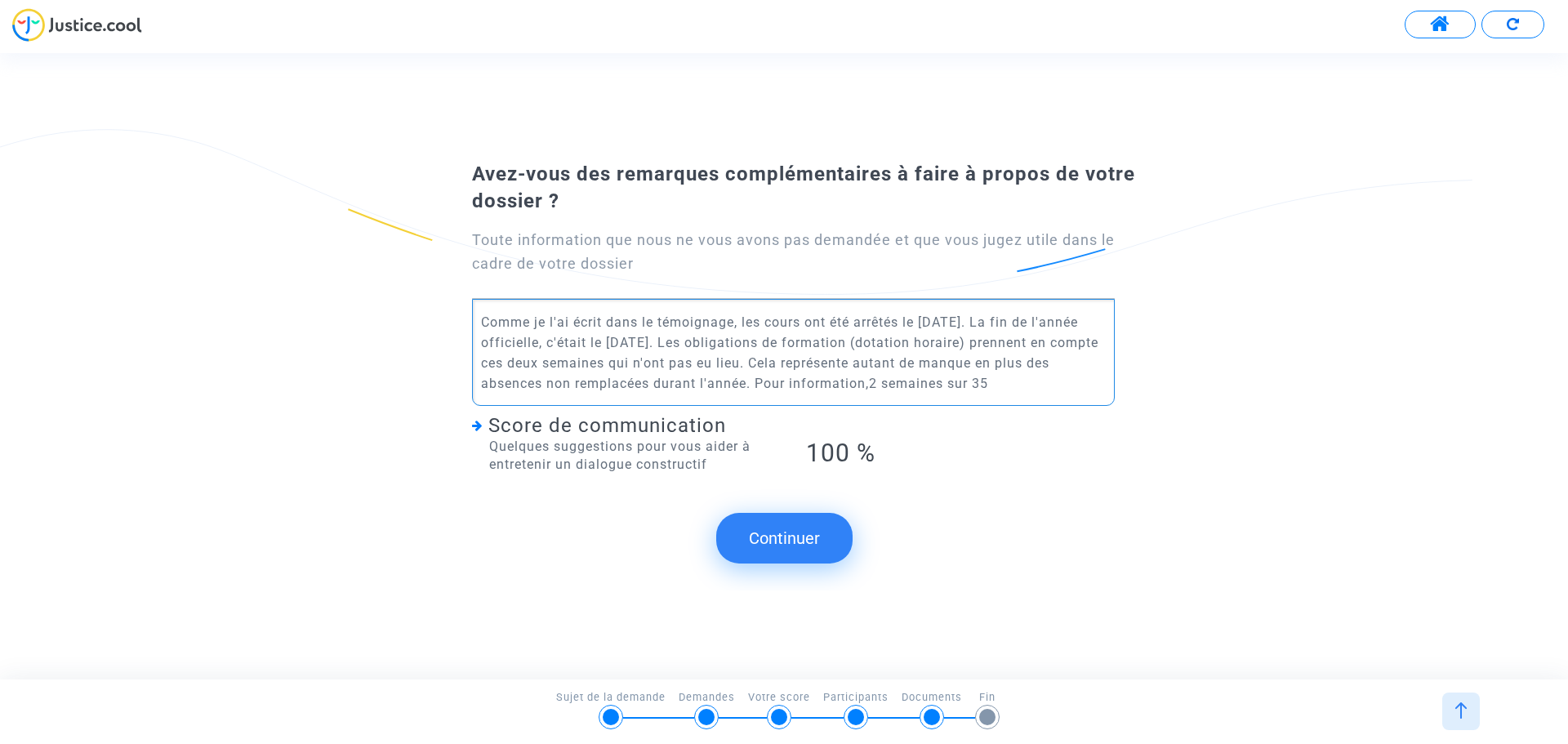
click at [900, 385] on p "Comme je l'ai écrit dans le témoignage, les cours ont été arrêtés le 23 juin 20…" at bounding box center [794, 353] width 626 height 82
click at [1057, 389] on p "Comme je l'ai écrit dans le témoignage, les cours ont été arrêtés le 23 juin 20…" at bounding box center [794, 353] width 626 height 82
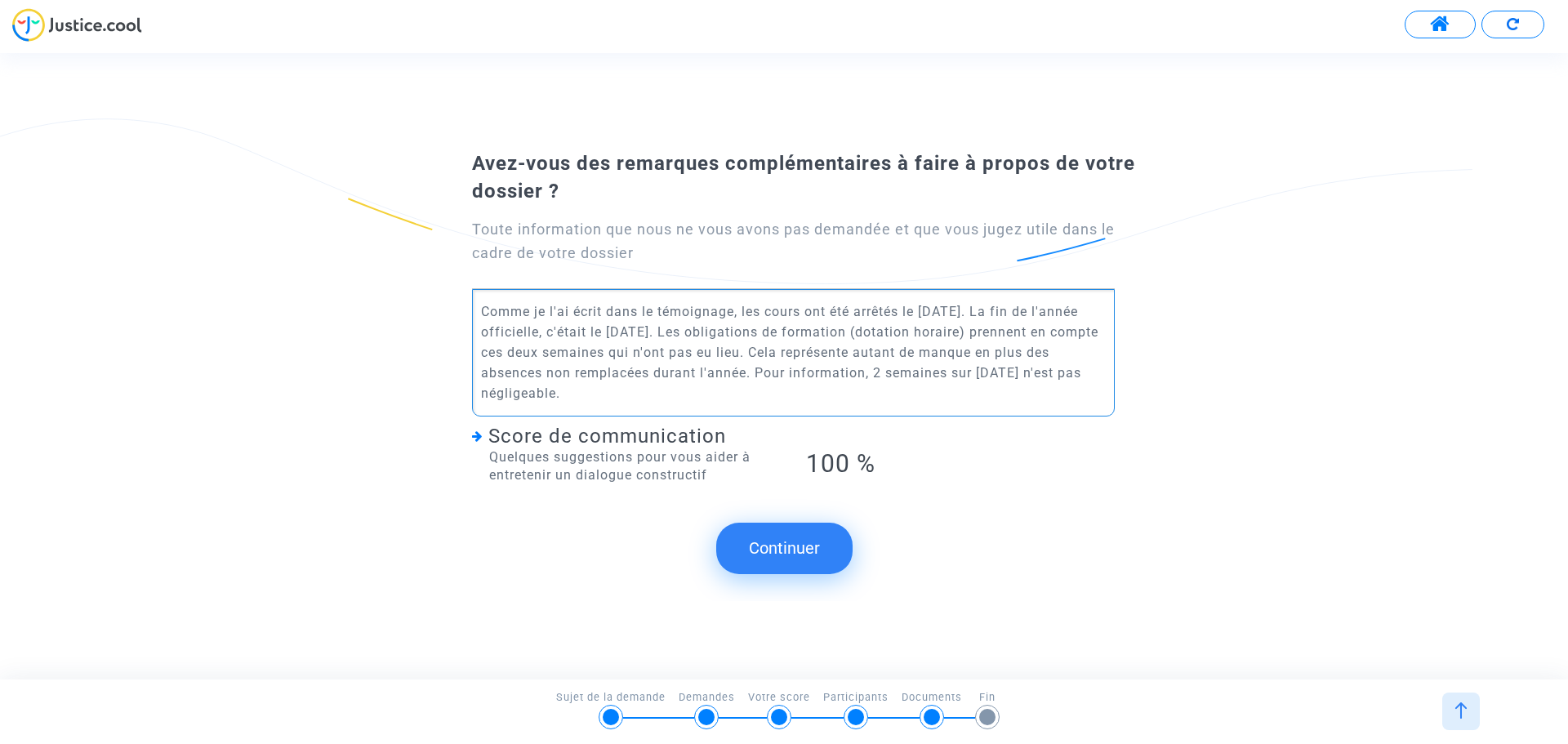
click at [797, 531] on button "Continuer" at bounding box center [784, 547] width 137 height 50
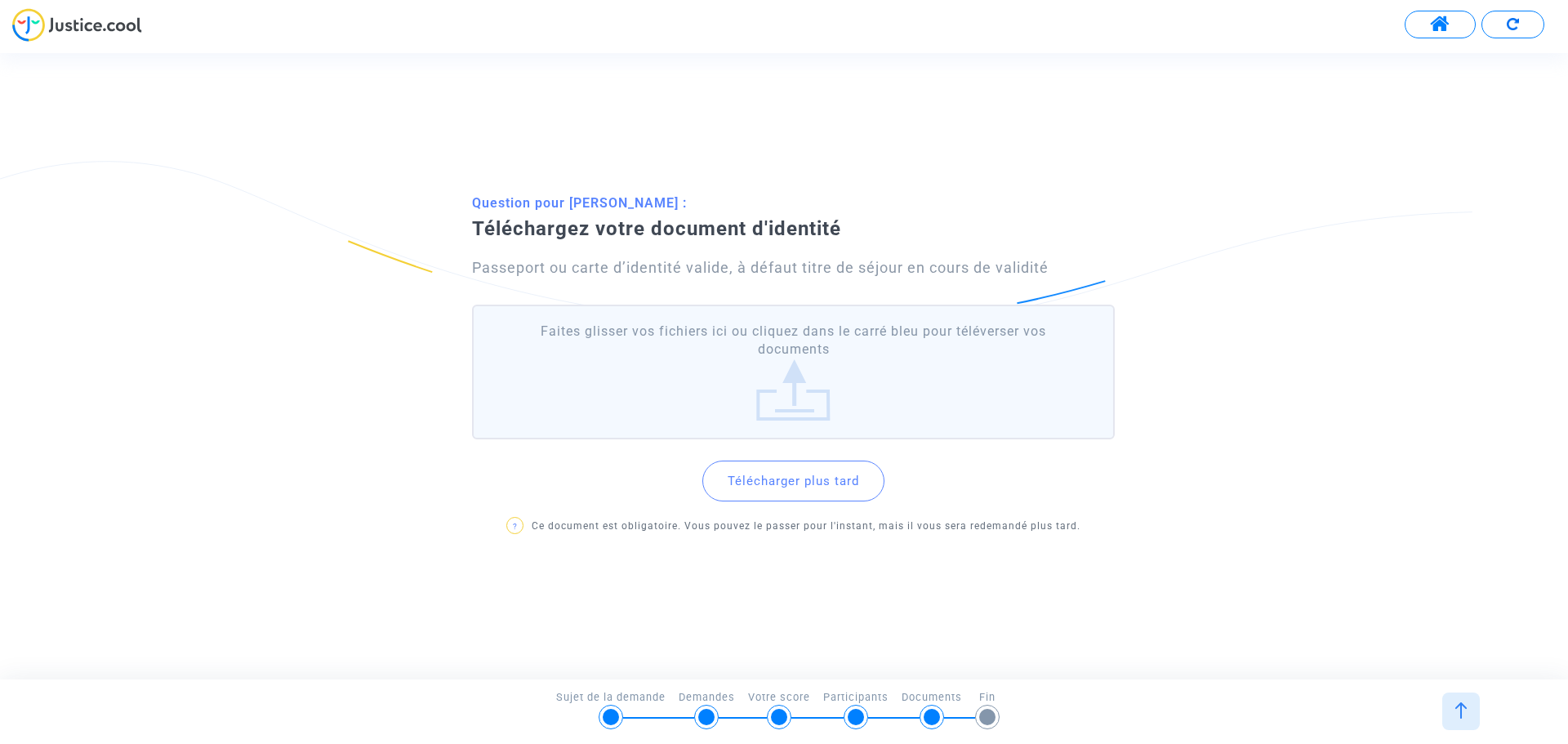
click at [800, 590] on div "Question pour Madeleine Al Sayed Picherot : Téléchargez votre document d'identi…" at bounding box center [784, 365] width 1568 height 625
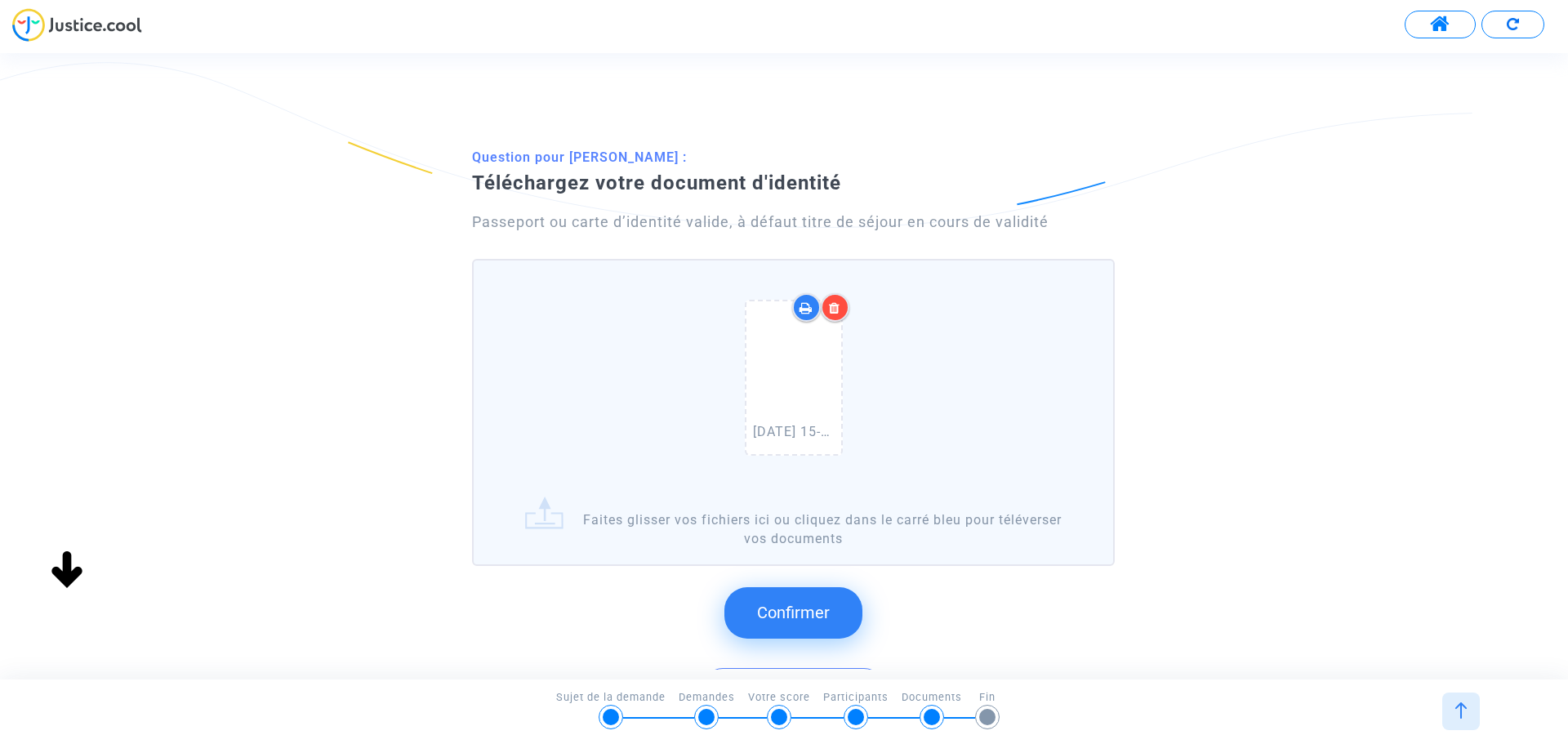
drag, startPoint x: 773, startPoint y: 608, endPoint x: 788, endPoint y: 601, distance: 16.6
click at [774, 608] on span "Confirmer" at bounding box center [794, 612] width 72 height 20
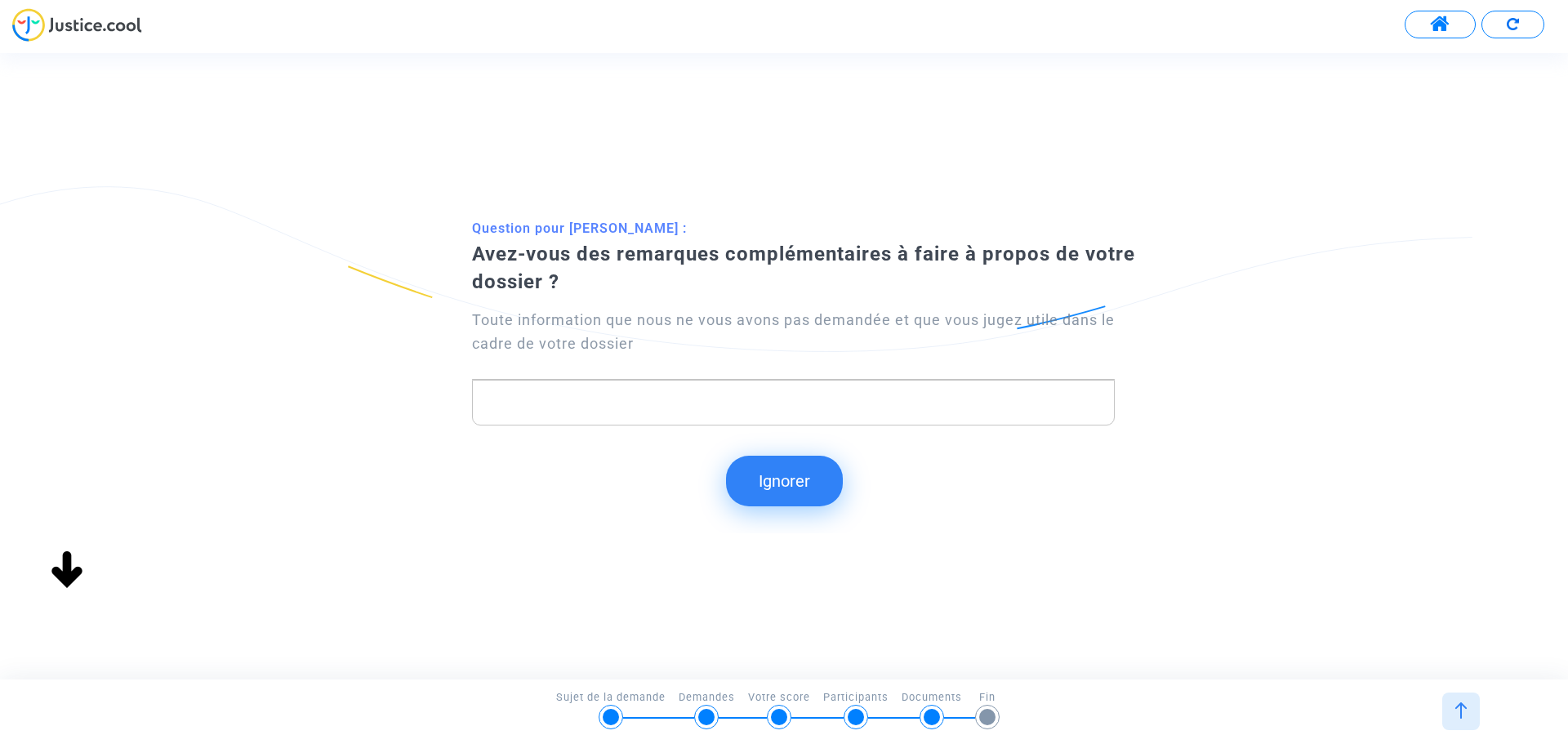
click at [990, 408] on p "Rich Text Editor, main" at bounding box center [794, 402] width 626 height 20
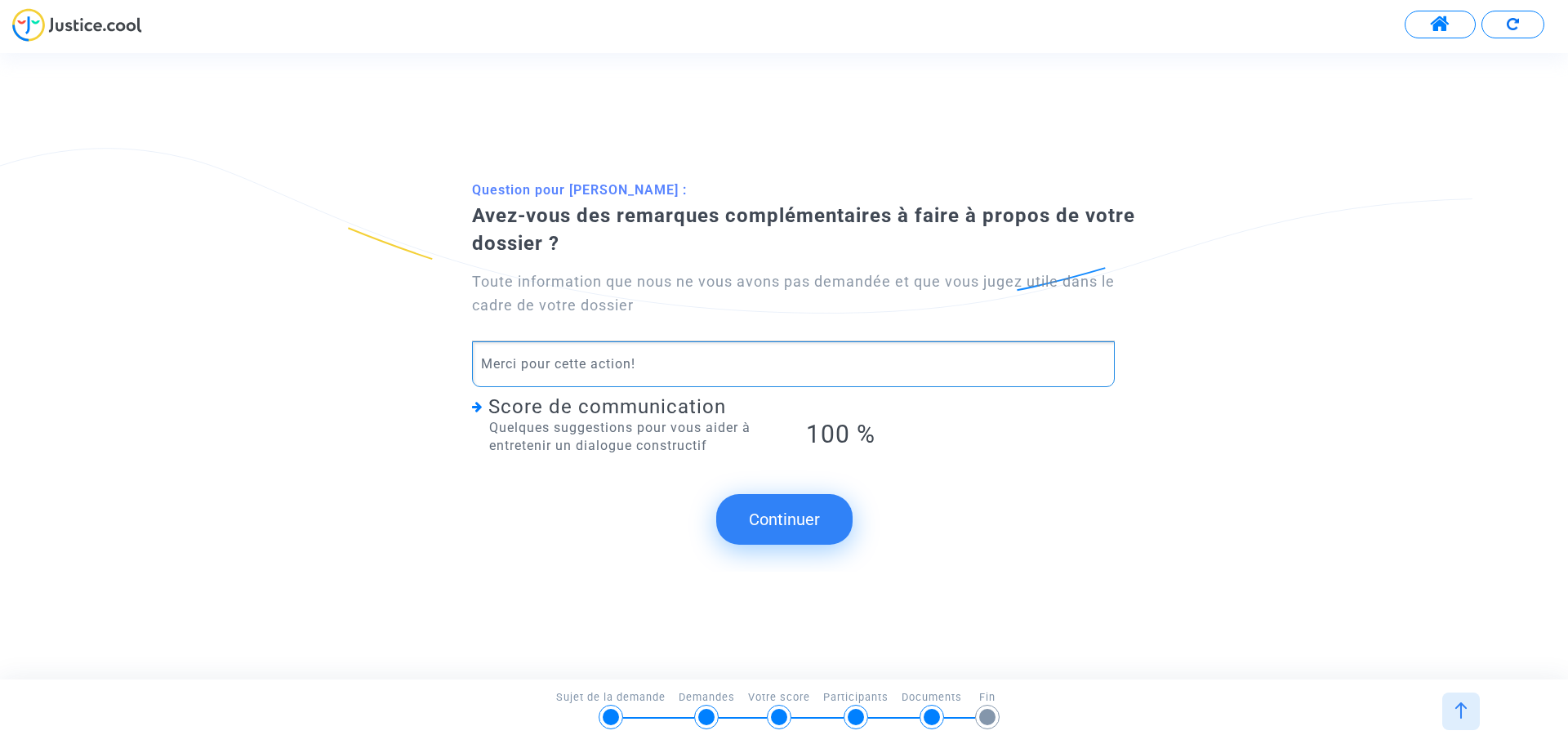
click at [810, 523] on button "Continuer" at bounding box center [784, 519] width 137 height 50
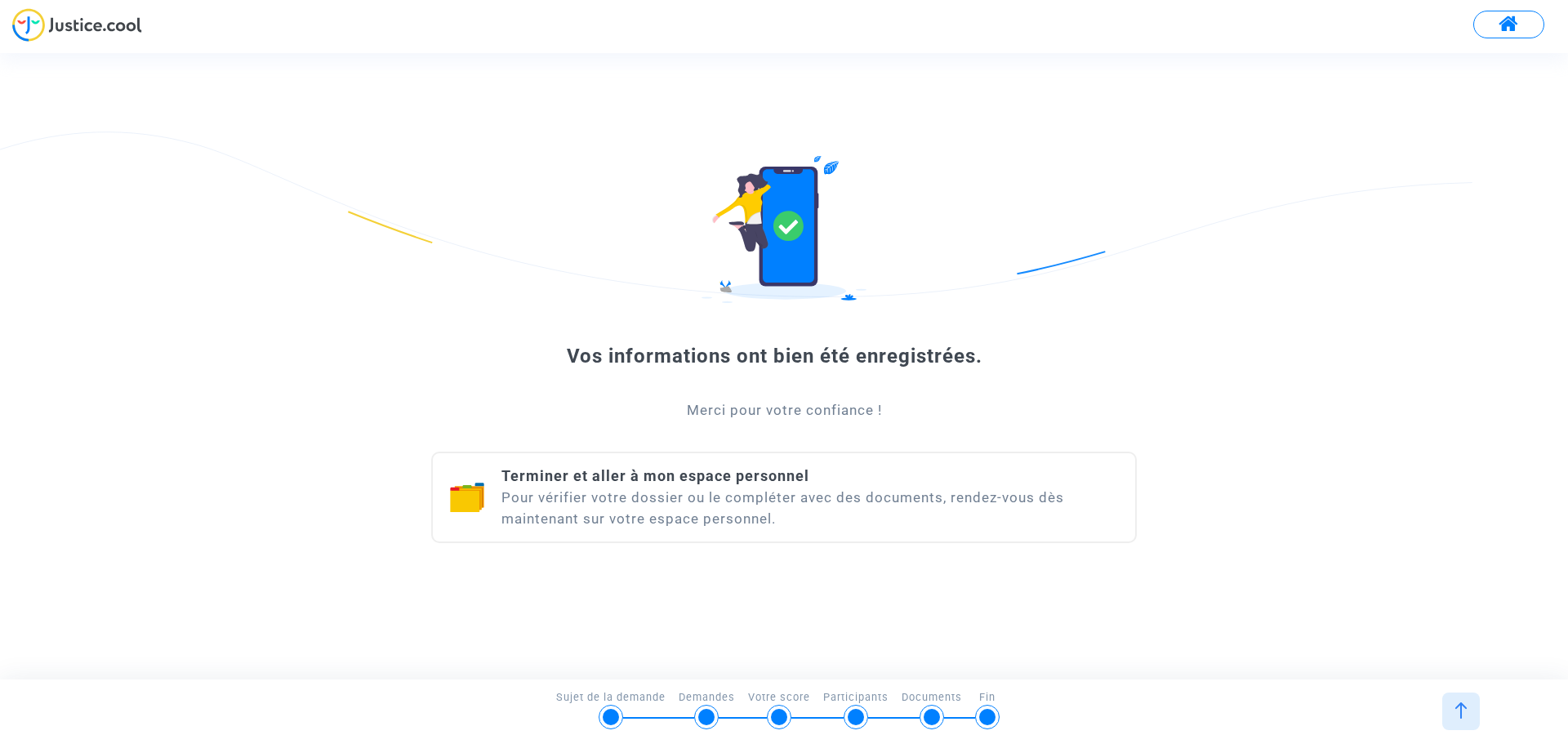
click at [770, 505] on div "Terminer et aller à mon espace personnel Pour vérifier votre dossier ou le comp…" at bounding box center [810, 497] width 617 height 64
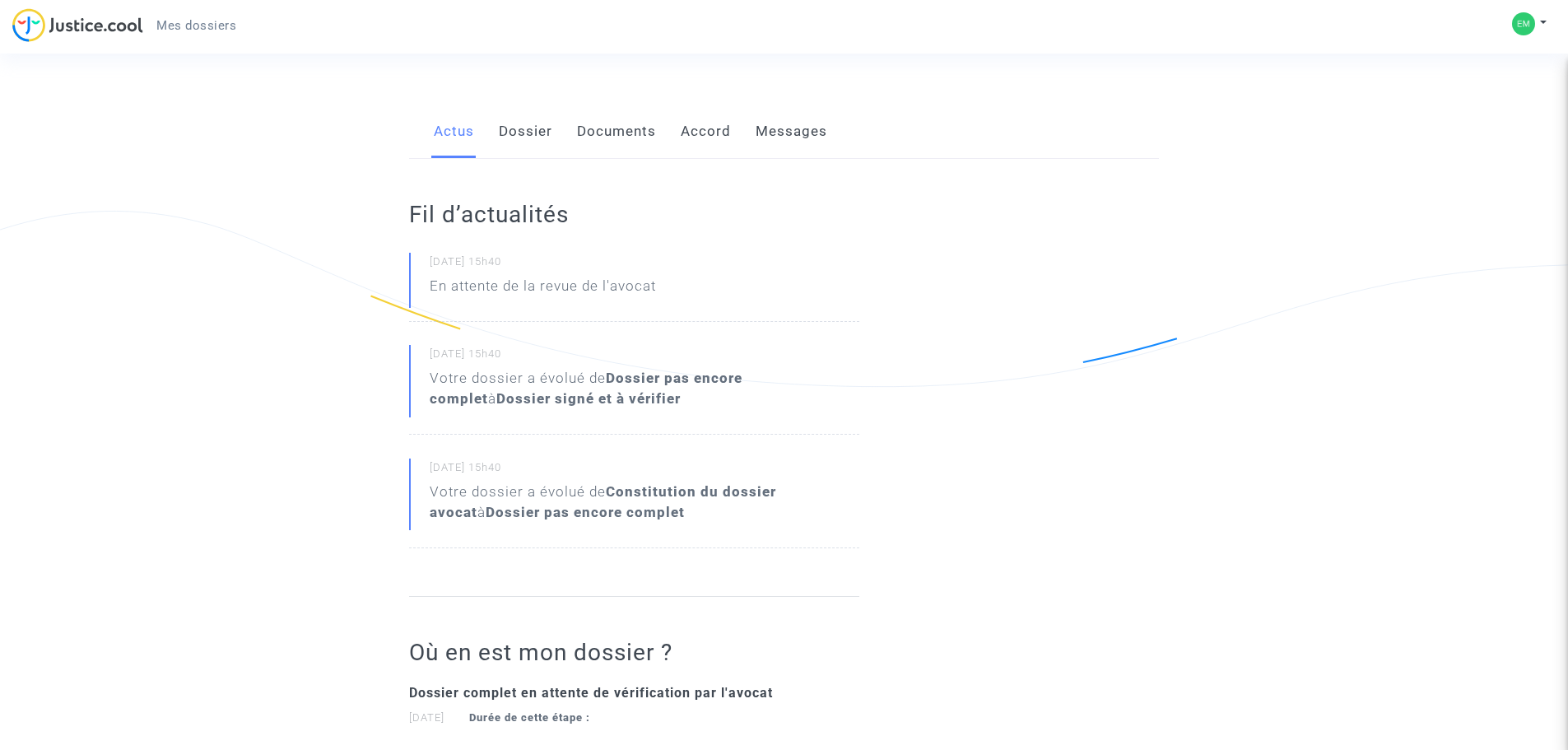
scroll to position [90, 0]
